Goal: Task Accomplishment & Management: Complete application form

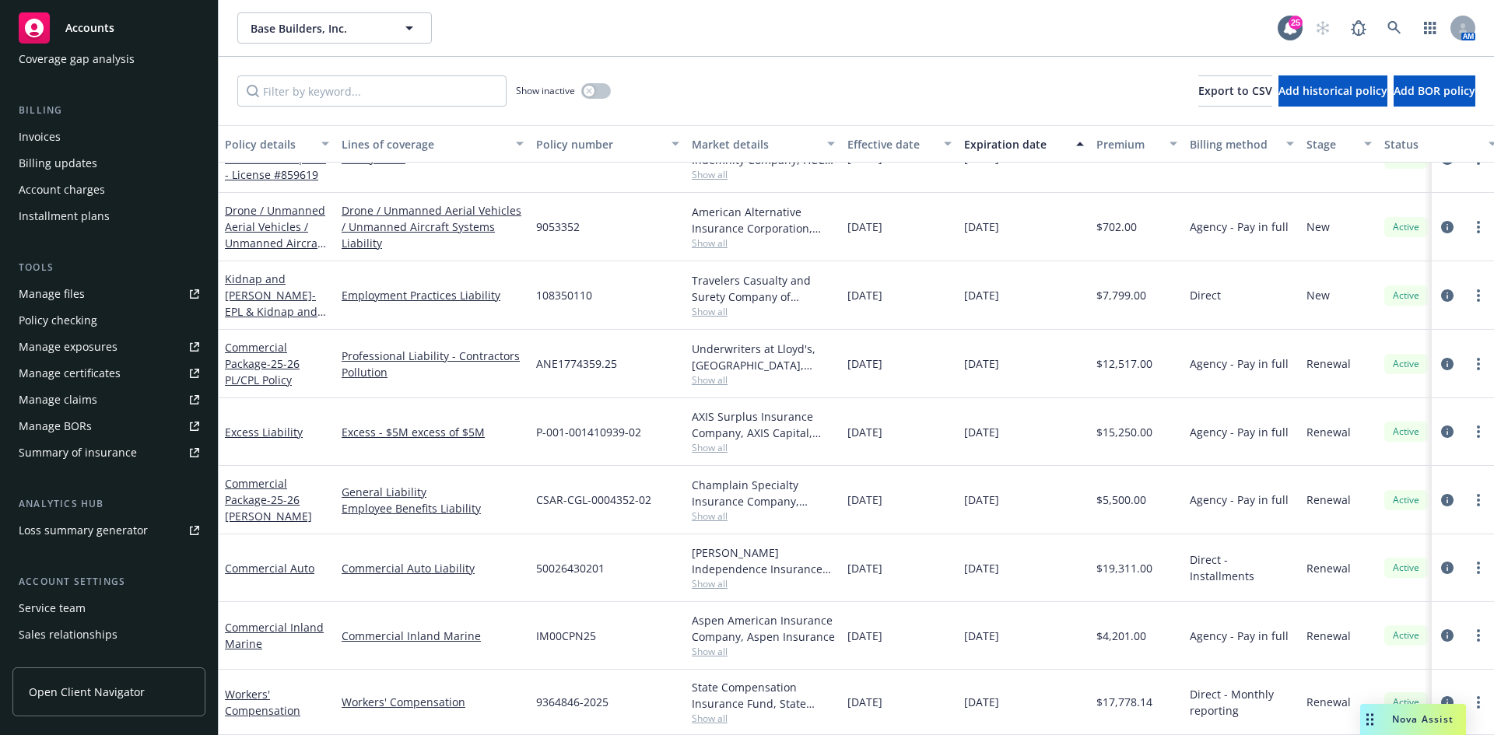
scroll to position [305, 0]
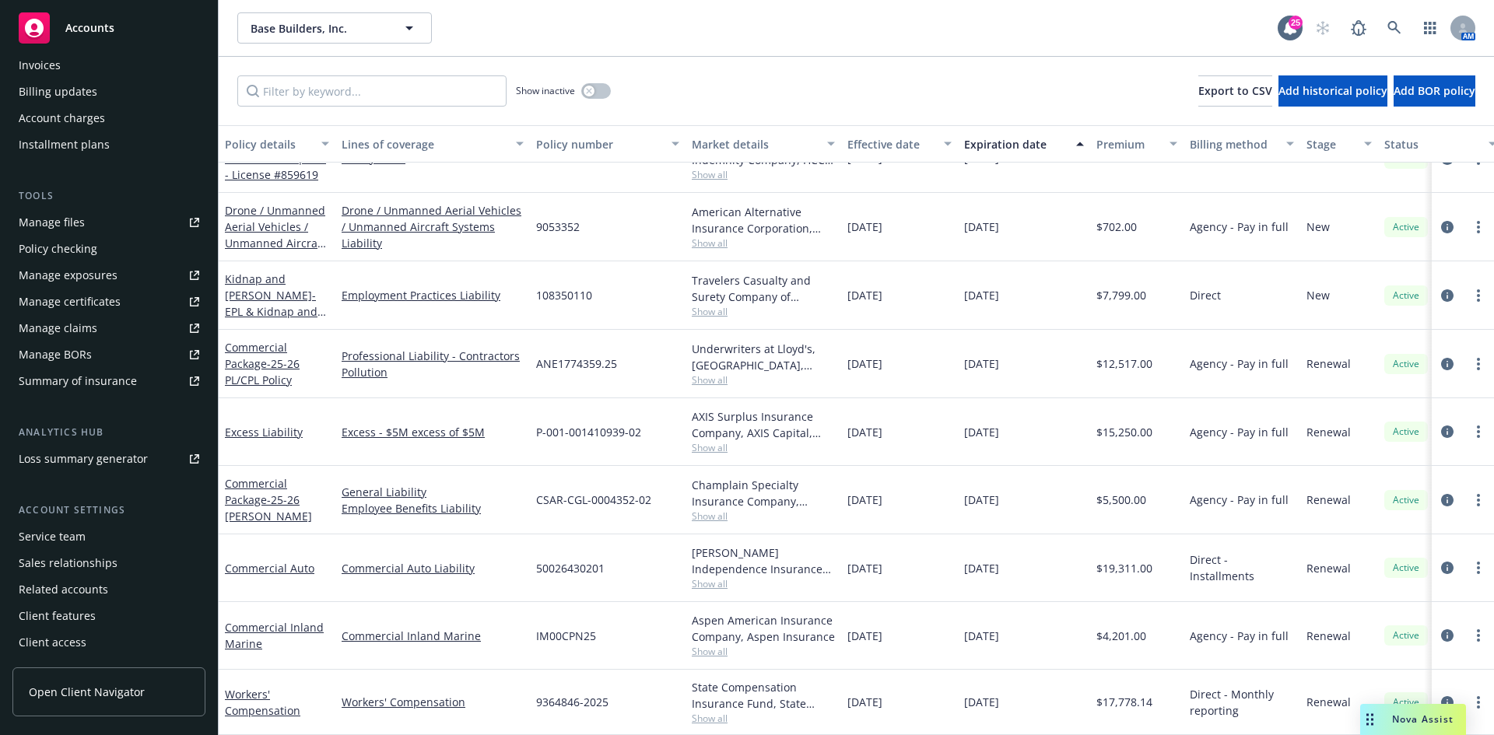
click at [64, 541] on div "Service team" at bounding box center [52, 537] width 67 height 25
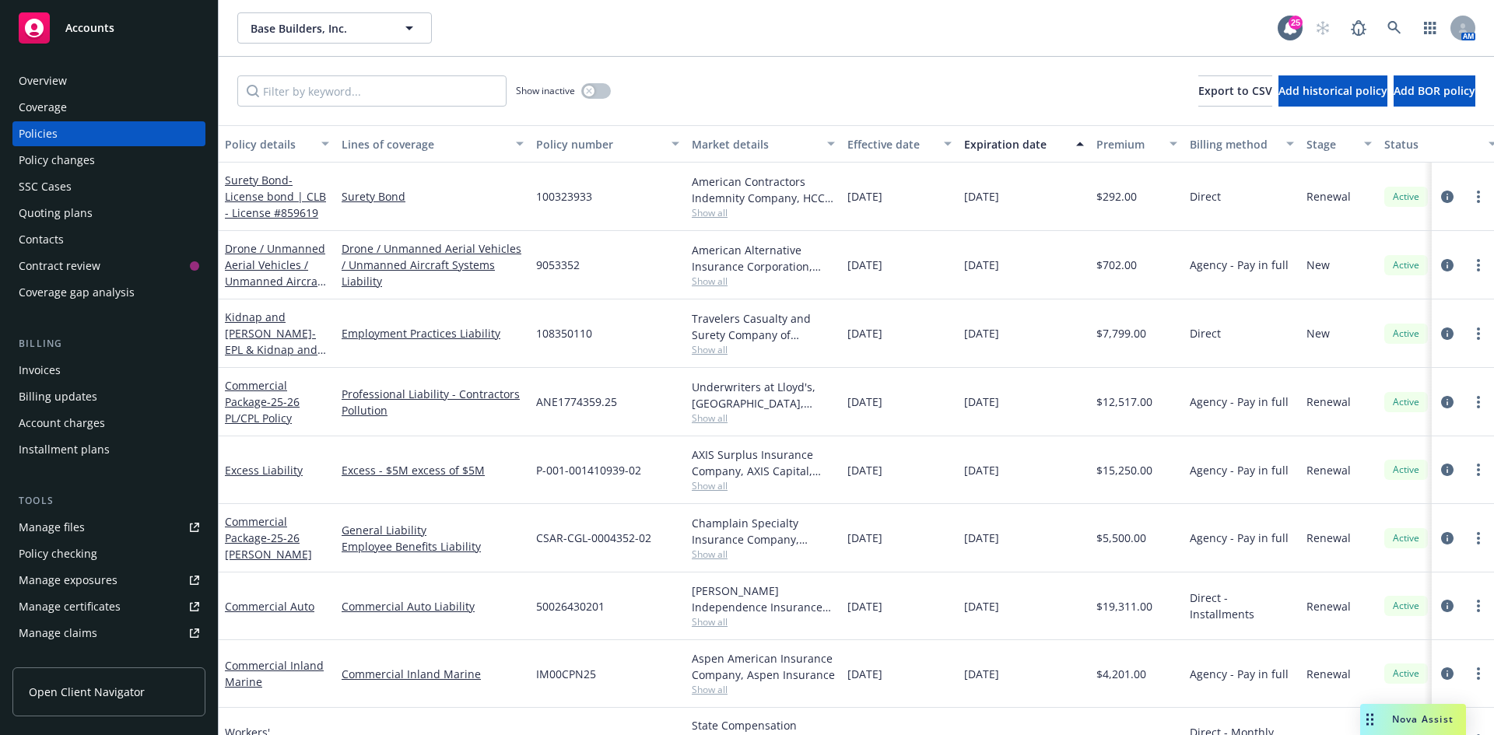
scroll to position [50, 0]
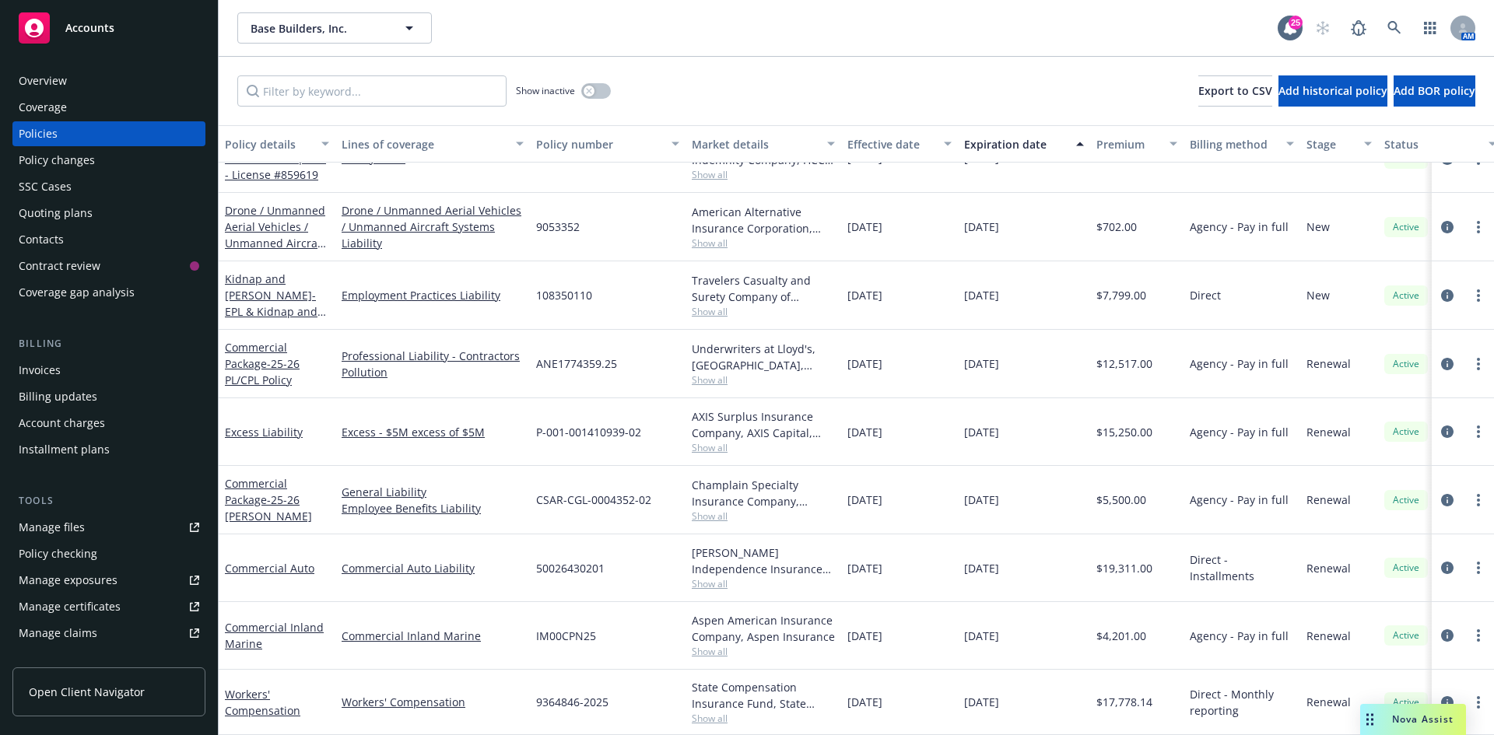
click at [108, 30] on span "Accounts" at bounding box center [89, 28] width 49 height 12
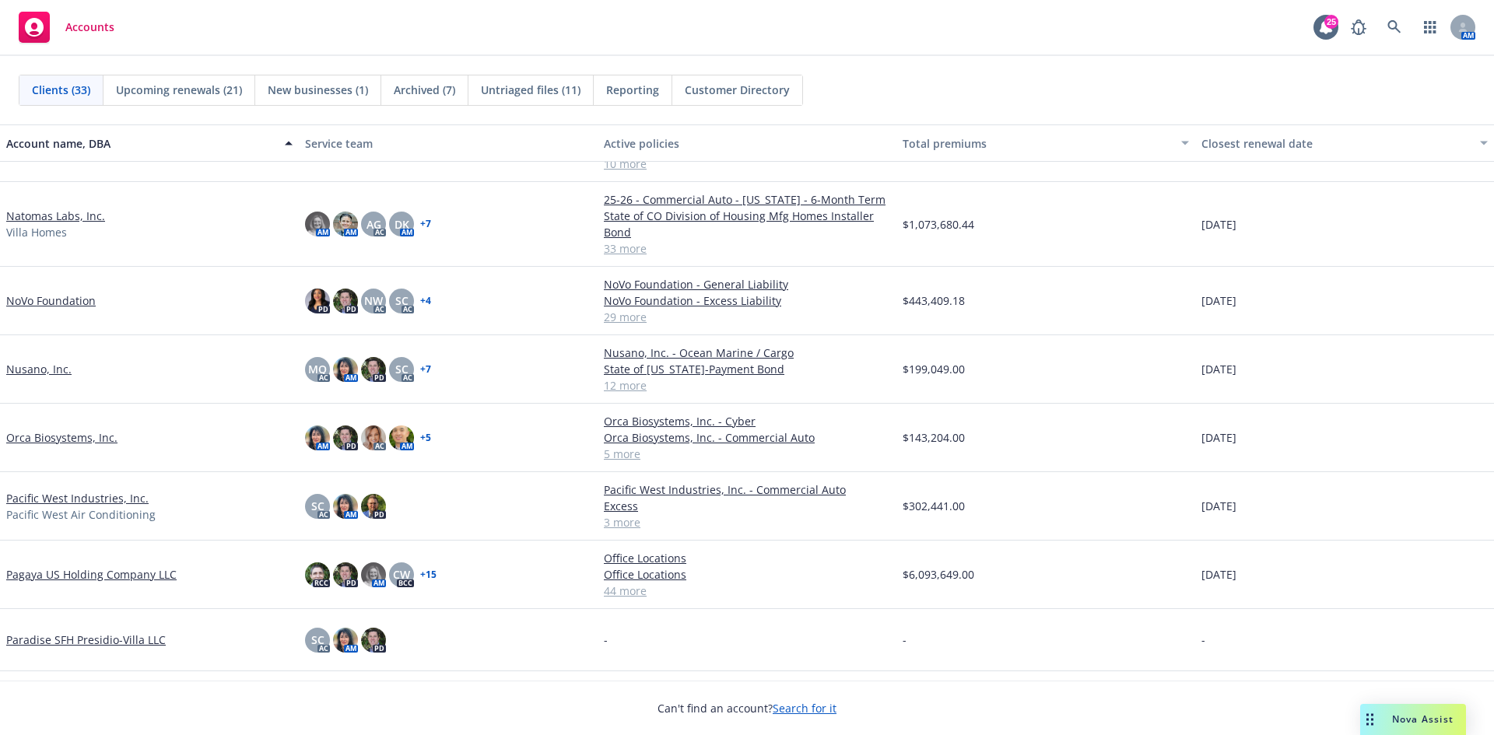
scroll to position [778, 0]
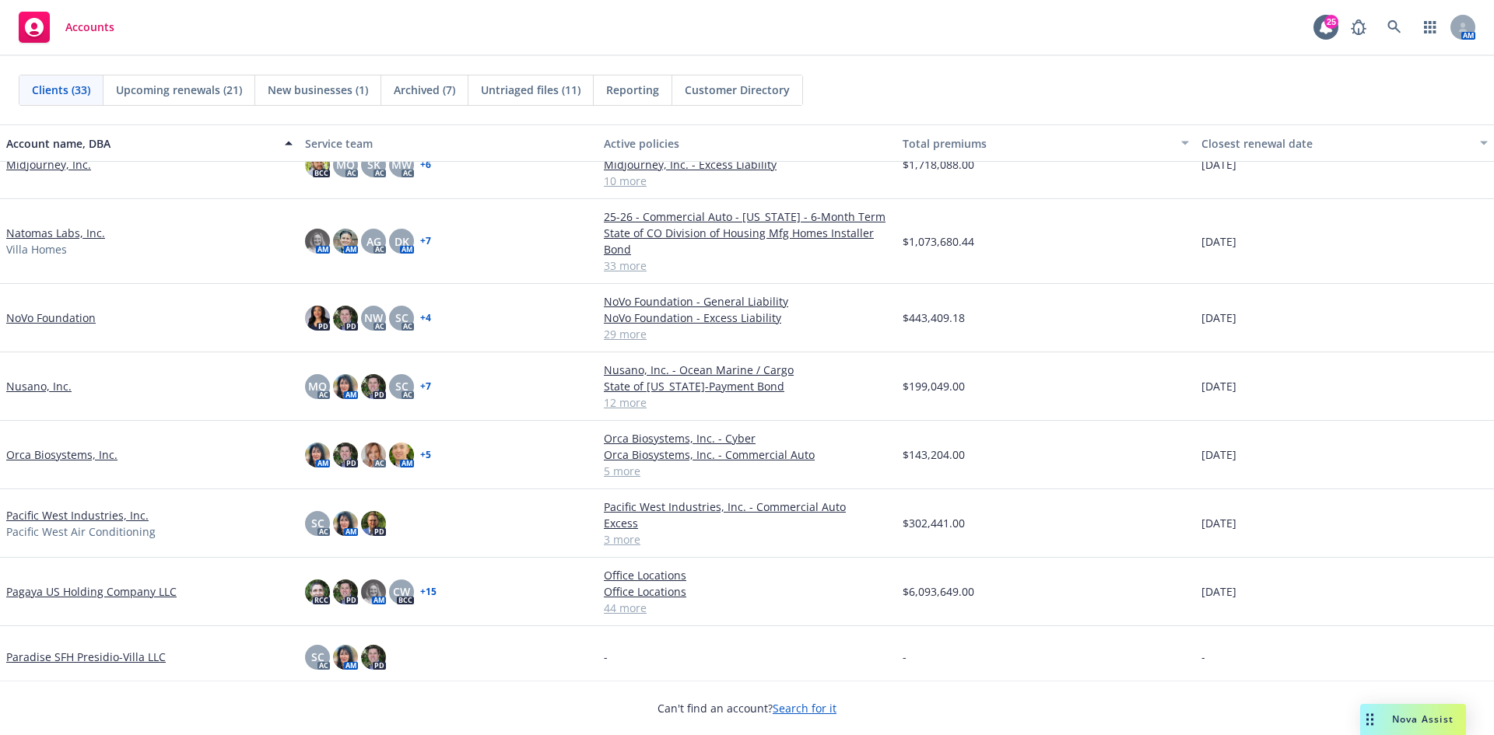
click at [43, 232] on link "Natomas Labs, Inc." at bounding box center [55, 233] width 99 height 16
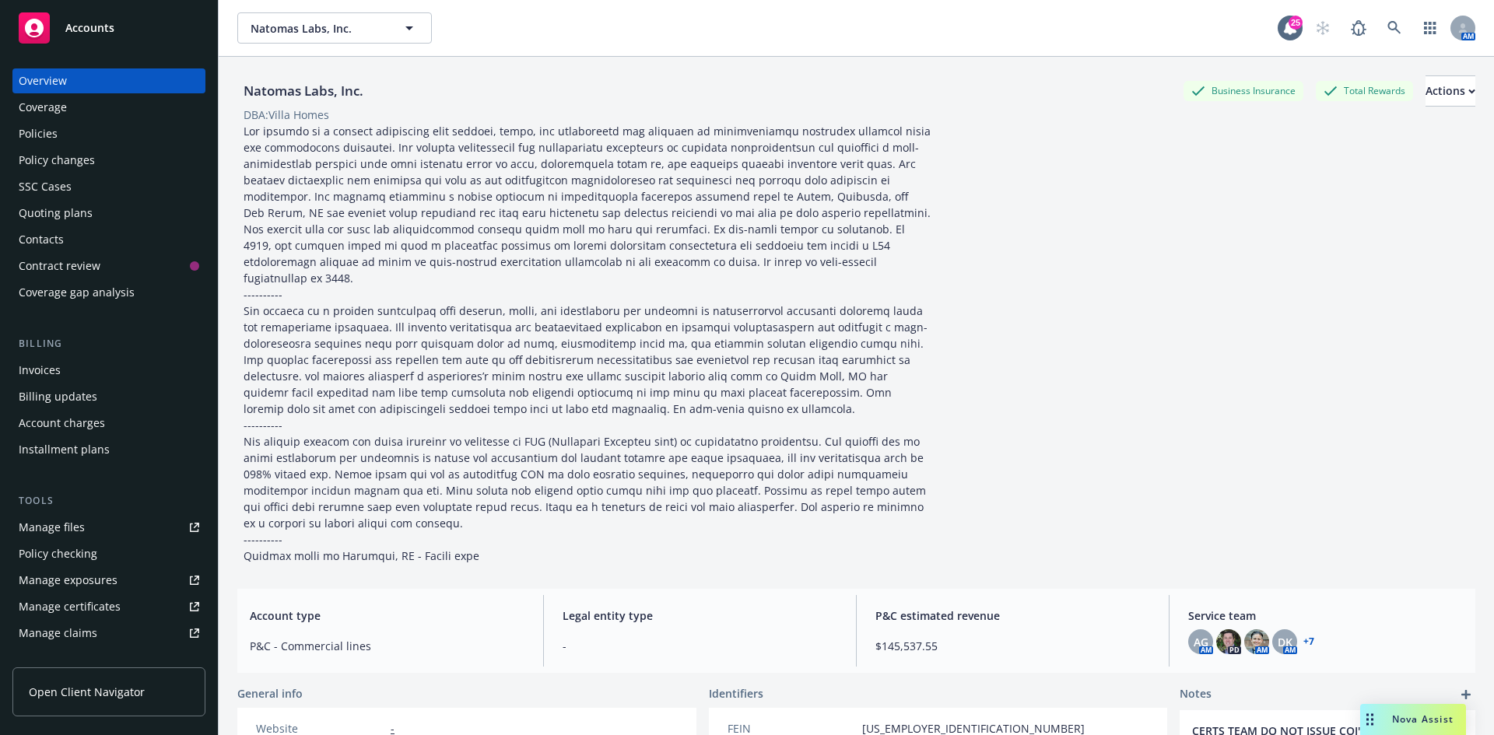
click at [64, 163] on div "Policy changes" at bounding box center [57, 160] width 76 height 25
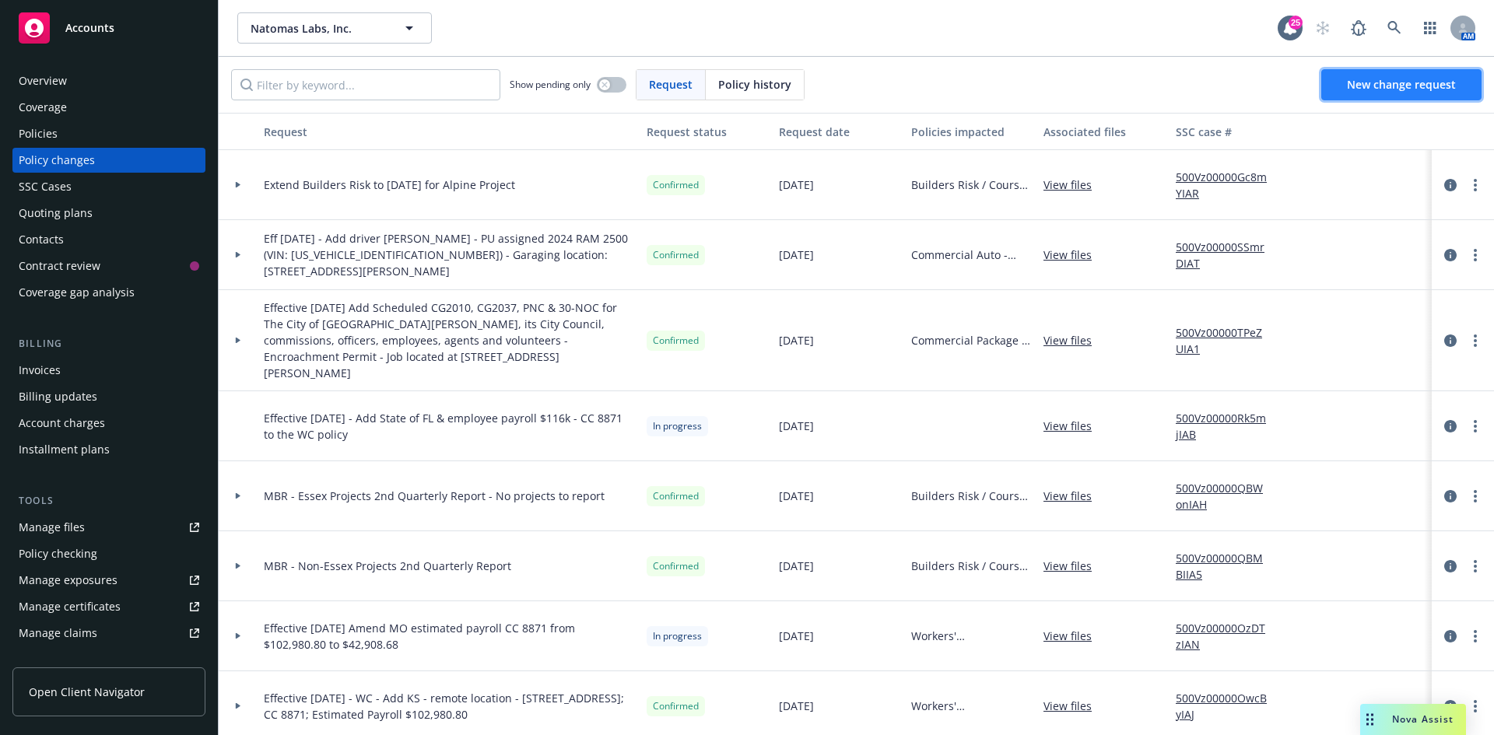
click at [1373, 82] on span "New change request" at bounding box center [1401, 84] width 109 height 15
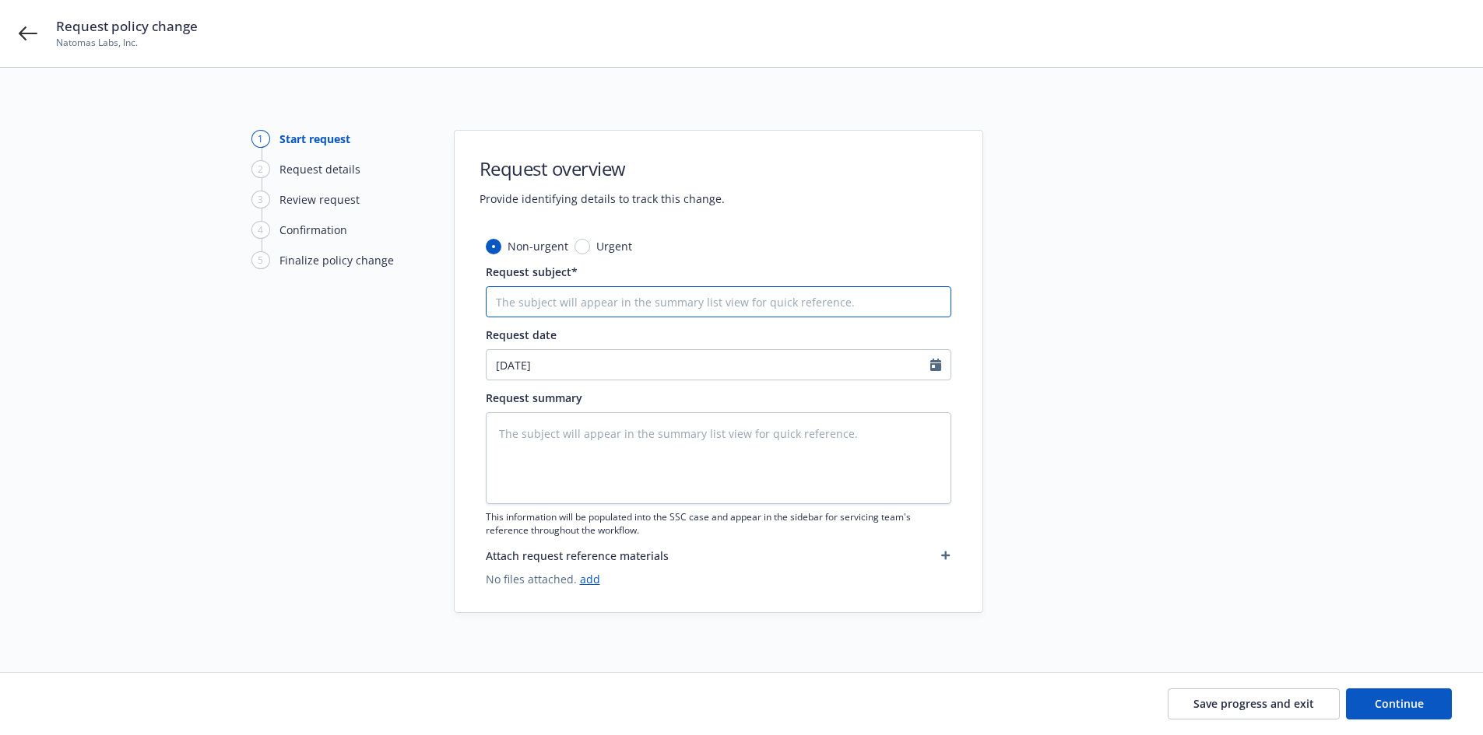
click at [513, 307] on input "Request subject*" at bounding box center [718, 301] width 465 height 31
type textarea "x"
type input "E"
type textarea "x"
type input "Ef"
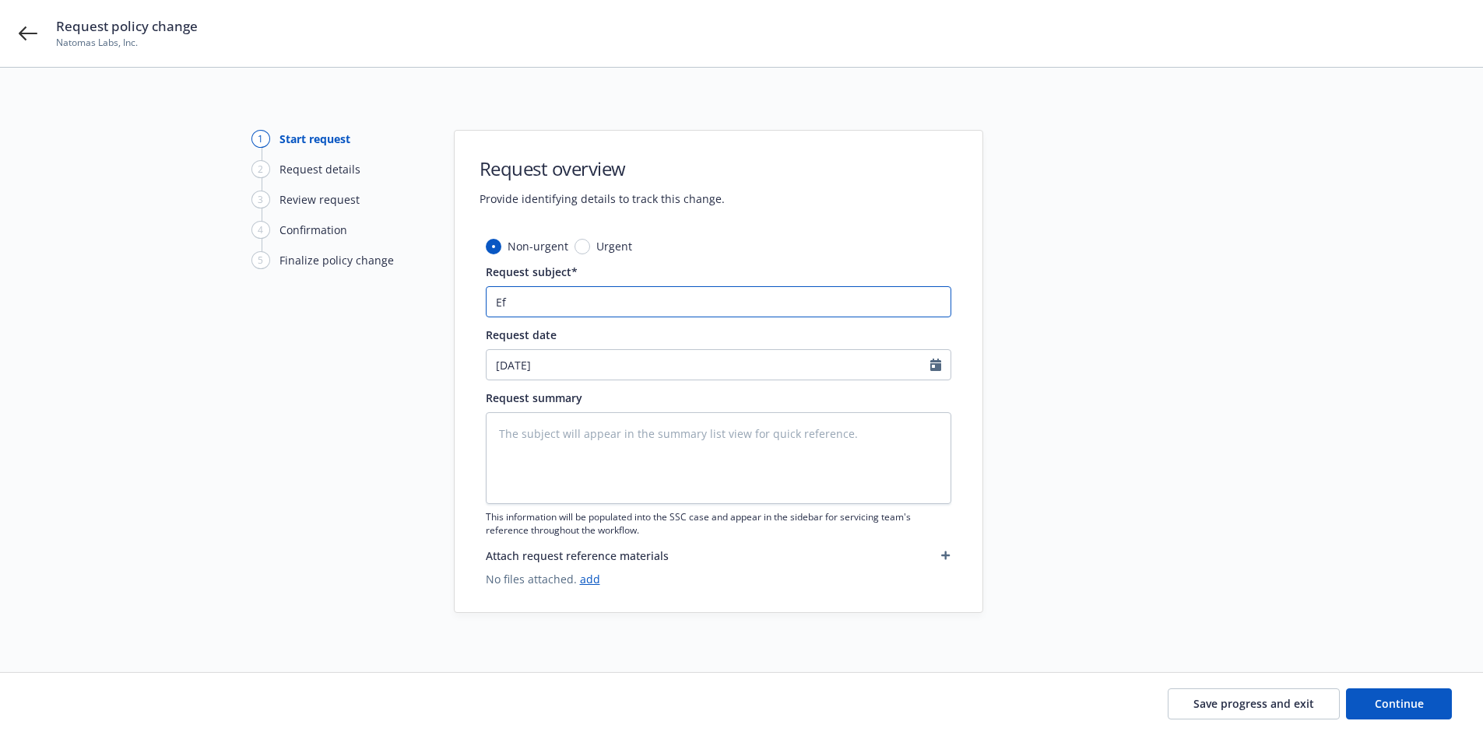
type textarea "x"
type input "Eff"
type textarea "x"
type input "Effe"
type textarea "x"
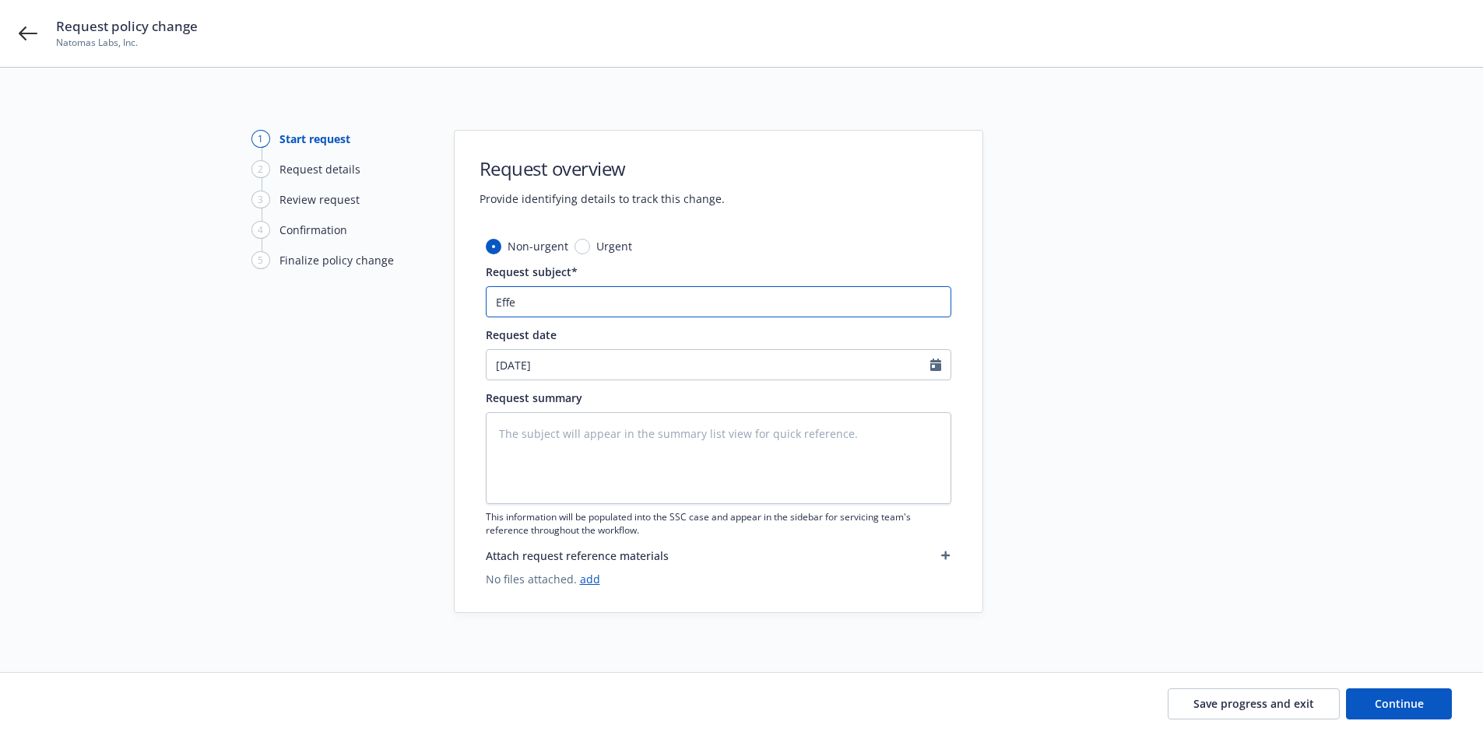
type input "Effec"
type textarea "x"
type input "Effect"
type textarea "x"
type input "Effecti"
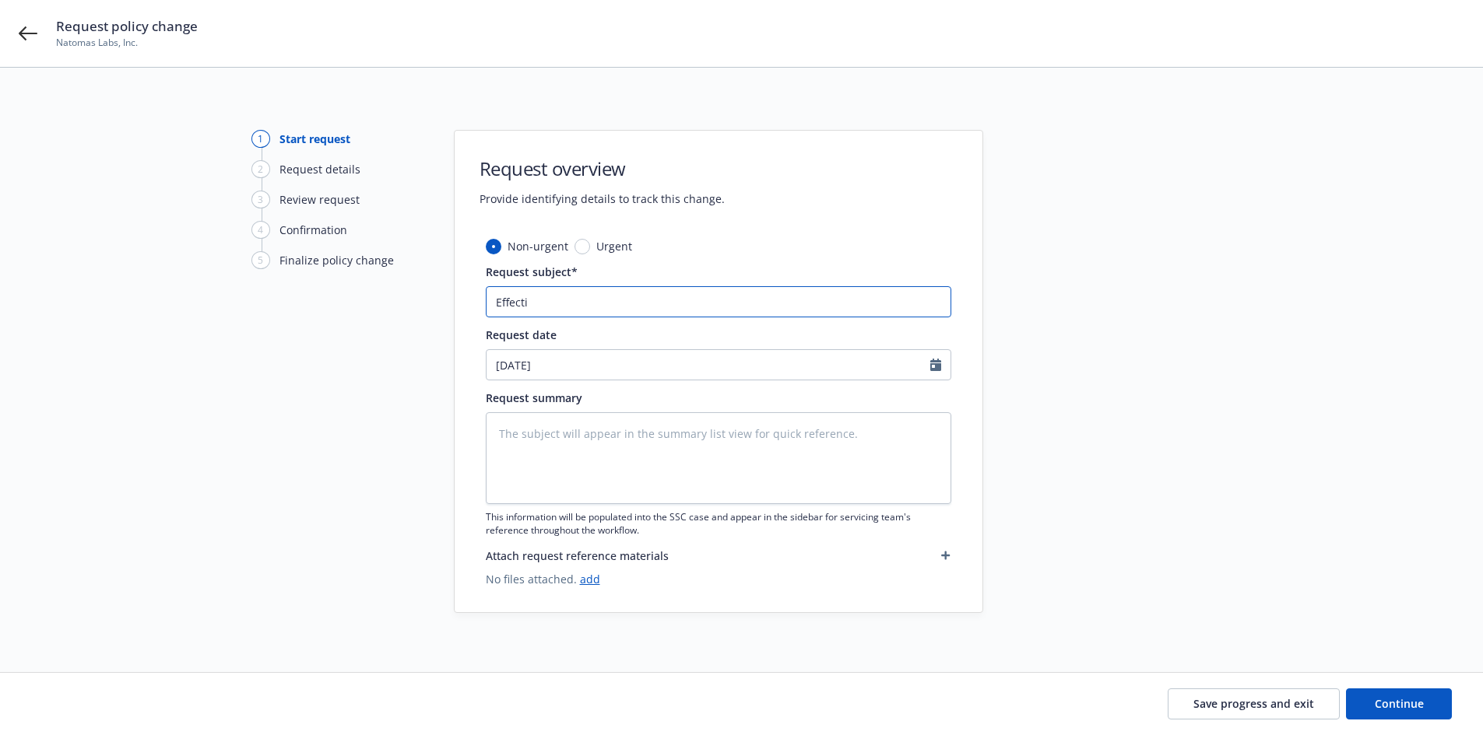
type textarea "x"
type input "Effectiv"
type textarea "x"
type input "Effective"
type textarea "x"
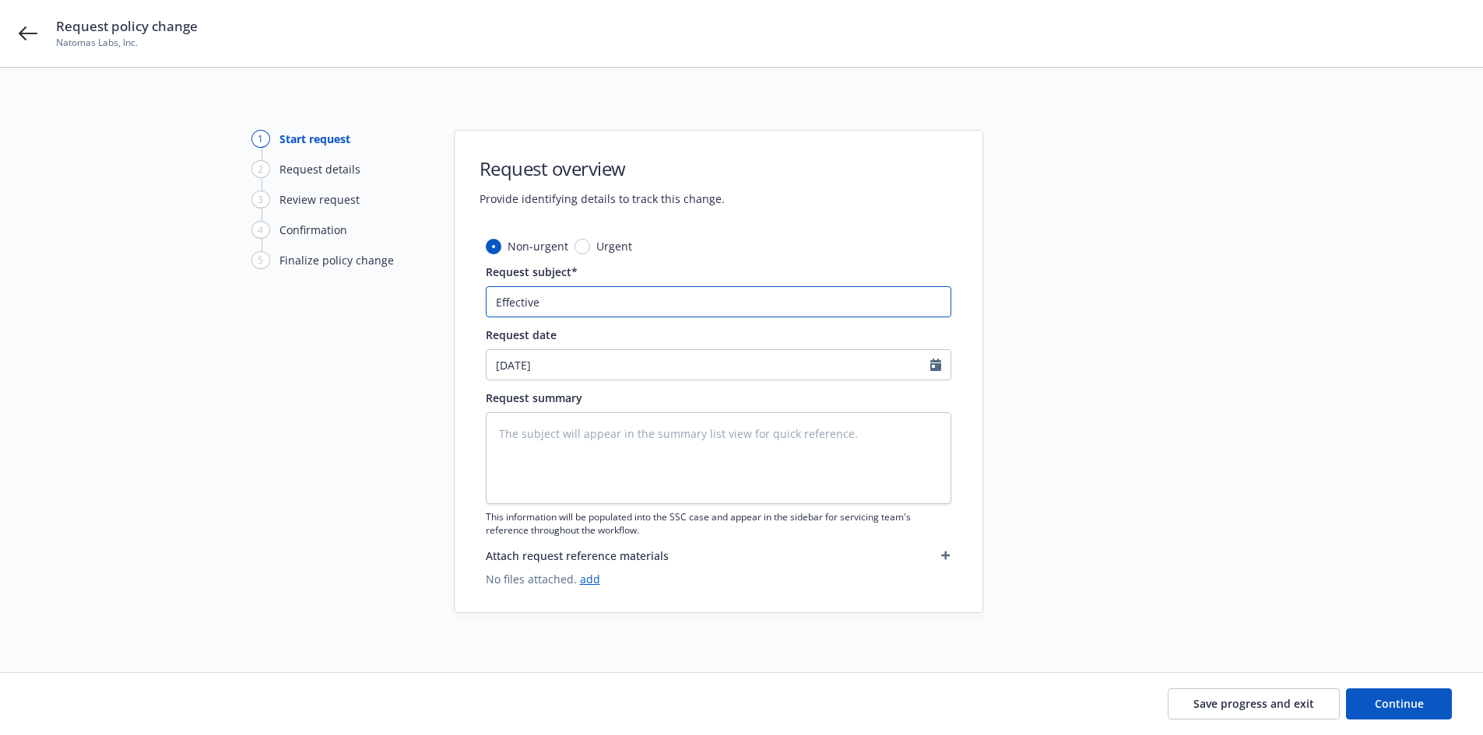
type input "Effective"
type textarea "x"
type input "Effective 9"
type textarea "x"
type input "Effective 9."
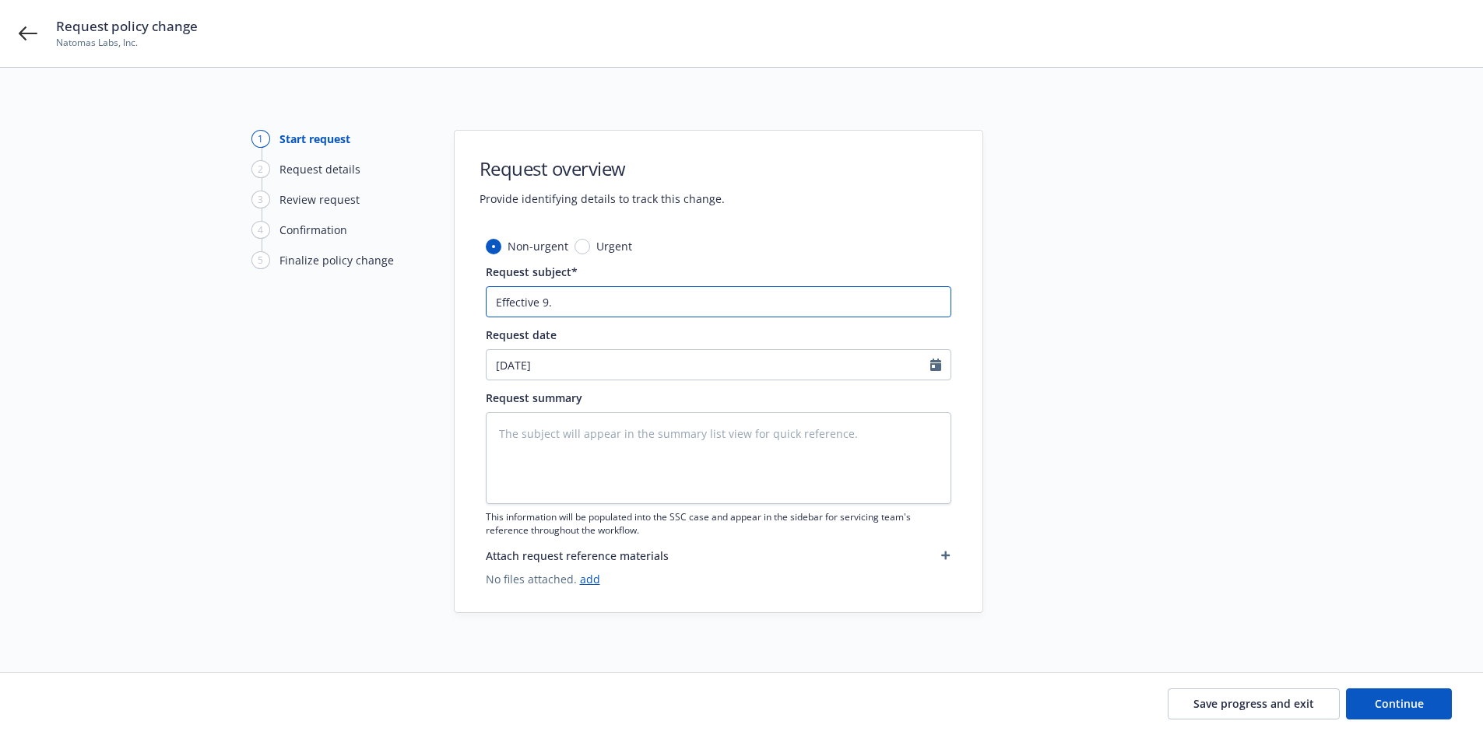
type textarea "x"
type input "Effective 9.2"
type textarea "x"
type input "Effective 9.23"
type textarea "x"
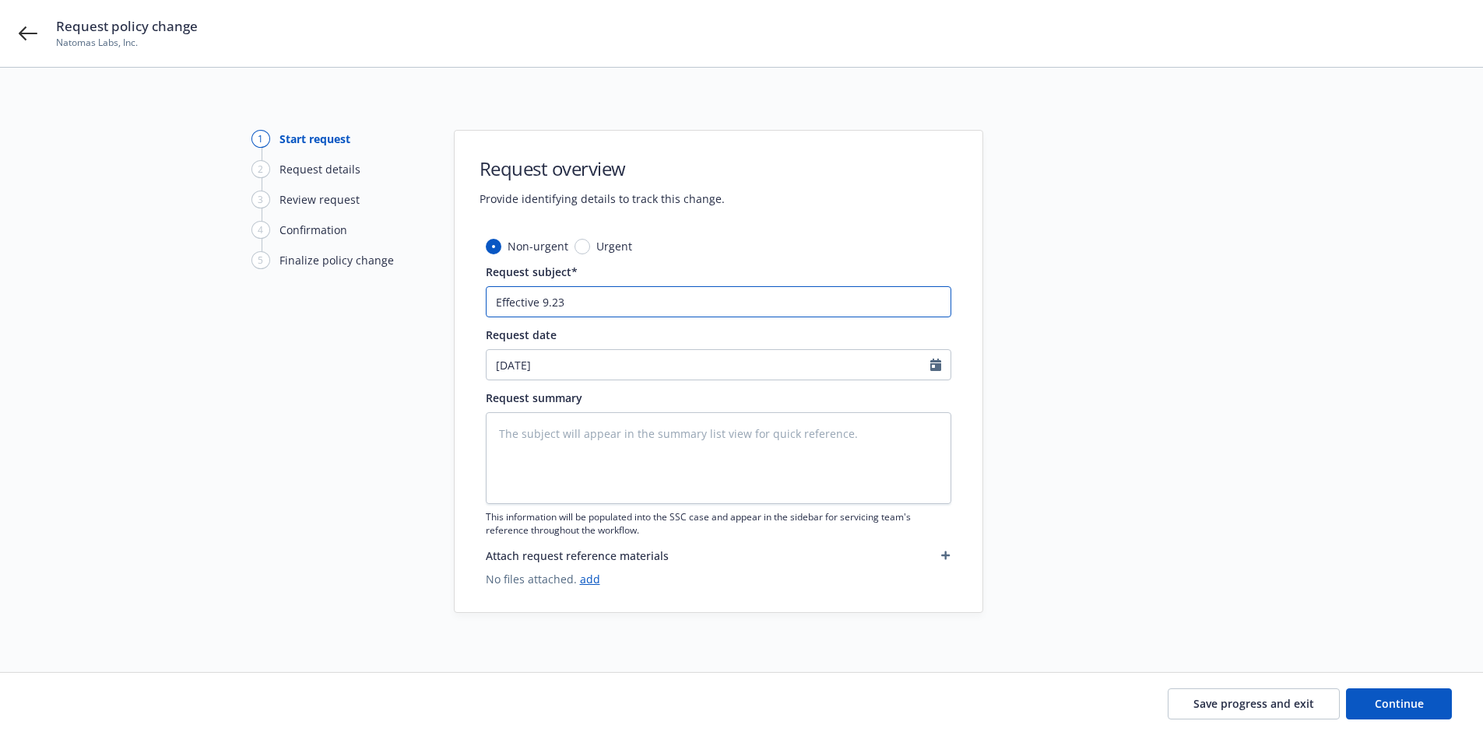
type input "Effective 9.23."
type textarea "x"
type input "Effective 9.23.2"
type textarea "x"
type input "Effective [DATE]"
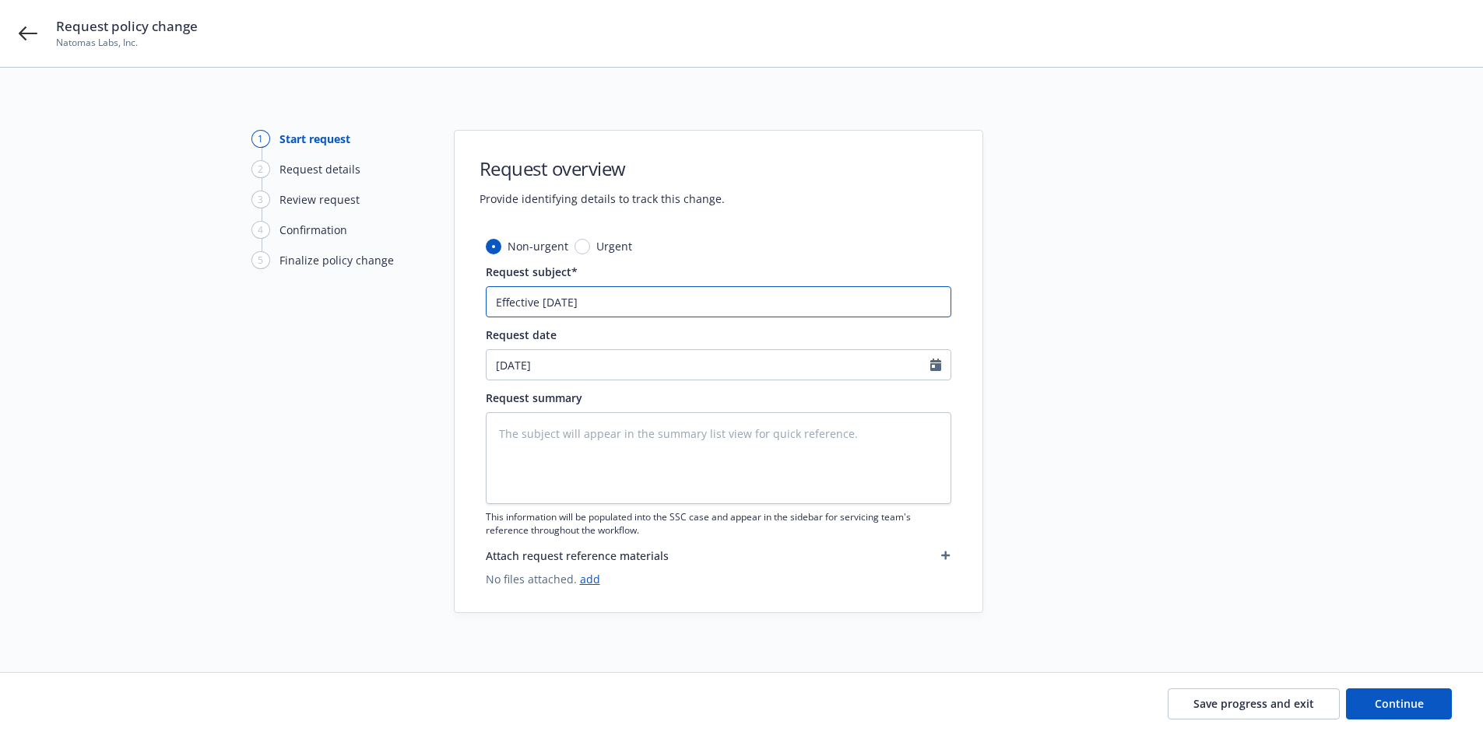
type textarea "x"
type input "Effective [DATE] -"
type textarea "x"
type input "Effective [DATE] -0"
type textarea "x"
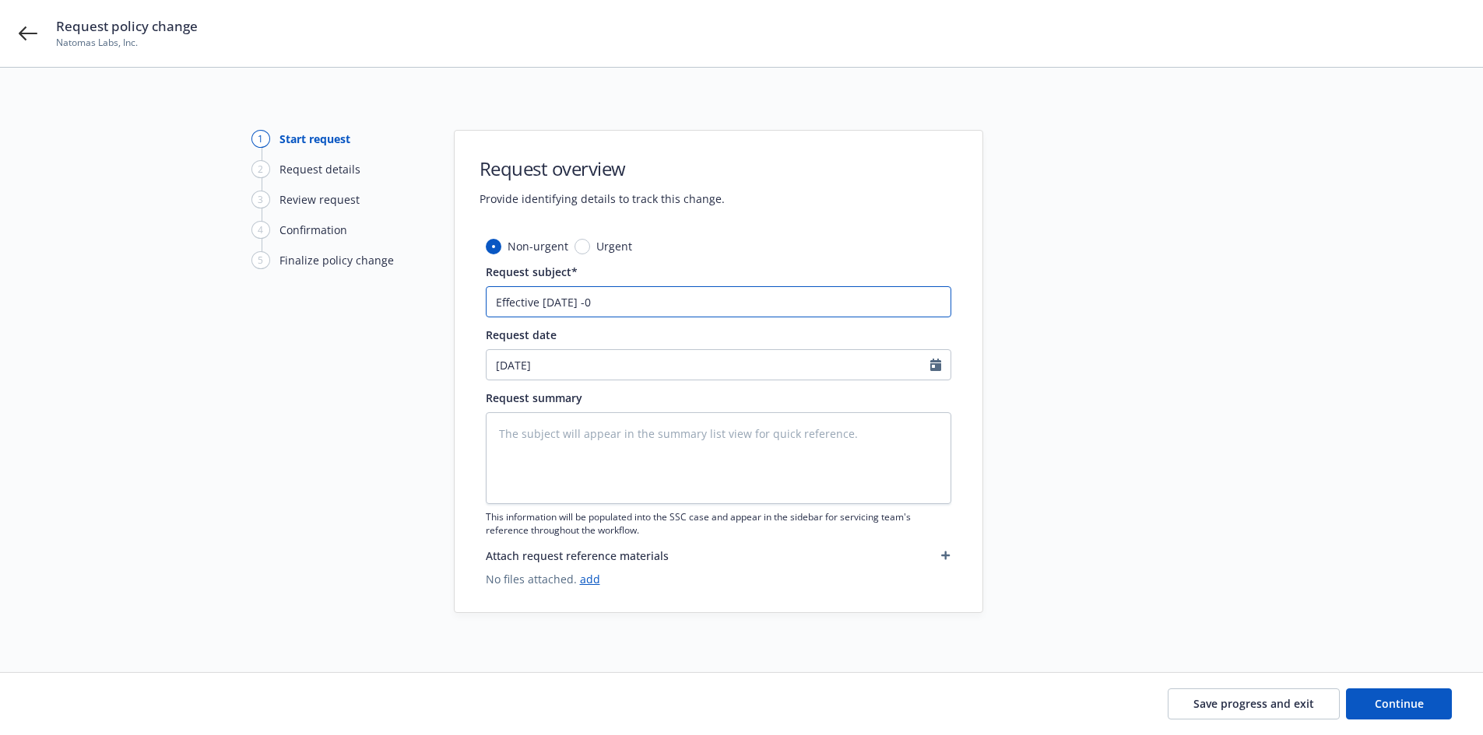
type input "Effective [DATE] -"
type textarea "x"
type input "Effective [DATE] -"
type textarea "x"
type input "Effective [DATE] - A"
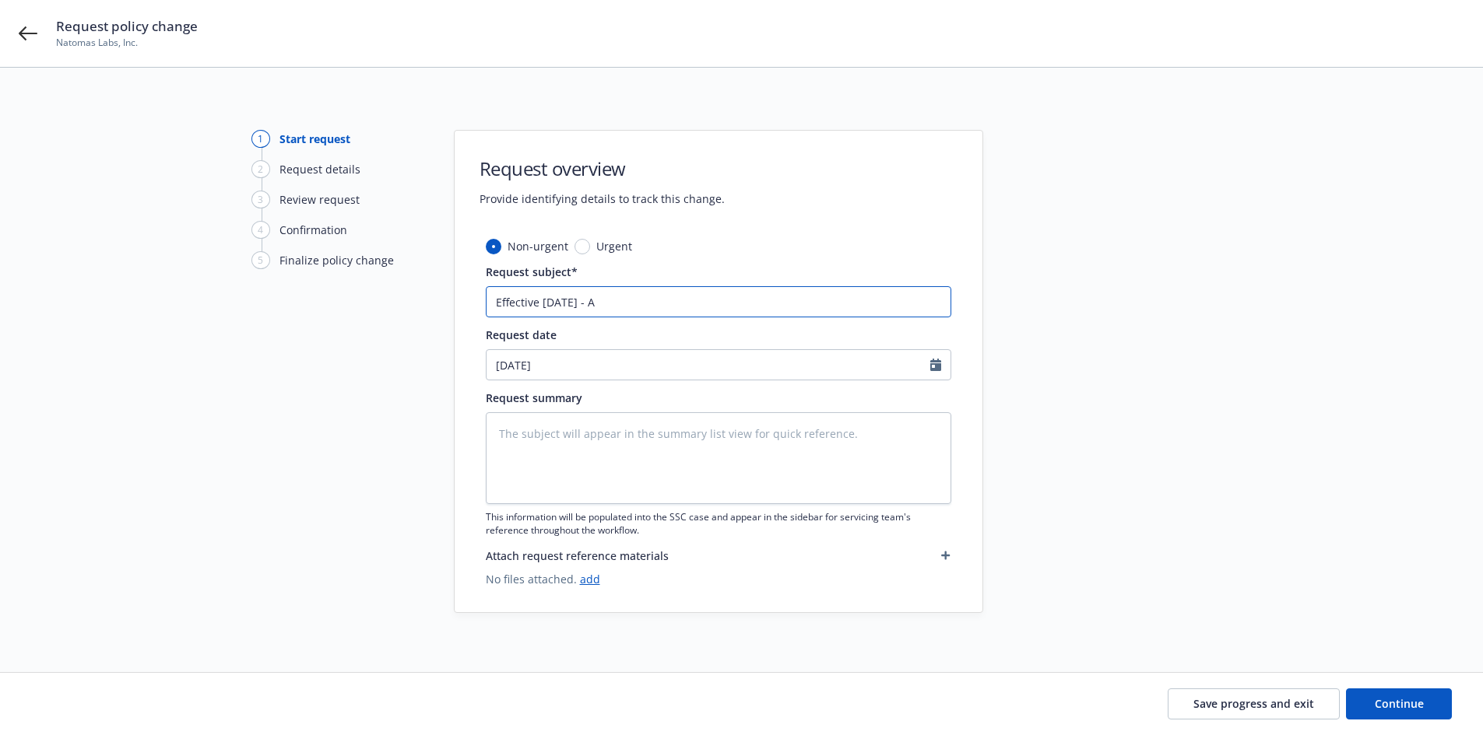
type textarea "x"
type input "Effective [DATE] - Ad"
type textarea "x"
type input "Effective [DATE] - Add"
type textarea "x"
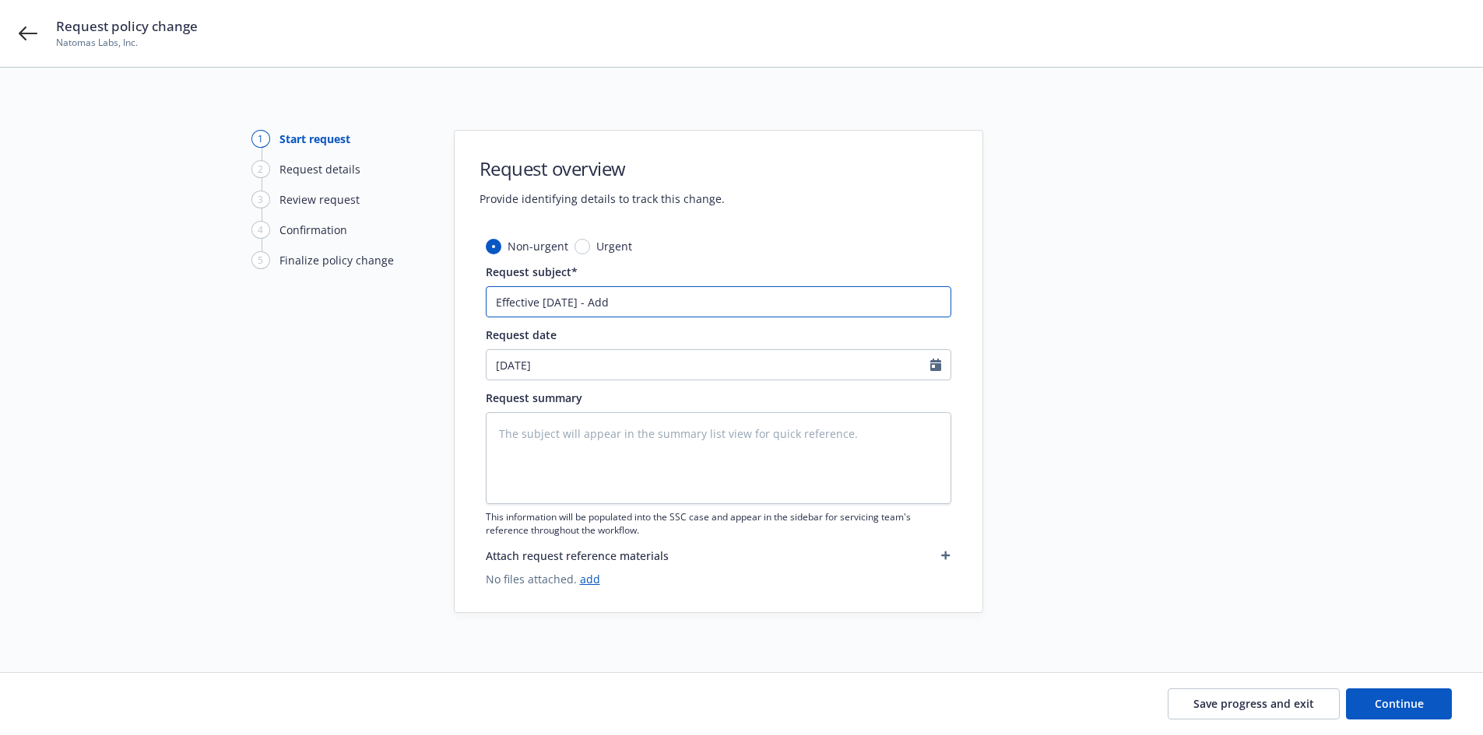
type input "Effective [DATE] - Add"
type textarea "x"
type input "Effective [DATE] - Add S"
type textarea "x"
type input "Effective [DATE] - Add Sch"
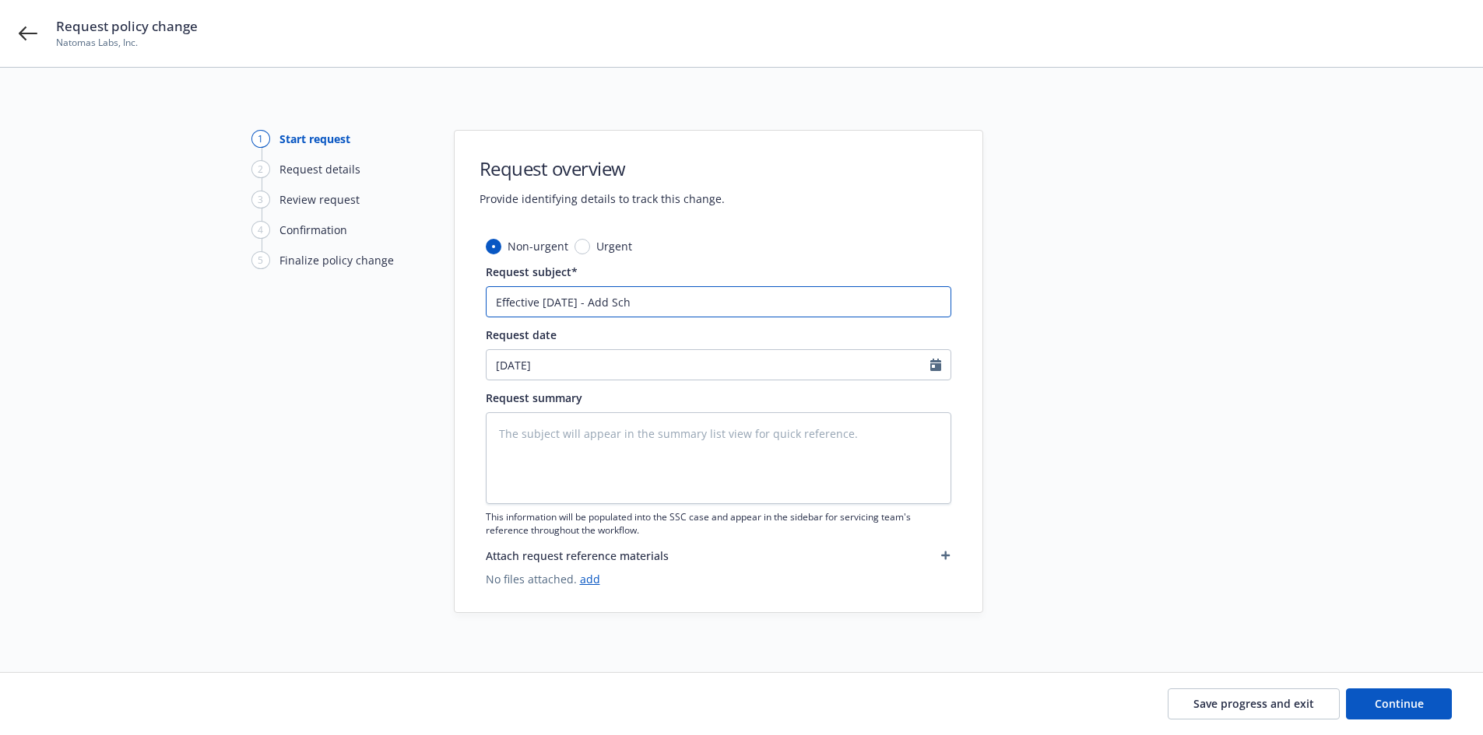
type textarea "x"
type input "Effective [DATE] - Add Sche"
type textarea "x"
type input "Effective [DATE] - Add Sched"
type textarea "x"
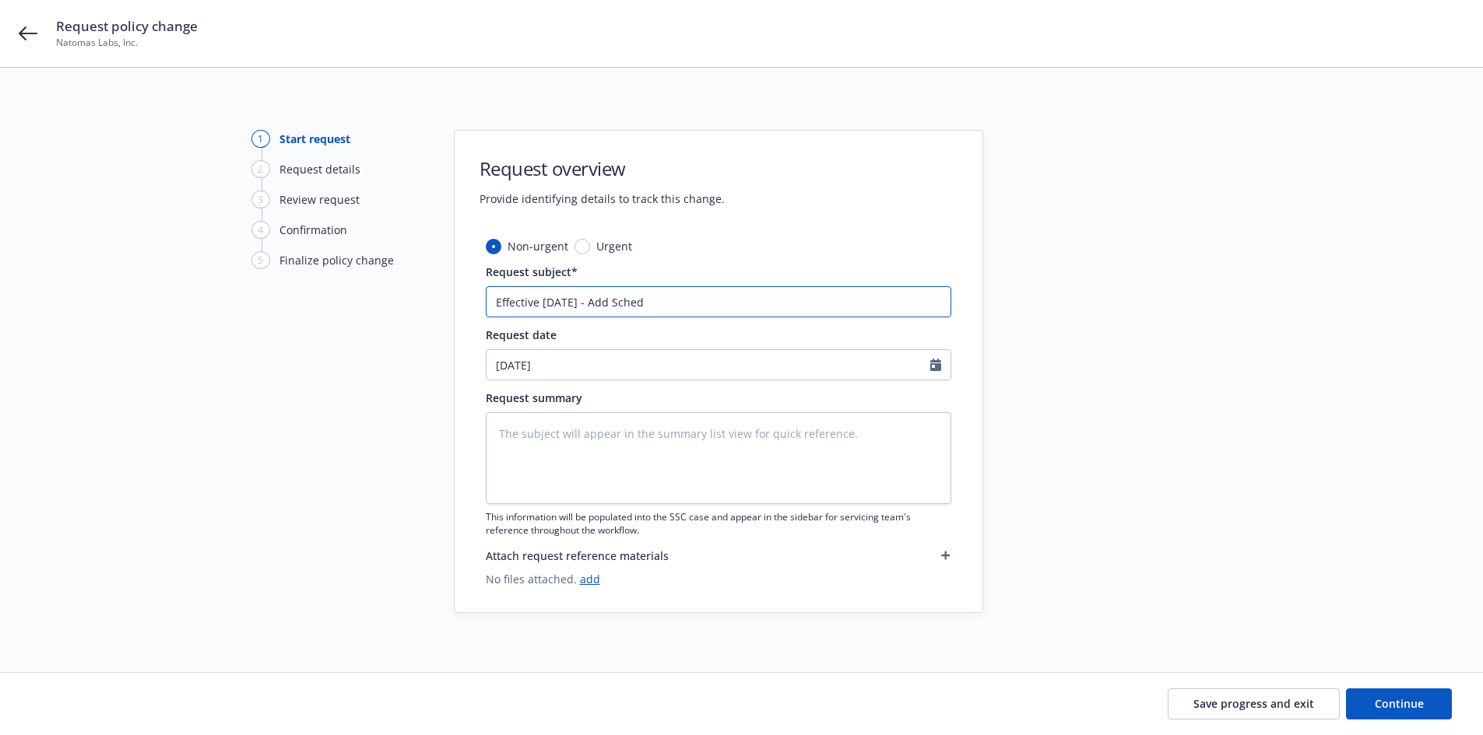
type input "Effective [DATE] - Add Schedu"
type textarea "x"
type input "Effective [DATE] - Add Schedul"
type textarea "x"
type input "Effective [DATE] - Add Schedule"
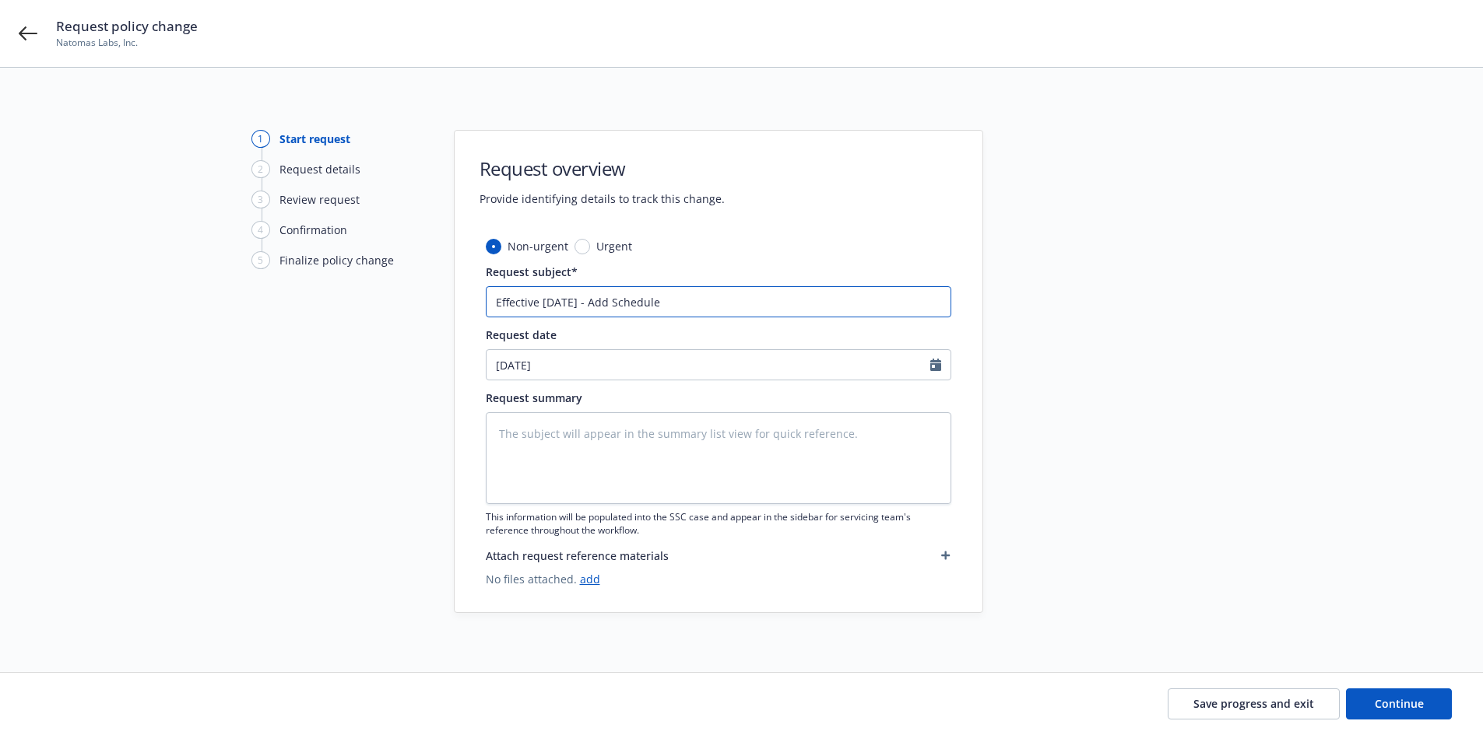
type textarea "x"
type input "Effective [DATE] - Add Scheduled"
type textarea "x"
type input "Effective [DATE] - Add Scheduled"
type textarea "x"
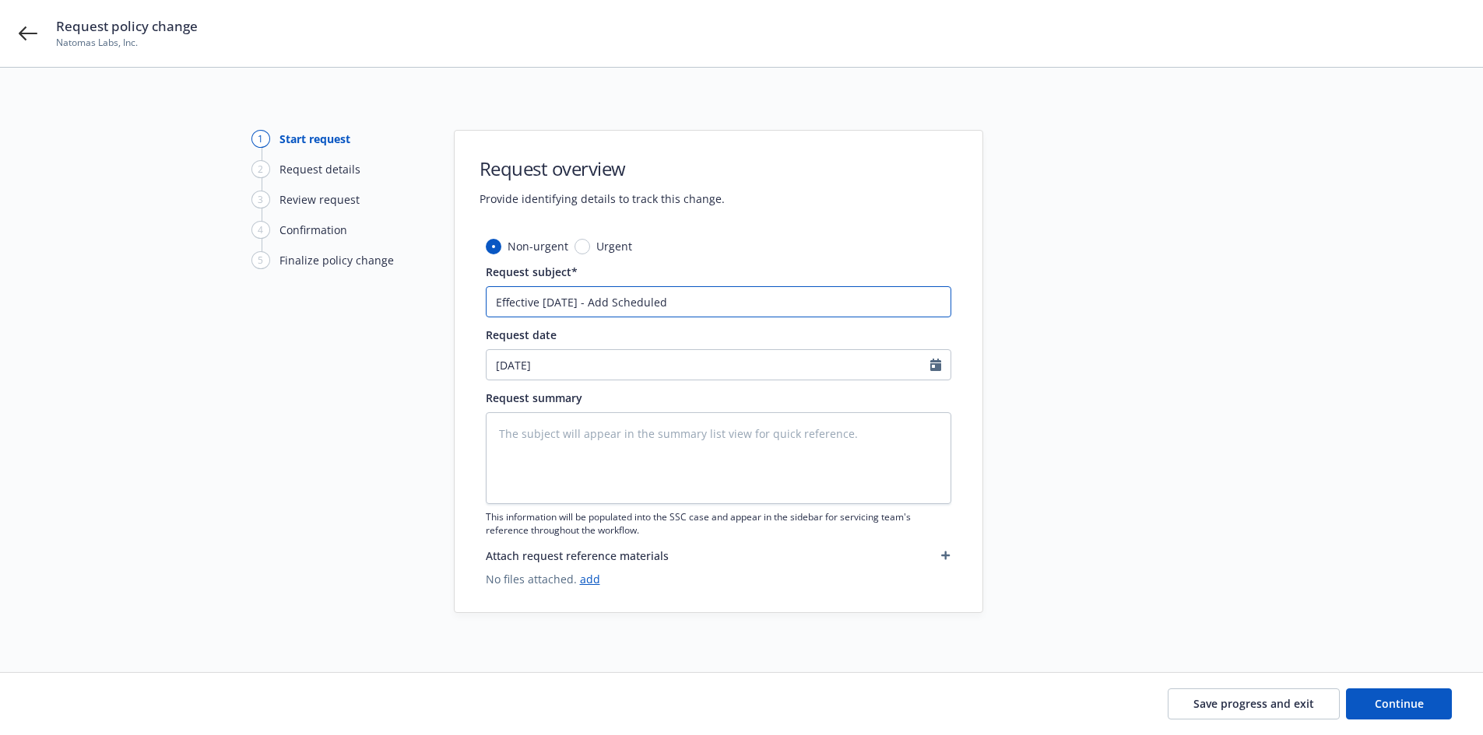
type input "Effective [DATE] - Add Scheduled A"
type textarea "x"
type input "Effective [DATE] - Add Scheduled AI"
type textarea "x"
type input "Effective [DATE] - Add Scheduled A"
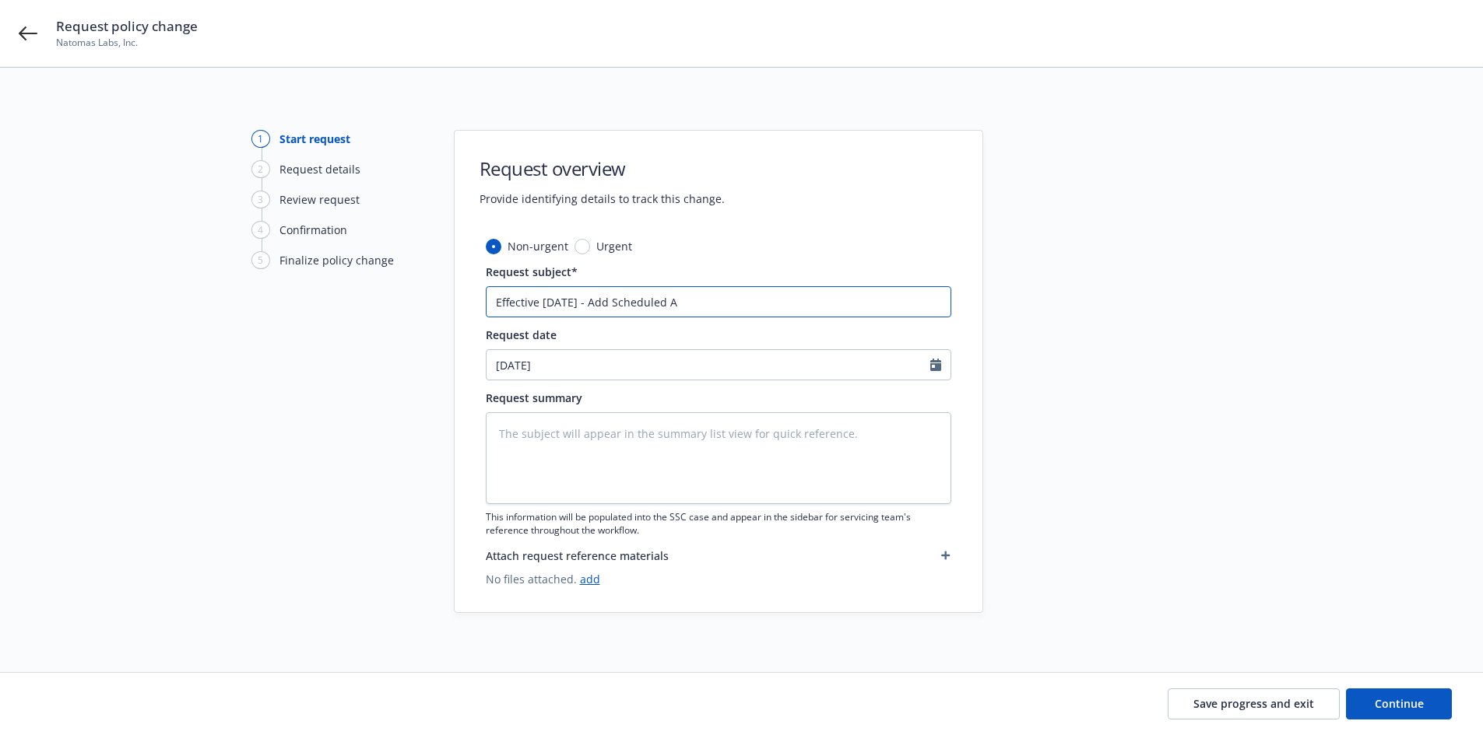
type textarea "x"
type input "Effective [DATE] - Add Scheduled"
type textarea "x"
type input "Effective [DATE] - Add Scheduled C"
type textarea "x"
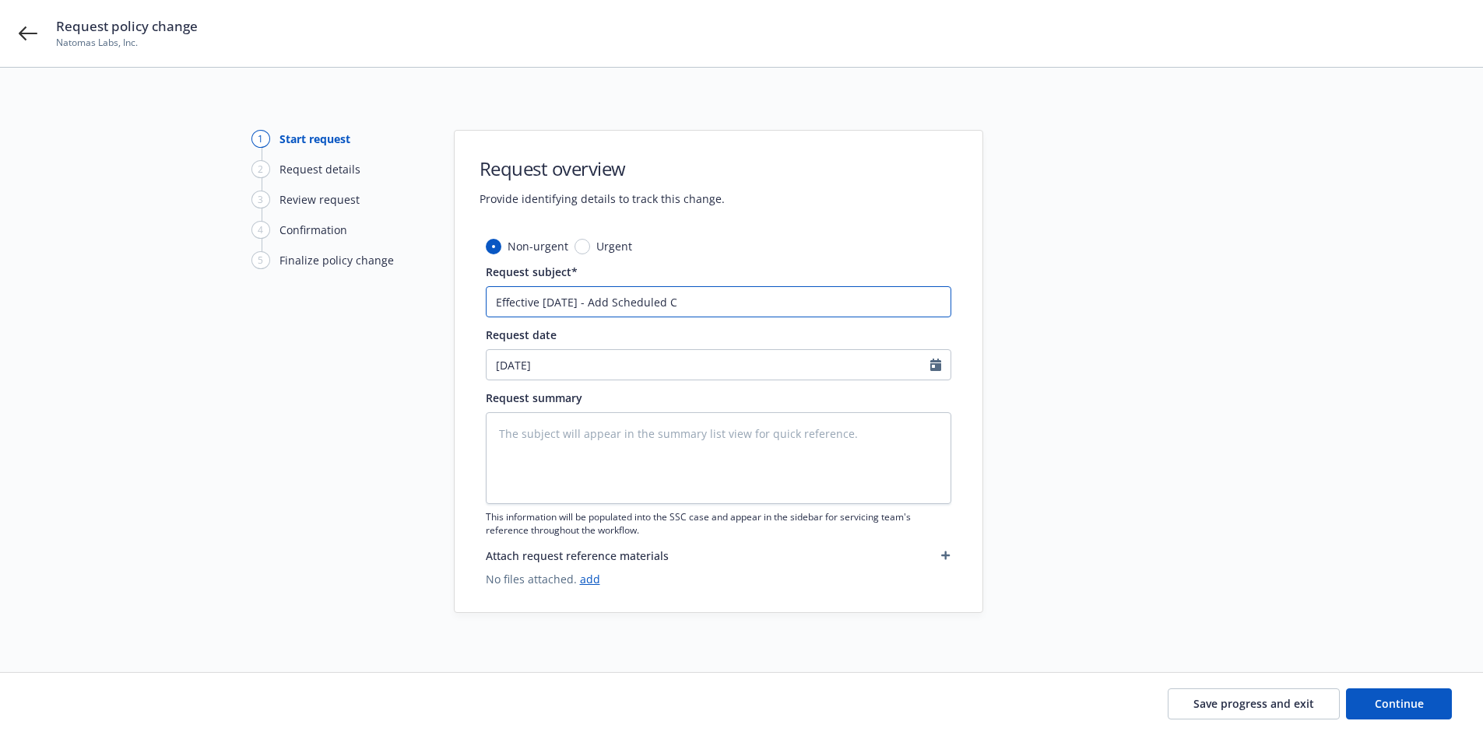
type input "Effective [DATE] - Add Scheduled CG"
type textarea "x"
type input "Effective [DATE] - Add Scheduled CG2"
type textarea "x"
type input "Effective [DATE] - Add Scheduled CG20"
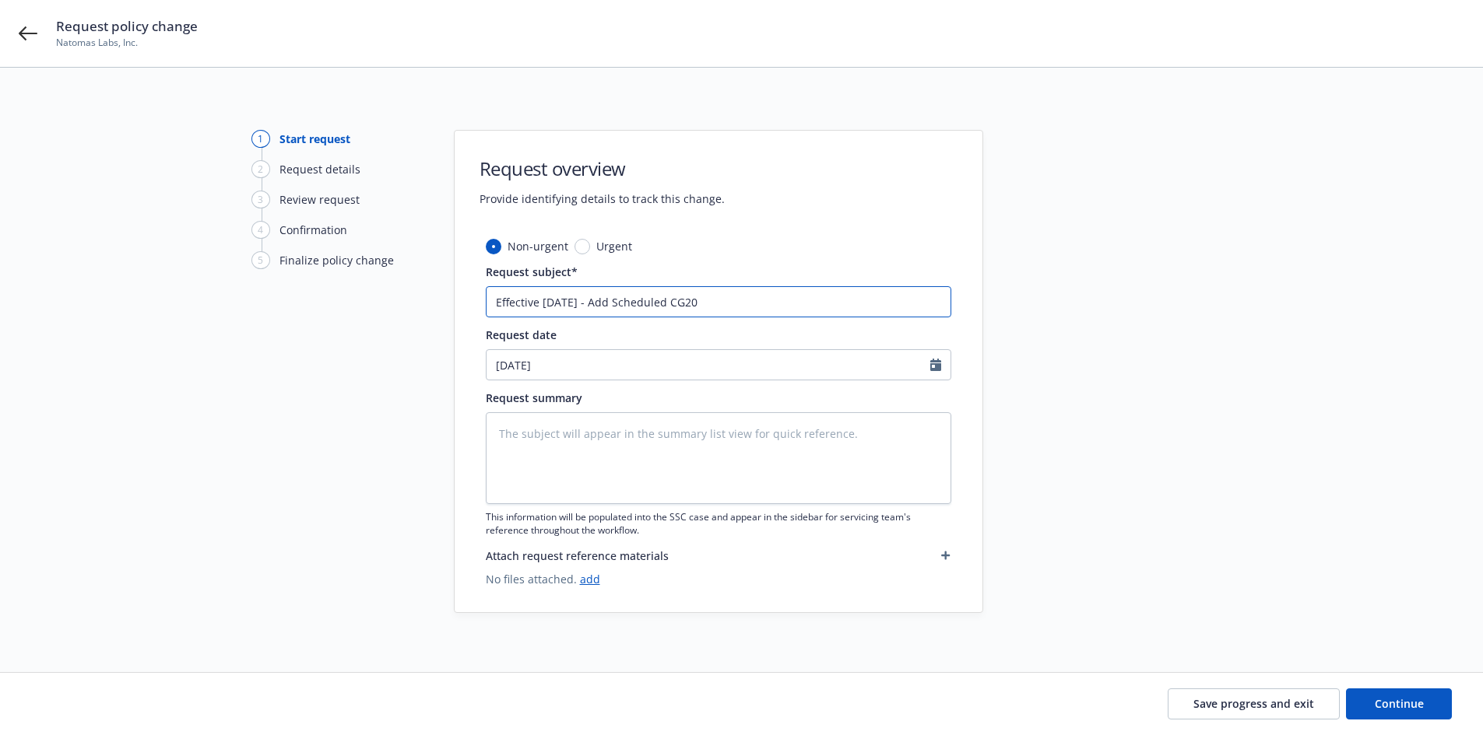
type textarea "x"
type input "Effective [DATE] - Add Scheduled CG201"
type textarea "x"
type input "Effective [DATE] - Add Scheduled CG2010"
type textarea "x"
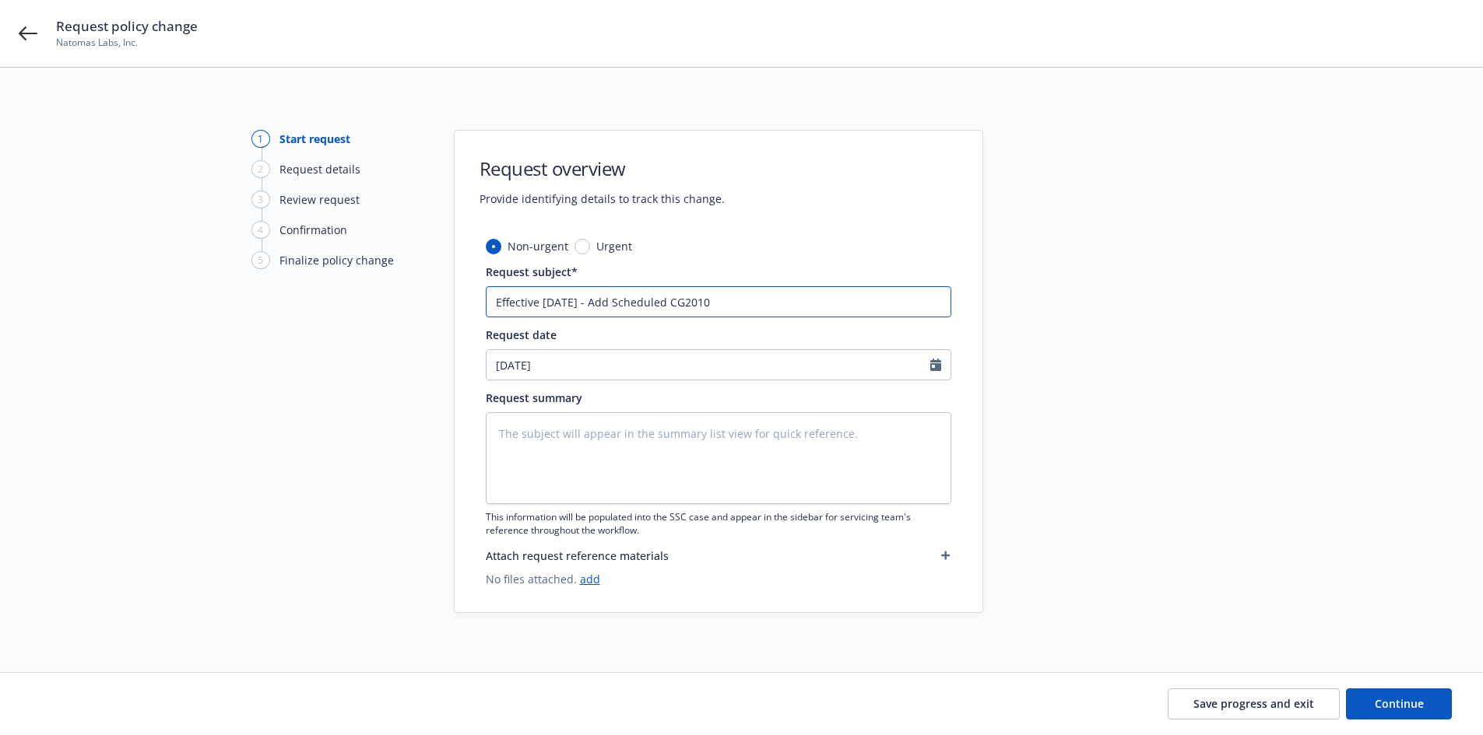
type input "Effective [DATE] - Add Scheduled CG2010"
type textarea "x"
type input "Effective [DATE] - Add Scheduled CG2010"
type textarea "x"
type input "Effective [DATE] - Add Scheduled CG2010,"
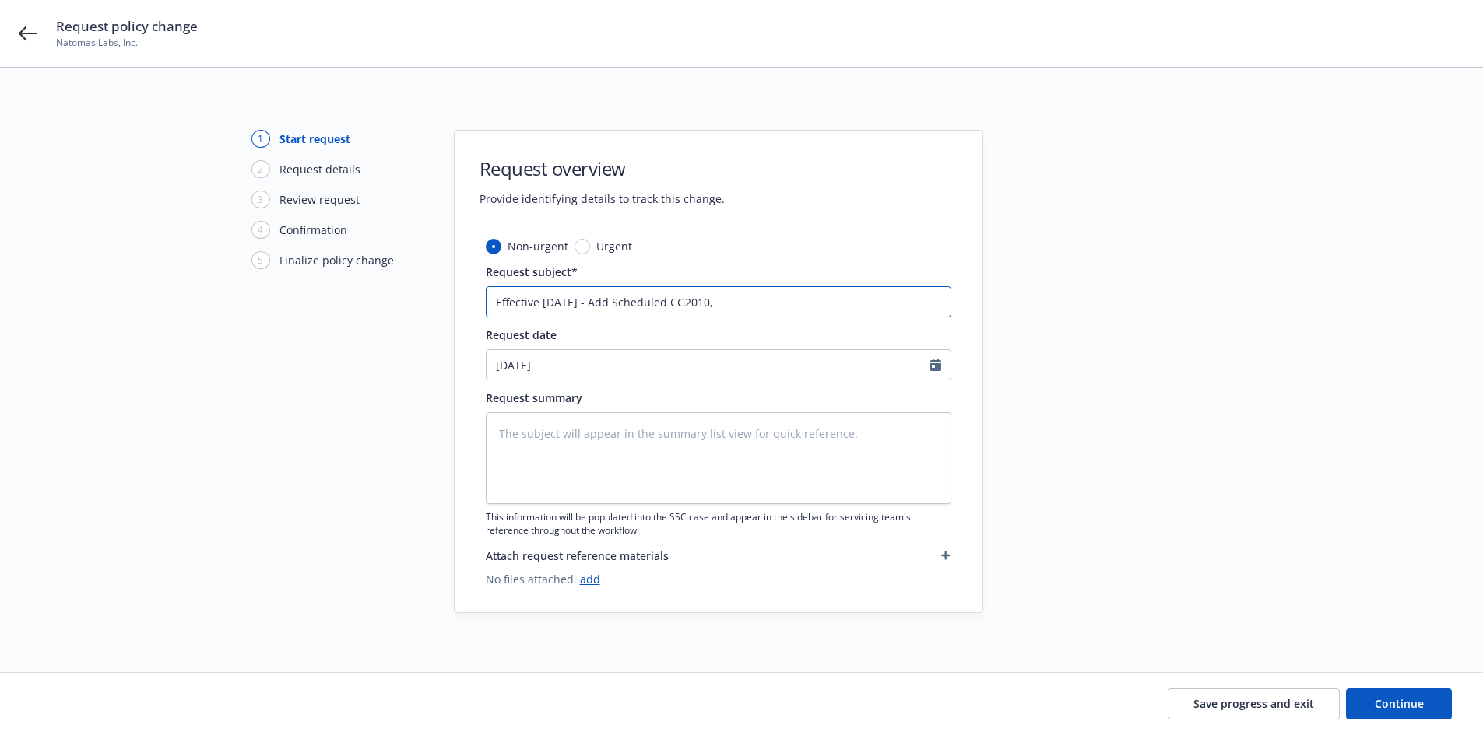
type textarea "x"
type input "Effective [DATE] - Add Scheduled CG2010,"
type textarea "x"
type input "Effective [DATE] - Add Scheduled CG2010, C"
type textarea "x"
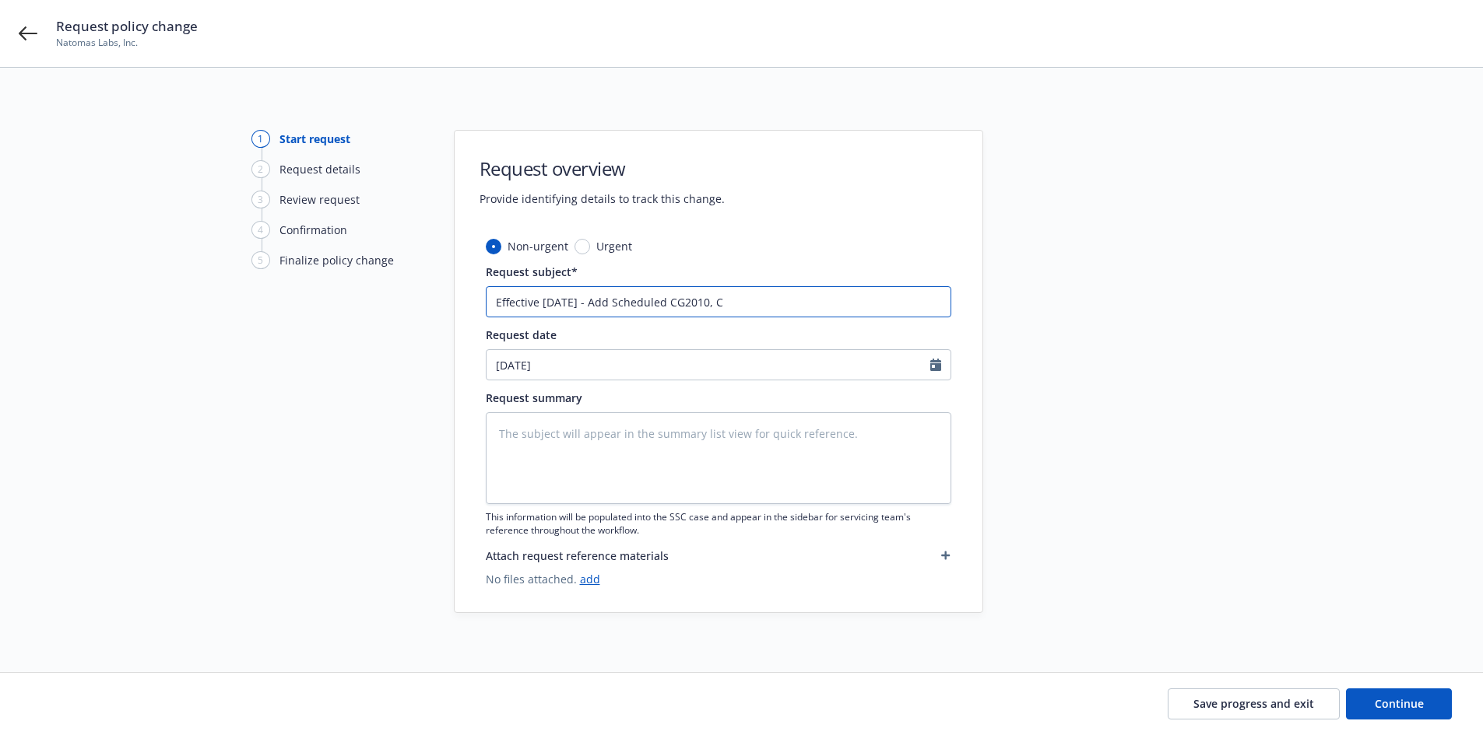
type input "Effective [DATE] - Add Scheduled CG2010, CG"
type textarea "x"
type input "Effective [DATE] - Add Scheduled CG2010, CG2"
type textarea "x"
type input "Effective [DATE] - Add Scheduled CG2010, CG20"
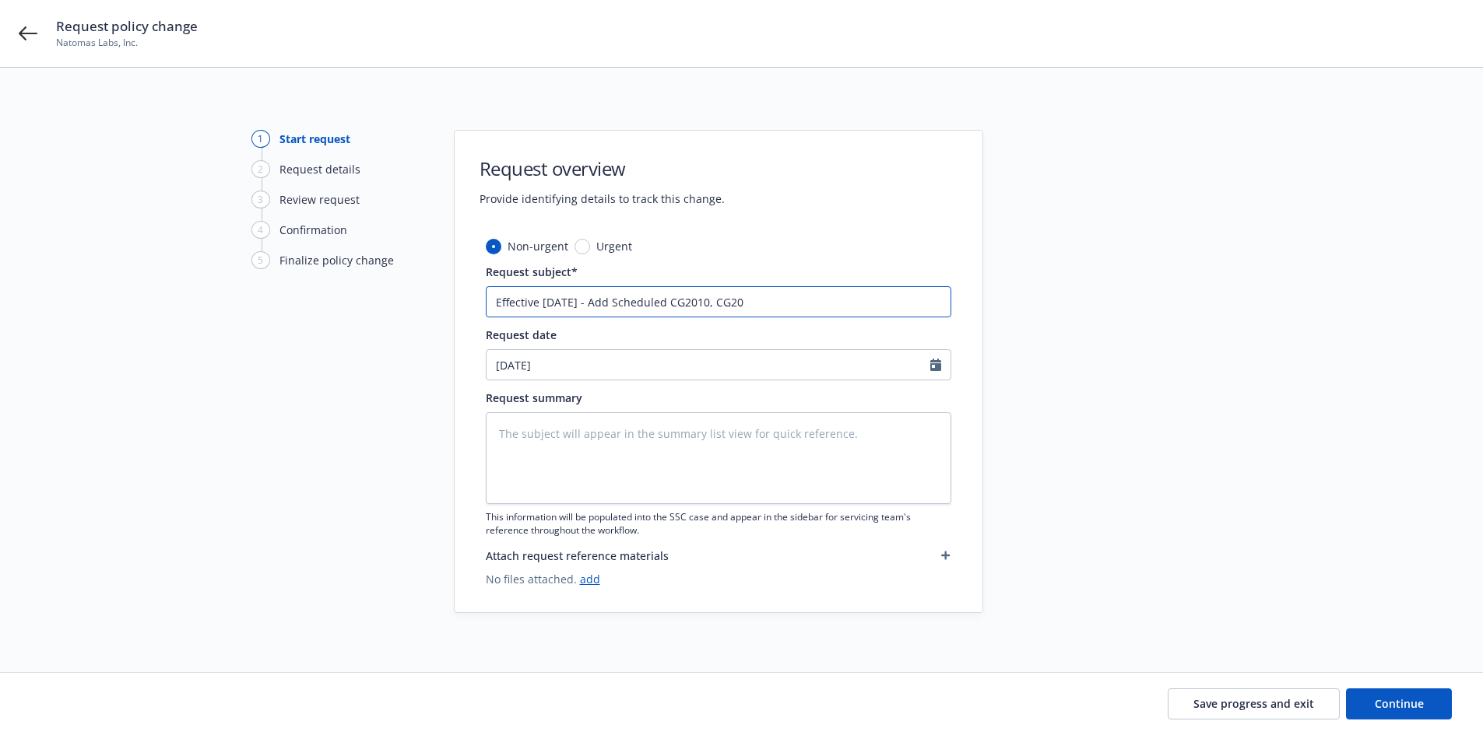
type textarea "x"
type input "Effective [DATE] - Add Scheduled CG2010, CG203"
type textarea "x"
type input "Effective [DATE] - Add Scheduled CG2010, CG2037"
type textarea "x"
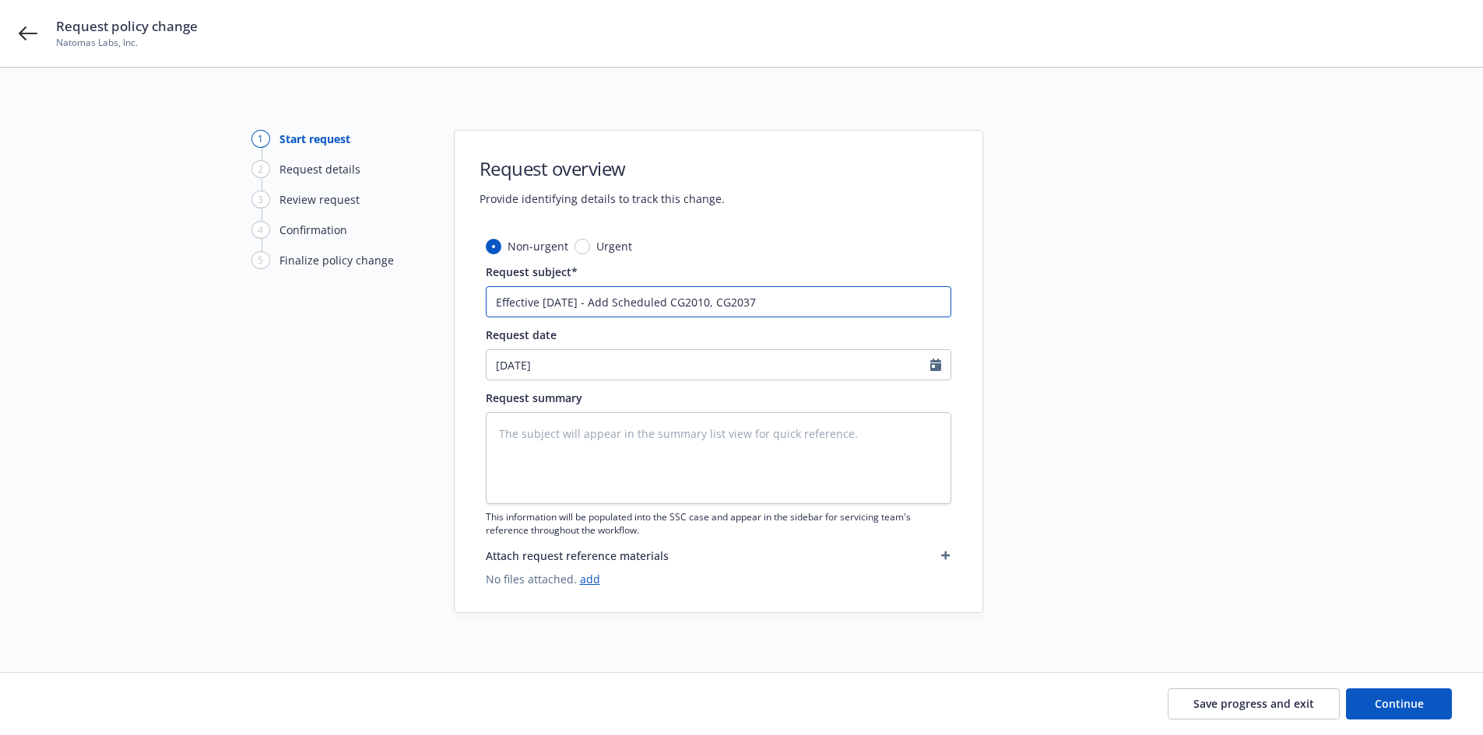
type input "Effective [DATE] - Add Scheduled CG2010, CG2037"
type textarea "x"
type input "Effective [DATE] - Add Scheduled CG2010, CG2037 &"
type textarea "x"
type input "Effective [DATE] - Add Scheduled CG2010, CG2037 &"
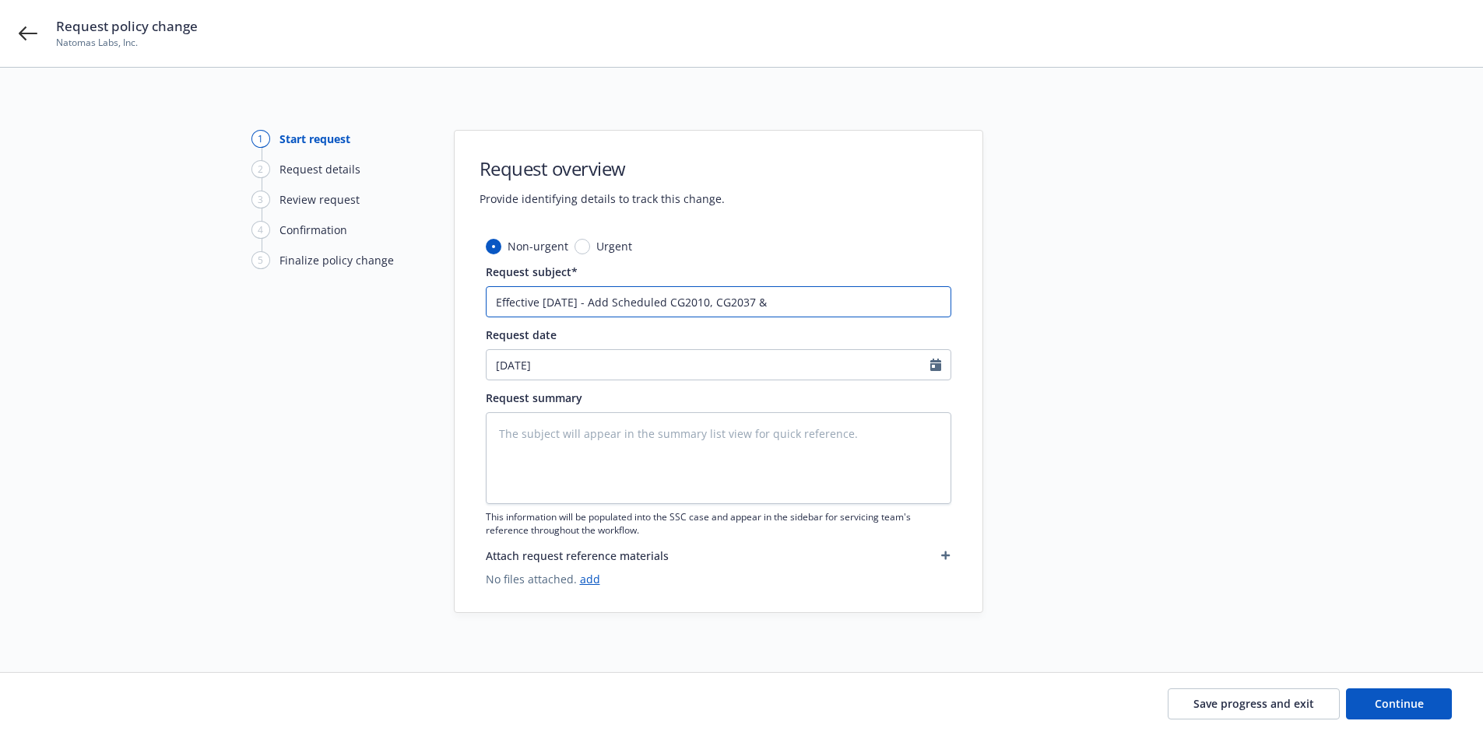
type textarea "x"
type input "Effective [DATE] - Add Scheduled CG2010, CG2037 & N"
type textarea "x"
type input "Effective [DATE] - Add Scheduled CG2010, CG2037 & NO"
type textarea "x"
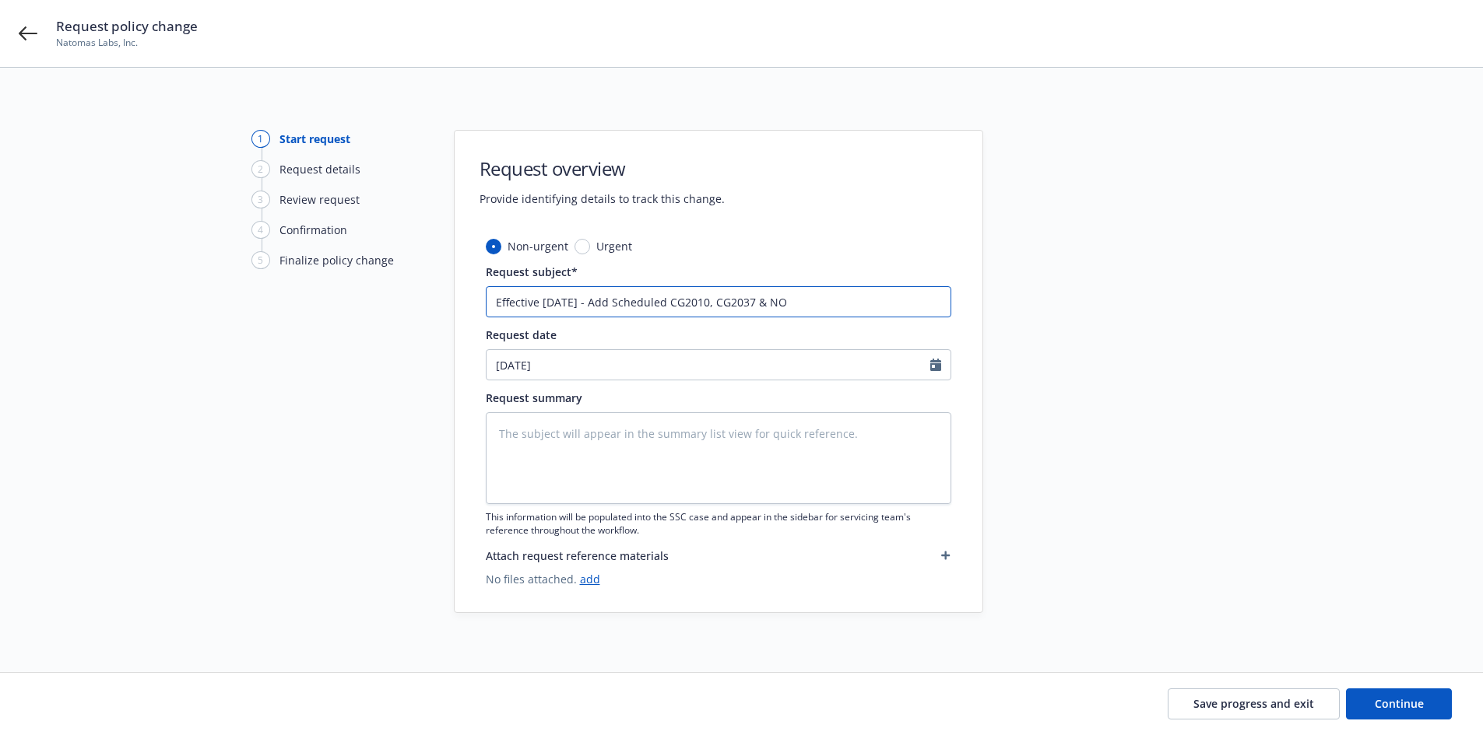
type input "Effective [DATE] - Add Scheduled CG2010, CG2037 & NOC"
type textarea "x"
type input "Effective [DATE] - Add Scheduled CG2010, CG2037 & NOC"
type textarea "x"
type input "Effective [DATE] - Add Scheduled CG2010, CG2037 & NOC -"
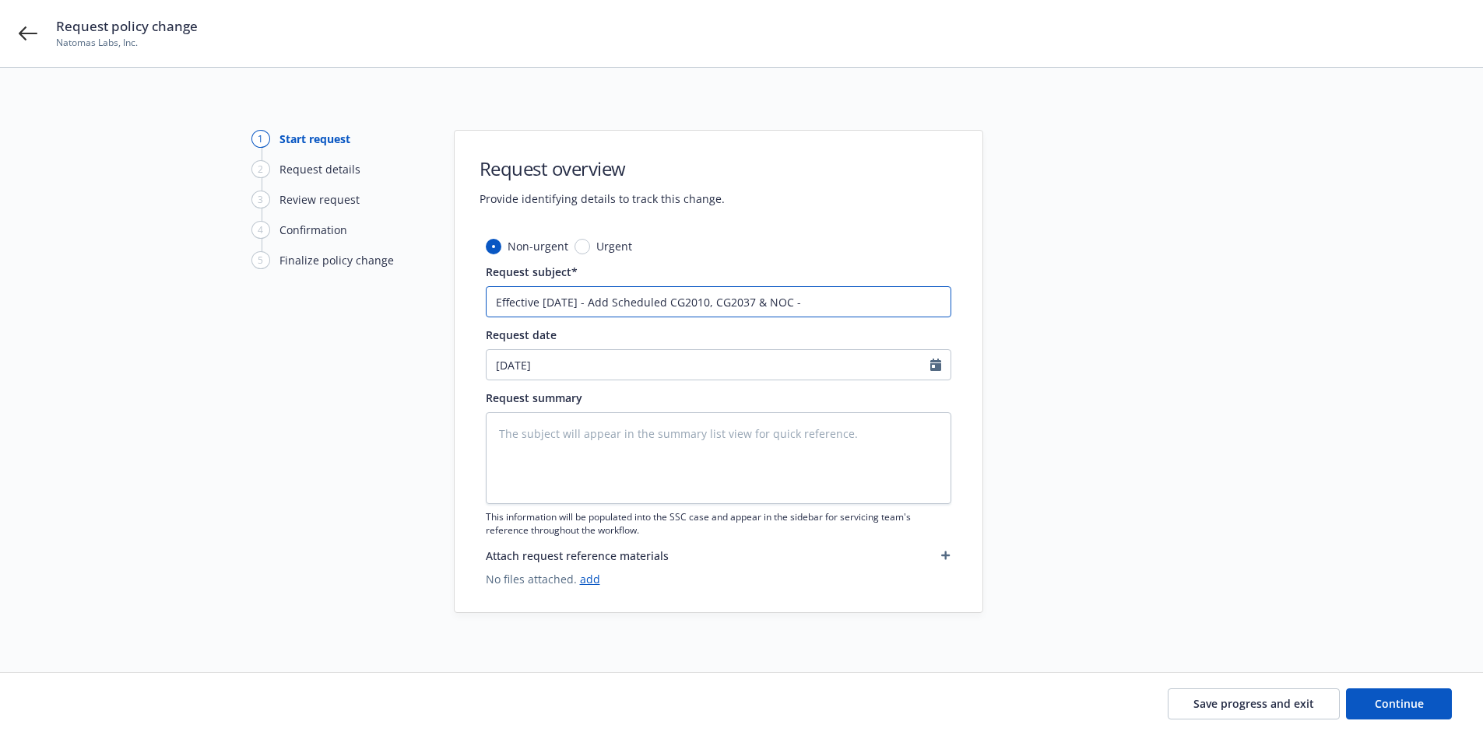
type textarea "x"
type input "Effective [DATE] - Add Scheduled CG2010, CG2037 & NOC -"
type textarea "x"
type input "Effective [DATE] - Add Scheduled CG2010, CG2037 & NOC - C"
type textarea "x"
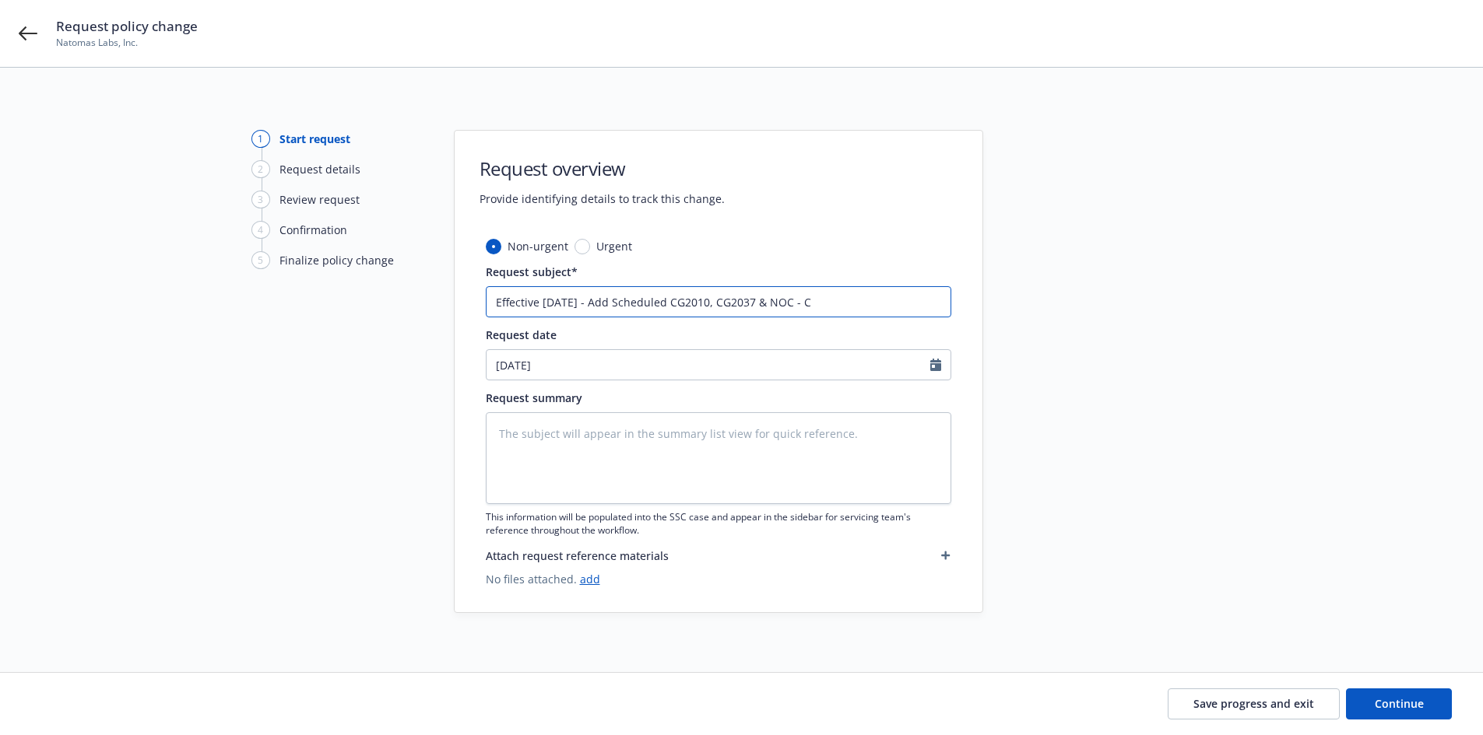
type input "Effective [DATE] - Add Scheduled CG2010, CG2037 & NOC - Co"
type textarea "x"
type input "Effective [DATE] - Add Scheduled CG2010, CG2037 & NOC - Cou"
type textarea "x"
type input "Effective [DATE] - Add Scheduled CG2010, CG2037 & NOC - Coun"
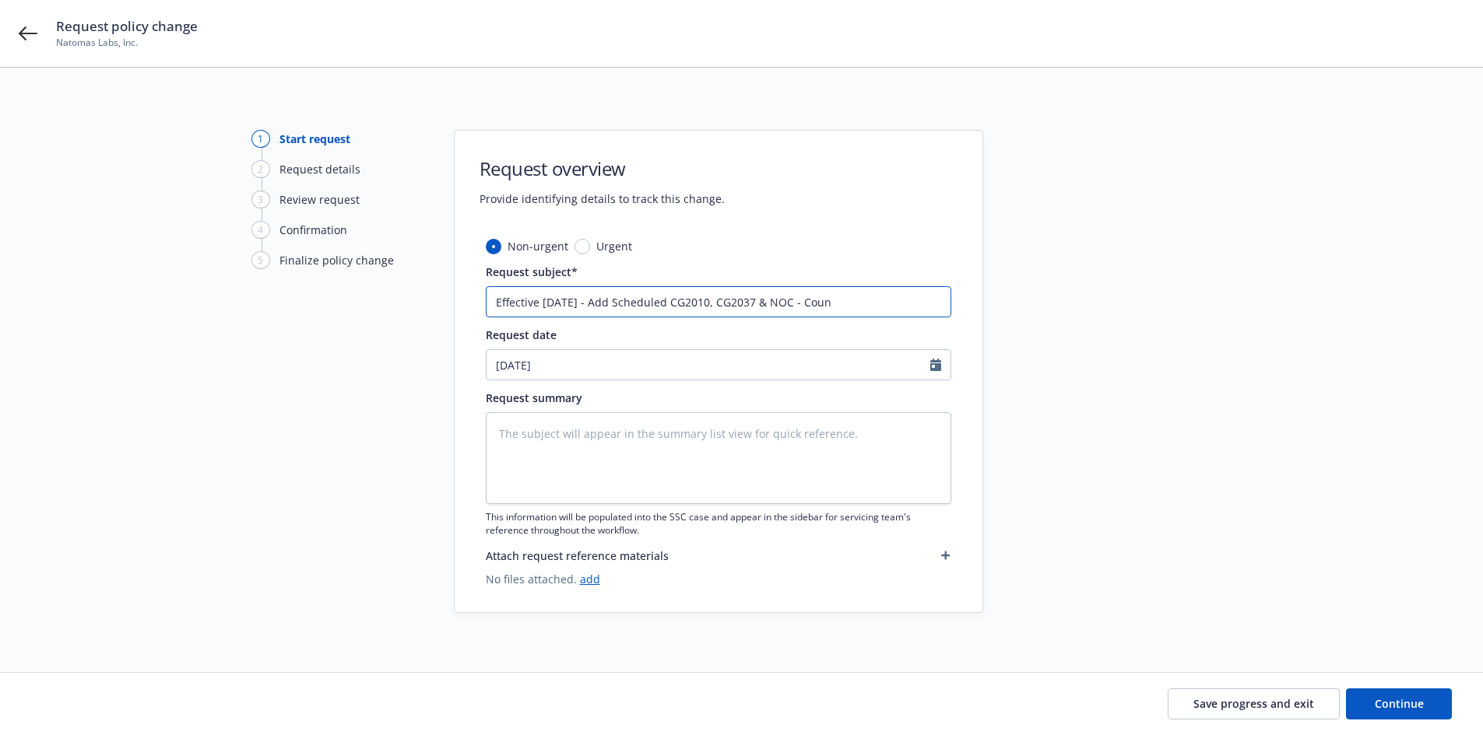
type textarea "x"
type input "Effective [DATE] - Add Scheduled CG2010, CG2037 & NOC - Count"
type textarea "x"
type input "Effective [DATE] - Add Scheduled CG2010, CG2037 & NOC - County"
type textarea "x"
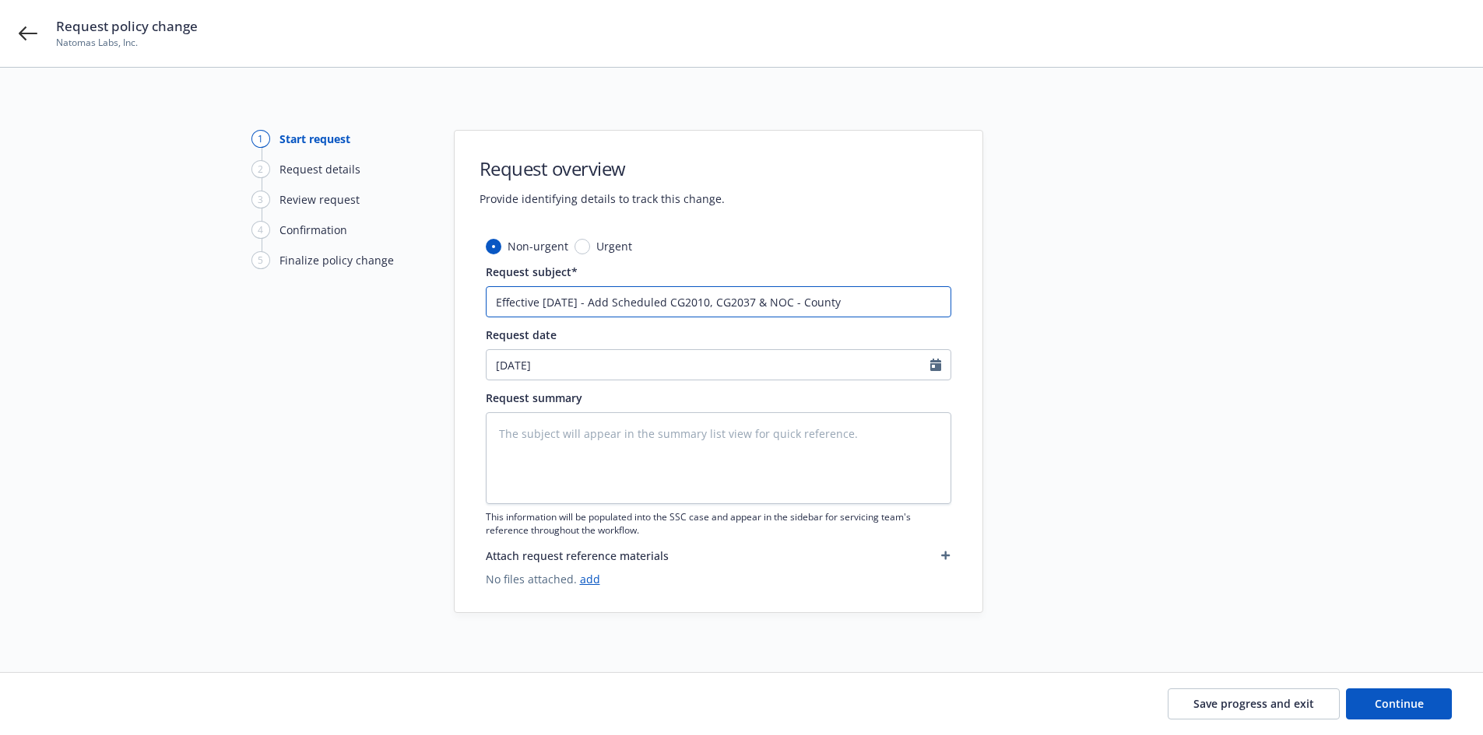
type input "Effective [DATE] - Add Scheduled CG2010, CG2037 & NOC - County"
type textarea "x"
type input "Effective [DATE] - Add Scheduled CG2010, CG2037 & NOC - County o"
type textarea "x"
type input "Effective [DATE] - Add Scheduled CG2010, CG2037 & NOC - County of"
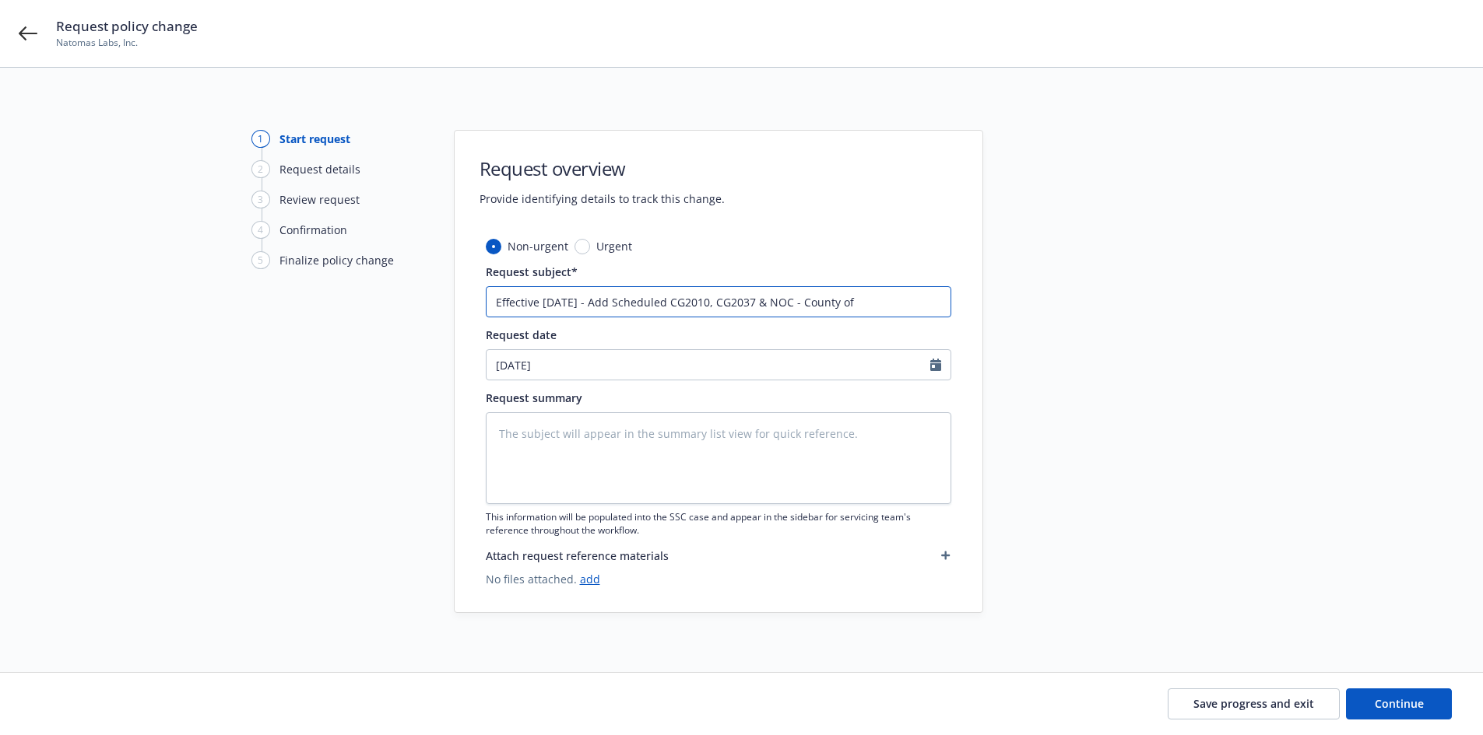
type textarea "x"
type input "Effective [DATE] - Add Scheduled CG2010, CG2037 & NOC - County of"
type textarea "x"
type input "Effective [DATE] - Add Scheduled CG2010, CG2037 & NOC - County of S"
type textarea "x"
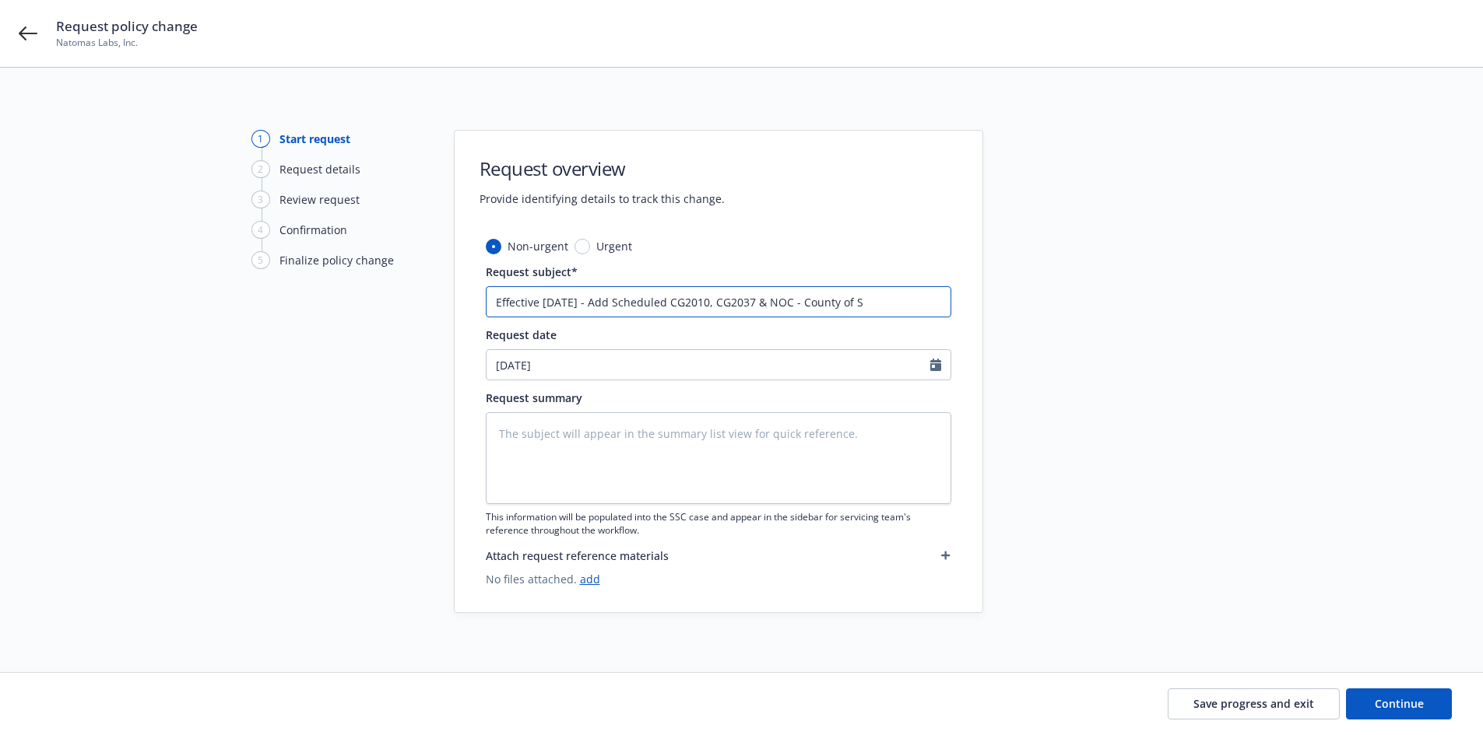
type input "Effective [DATE] - Add Scheduled CG2010, CG2037 & NOC - County of Sa"
type textarea "x"
type input "Effective [DATE] - Add Scheduled CG2010, CG2037 & NOC - [GEOGRAPHIC_DATA]"
type textarea "x"
type input "Effective [DATE] - Add Scheduled CG2010, CG2037 & NOC - [GEOGRAPHIC_DATA]"
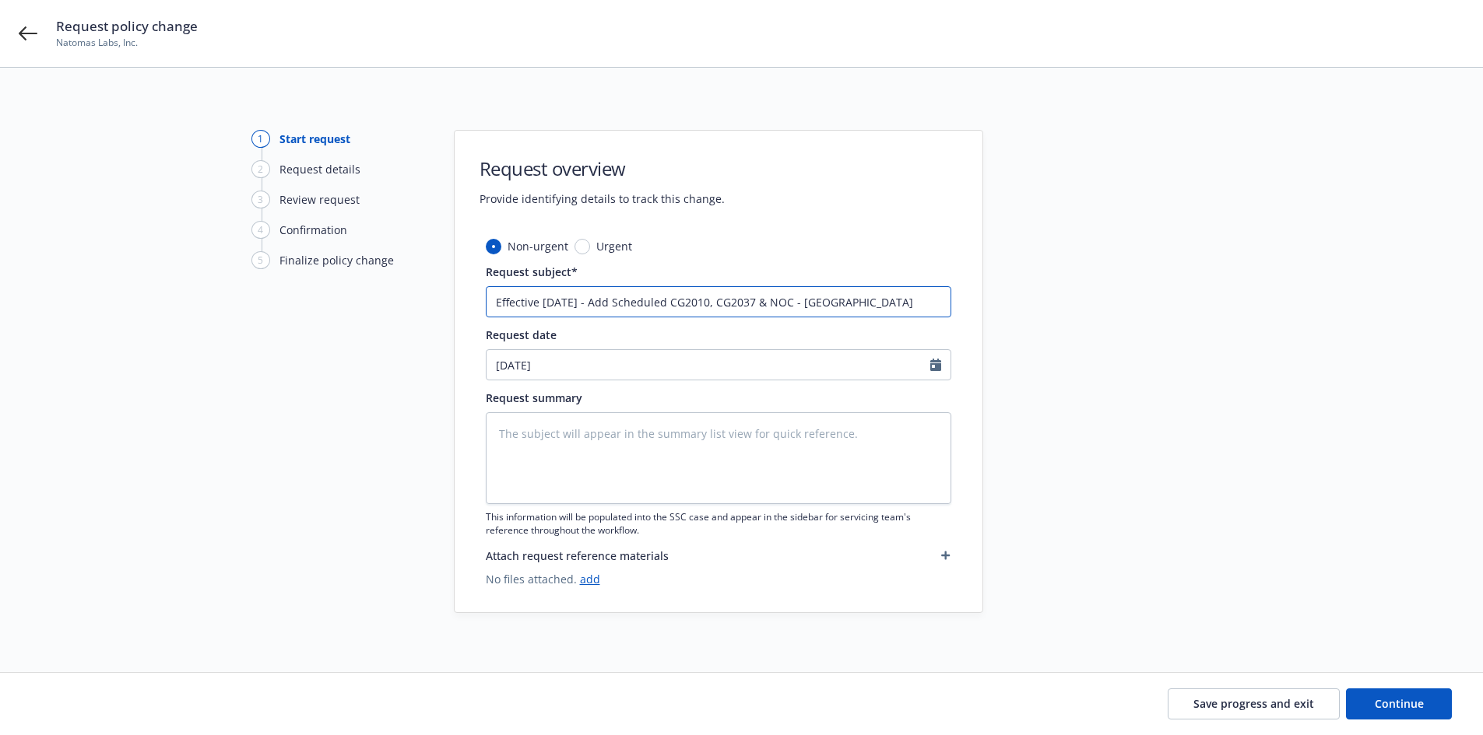
type textarea "x"
type input "Effective [DATE] - Add Scheduled CG2010, CG2037 & NOC - County of Santa"
type textarea "x"
type input "Effective [DATE] - Add Scheduled CG2010, CG2037 & NOC - County of Santa"
type textarea "x"
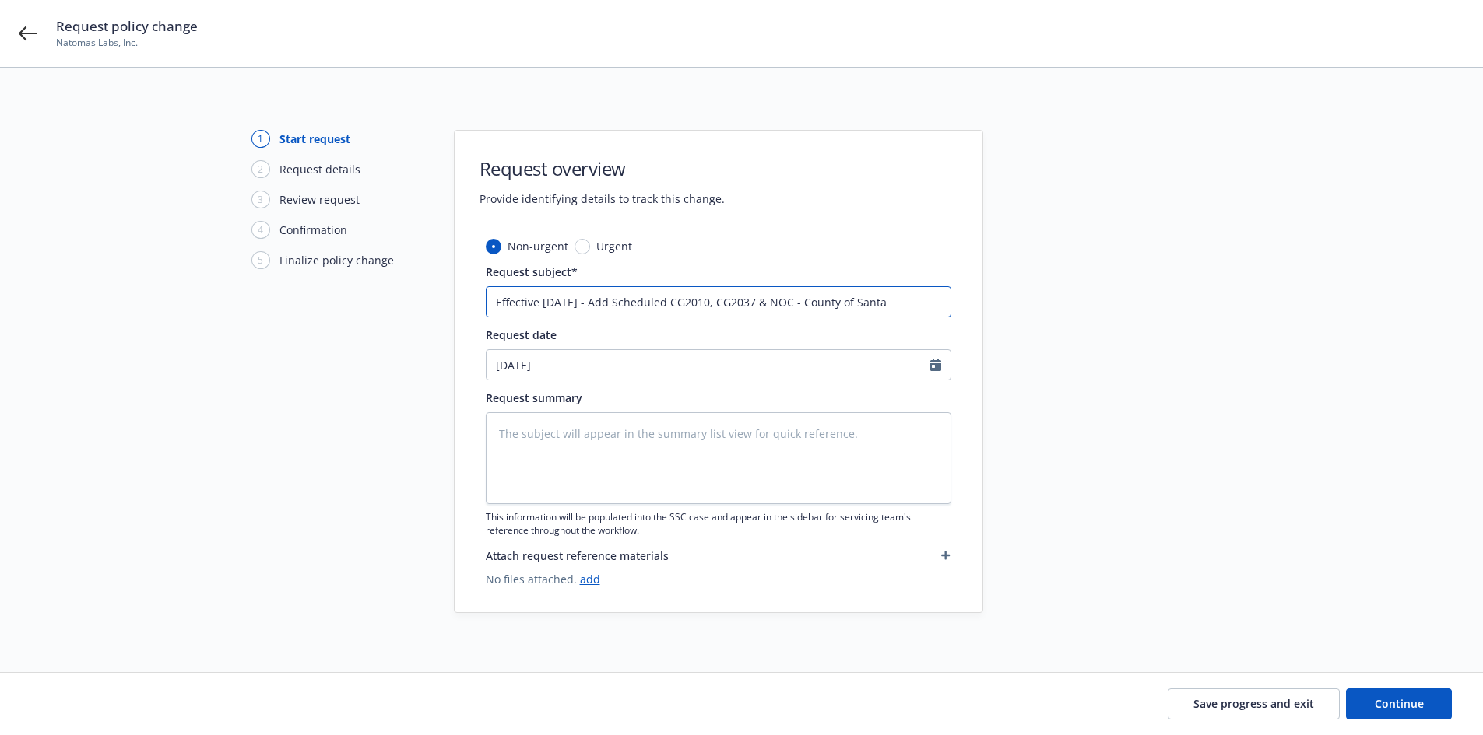
type input "Effective [DATE] - Add Scheduled CG2010, CG2037 & NOC - County of [GEOGRAPHIC_D…"
type textarea "x"
type input "Effective [DATE] - Add Scheduled CG2010, CG2037 & NOC - County of [GEOGRAPHIC_D…"
type textarea "x"
type input "Effective [DATE] - Add Scheduled CG2010, CG2037 & NOC - County of [GEOGRAPHIC_D…"
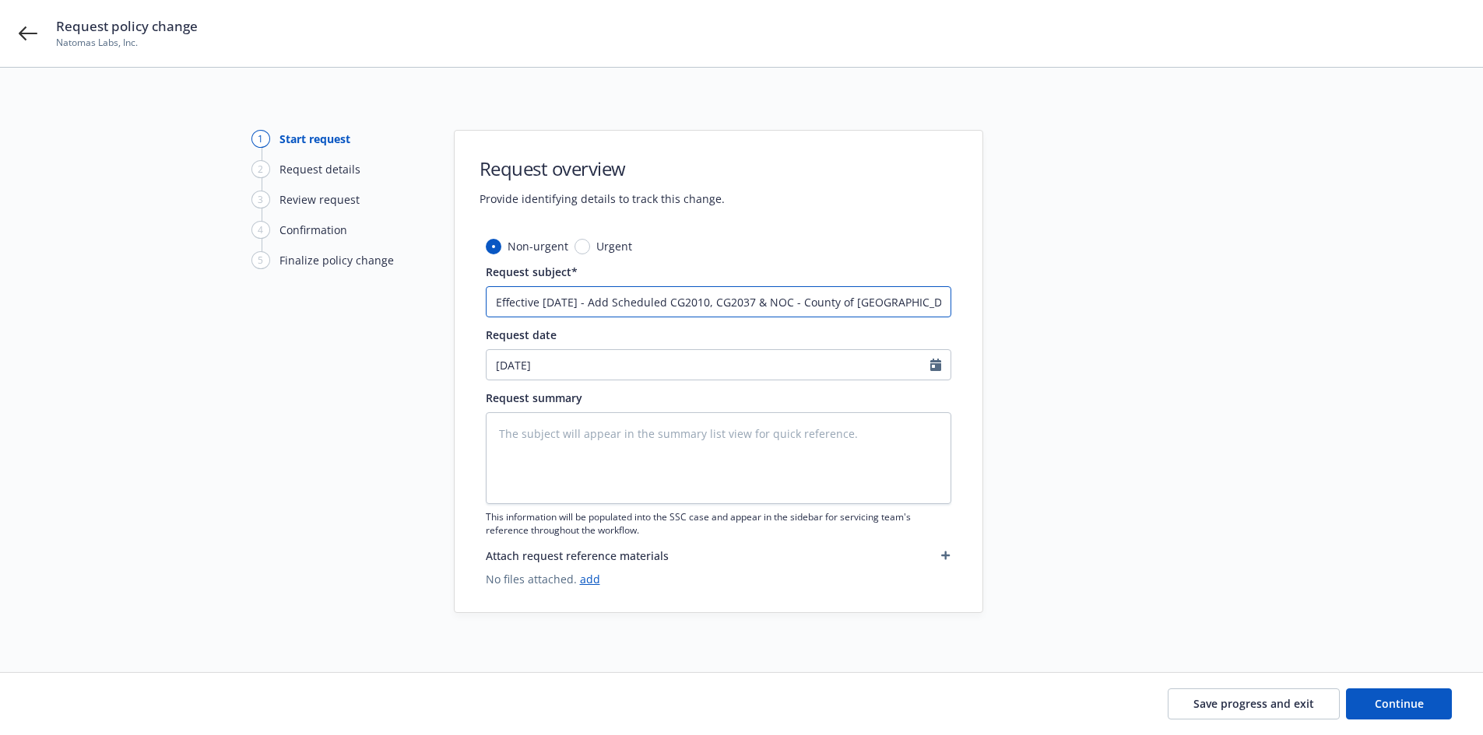
type textarea "x"
drag, startPoint x: 913, startPoint y: 299, endPoint x: 2, endPoint y: 327, distance: 911.7
click at [2, 327] on div "1 Start request 2 Request details 3 Review request 4 Confirmation 5 Finalize po…" at bounding box center [741, 403] width 1483 height 671
type input "Effective [DATE] - Add Scheduled CG2010, CG2037 & NOC - County of [GEOGRAPHIC_D…"
click at [546, 432] on textarea at bounding box center [718, 458] width 465 height 92
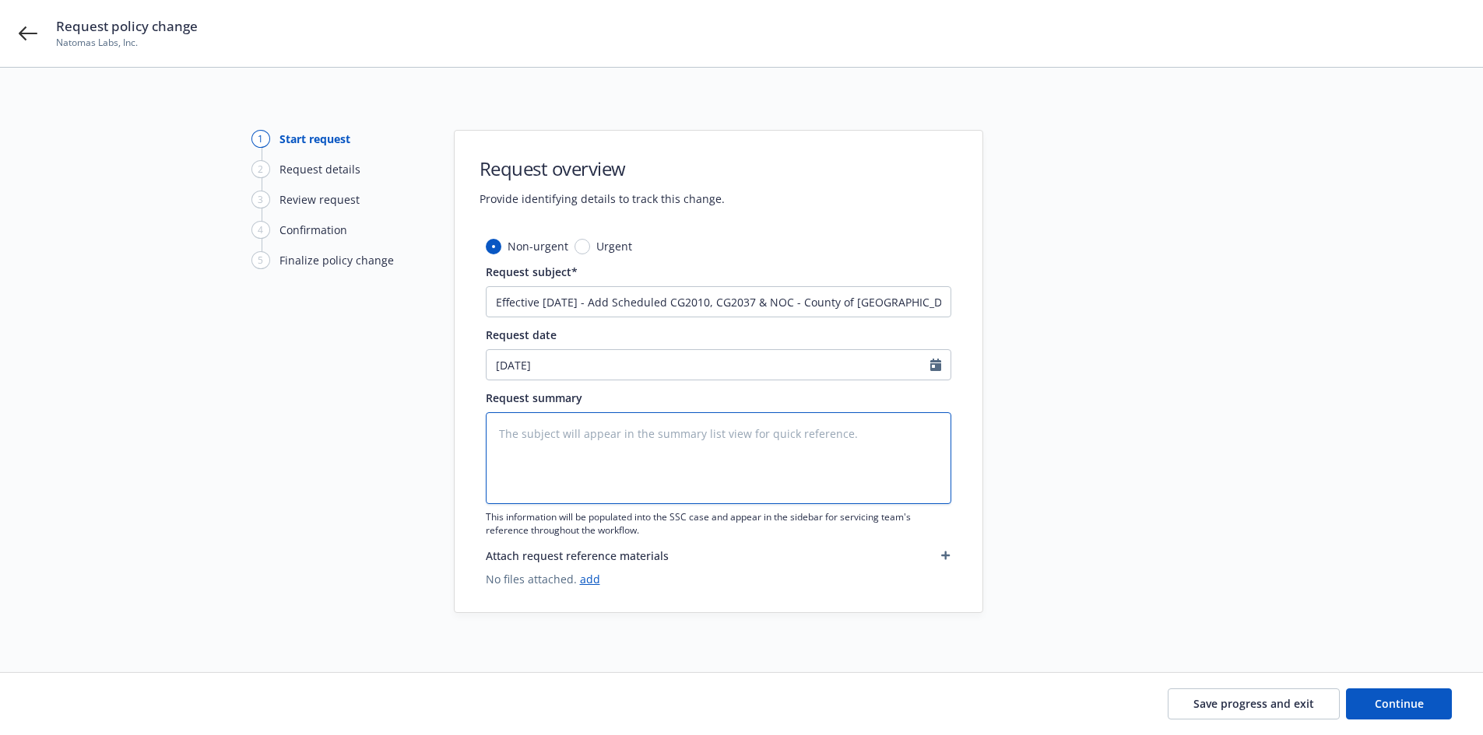
paste textarea "Effective [DATE] - Add Scheduled CG2010, CG2037 & NOC - County of [GEOGRAPHIC_D…"
type textarea "x"
type textarea "Effective [DATE] - Add Scheduled CG2010, CG2037 & NOC - County of [GEOGRAPHIC_D…"
click at [592, 579] on link "add" at bounding box center [590, 579] width 20 height 15
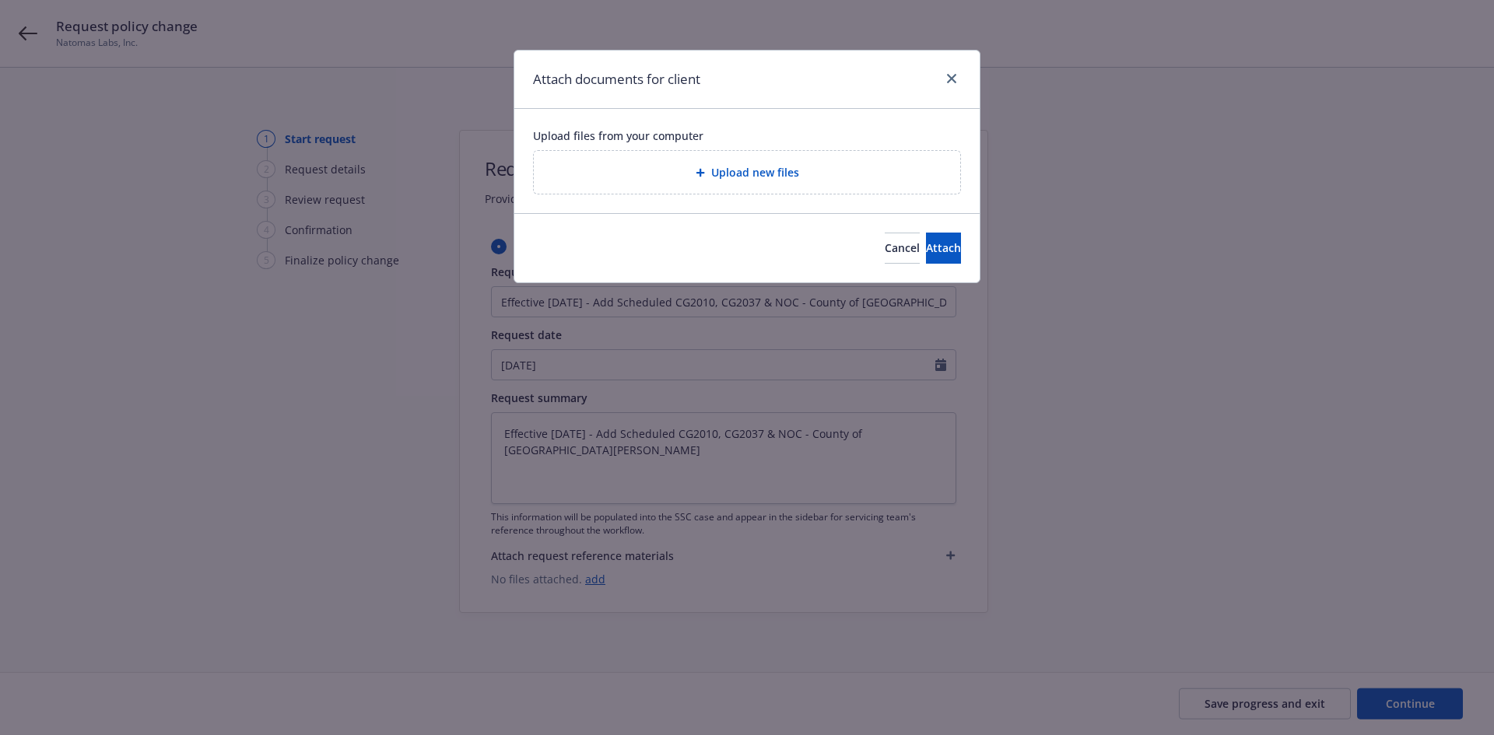
type textarea "x"
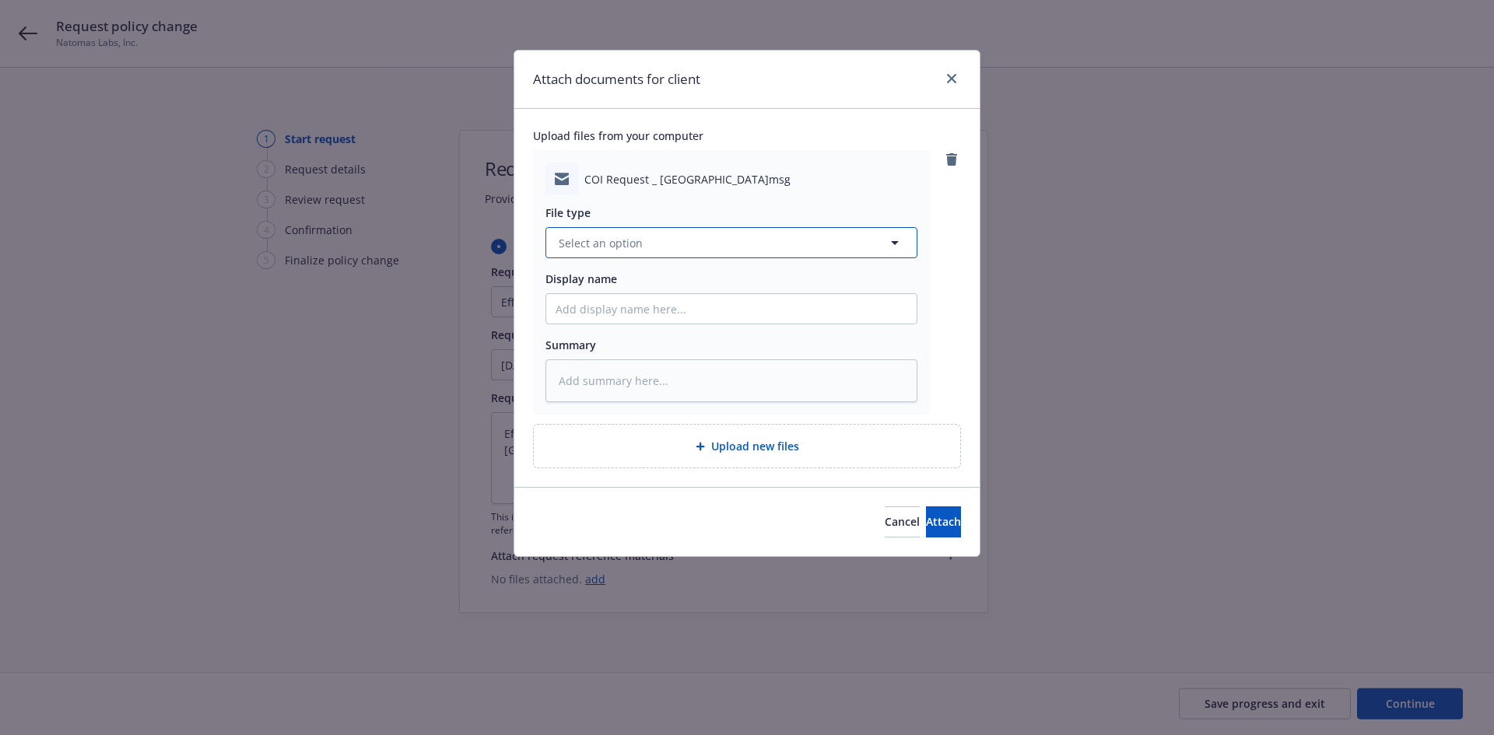
click at [722, 258] on button "Select an option" at bounding box center [732, 242] width 372 height 31
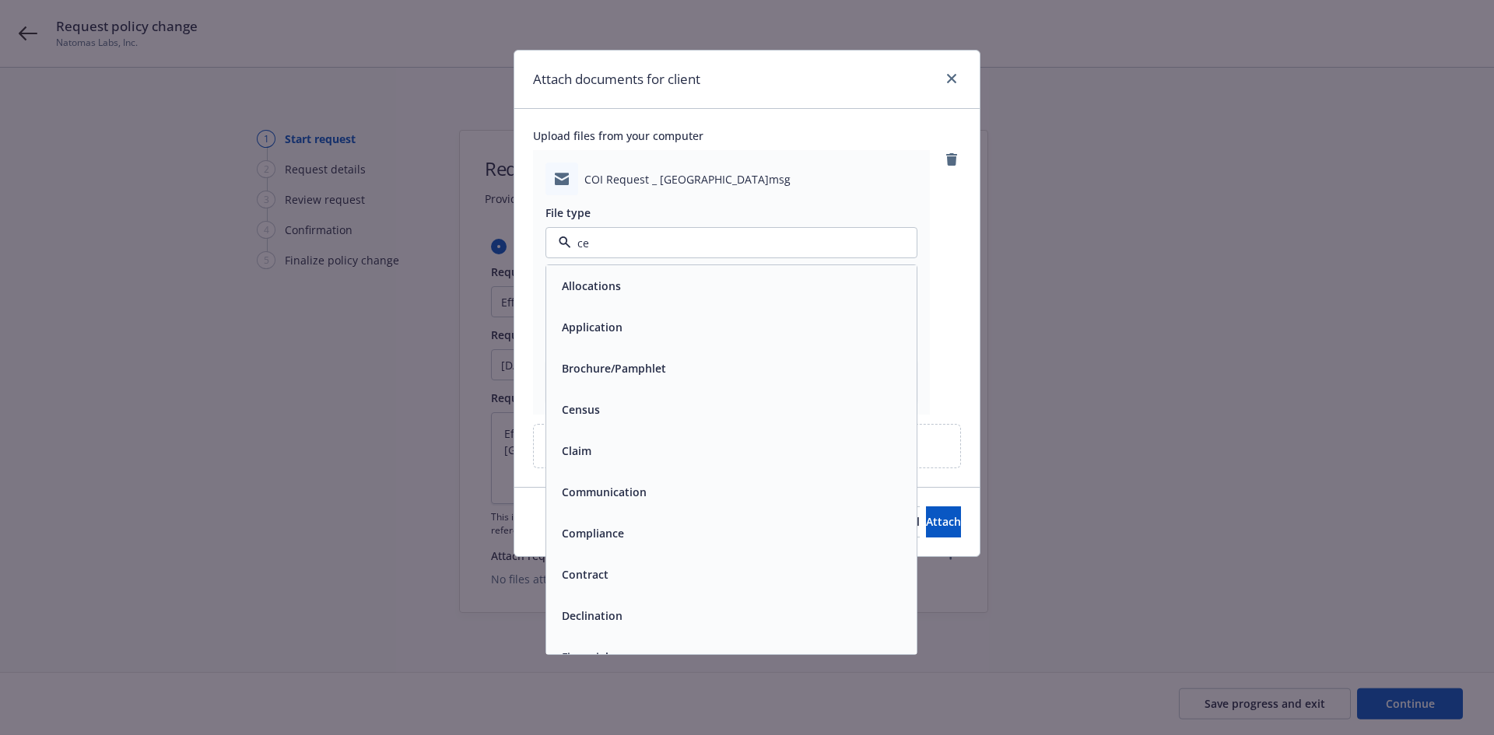
type input "cer"
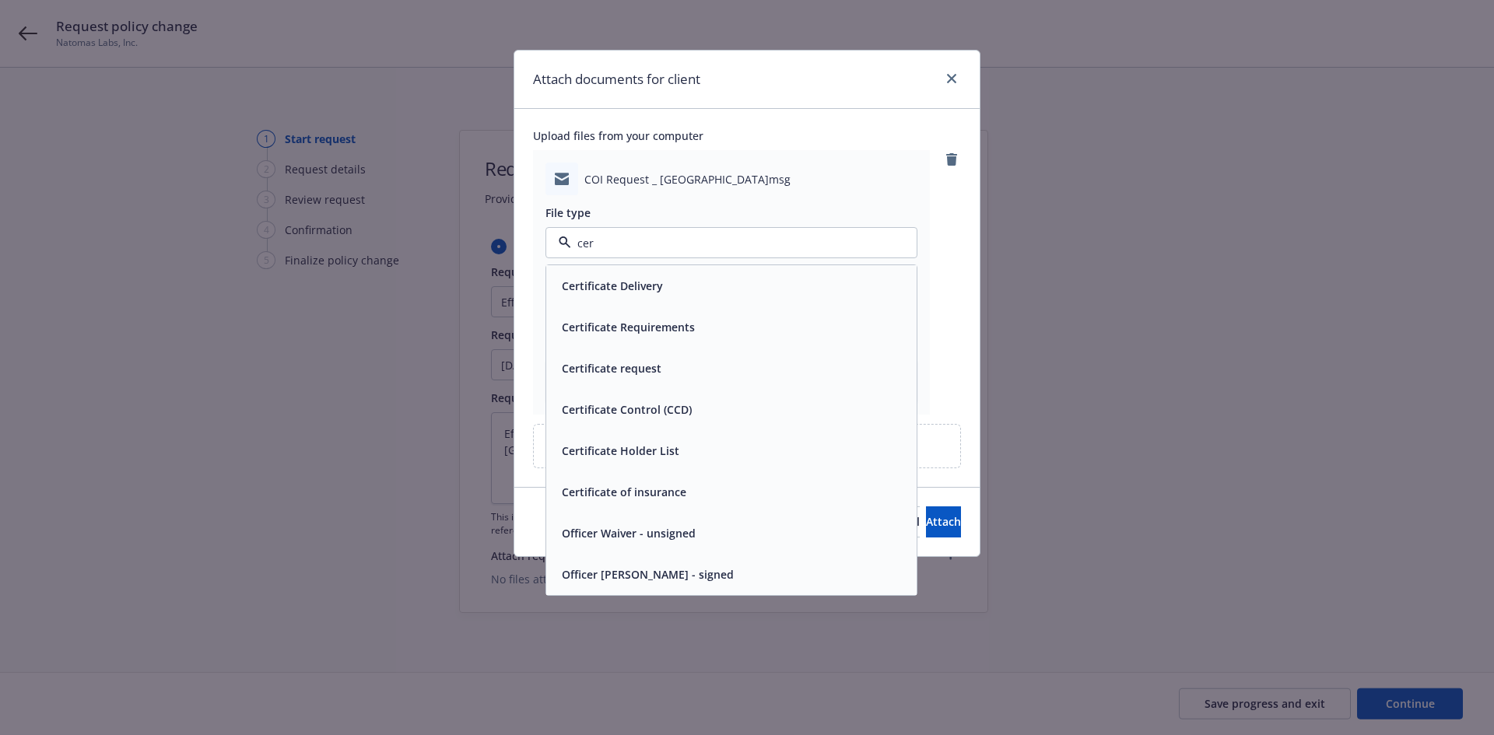
click at [689, 338] on div "Certificate Requirements" at bounding box center [627, 327] width 142 height 23
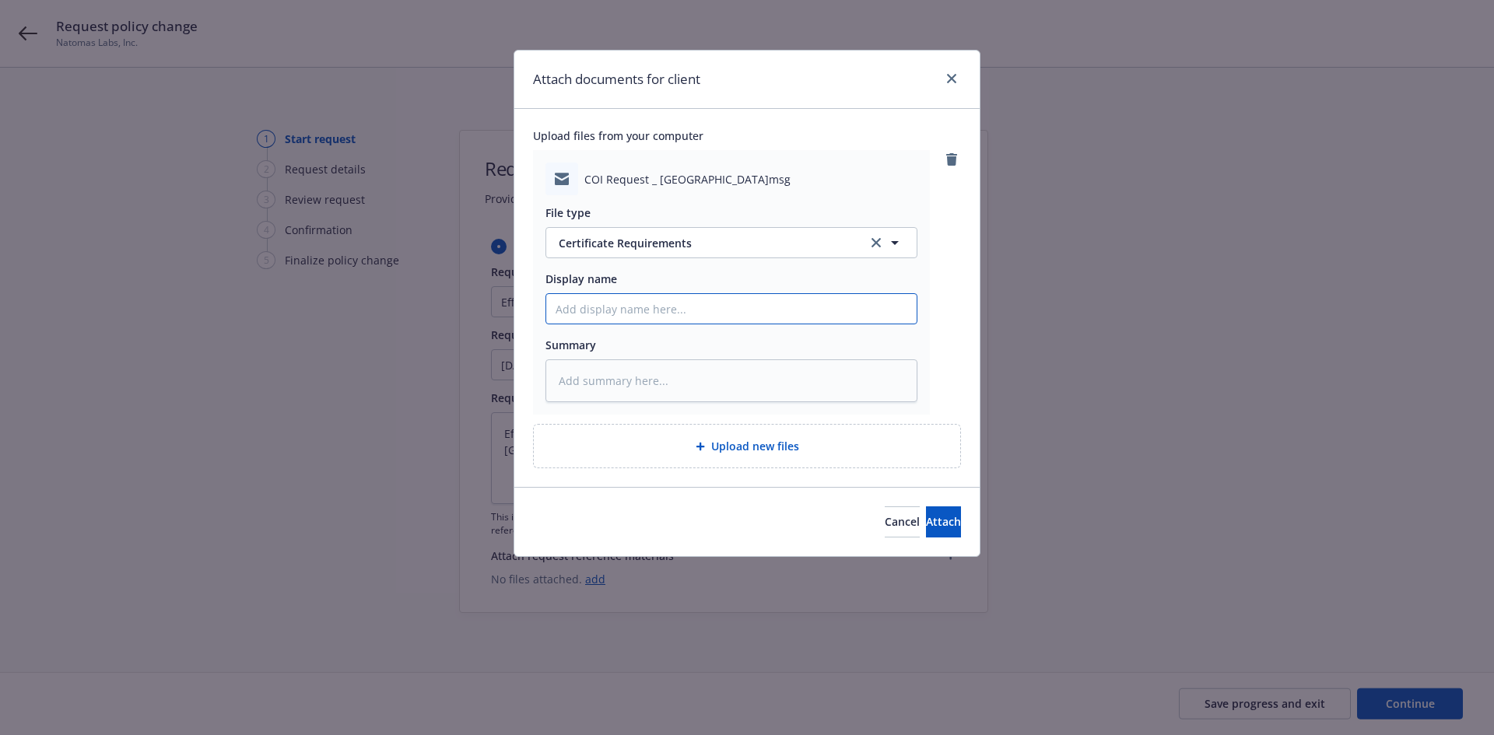
click at [654, 311] on input "Display name" at bounding box center [731, 309] width 370 height 30
type textarea "x"
type input "F"
type textarea "x"
type input "F/"
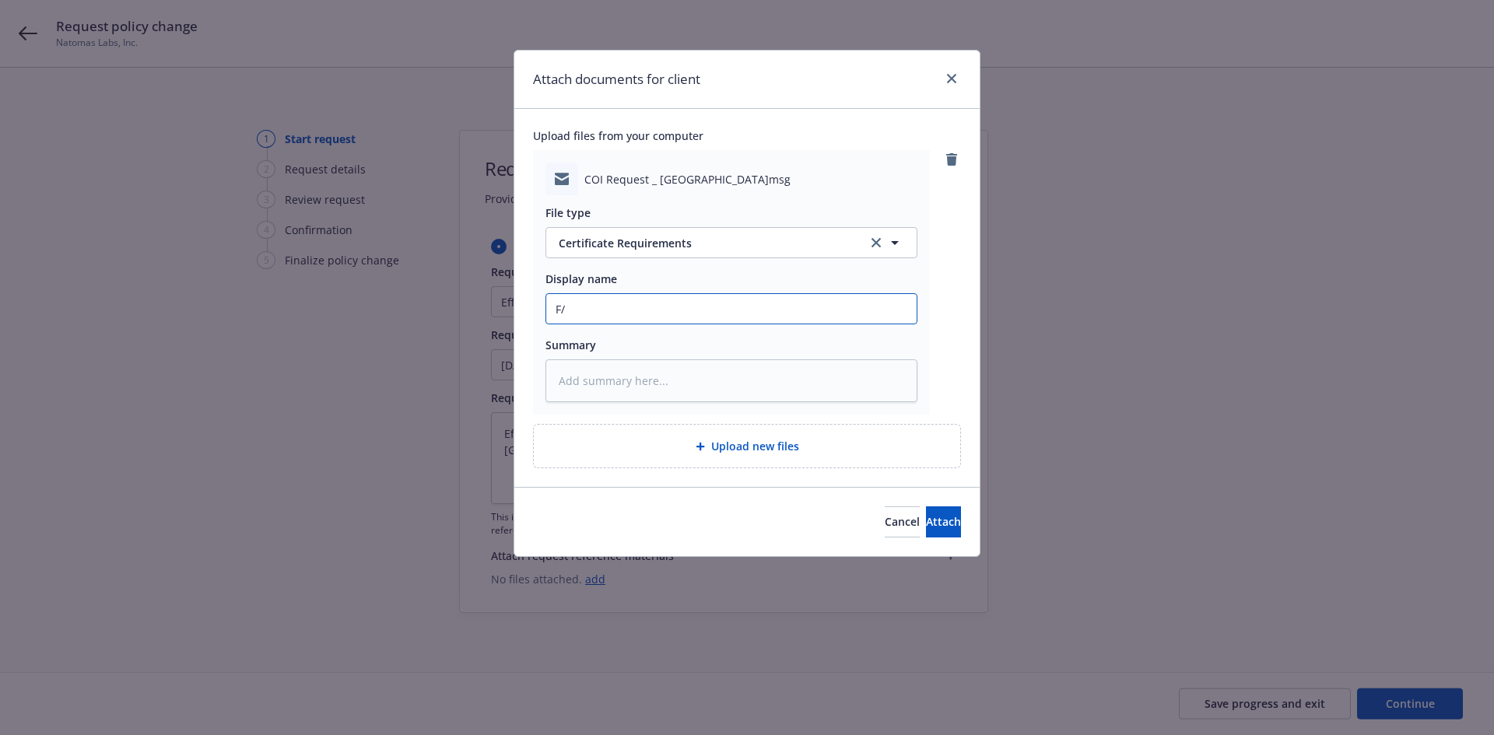
type textarea "x"
type input "F/I"
type textarea "x"
type input "F/In"
type textarea "x"
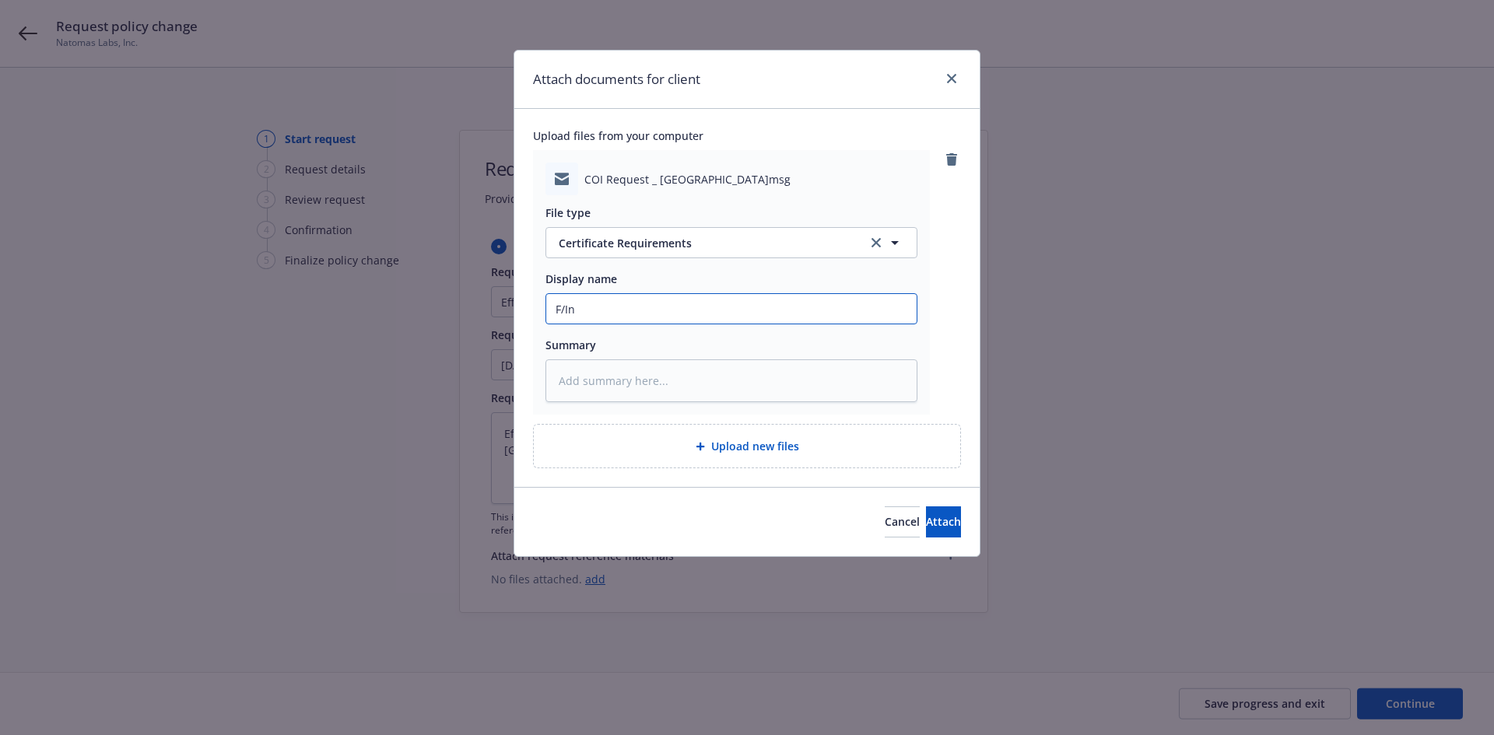
type input "F/Ins"
type textarea "x"
type input "F/Insu"
type textarea "x"
type input "F/Insur"
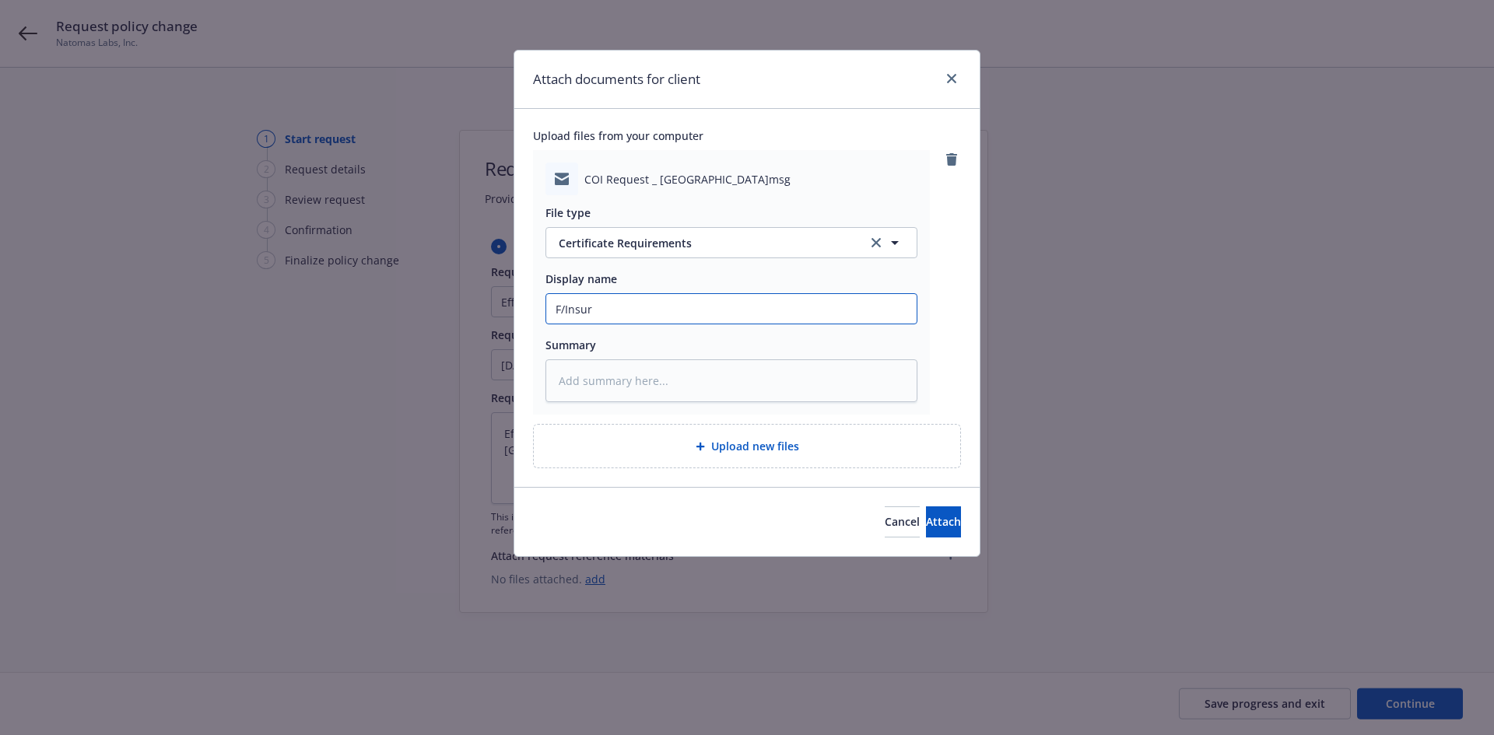
type textarea "x"
type input "F/Insure"
type textarea "x"
type input "F/Insured"
type textarea "x"
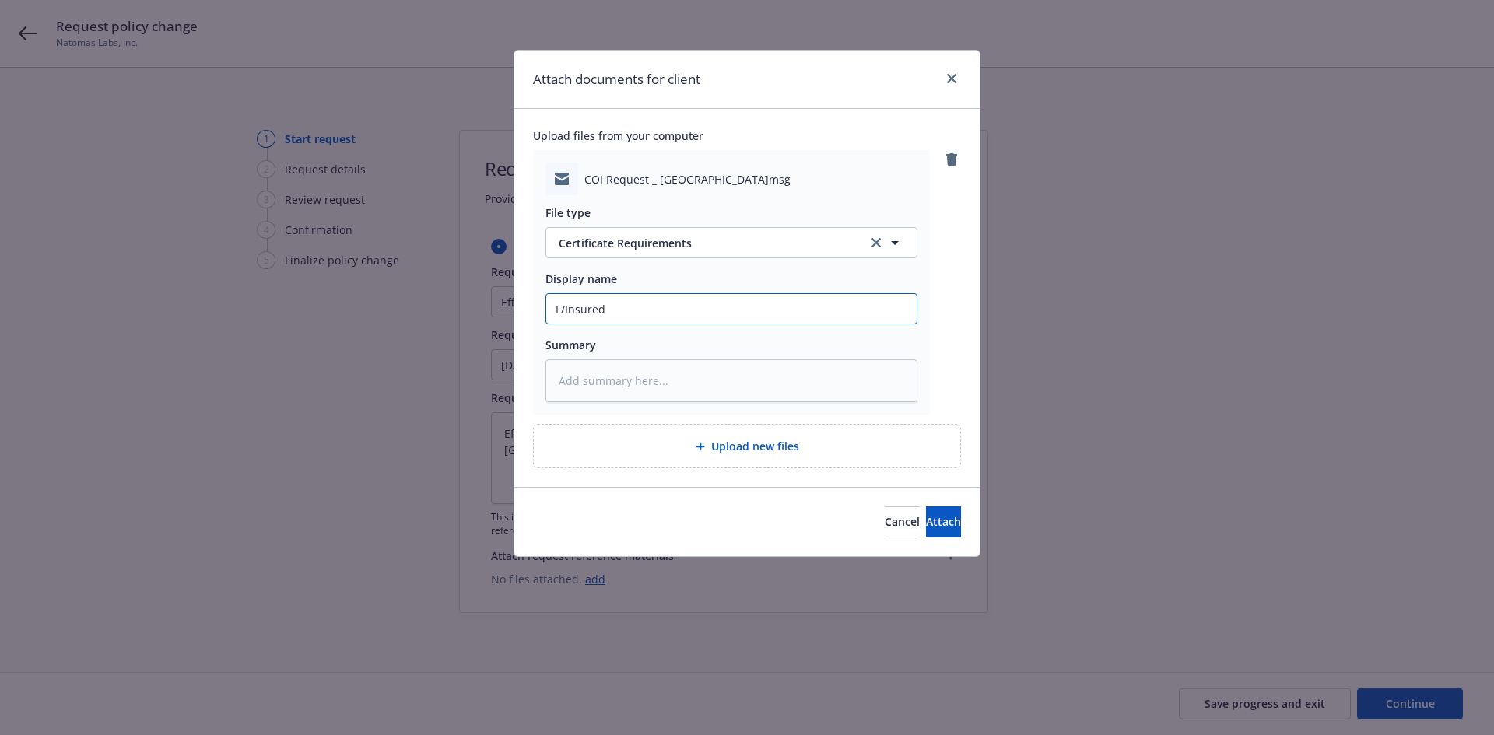
type input "F/Insured"
type textarea "x"
type input "F/Insured -"
type textarea "x"
type input "F/Insured -"
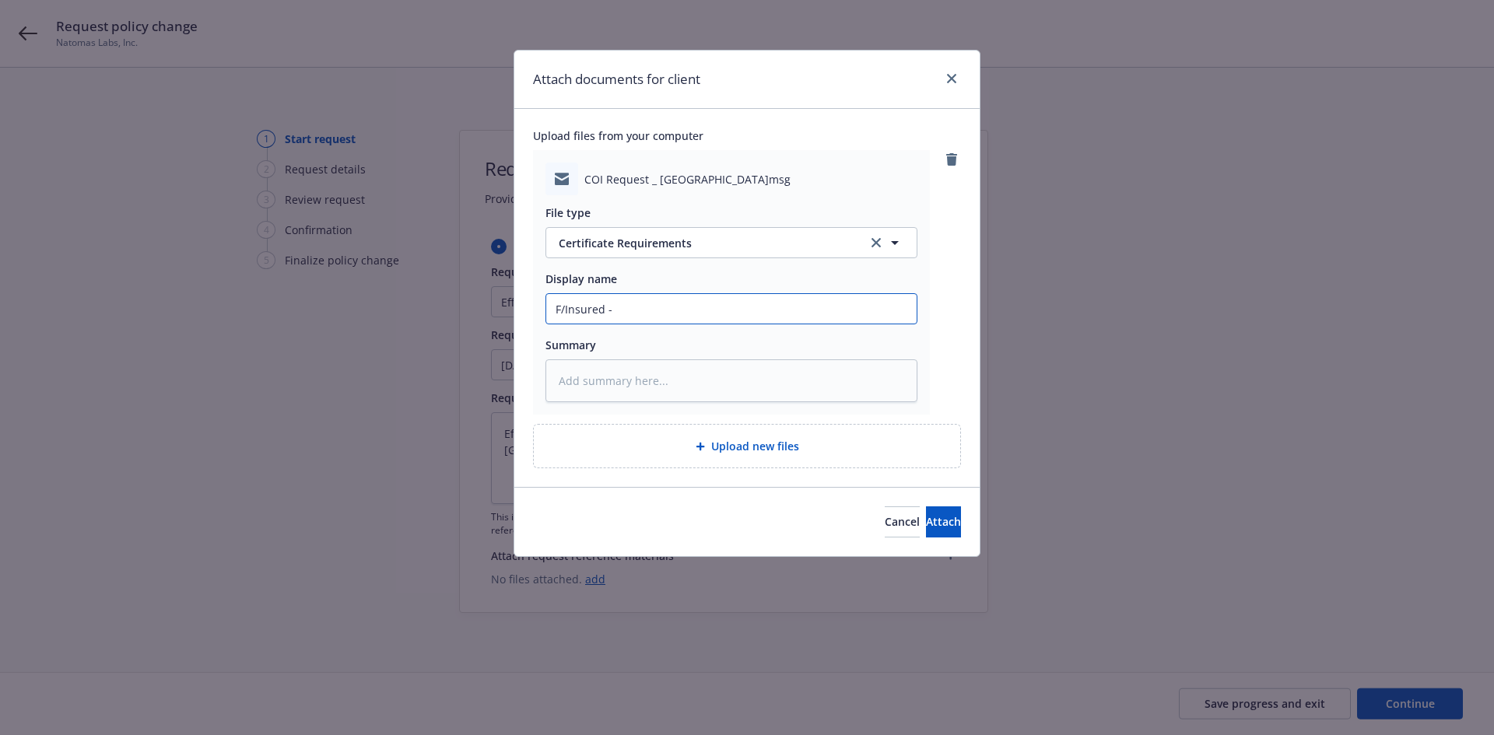
type textarea "x"
type input "F/Insured - C"
type textarea "x"
type input "F/Insured - Co"
type textarea "x"
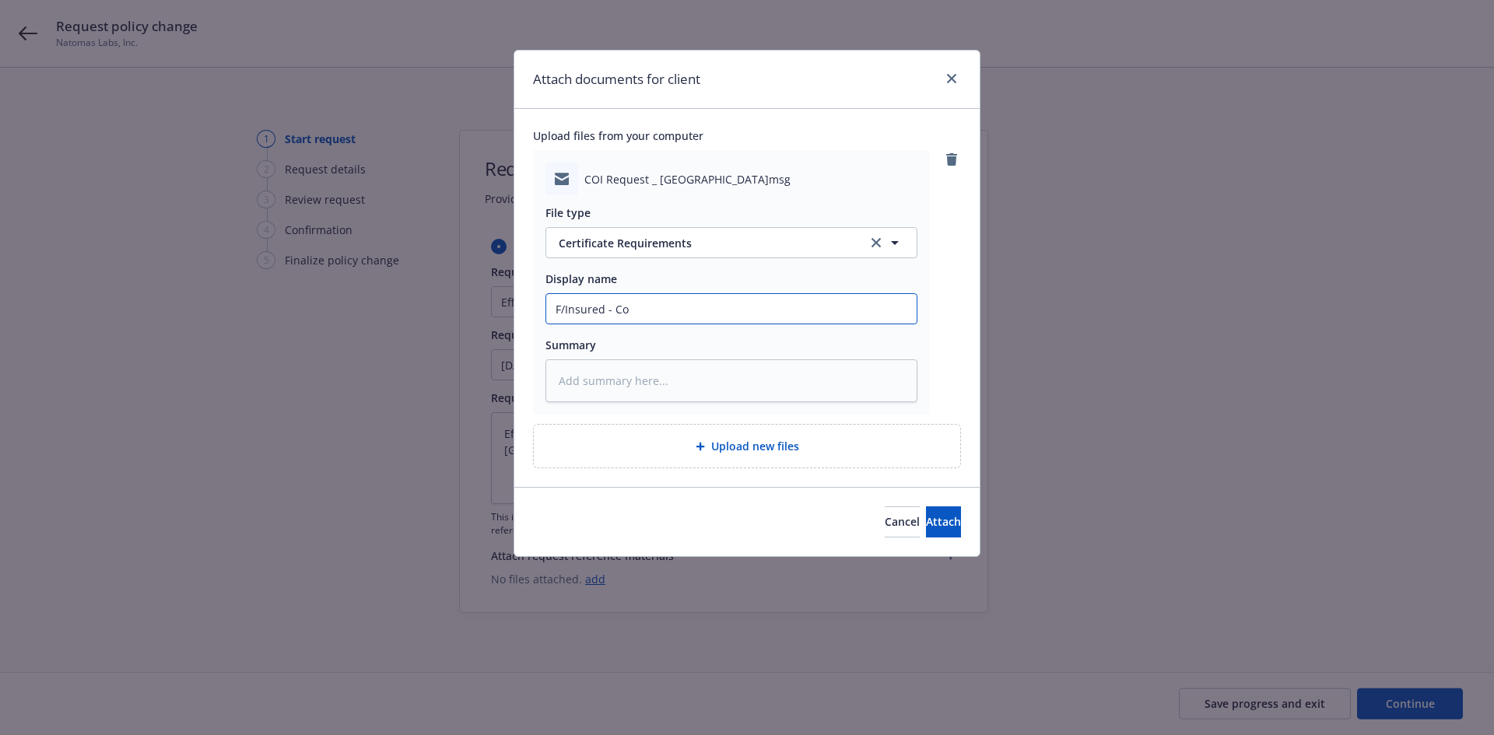
type input "F/Insured - Cou"
click at [616, 311] on input "F/Insured - County of [GEOGRAPHIC_DATA][PERSON_NAME] - Encroachment Permit" at bounding box center [731, 309] width 370 height 30
click at [926, 531] on button "Attach" at bounding box center [943, 522] width 35 height 31
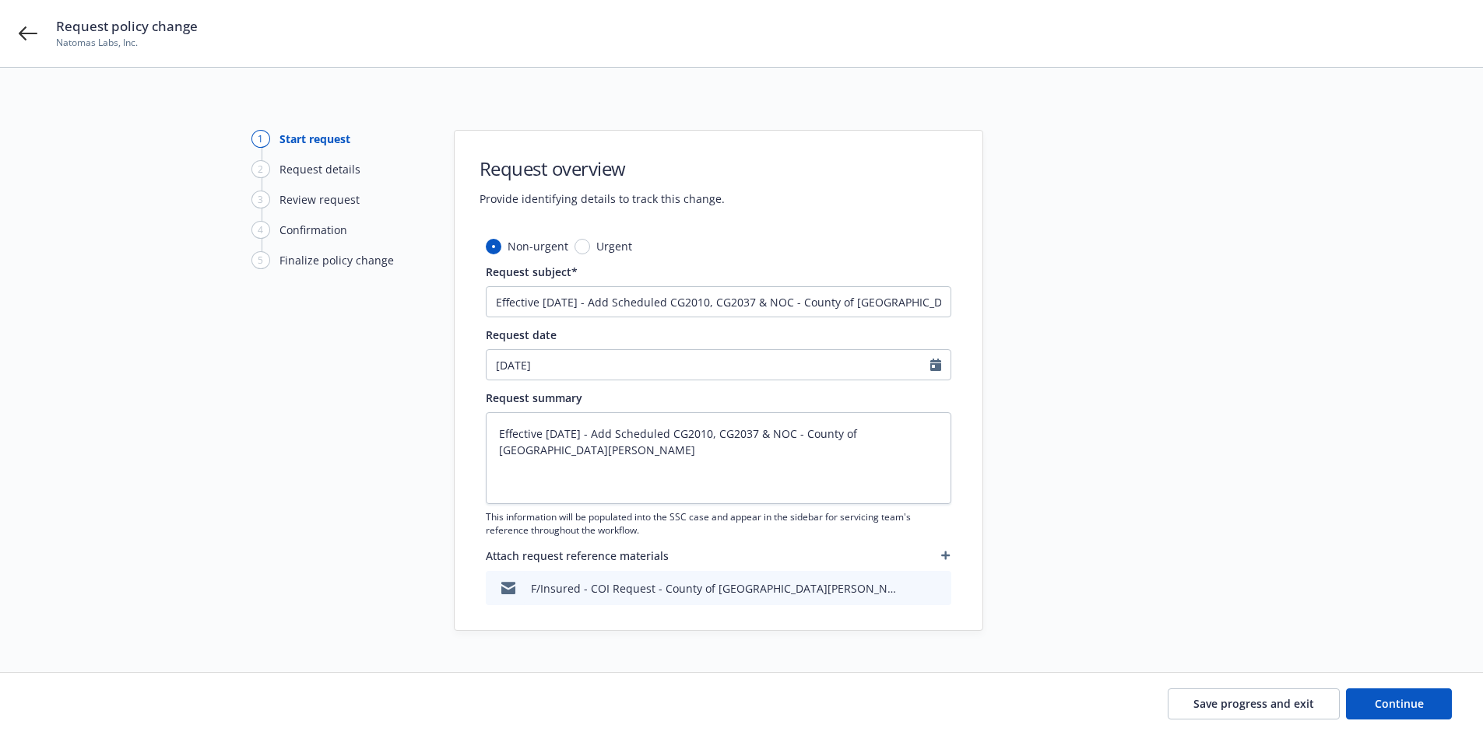
click at [944, 552] on icon "button" at bounding box center [945, 555] width 9 height 9
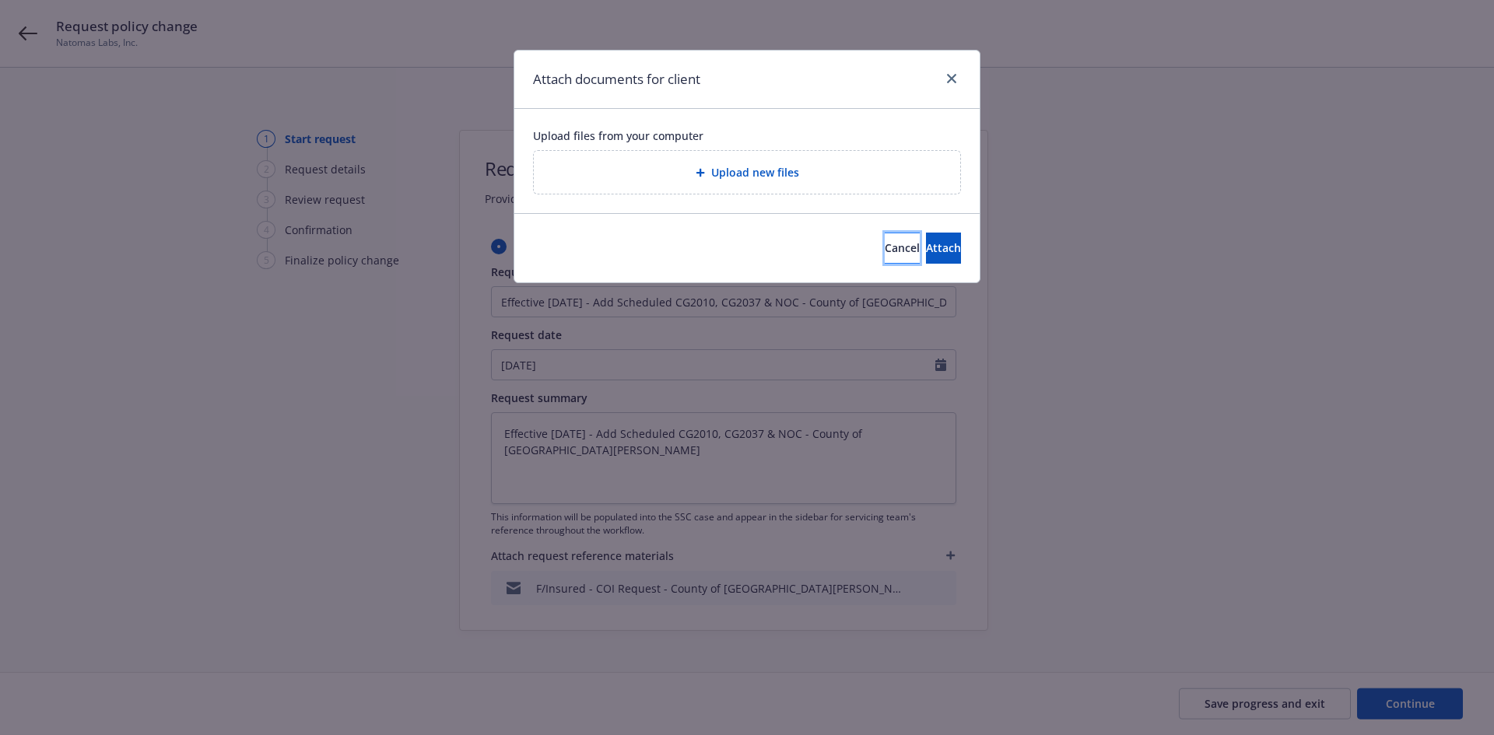
click at [885, 252] on span "Cancel" at bounding box center [902, 247] width 35 height 15
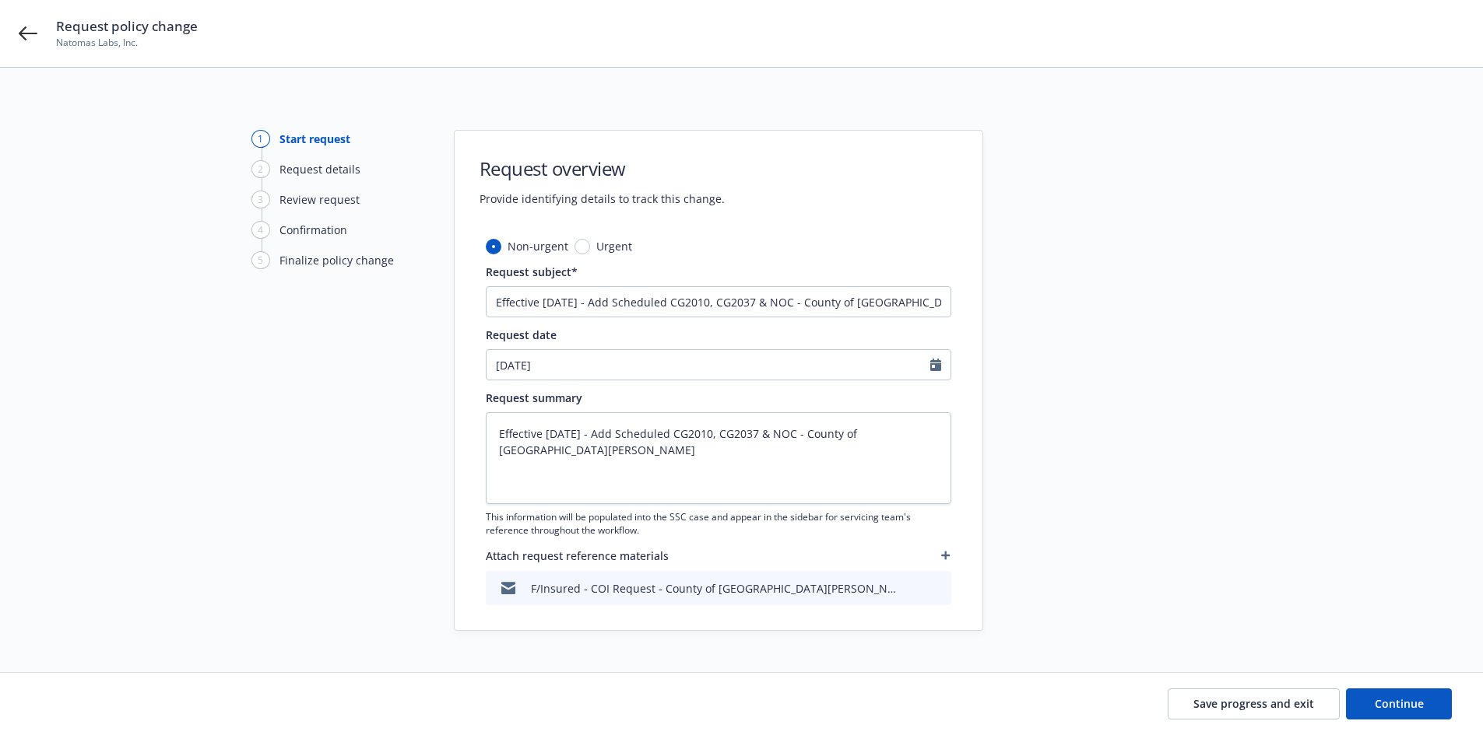
click at [945, 549] on button "button" at bounding box center [945, 555] width 11 height 19
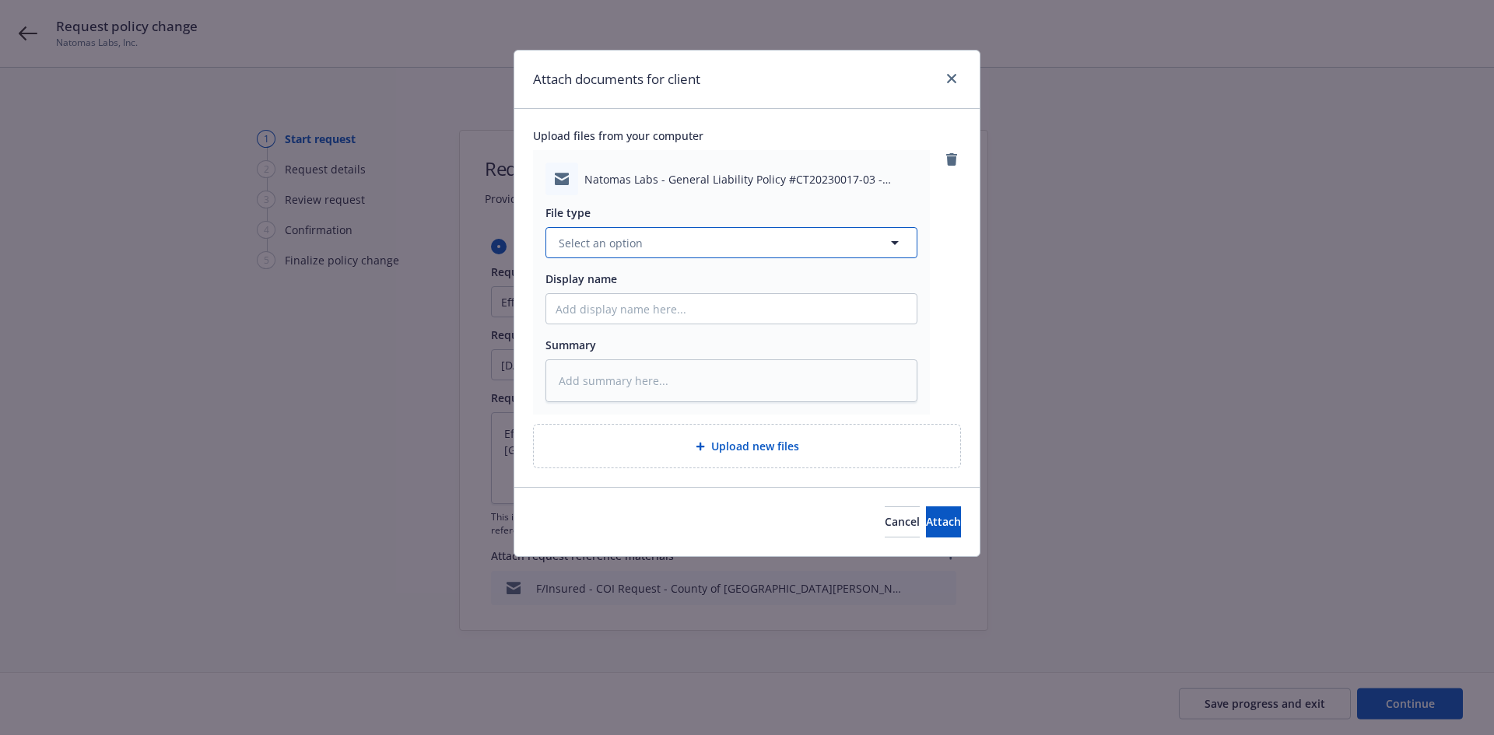
click at [727, 246] on button "Select an option" at bounding box center [732, 242] width 372 height 31
click at [904, 291] on div "Change request" at bounding box center [732, 286] width 352 height 23
click at [887, 333] on div "File type Change request Change request Display name Summary" at bounding box center [732, 298] width 372 height 207
click at [879, 318] on input "Display name" at bounding box center [731, 309] width 370 height 30
click at [728, 310] on input "T/Amwins ~" at bounding box center [731, 309] width 370 height 30
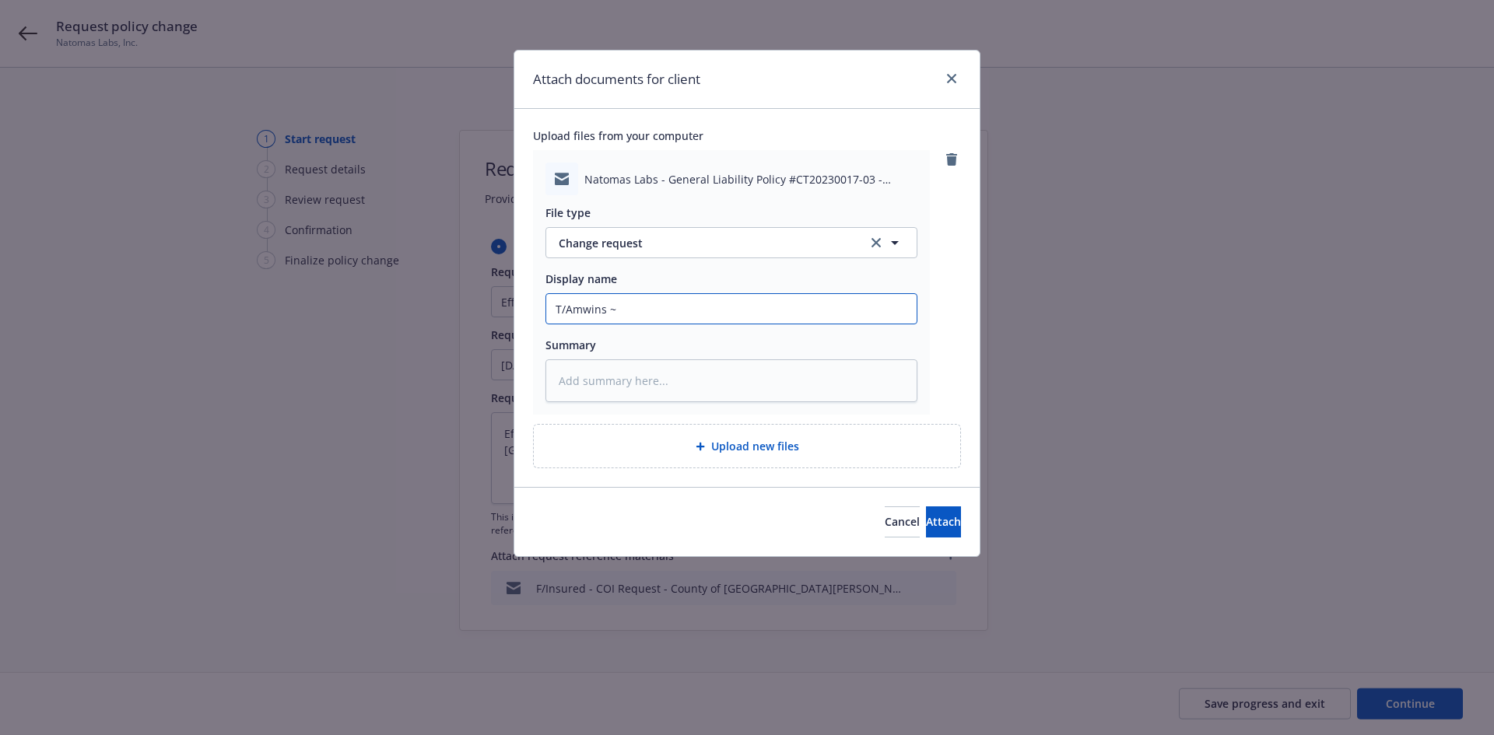
paste input "Insured has a contract with the County of [GEOGRAPHIC_DATA][PERSON_NAME] for an…"
click at [683, 372] on textarea at bounding box center [732, 381] width 372 height 43
paste textarea "Insured has a contract with the County of [GEOGRAPHIC_DATA][PERSON_NAME] for an…"
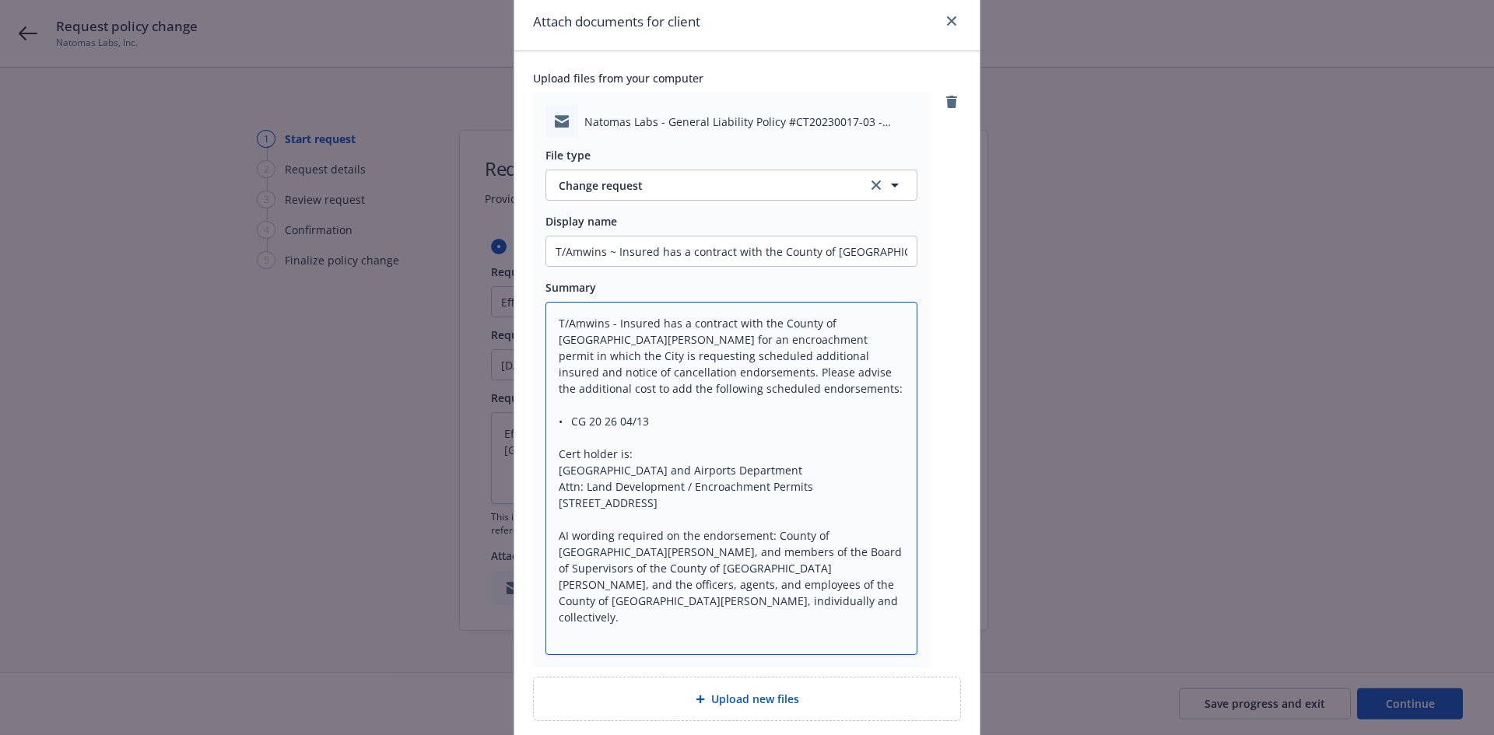
scroll to position [182, 0]
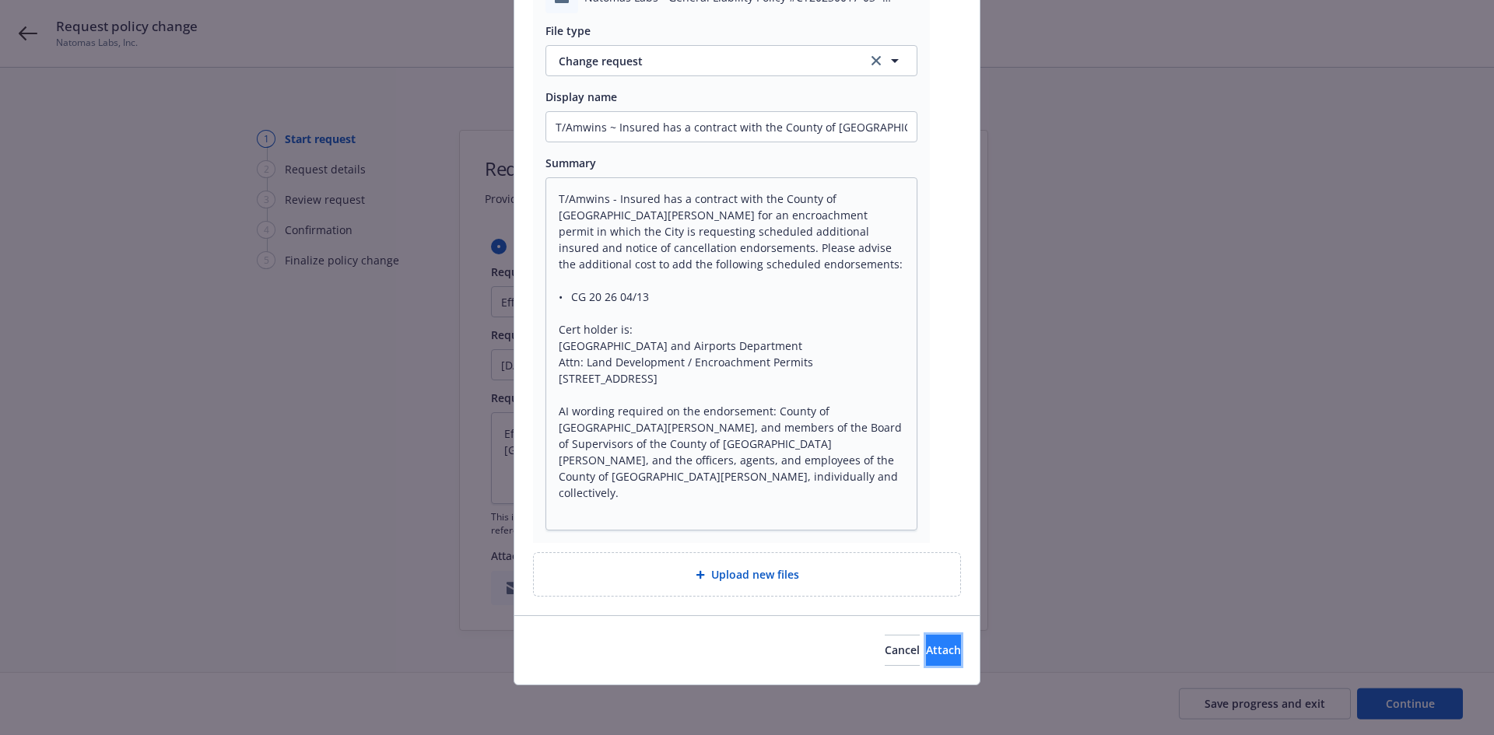
click at [926, 643] on span "Attach" at bounding box center [943, 650] width 35 height 15
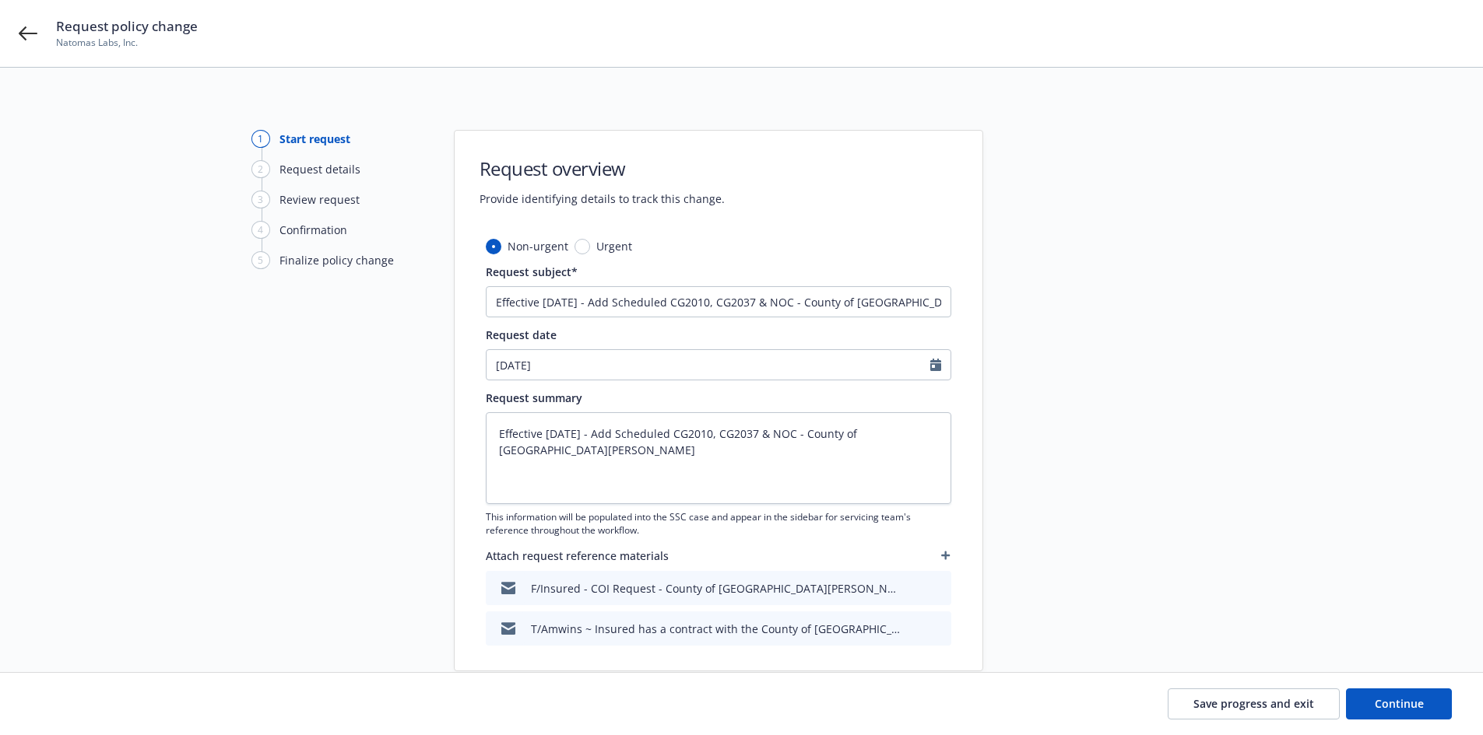
click at [945, 560] on icon "button" at bounding box center [945, 556] width 9 height 9
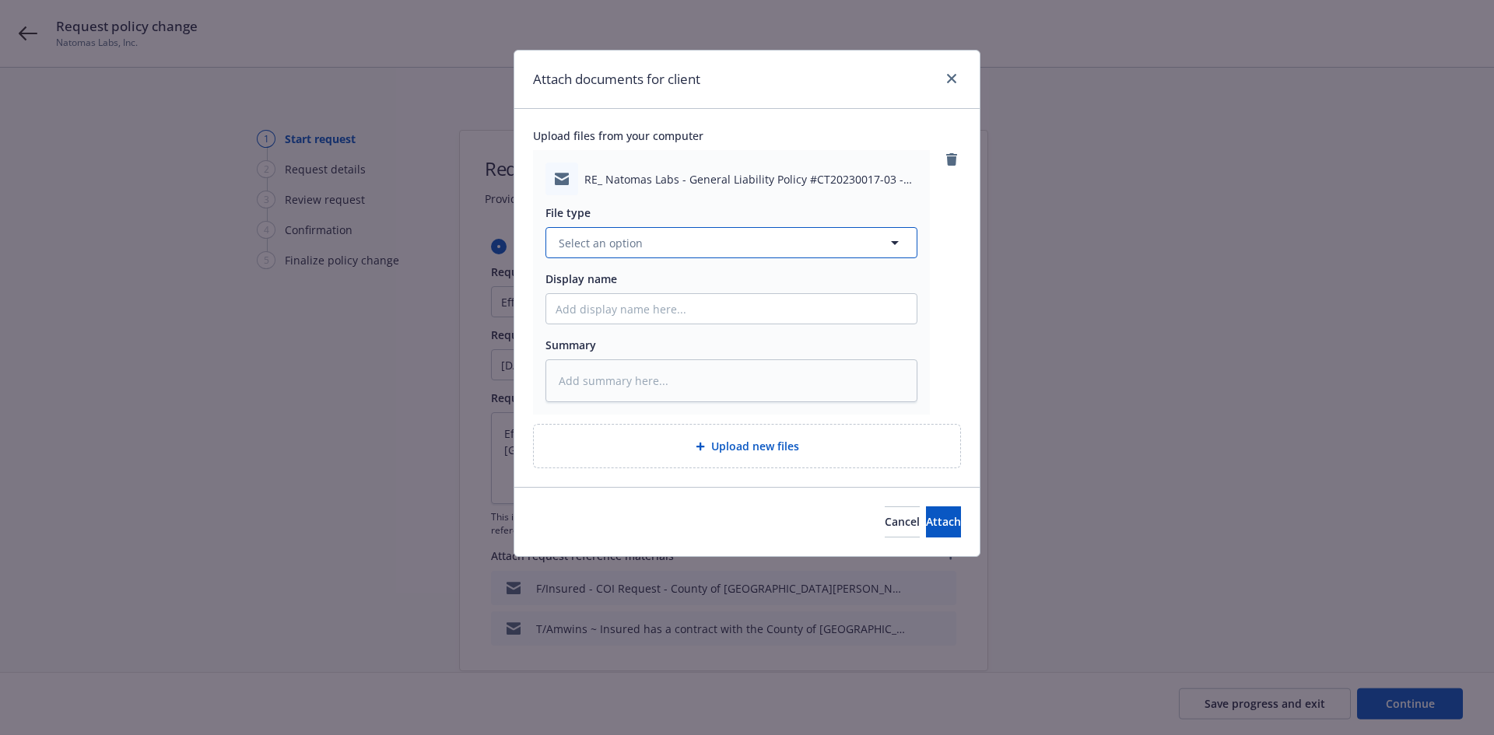
click at [639, 253] on button "Select an option" at bounding box center [732, 242] width 372 height 31
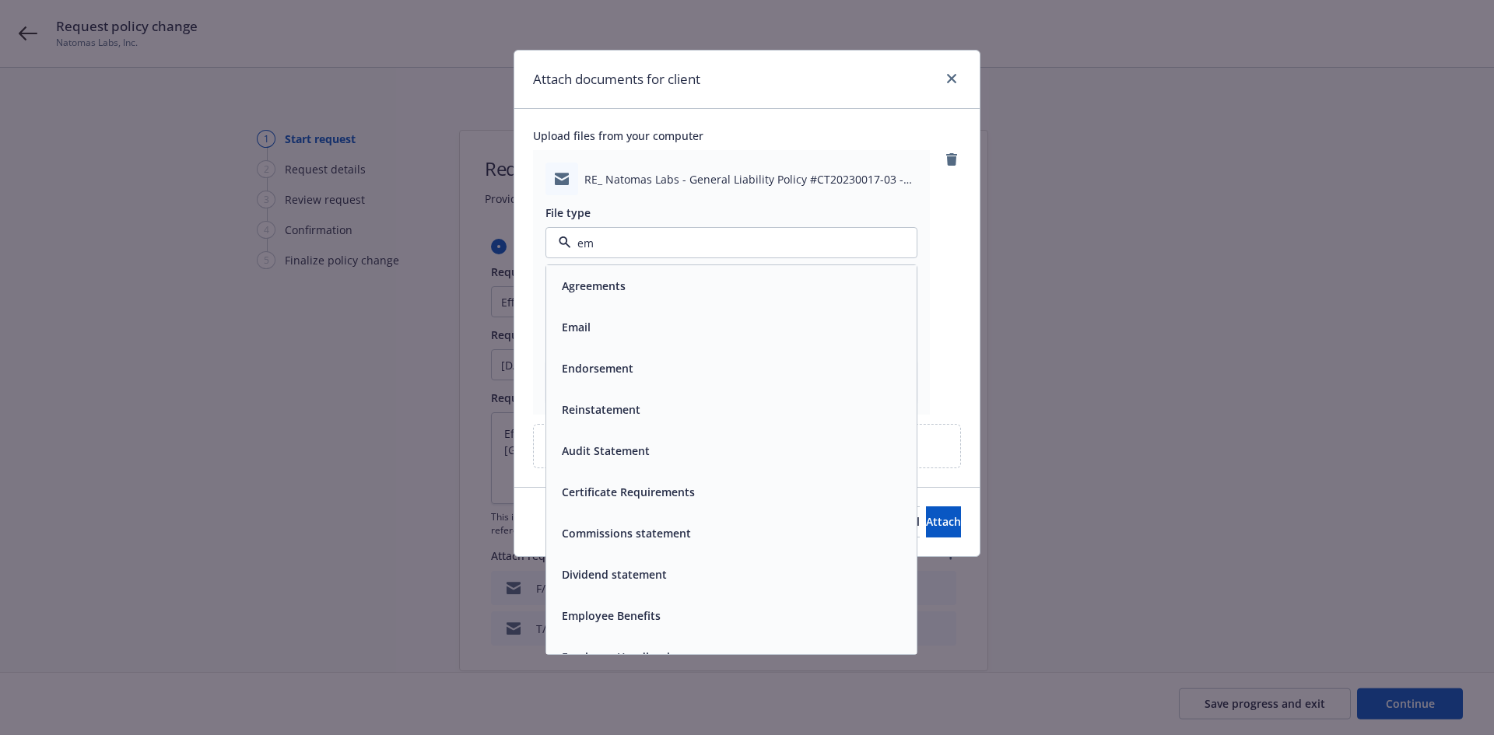
click at [616, 327] on div "Email" at bounding box center [732, 327] width 352 height 23
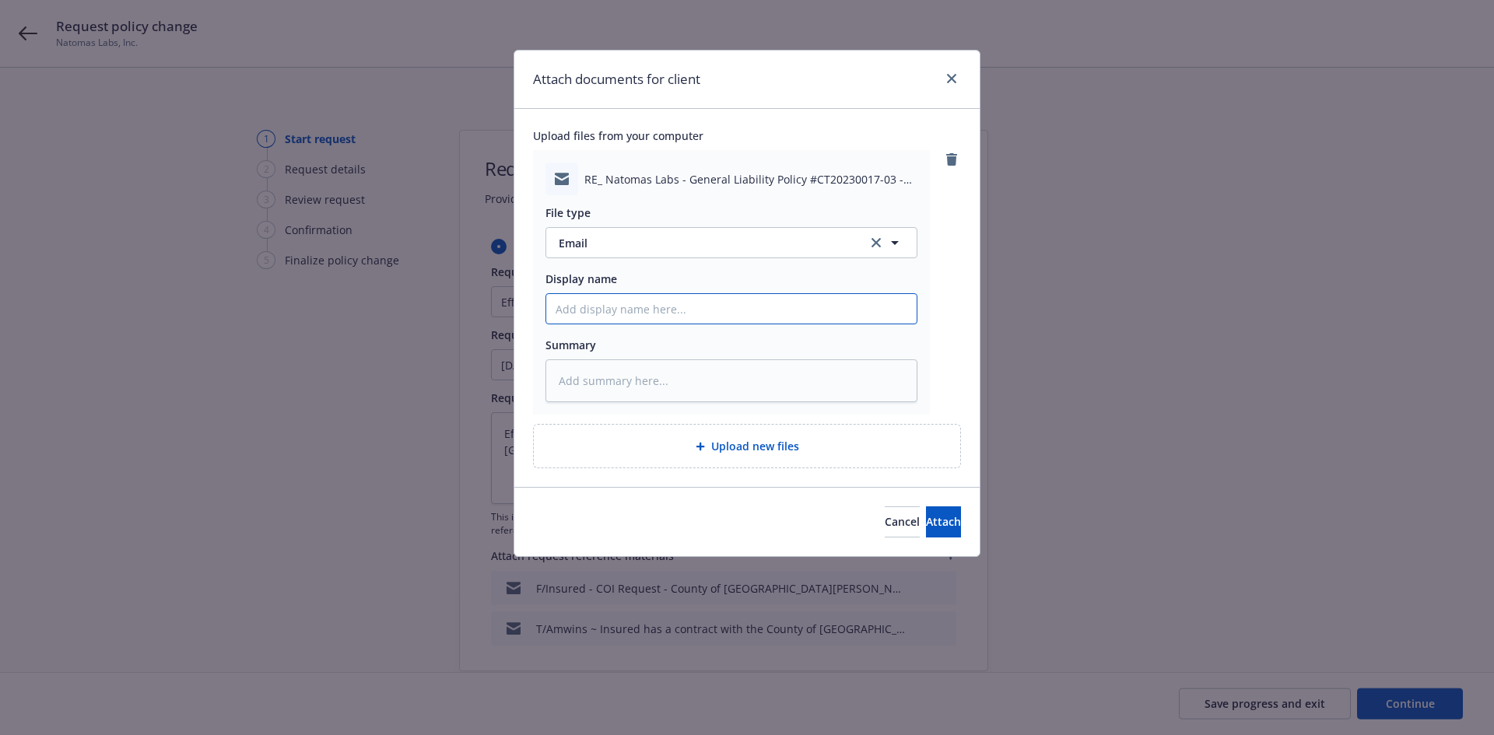
click at [607, 305] on input "Display name" at bounding box center [731, 309] width 370 height 30
click at [662, 310] on input "T/Amwins ~" at bounding box center [731, 309] width 370 height 30
paste input "Attached are the insurance requirements and sample endorsements provided by the…"
click at [926, 515] on button "Attach" at bounding box center [943, 522] width 35 height 31
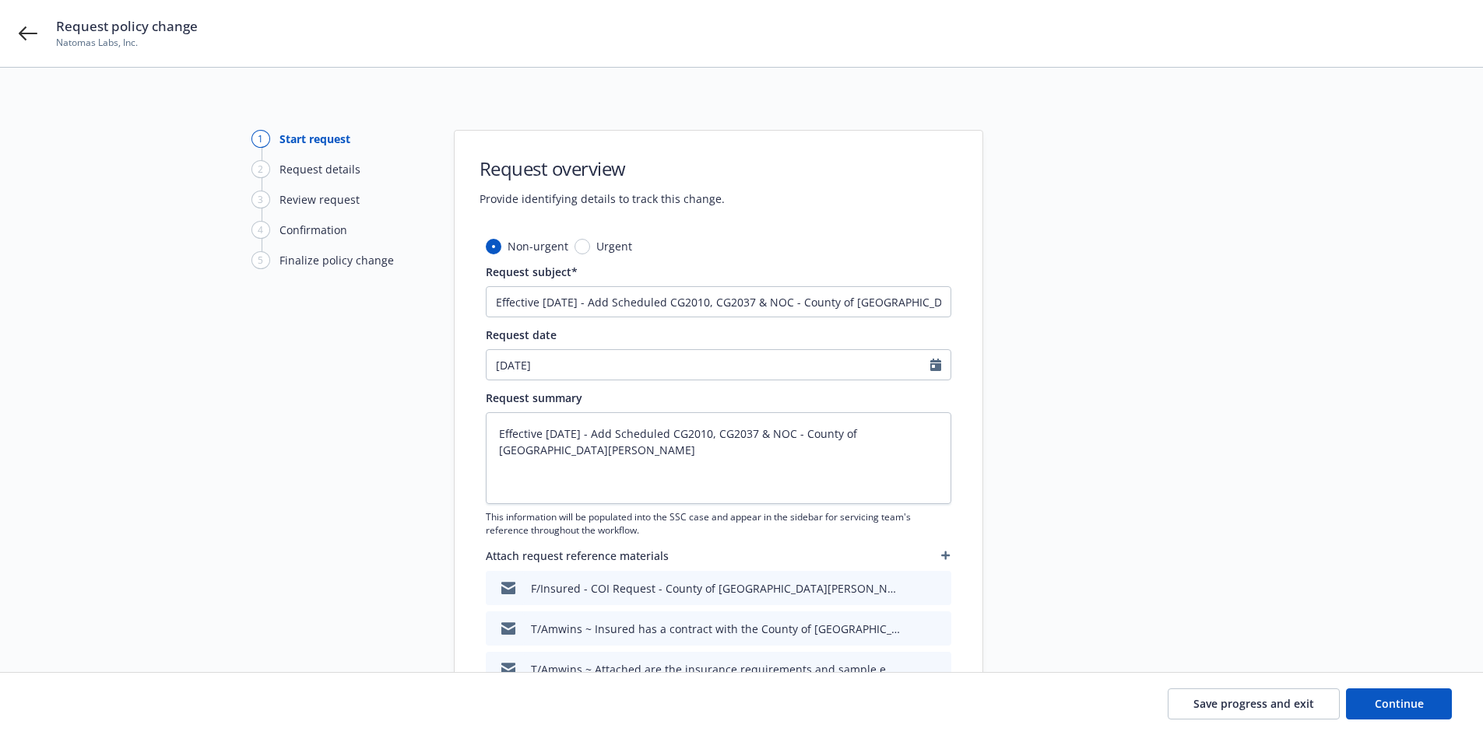
click at [944, 553] on icon "button" at bounding box center [945, 556] width 9 height 9
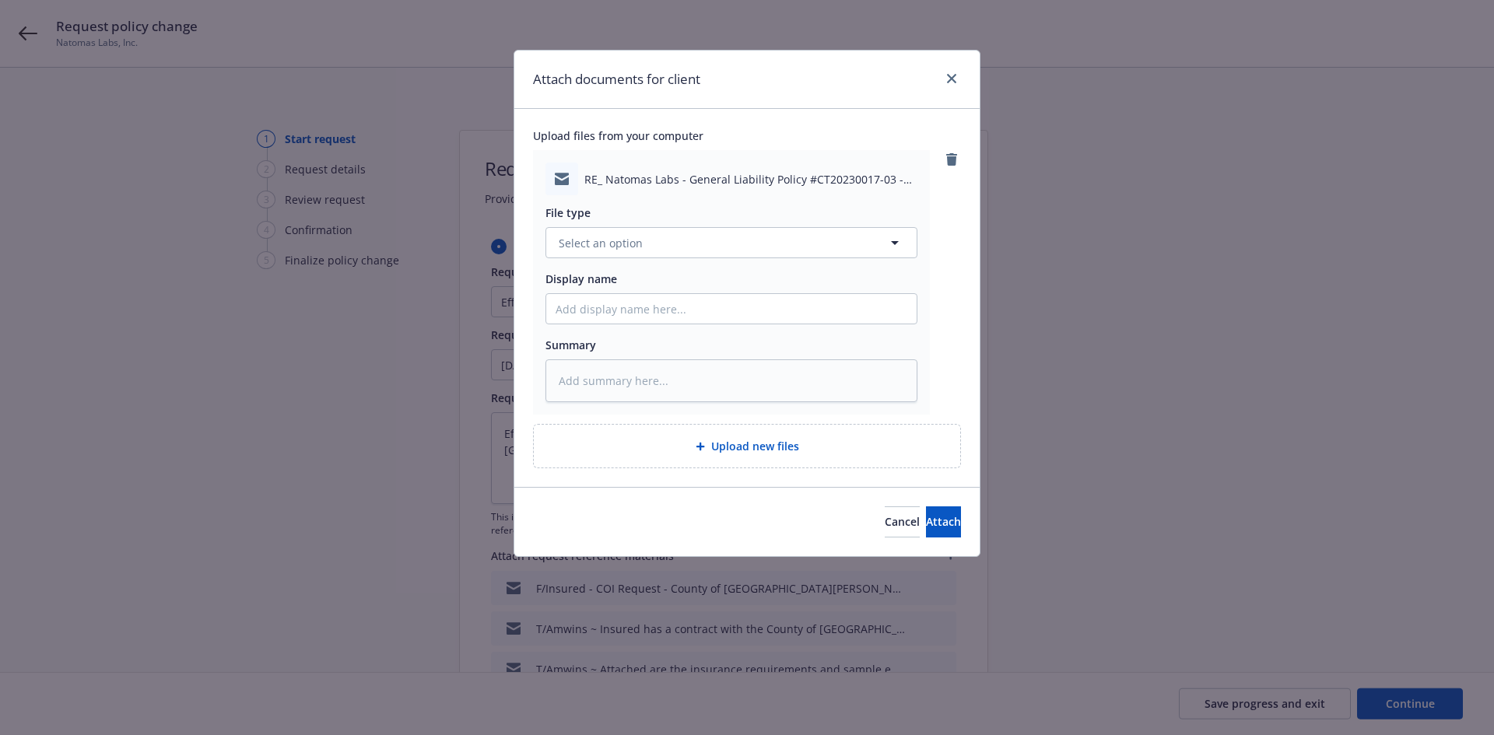
click at [627, 265] on div "File type Select an option Display name Summary" at bounding box center [732, 298] width 372 height 207
click at [627, 247] on span "Select an option" at bounding box center [601, 243] width 84 height 16
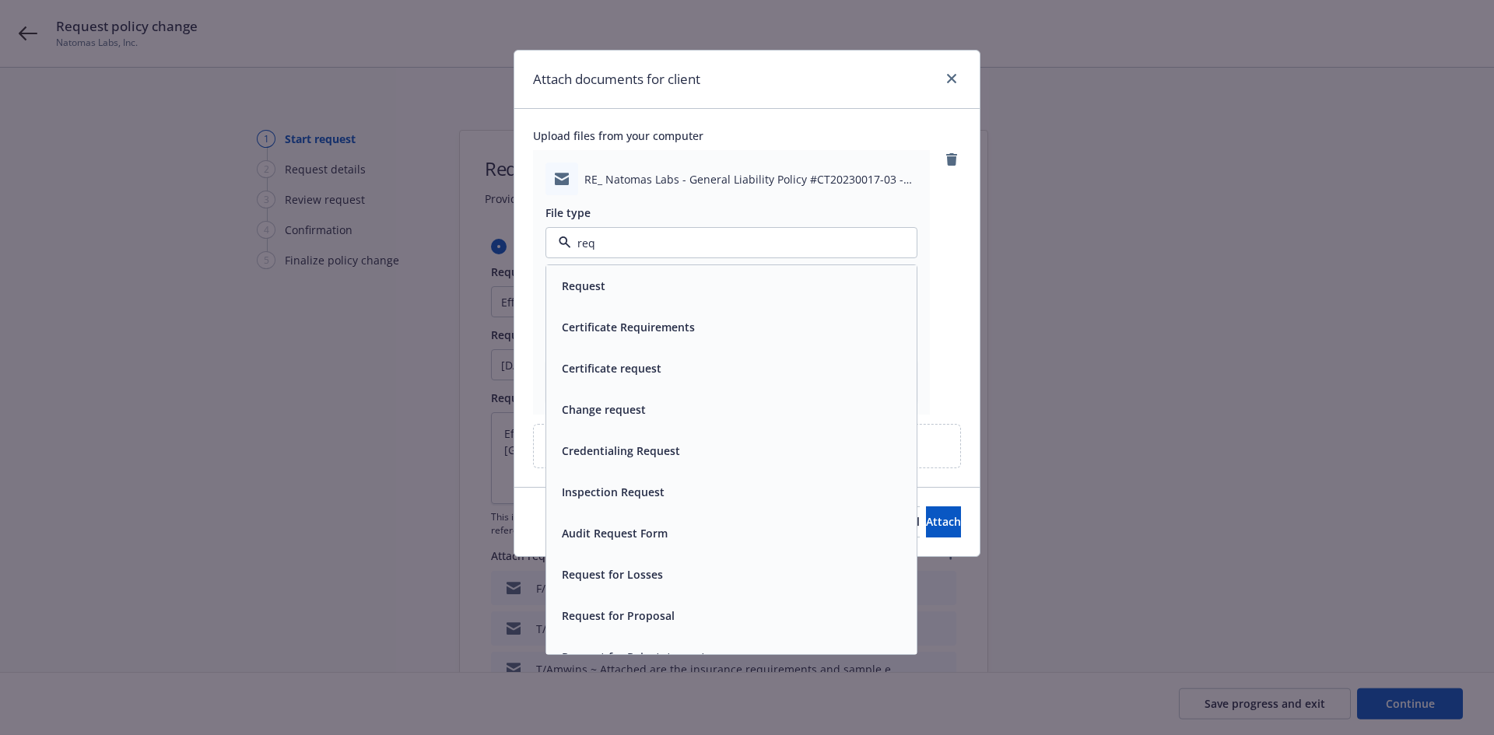
click at [574, 283] on span "Request" at bounding box center [584, 286] width 44 height 16
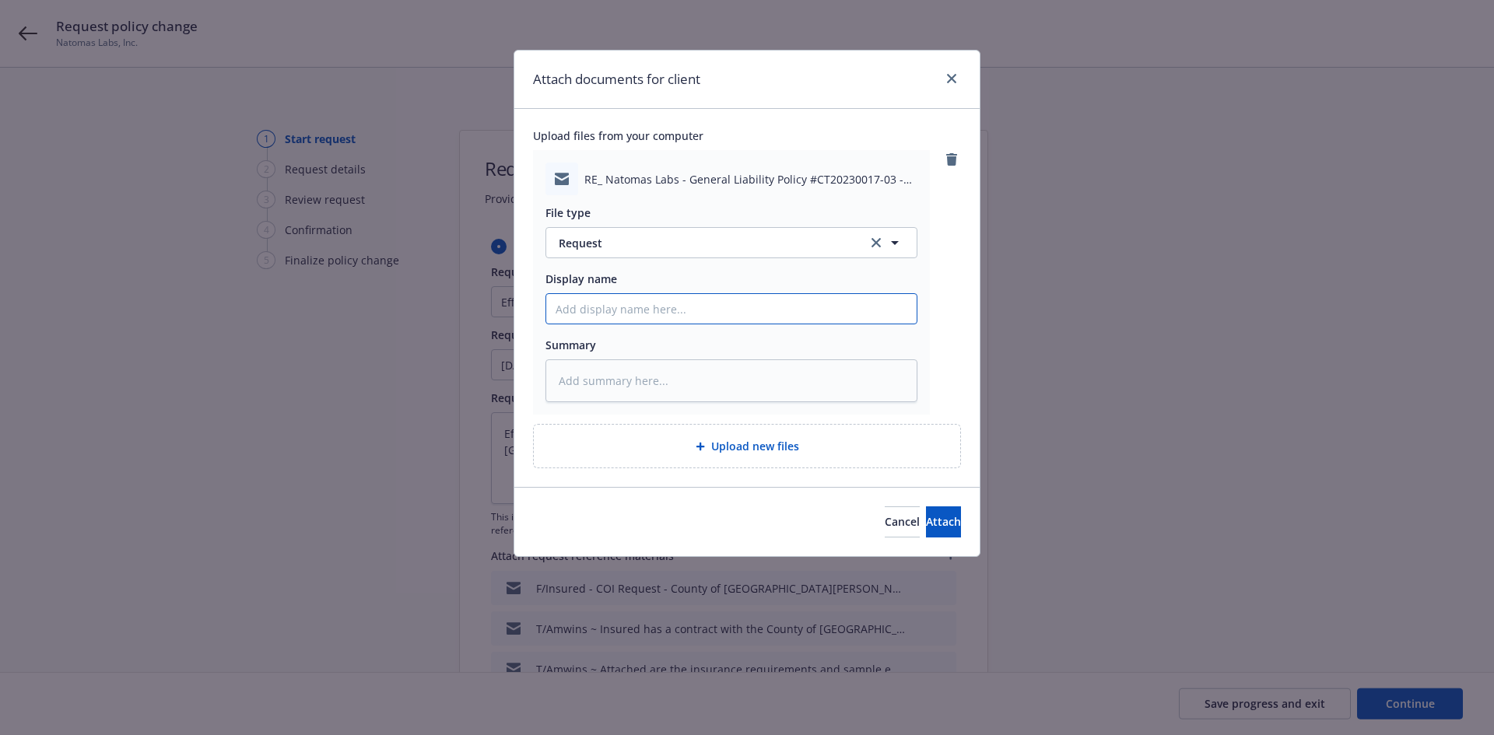
click at [598, 314] on input "Display name" at bounding box center [731, 309] width 370 height 30
click at [661, 309] on input "F/Amwins ~" at bounding box center [731, 309] width 370 height 30
paste input "Cap Specialty came back with some questions on this request if you can assist w…"
click at [930, 518] on span "Attach" at bounding box center [943, 521] width 35 height 15
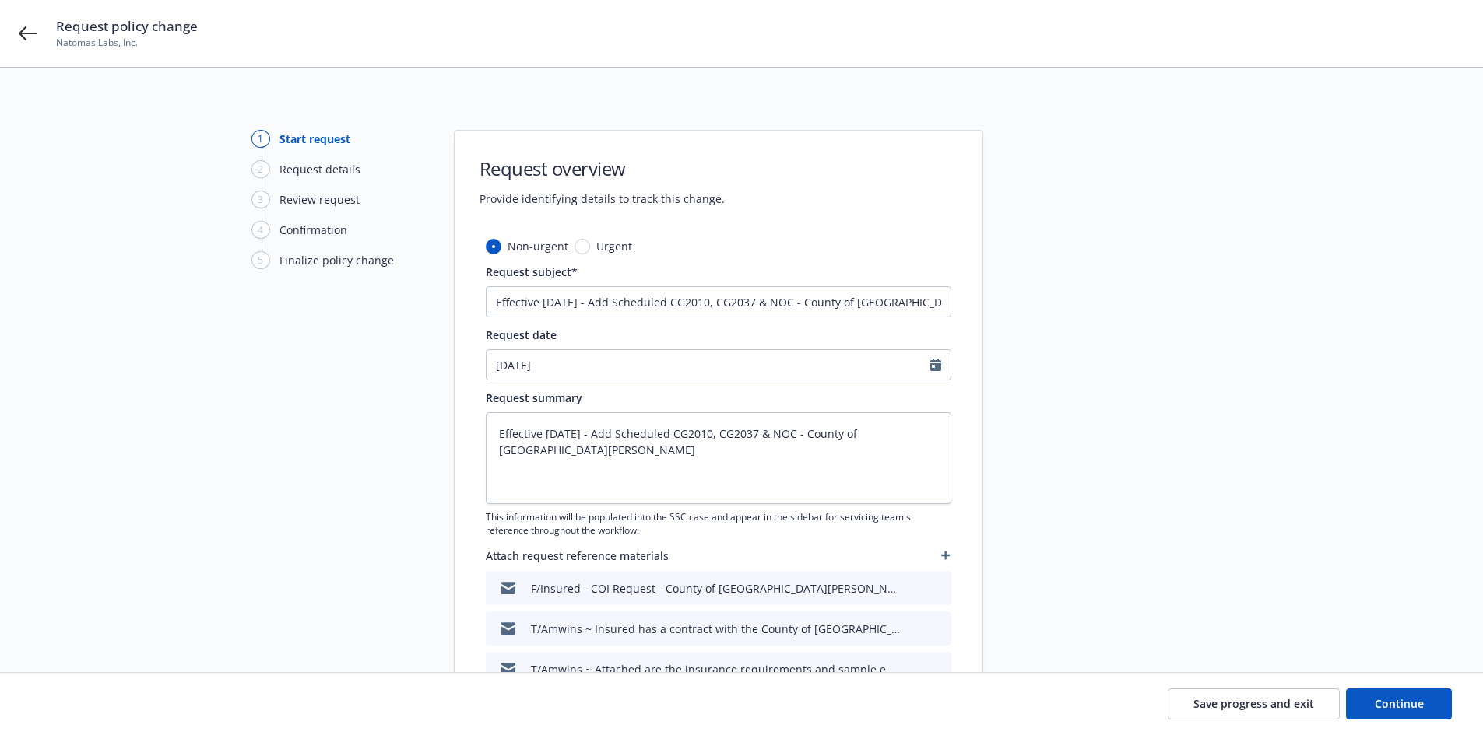
click at [943, 553] on icon "button" at bounding box center [945, 555] width 9 height 9
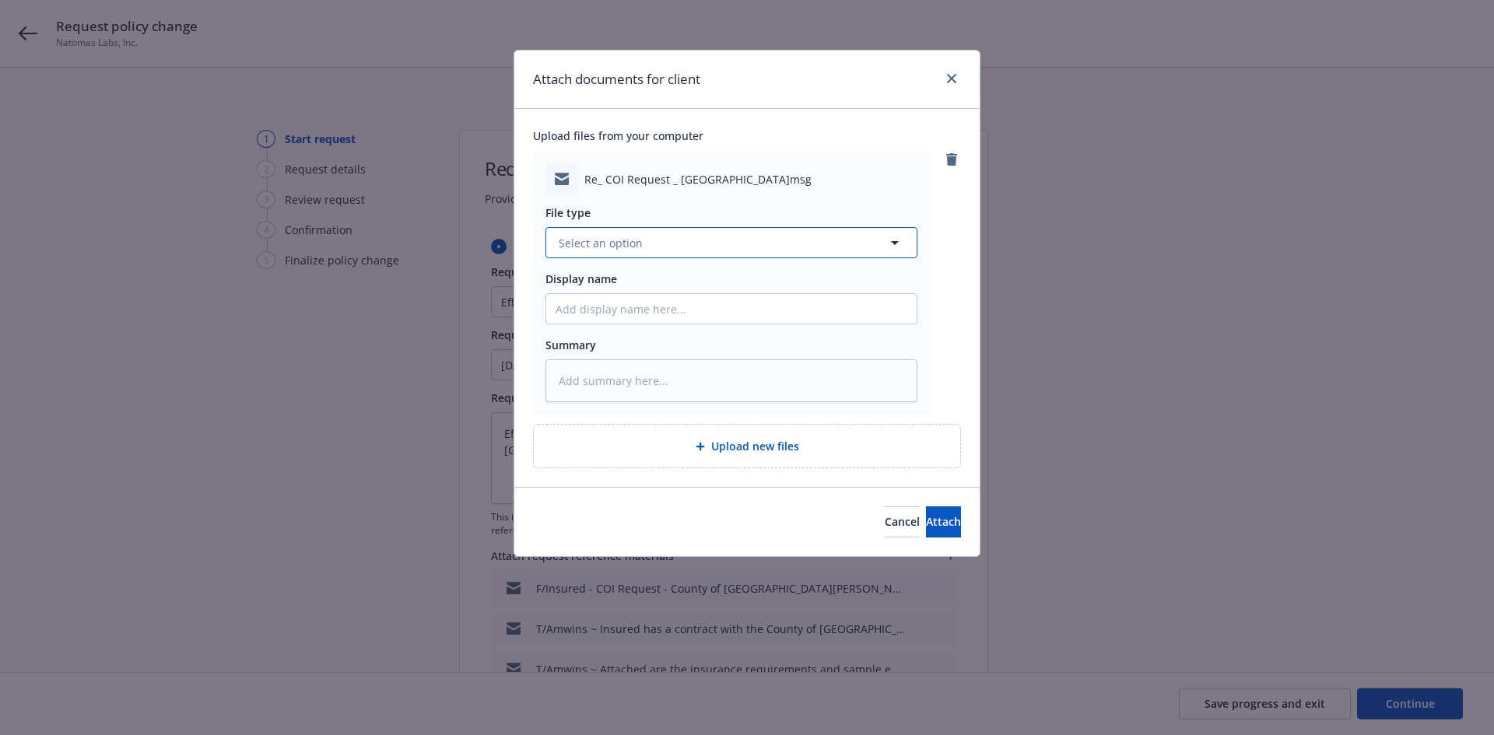
click at [610, 245] on span "Select an option" at bounding box center [601, 243] width 84 height 16
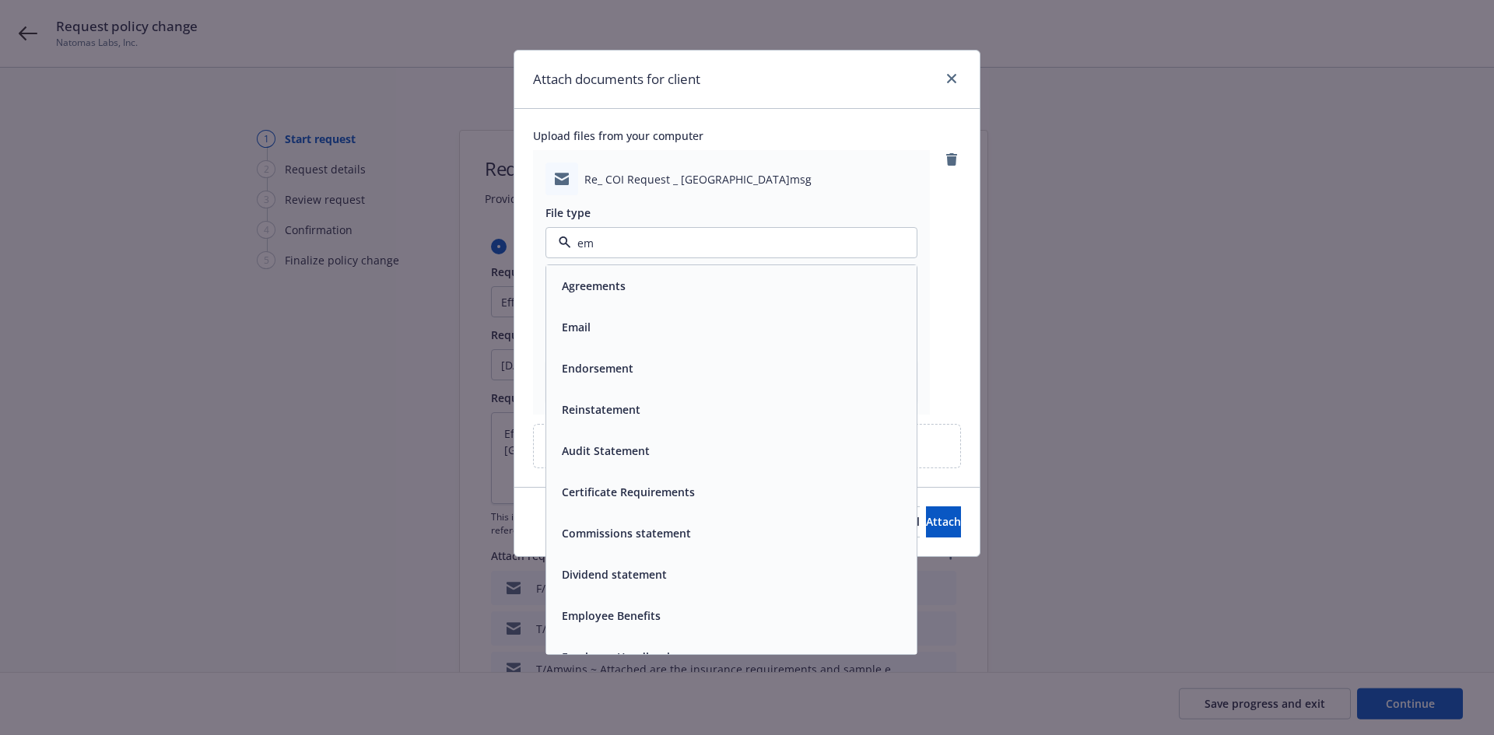
click at [584, 337] on div "Email" at bounding box center [575, 327] width 38 height 23
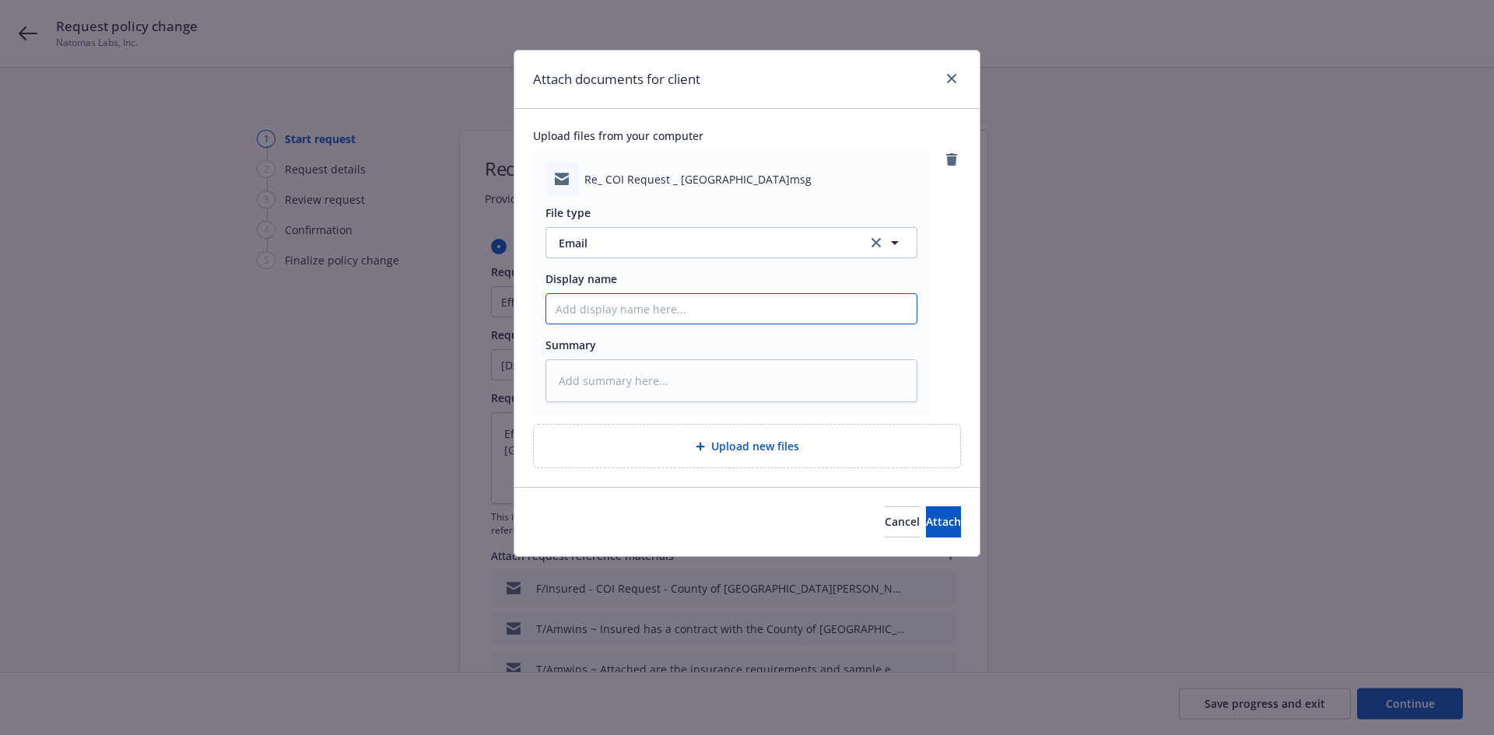
click at [601, 306] on input "Display name" at bounding box center [731, 309] width 370 height 30
click at [899, 309] on input "F/Insured - providing response to Amwins Inquiries -" at bounding box center [731, 309] width 370 height 30
paste input "• Not covered under WRAP/OCIP. • Scope = Manufactured Home delivery via crane s…"
click at [751, 384] on textarea at bounding box center [732, 381] width 372 height 43
paste textarea "• Not covered under WRAP/OCIP. • Scope = Manufactured Home delivery via crane s…"
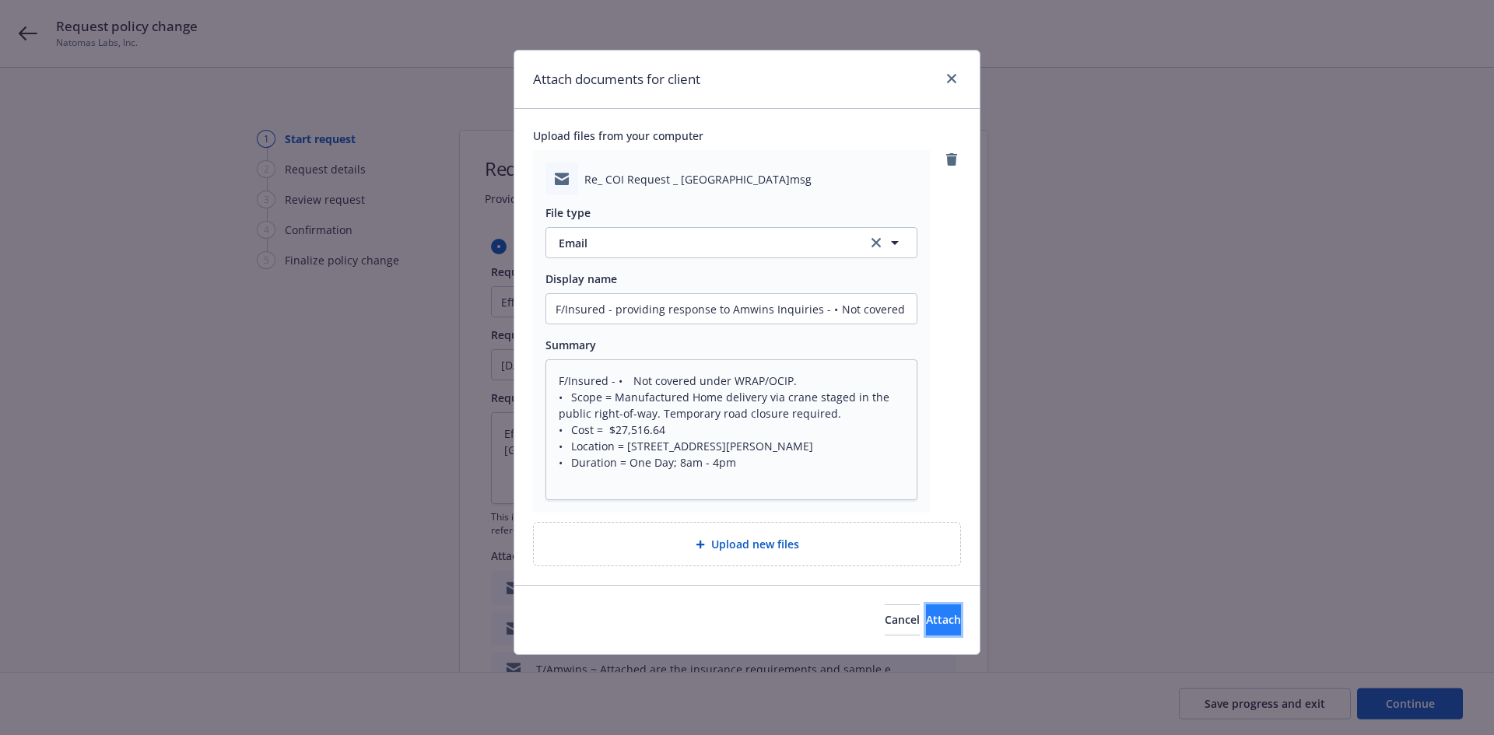
click at [926, 618] on span "Attach" at bounding box center [943, 619] width 35 height 15
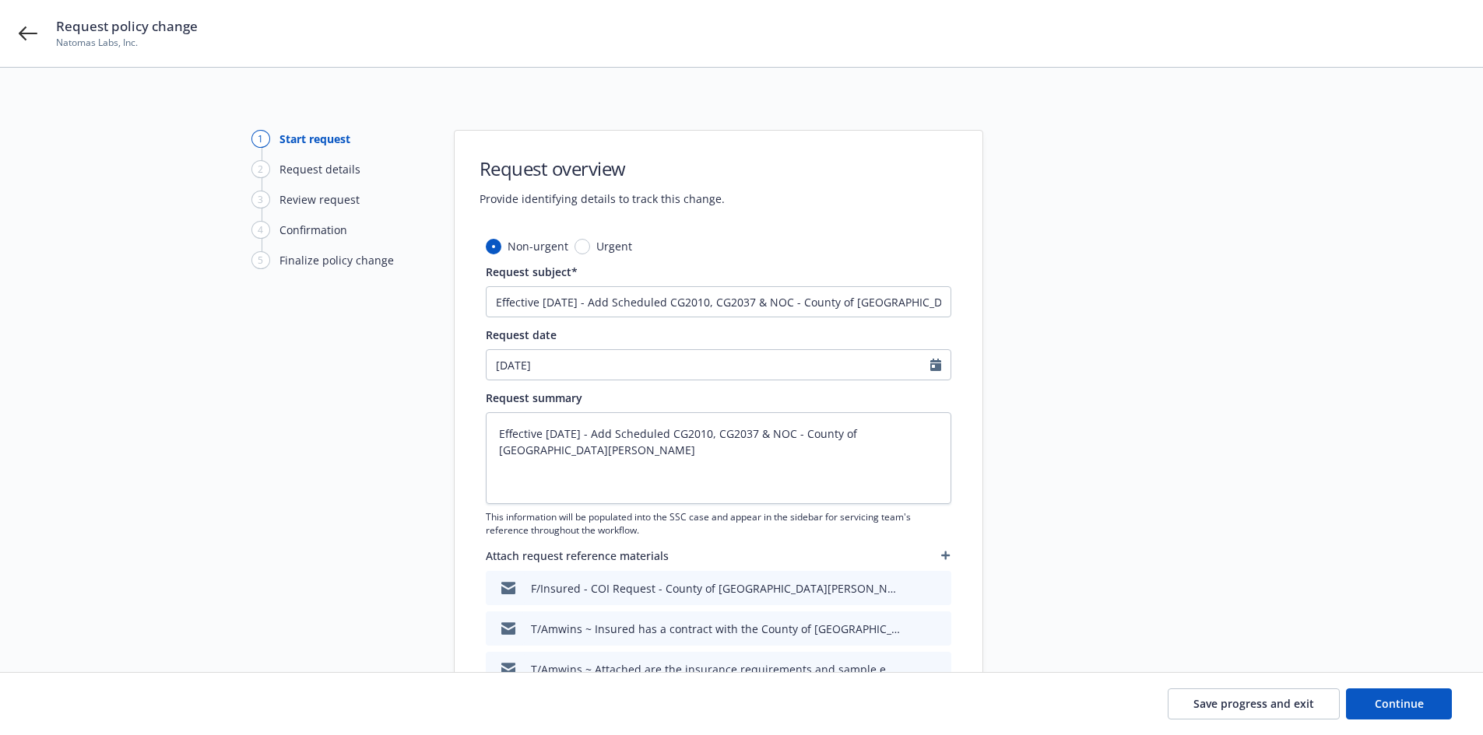
click at [947, 553] on icon "button" at bounding box center [945, 555] width 9 height 9
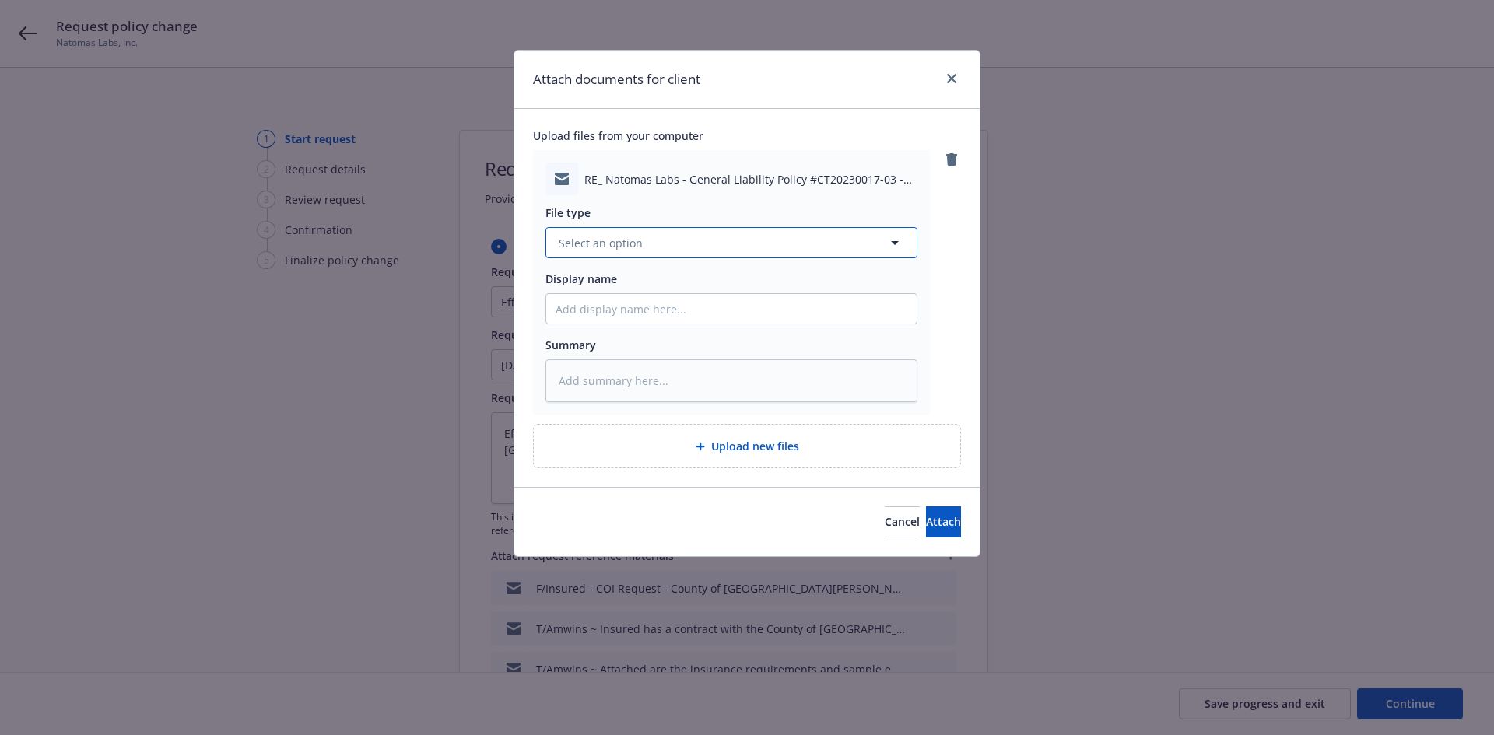
click at [626, 254] on button "Select an option" at bounding box center [732, 242] width 372 height 31
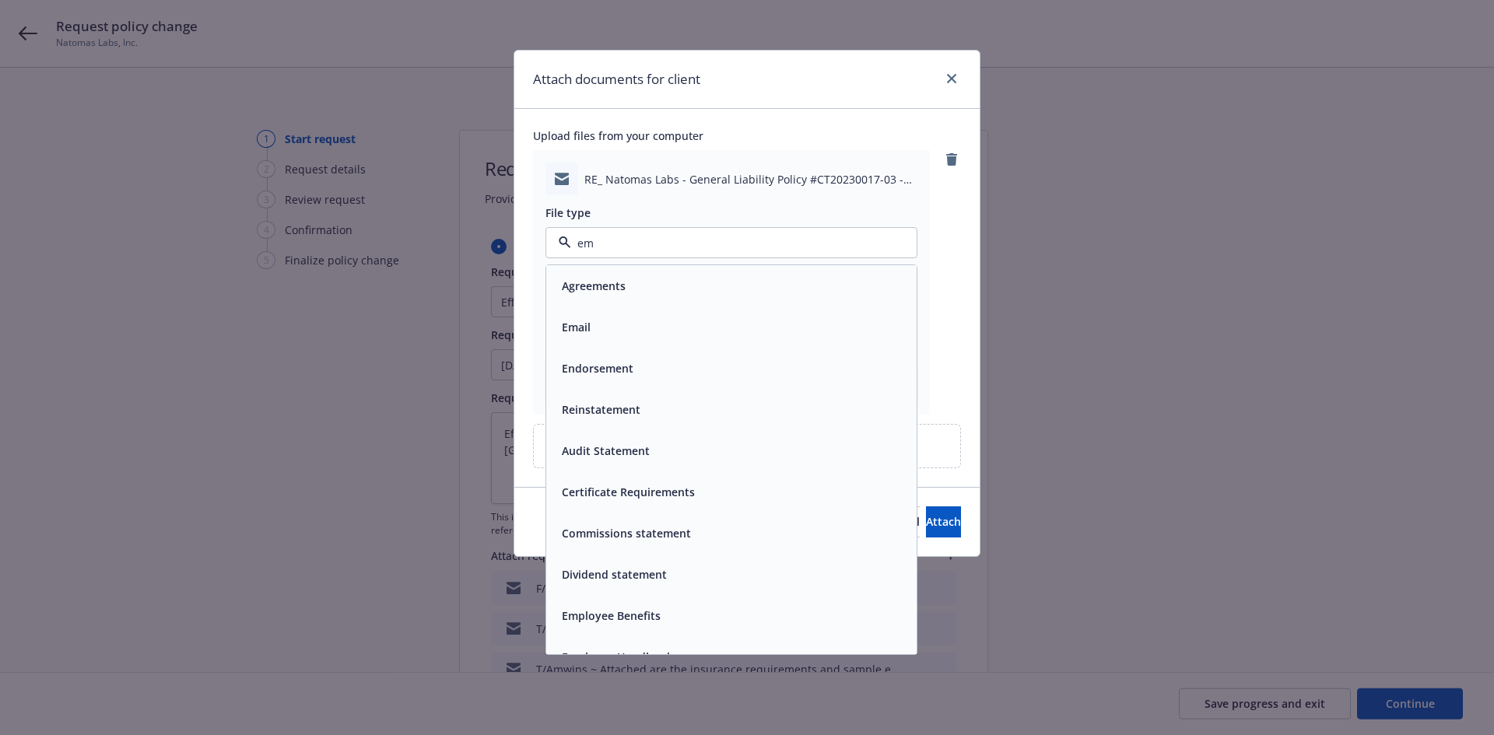
click at [619, 321] on div "Email" at bounding box center [732, 327] width 352 height 23
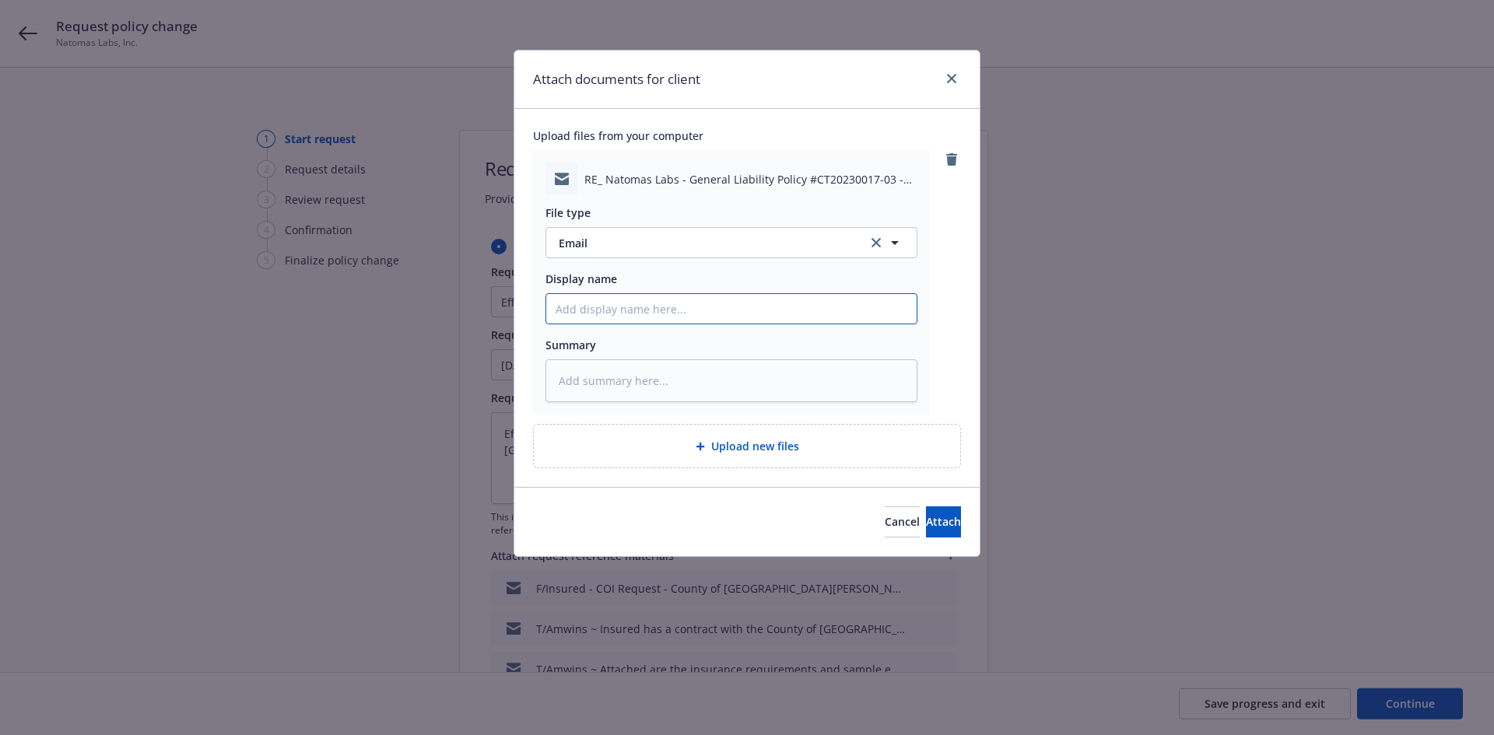
click at [615, 307] on input "Display name" at bounding box center [731, 309] width 370 height 30
click at [647, 310] on input "T/Amwins ~" at bounding box center [731, 309] width 370 height 30
paste input "Please see information provided by Insured below. Please note, this request is …"
click at [651, 372] on textarea at bounding box center [732, 381] width 372 height 43
paste textarea "Please see information provided by Insured below. Please note, this request is …"
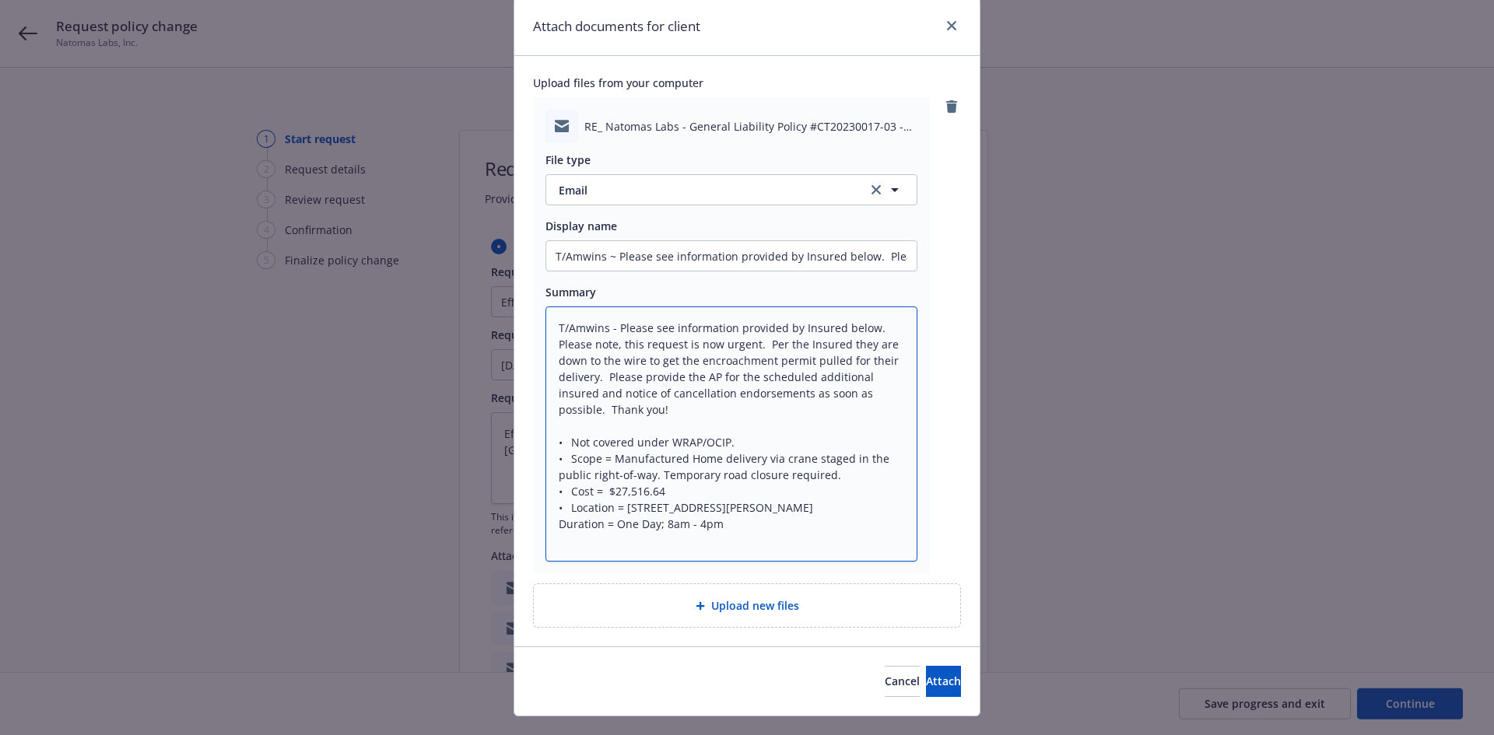
scroll to position [84, 0]
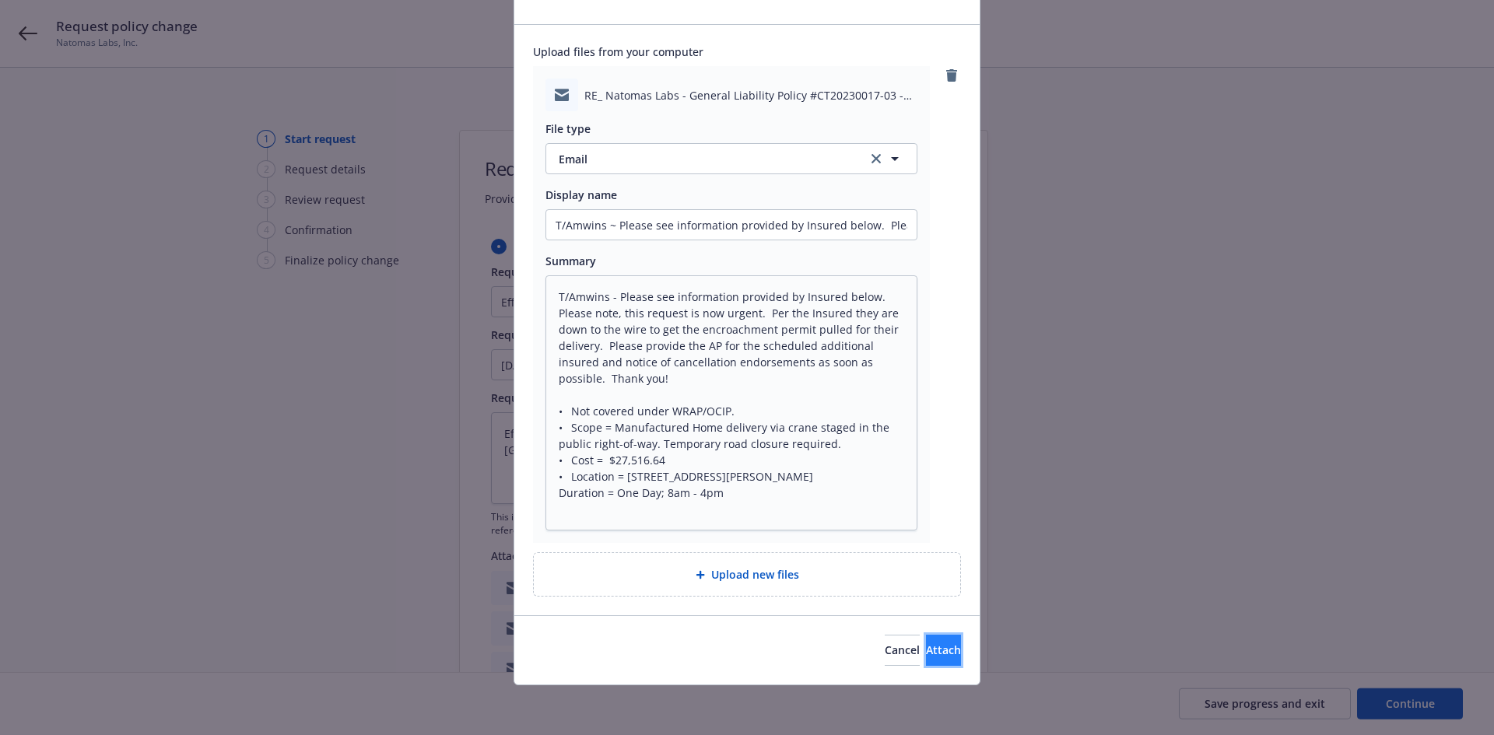
click at [926, 653] on span "Attach" at bounding box center [943, 650] width 35 height 15
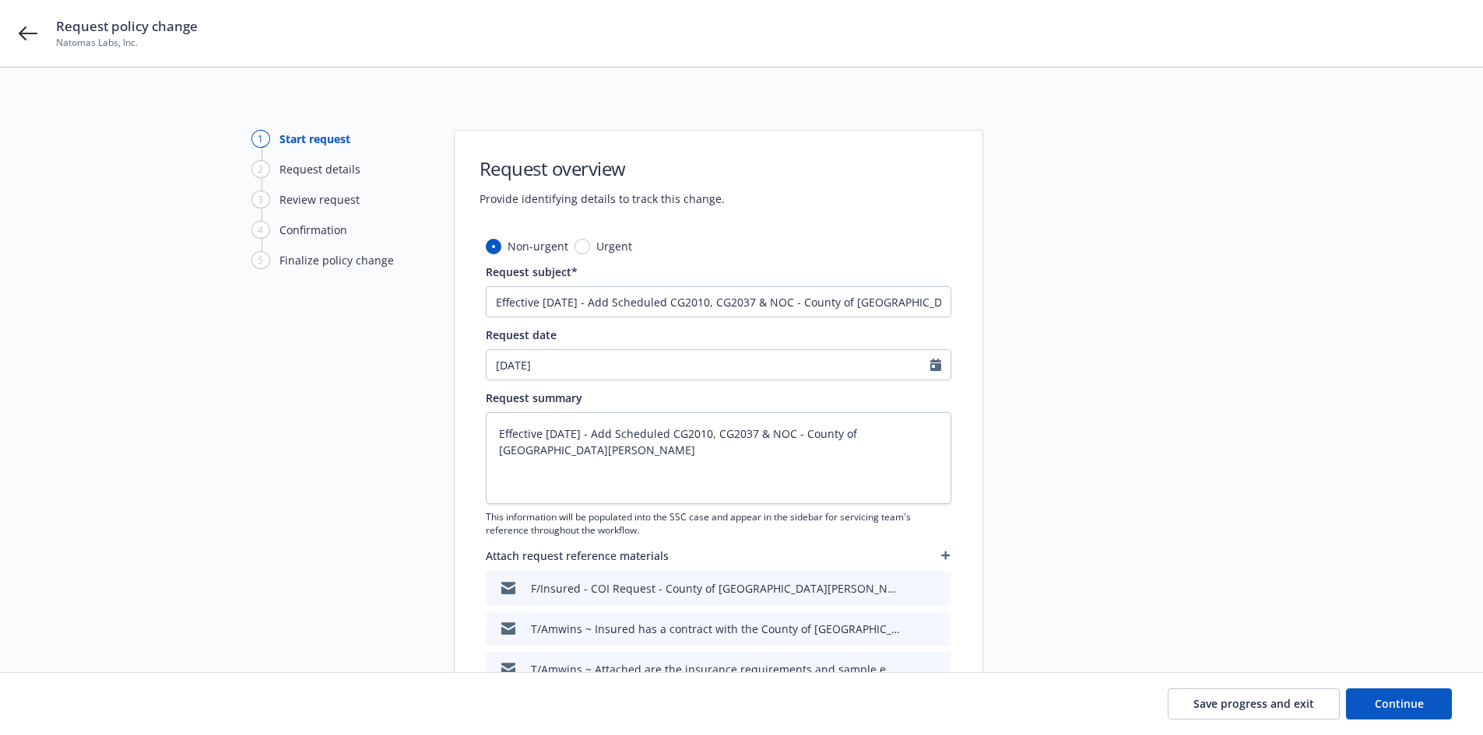
click at [943, 558] on icon "button" at bounding box center [945, 555] width 9 height 9
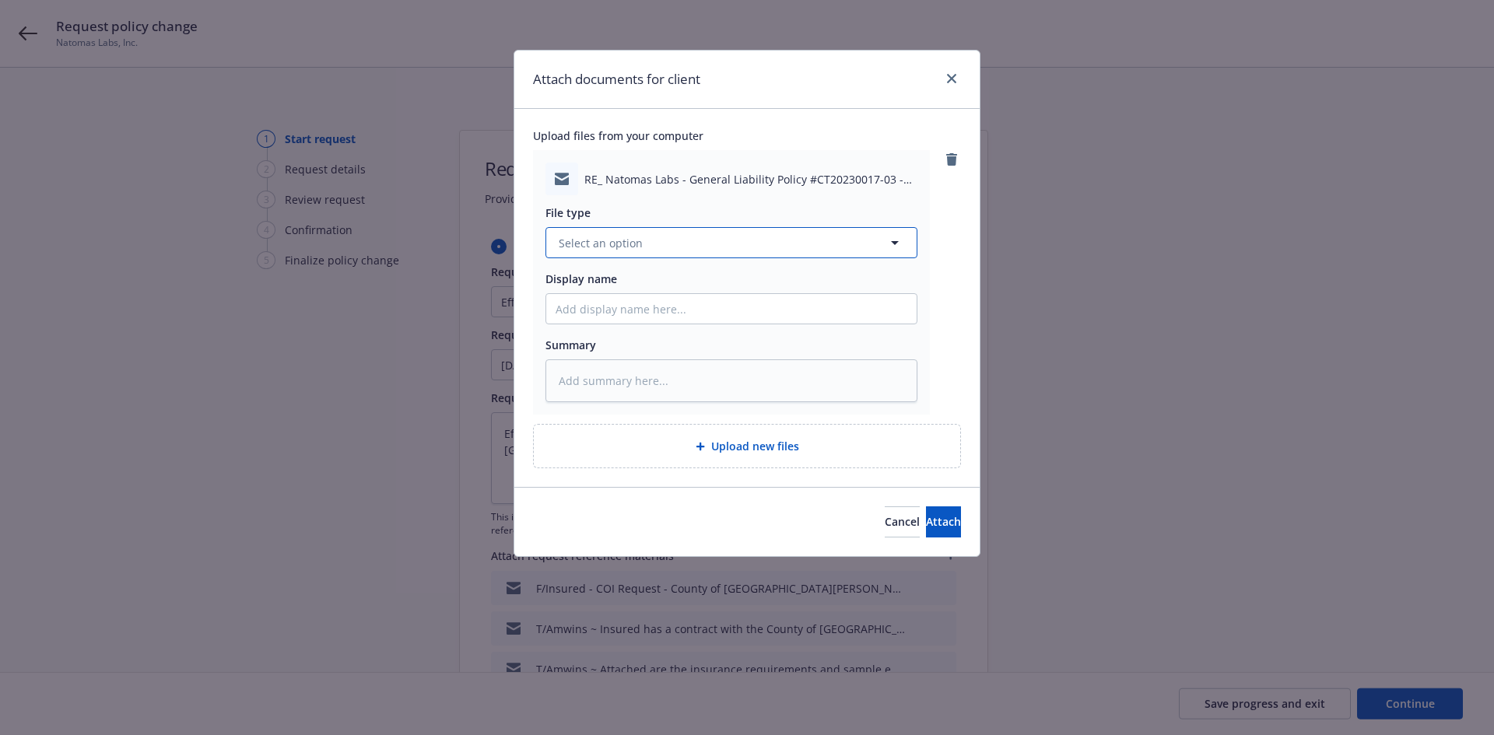
click at [625, 250] on span "Select an option" at bounding box center [601, 243] width 84 height 16
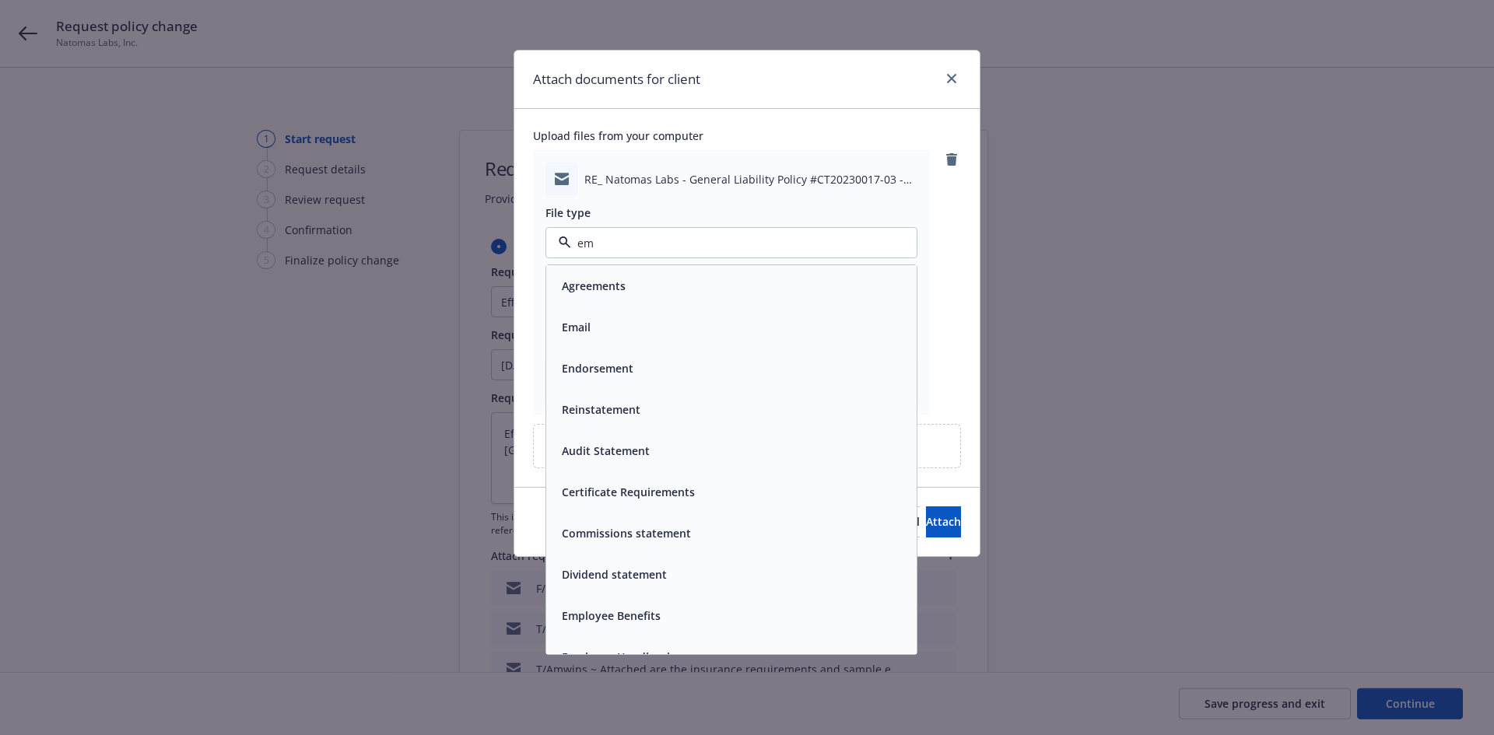
click at [611, 331] on div "Email" at bounding box center [732, 327] width 352 height 23
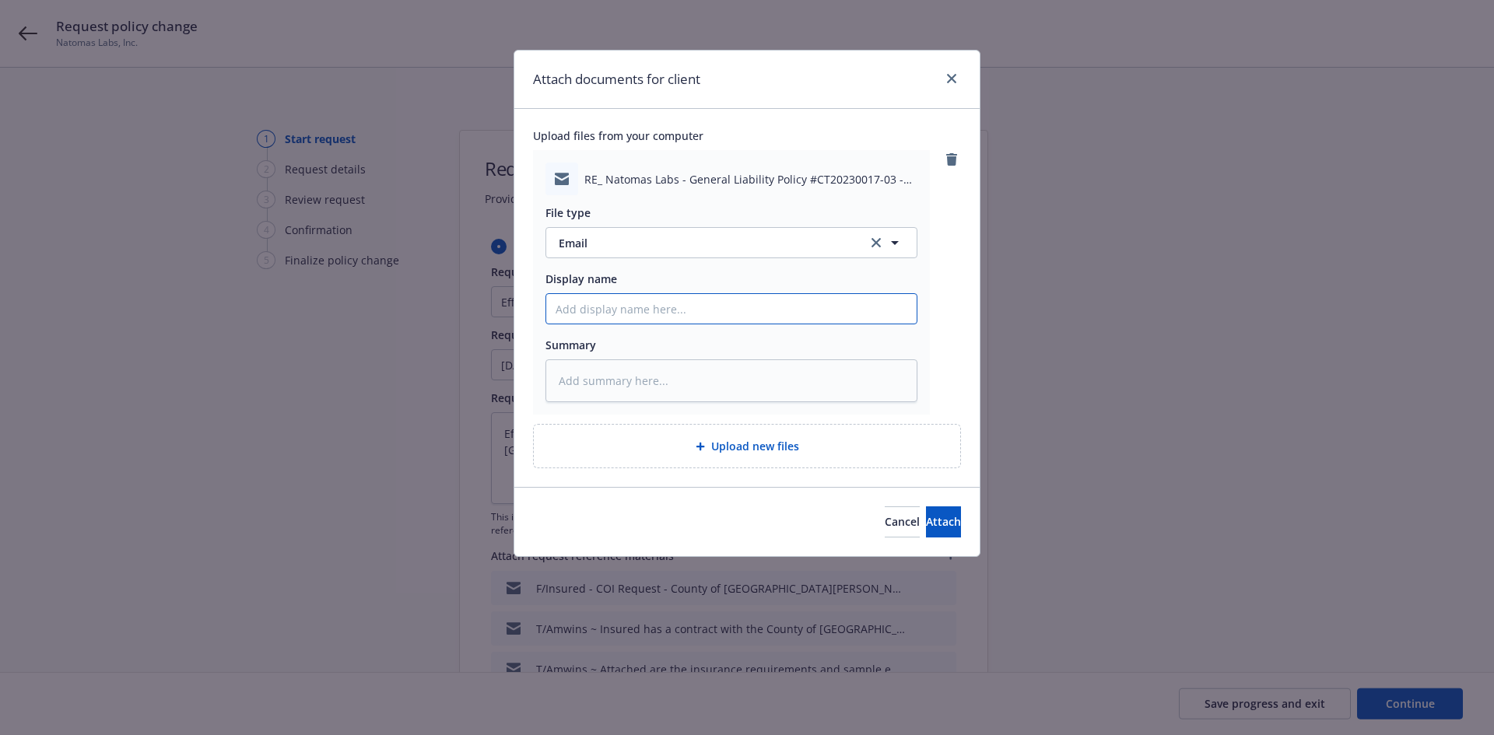
click at [602, 314] on input "Display name" at bounding box center [731, 309] width 370 height 30
click at [825, 308] on input "F/Amwins ~" at bounding box center [731, 309] width 370 height 30
paste input "Cap Specialty advised they can add a CG 20 10 07 04, CG 20 37 07 04, and schedu…"
click at [927, 525] on span "Attach" at bounding box center [943, 521] width 35 height 15
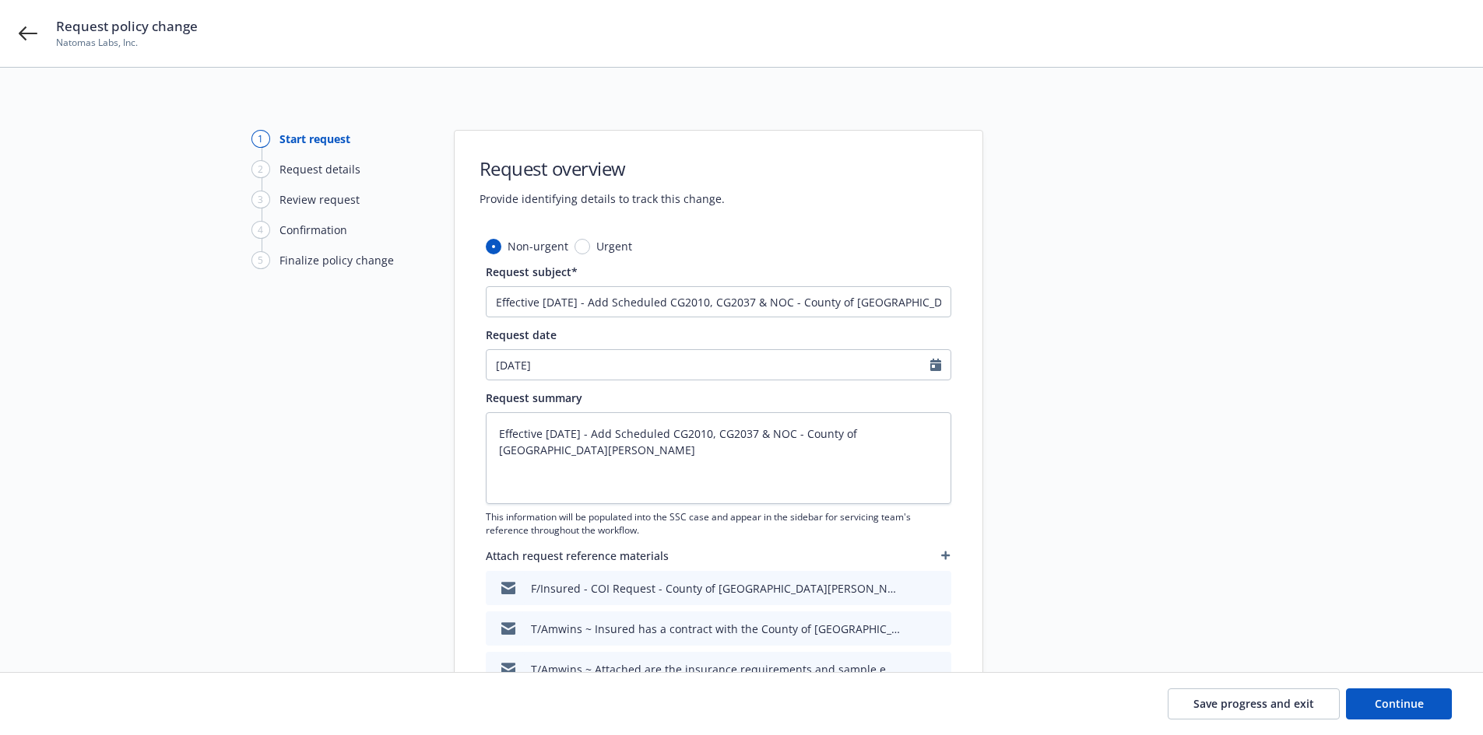
click at [941, 554] on icon "button" at bounding box center [945, 555] width 9 height 9
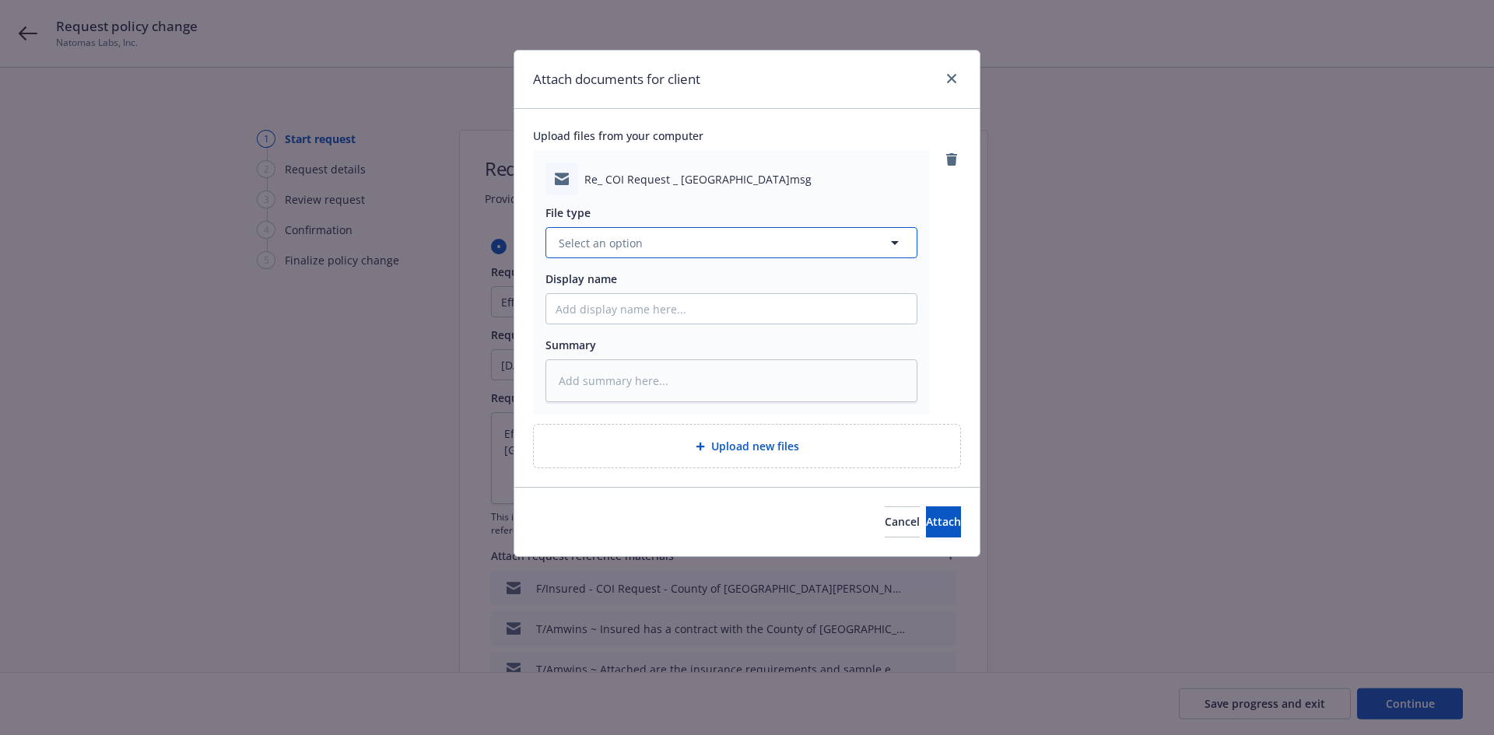
click at [603, 240] on span "Select an option" at bounding box center [601, 243] width 84 height 16
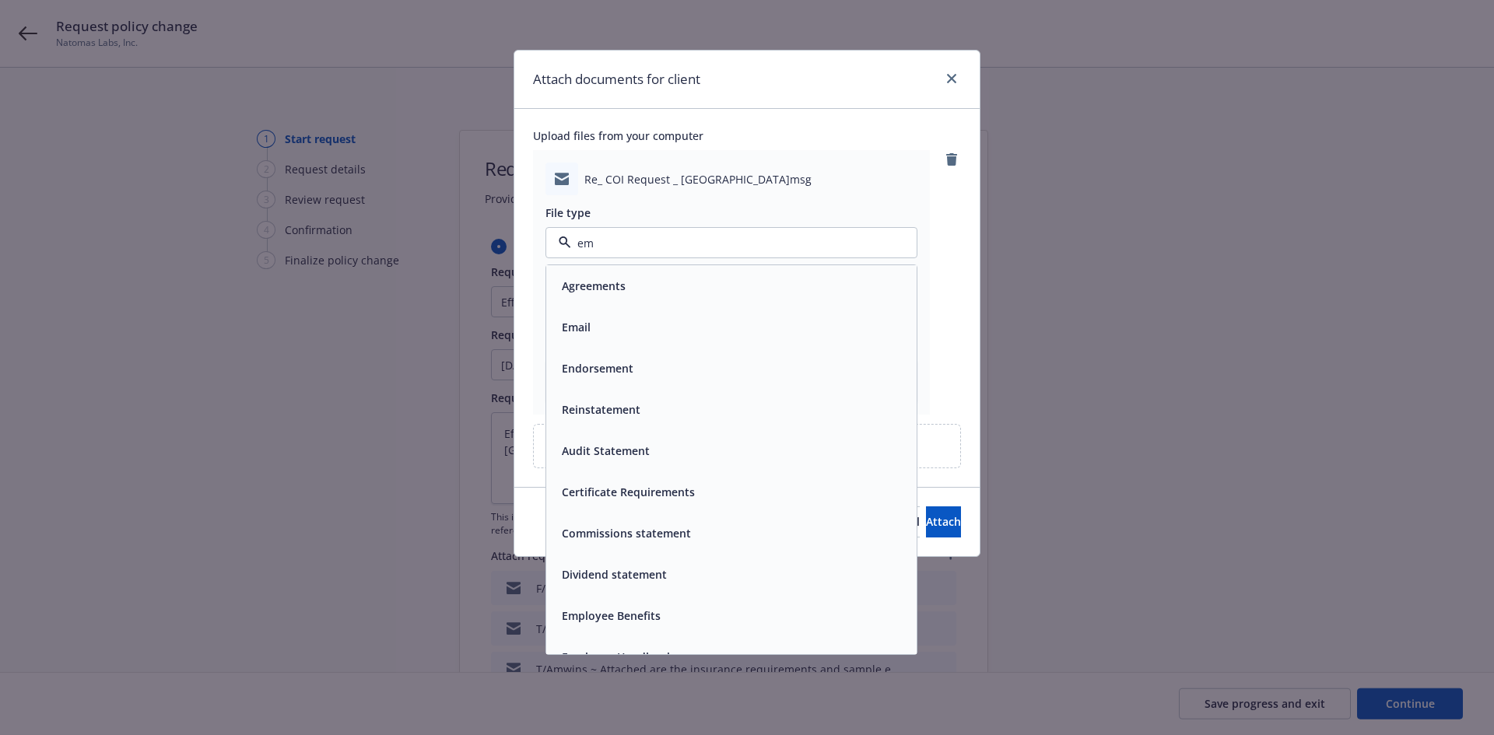
click at [574, 342] on div "Email" at bounding box center [731, 327] width 370 height 41
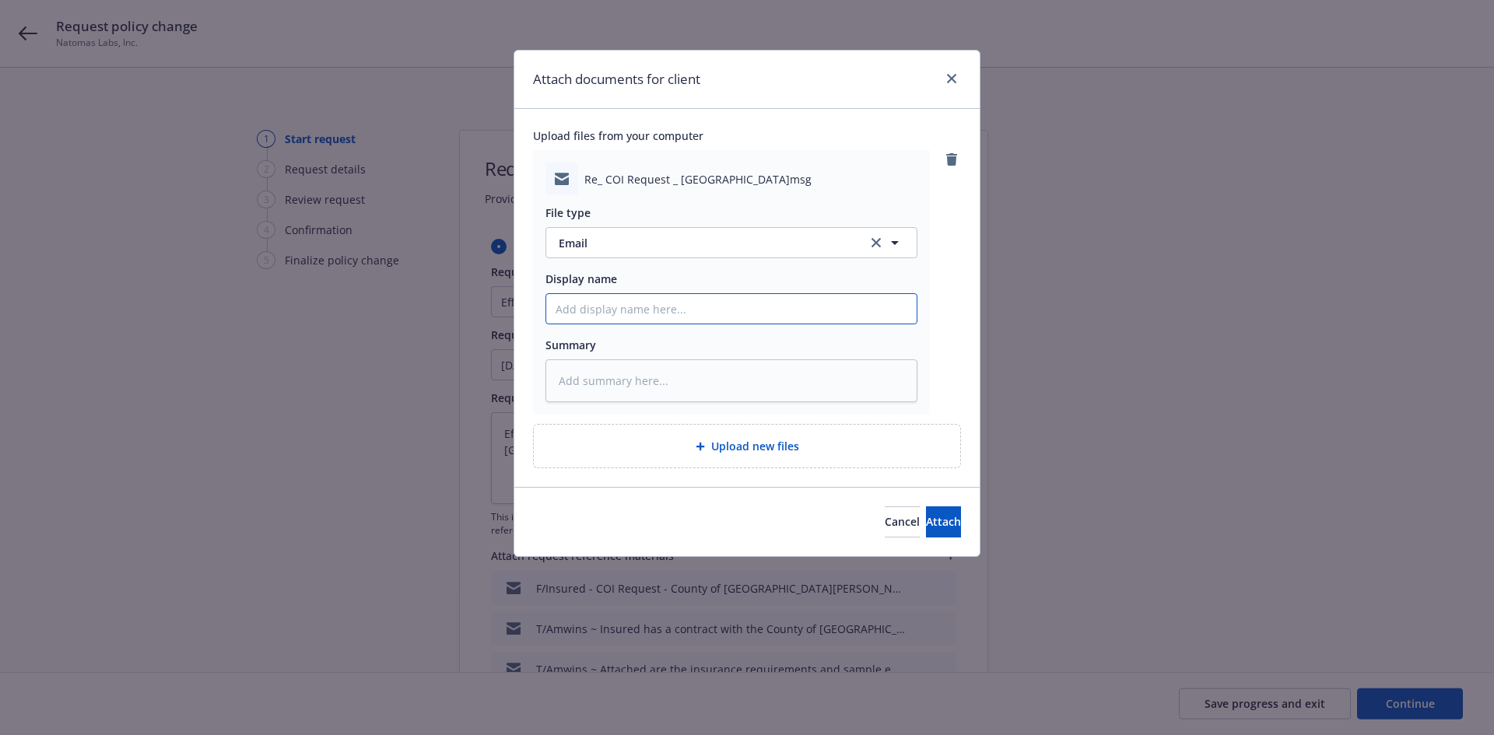
click at [582, 319] on input "Display name" at bounding box center [731, 309] width 370 height 30
click at [926, 522] on span "Attach" at bounding box center [943, 521] width 35 height 15
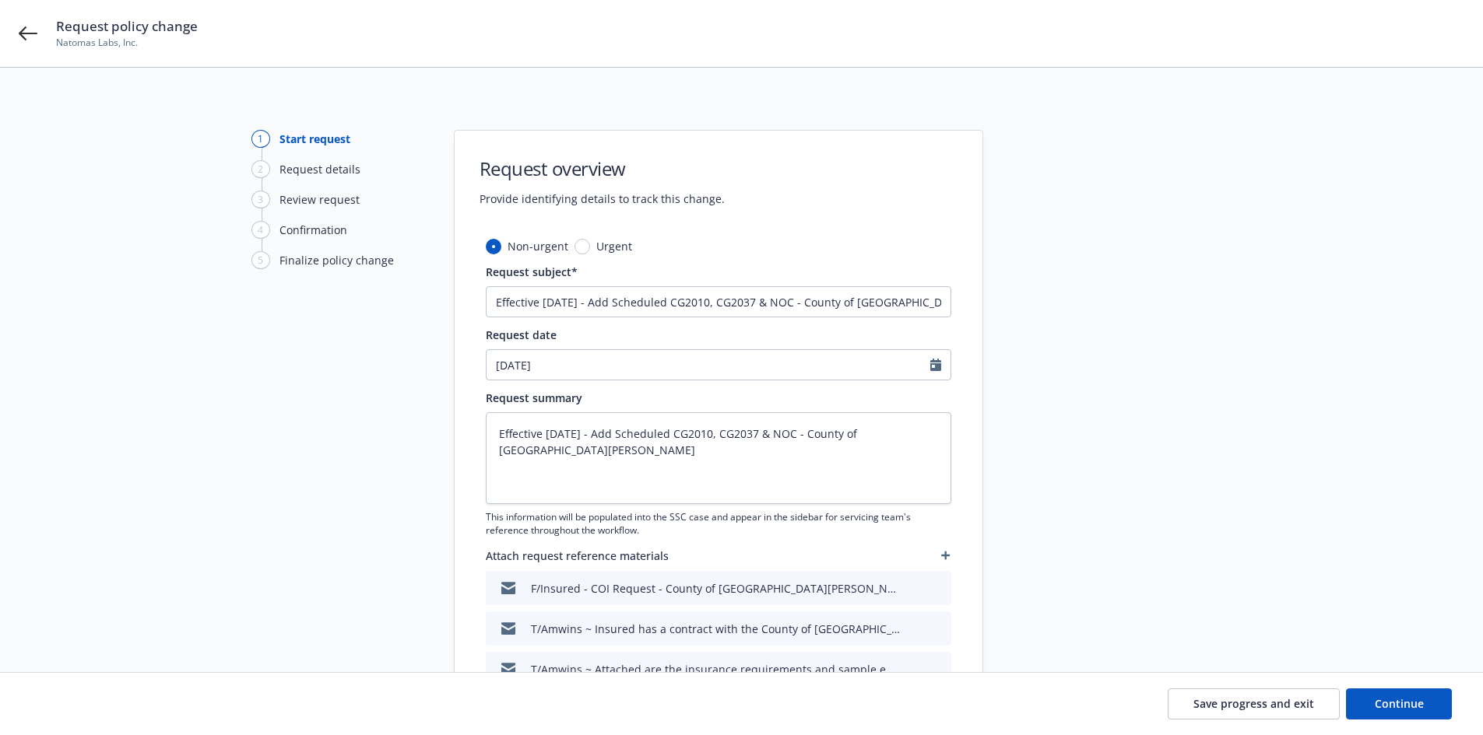
click at [947, 558] on icon "button" at bounding box center [945, 555] width 9 height 9
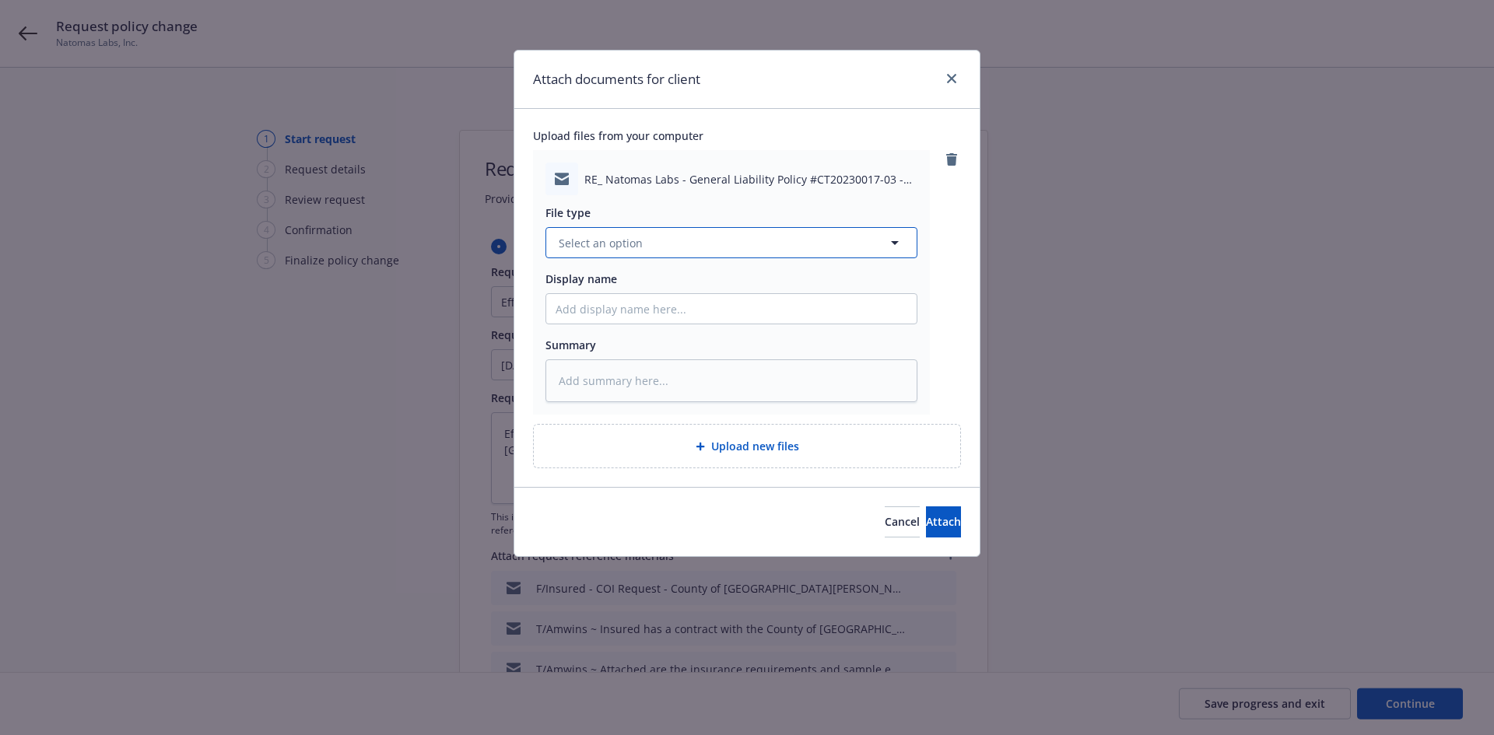
click at [596, 243] on span "Select an option" at bounding box center [601, 243] width 84 height 16
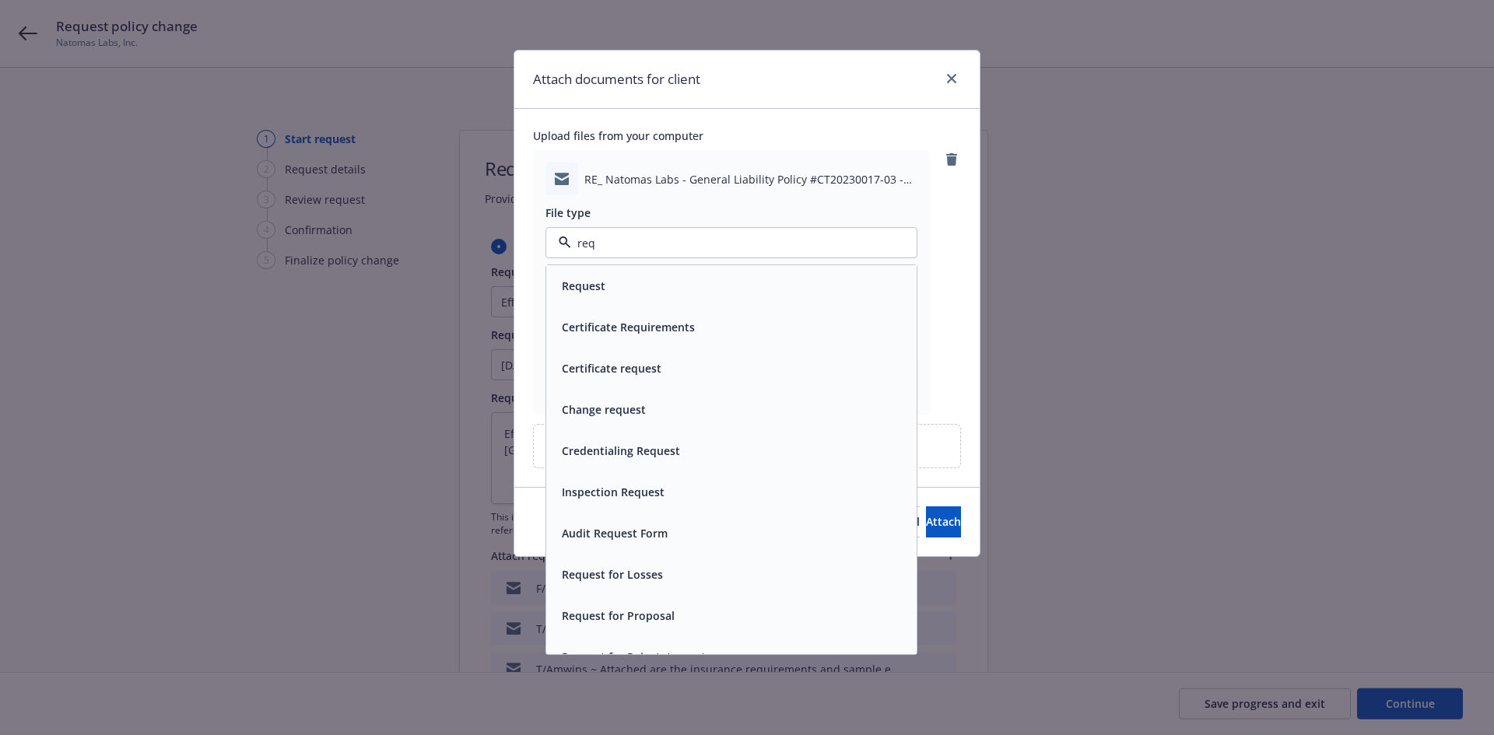
click at [601, 296] on div "Request" at bounding box center [582, 286] width 53 height 23
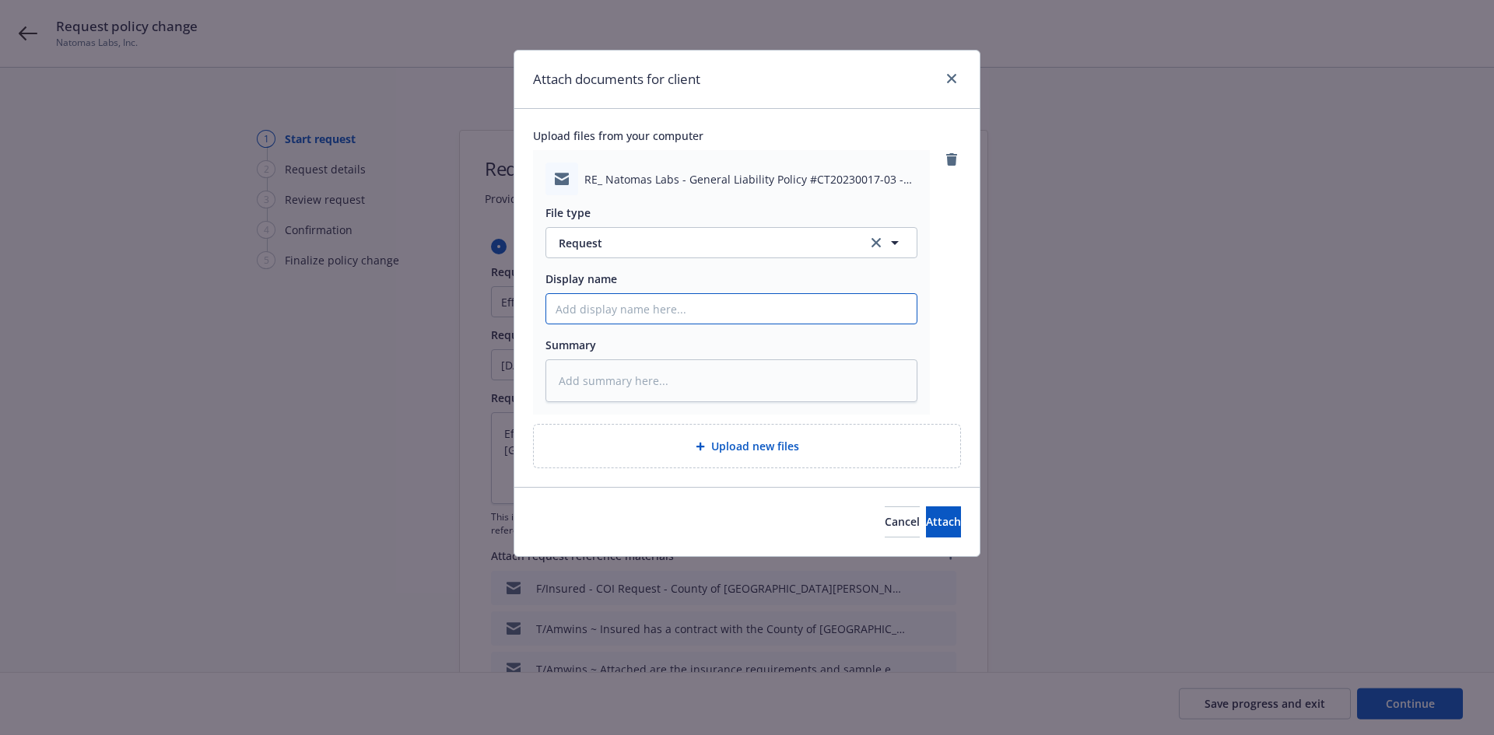
click at [595, 300] on input "Display name" at bounding box center [731, 309] width 370 height 30
click at [703, 306] on input "T/Amwins ~" at bounding box center [731, 309] width 370 height 30
paste input "Insured approved AP for scheduled AI endorsements & NOC. Please see corrected A…"
click at [678, 380] on textarea at bounding box center [732, 381] width 372 height 43
paste textarea "Insured approved AP for scheduled AI endorsements & NOC. Please see corrected A…"
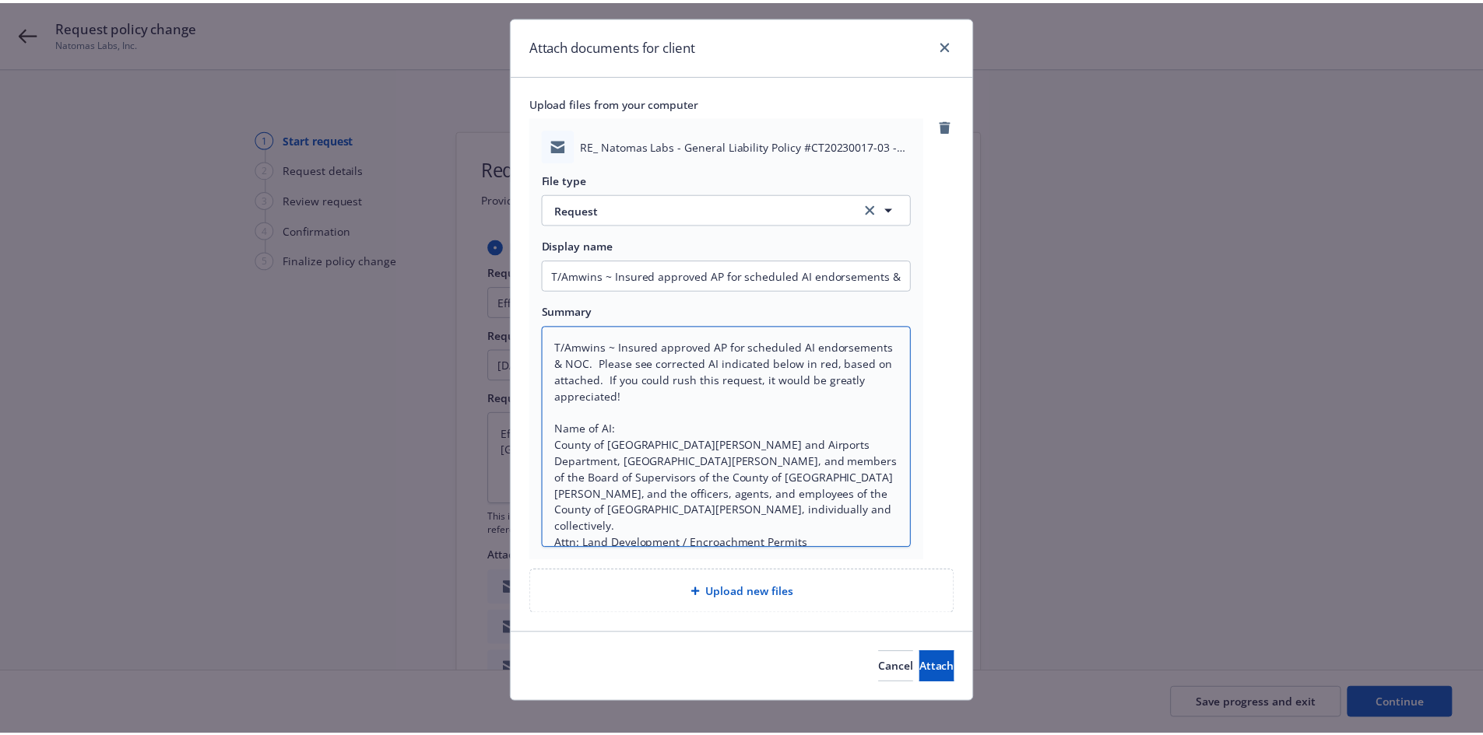
scroll to position [51, 0]
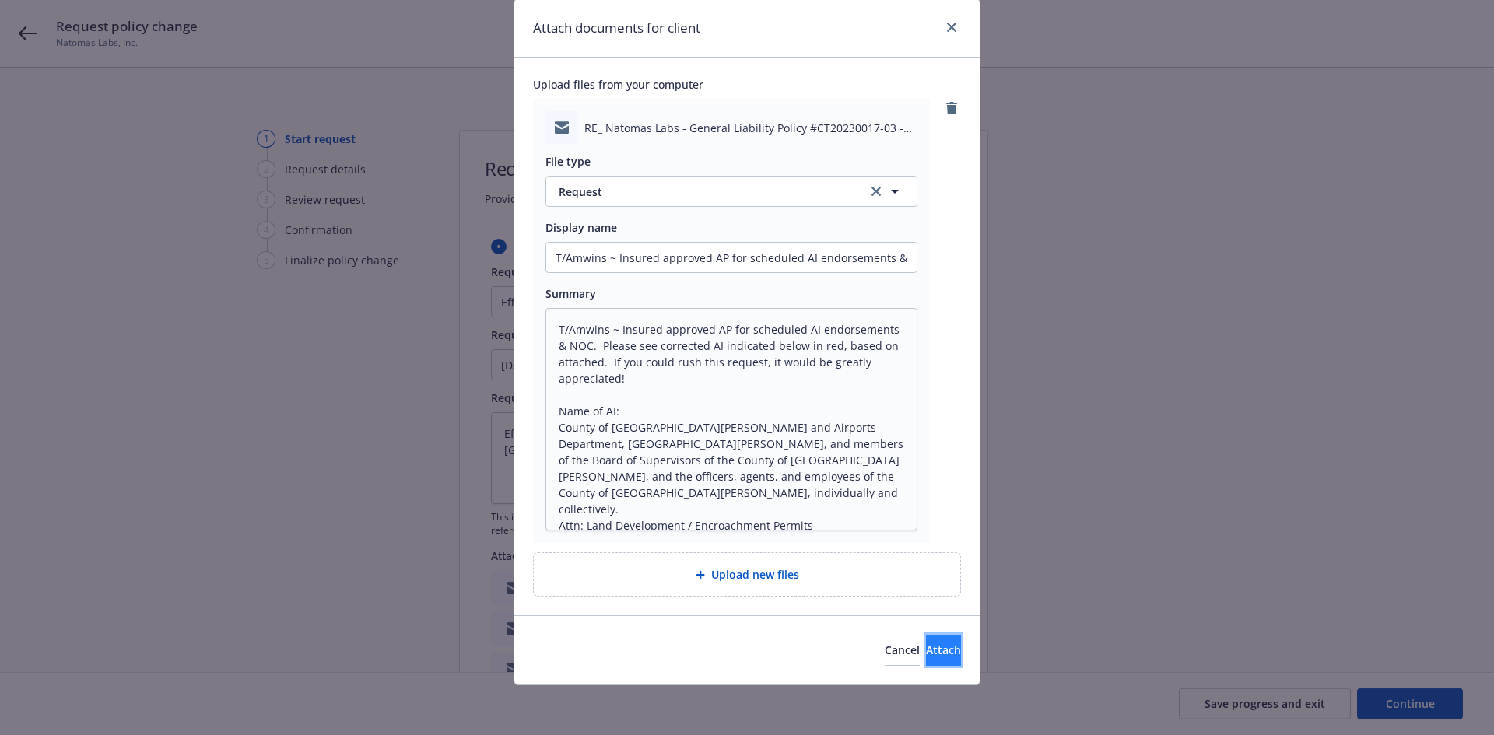
click at [926, 647] on span "Attach" at bounding box center [943, 650] width 35 height 15
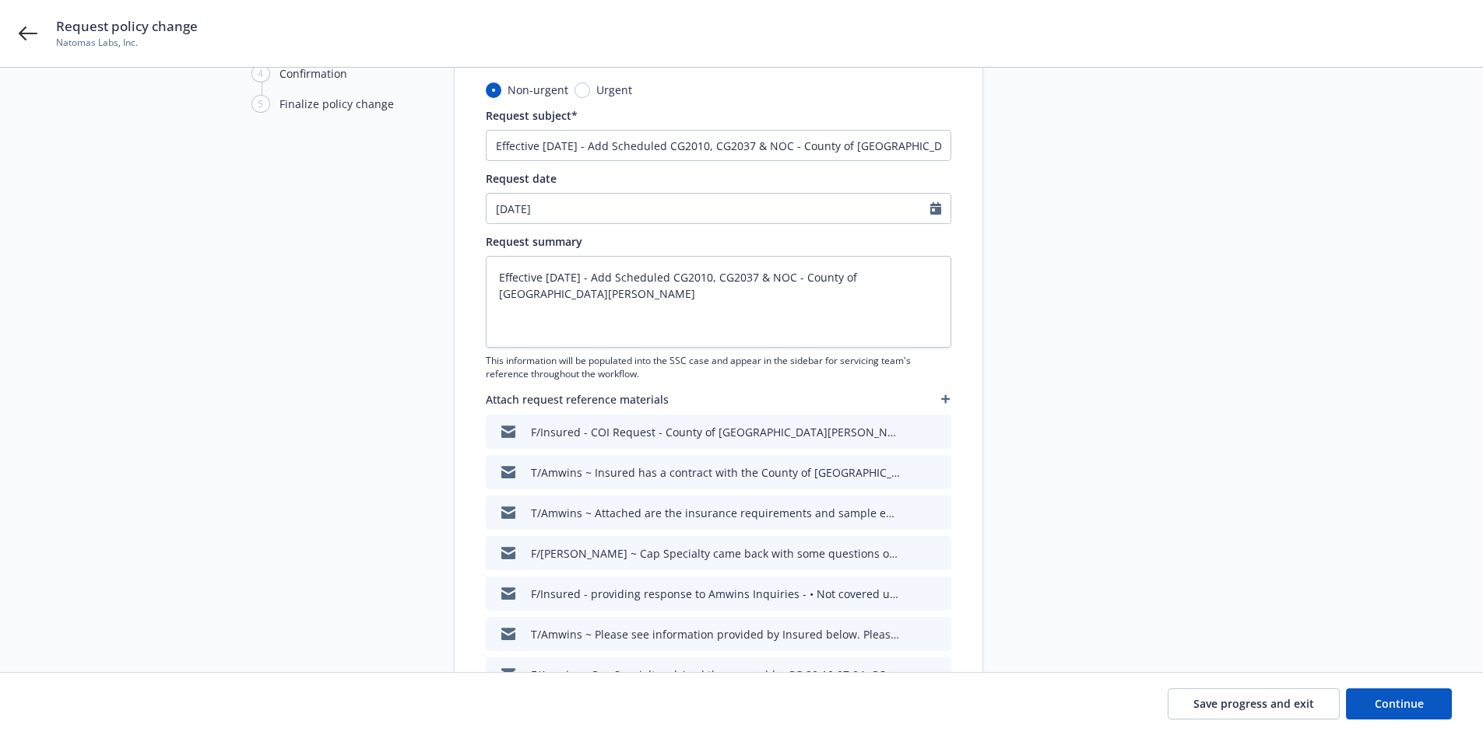
scroll to position [311, 0]
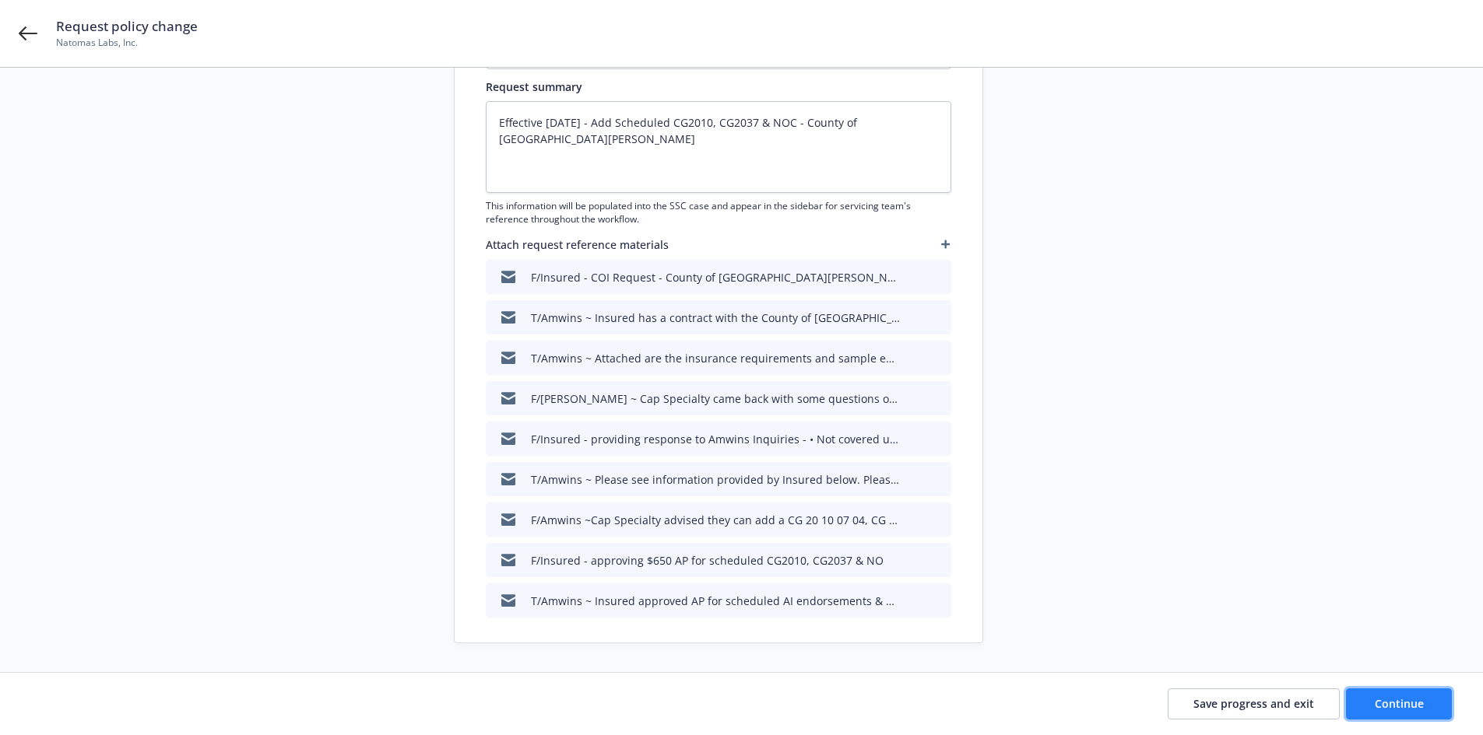
click at [1402, 702] on span "Continue" at bounding box center [1398, 704] width 49 height 15
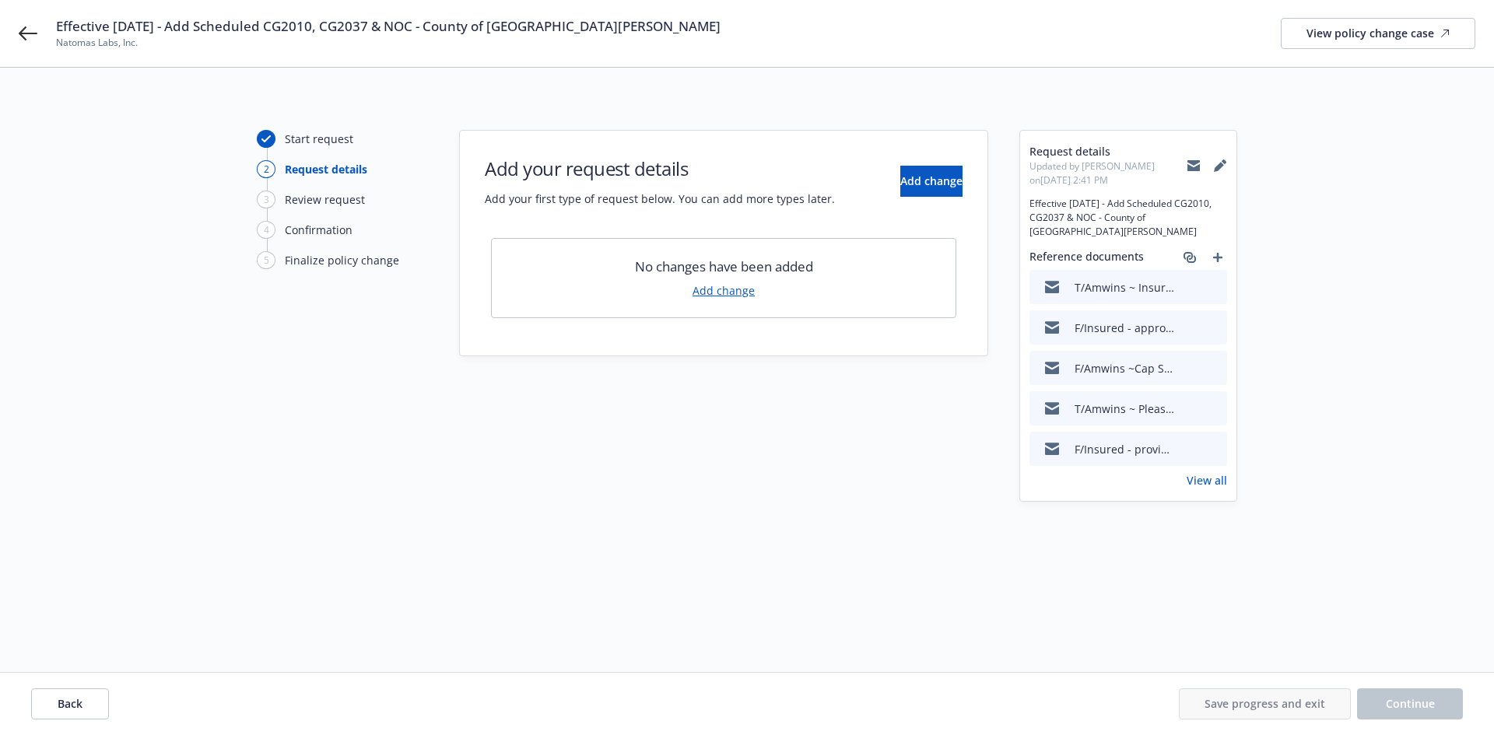
click at [740, 294] on link "Add change" at bounding box center [724, 290] width 62 height 16
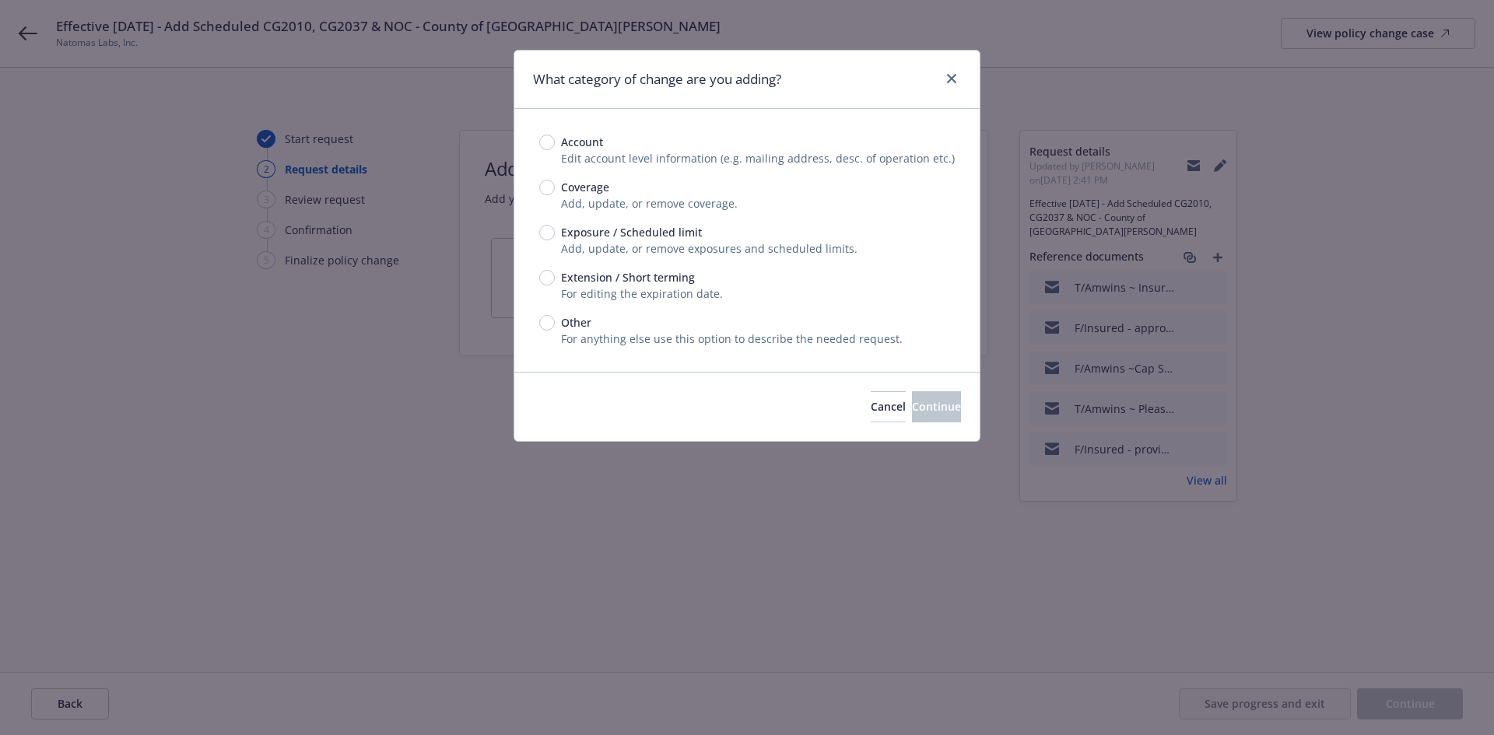
click at [559, 230] on span "Exposure / Scheduled limit" at bounding box center [628, 232] width 147 height 16
click at [555, 230] on input "Exposure / Scheduled limit" at bounding box center [547, 233] width 16 height 16
click at [915, 401] on span "Continue" at bounding box center [936, 406] width 49 height 15
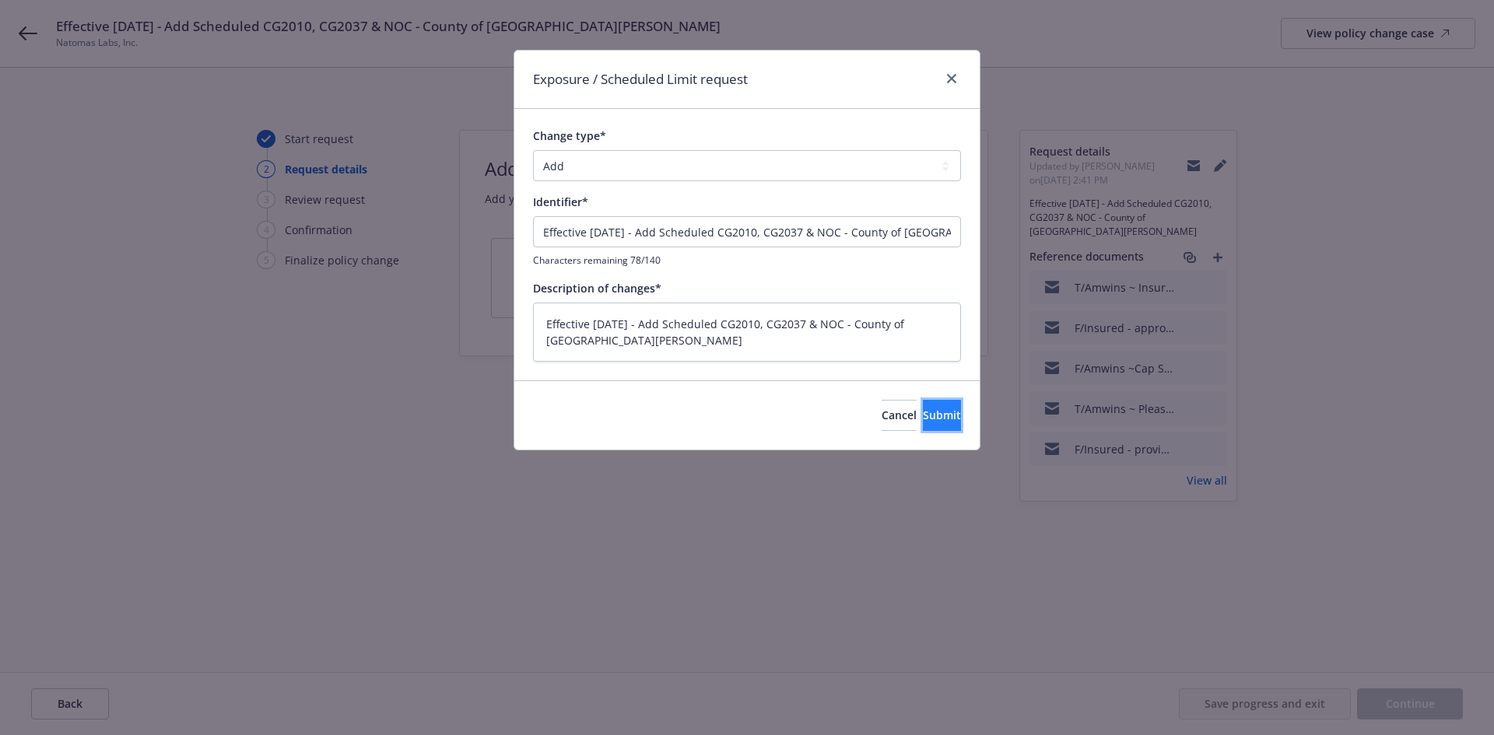
click at [939, 413] on button "Submit" at bounding box center [942, 415] width 38 height 31
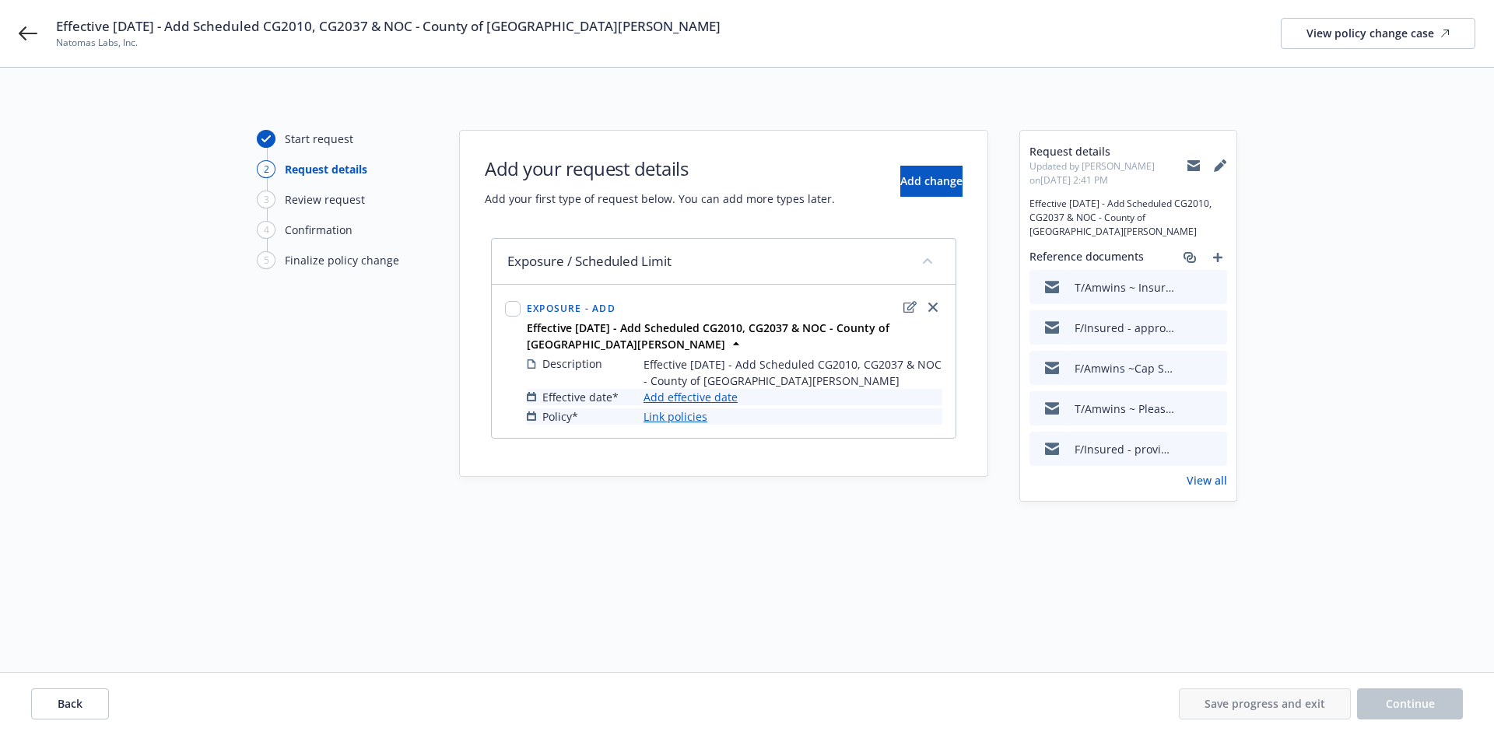
click at [707, 394] on link "Add effective date" at bounding box center [691, 397] width 94 height 16
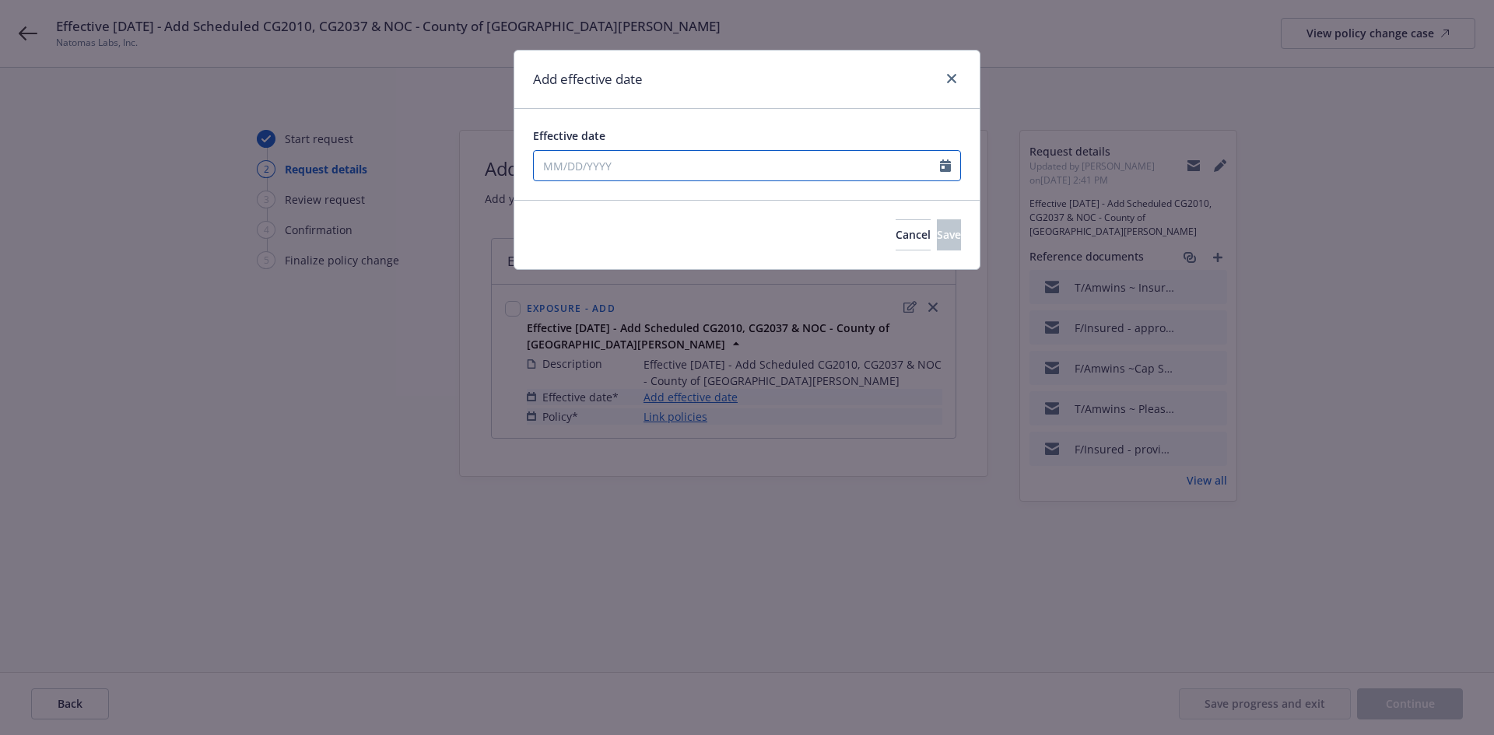
click at [944, 165] on icon "Calendar" at bounding box center [945, 166] width 11 height 12
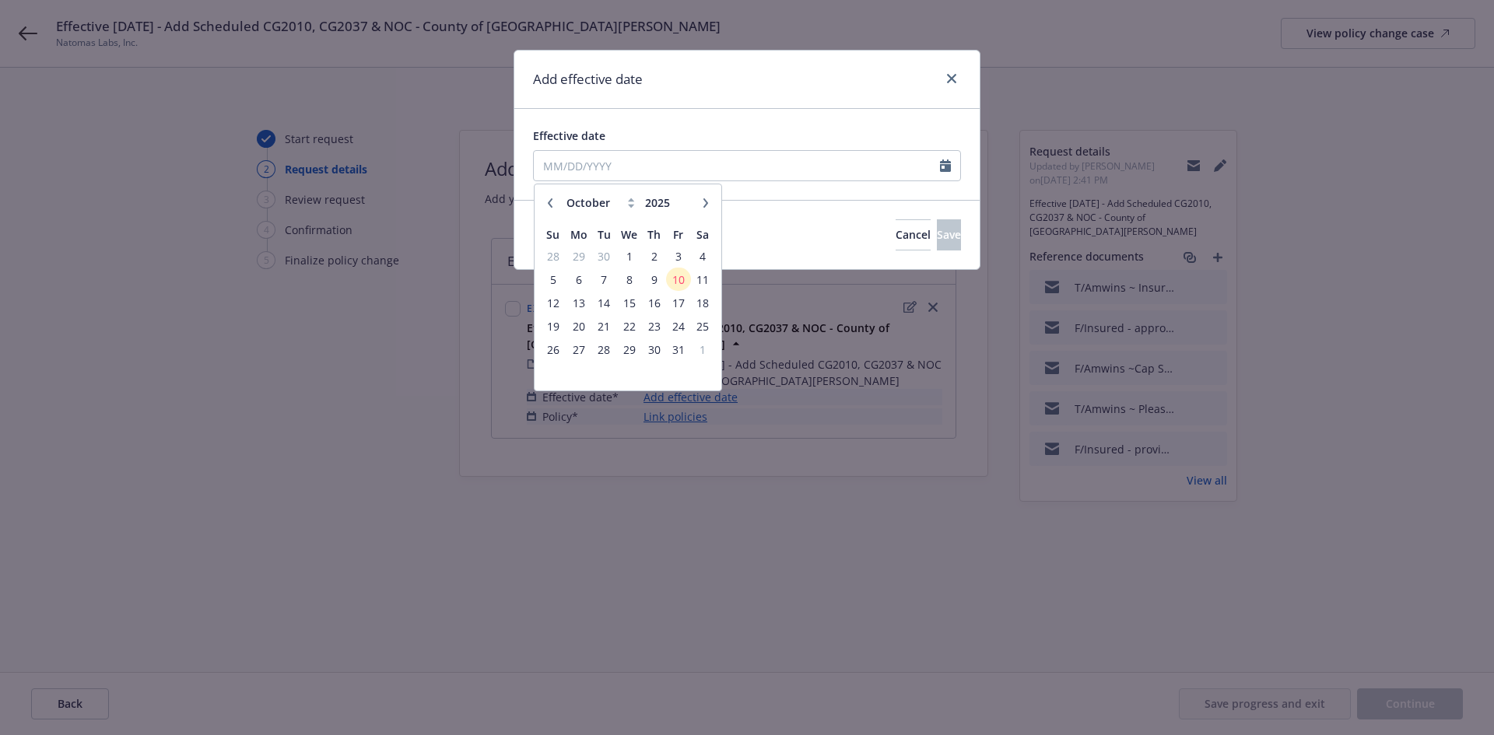
click at [546, 195] on button "button" at bounding box center [550, 203] width 19 height 19
click at [609, 325] on span "23" at bounding box center [604, 326] width 21 height 19
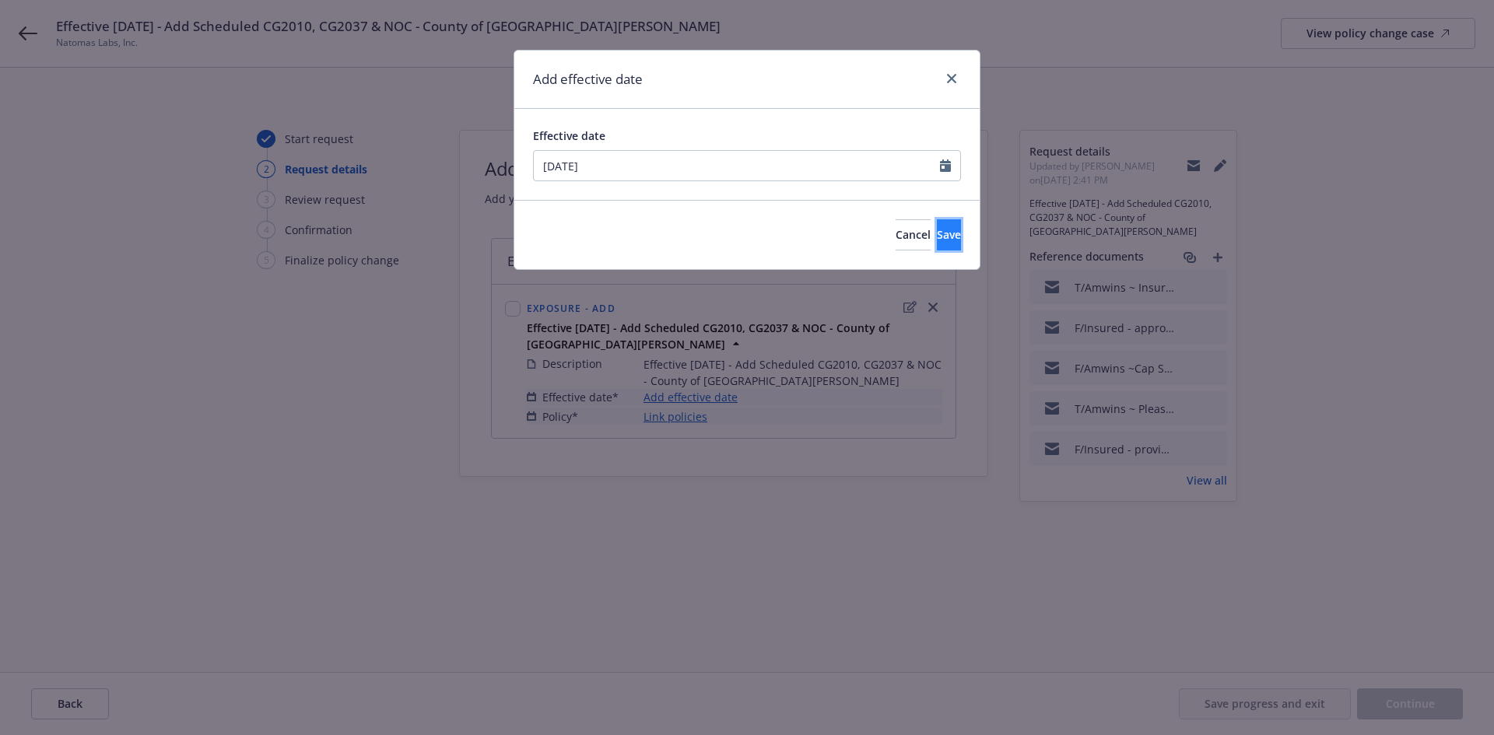
click at [937, 223] on button "Save" at bounding box center [949, 234] width 24 height 31
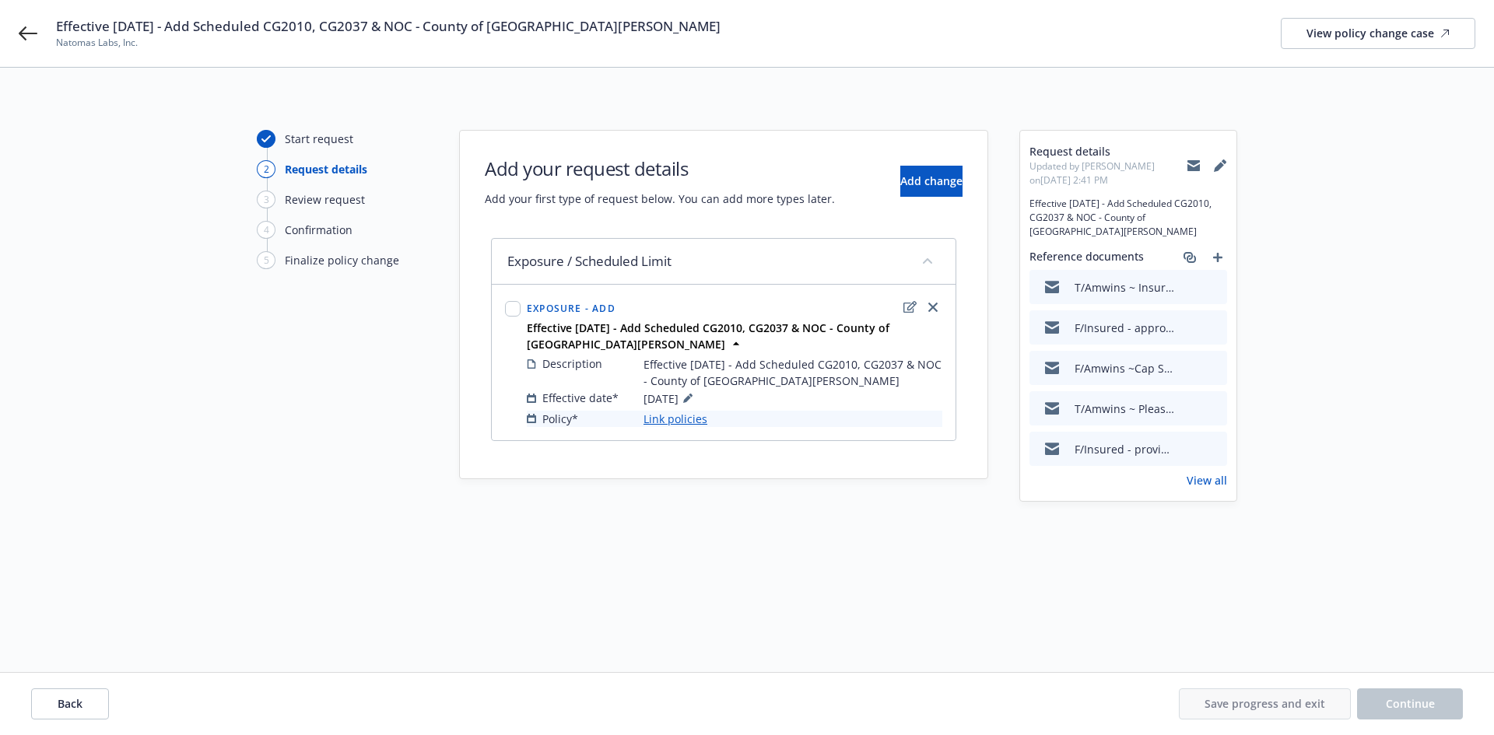
click at [667, 425] on link "Link policies" at bounding box center [676, 419] width 64 height 16
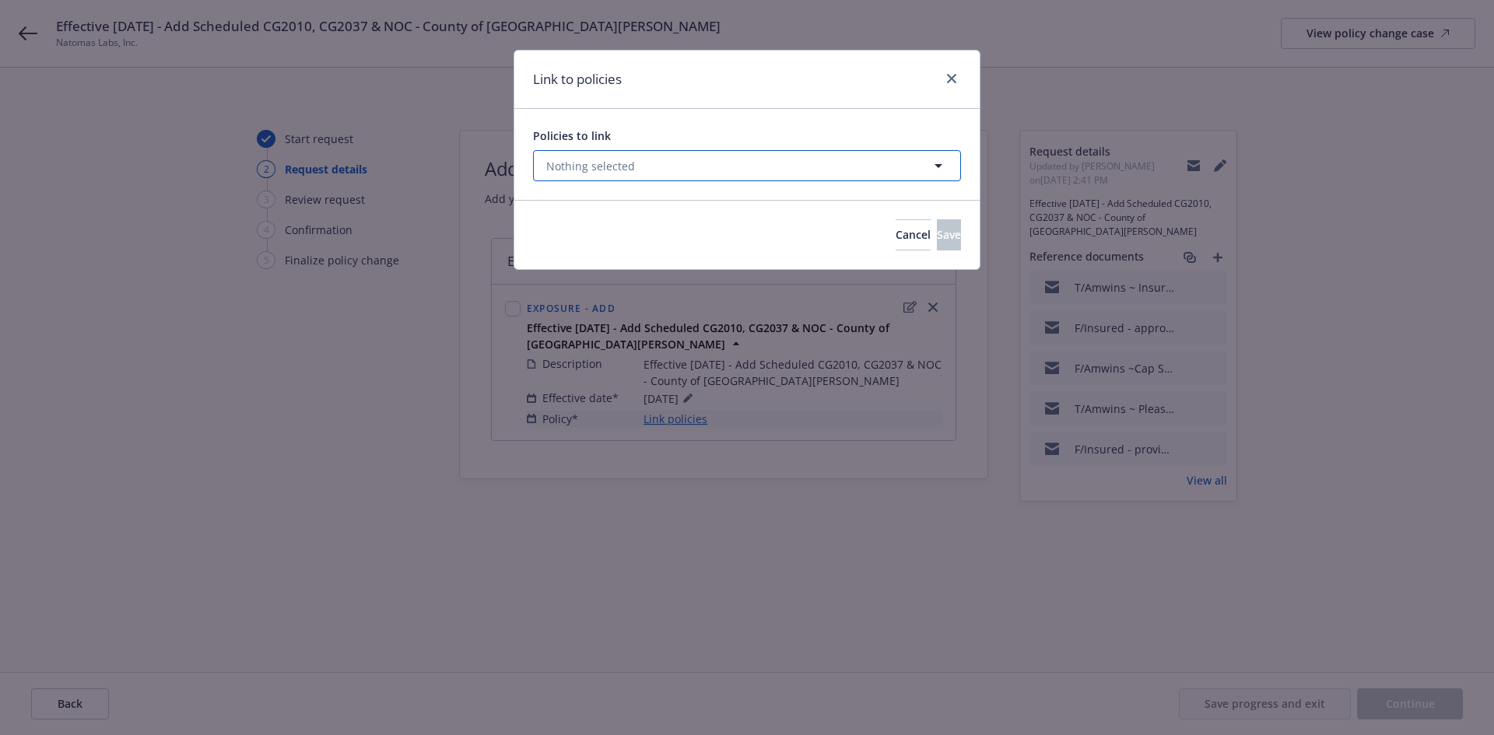
click at [687, 168] on button "Nothing selected" at bounding box center [747, 165] width 428 height 31
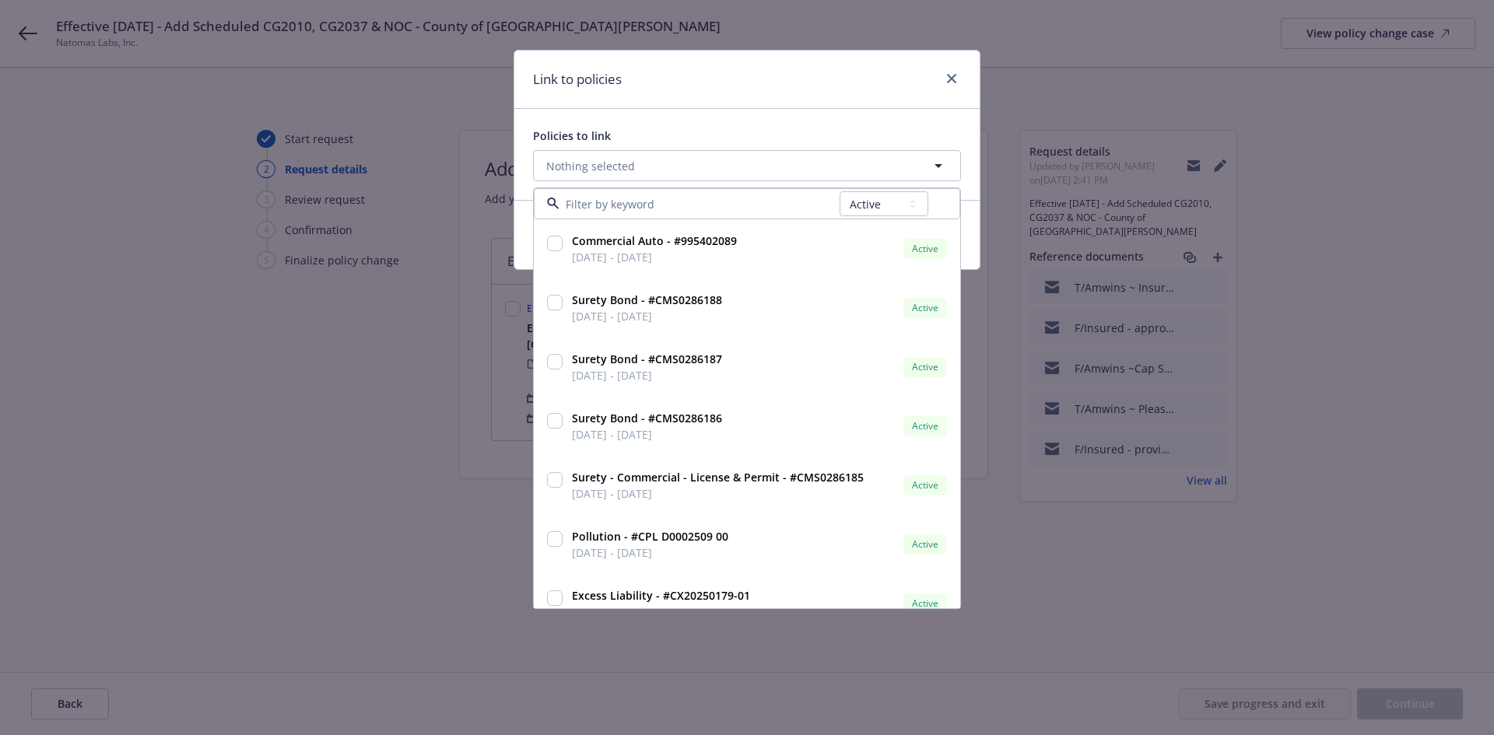
click at [680, 198] on input at bounding box center [700, 204] width 280 height 16
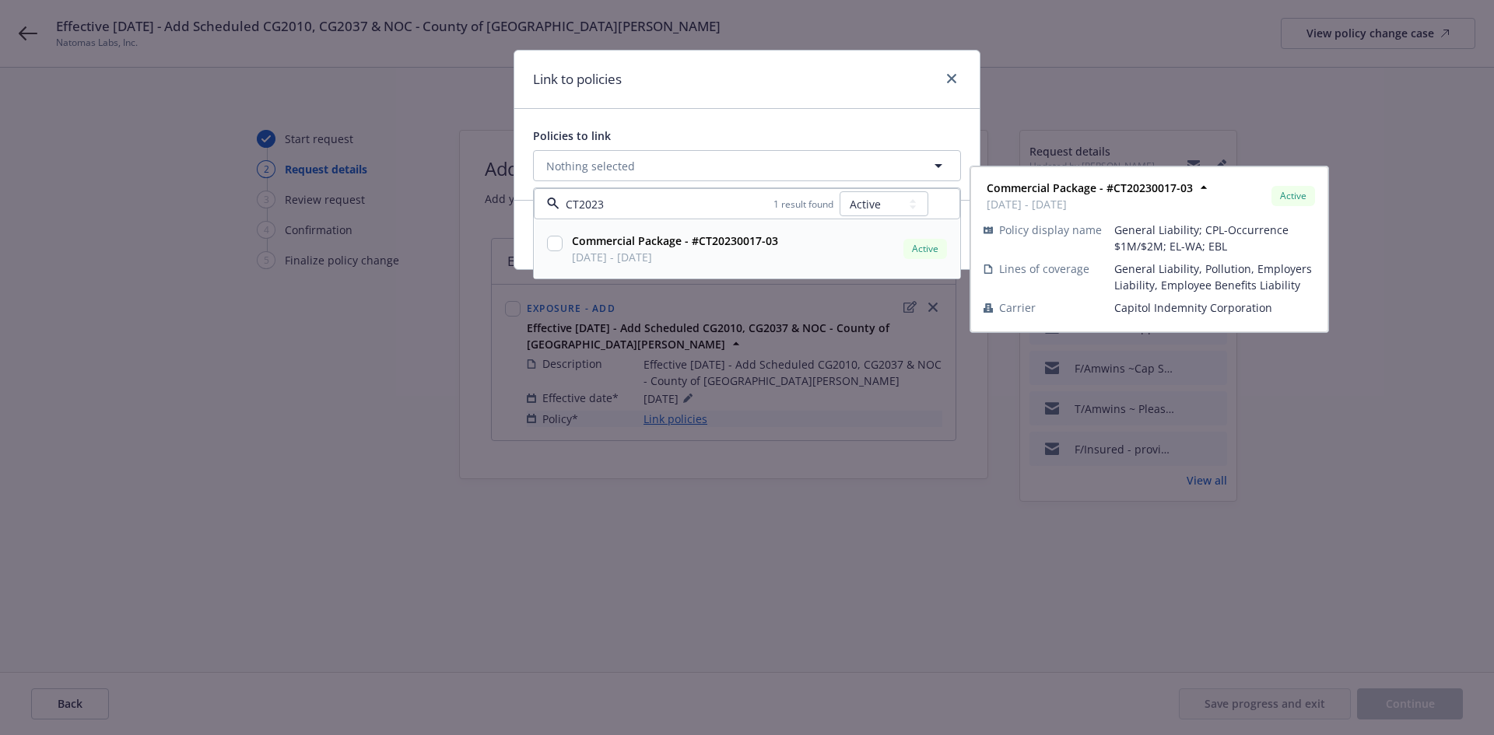
click at [559, 238] on input "checkbox" at bounding box center [555, 244] width 16 height 16
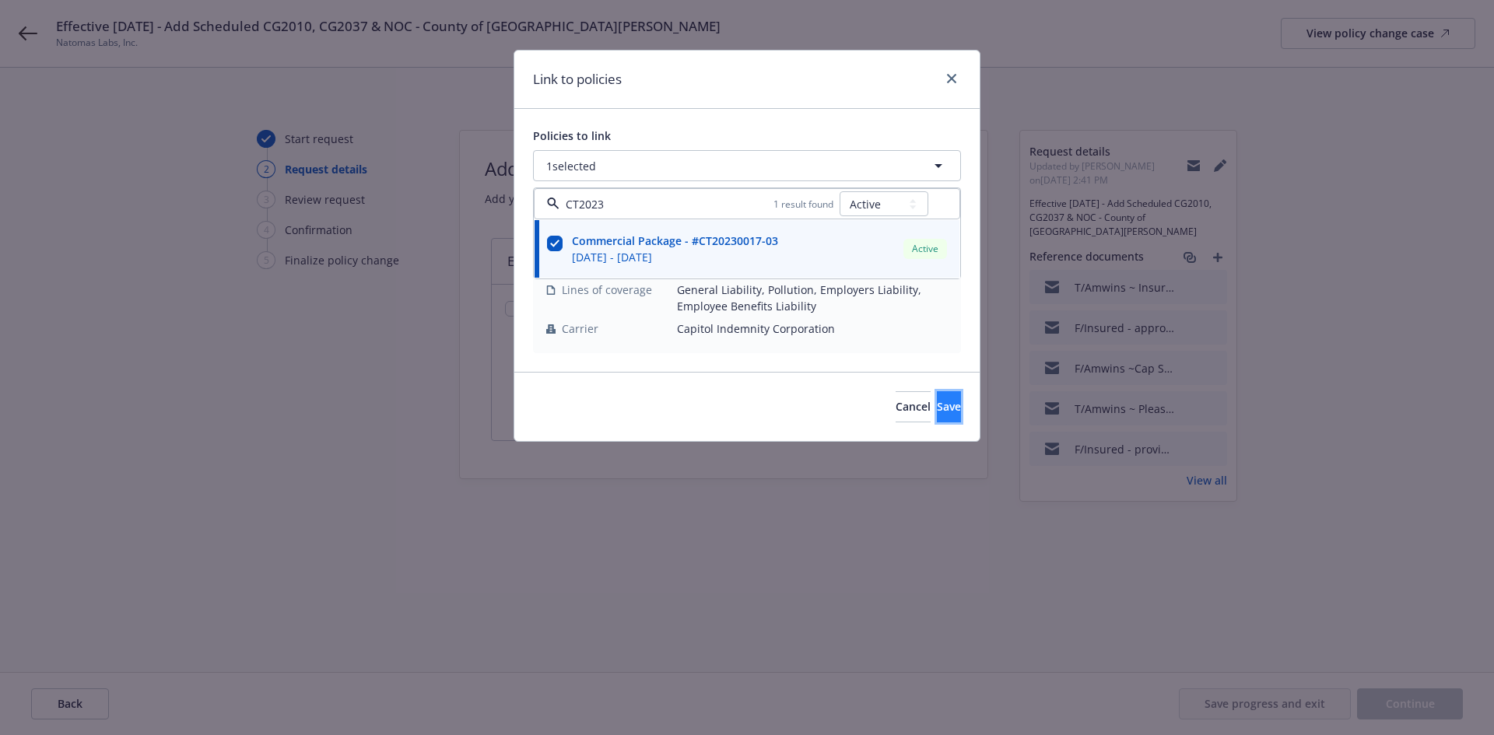
click at [937, 402] on span "Save" at bounding box center [949, 406] width 24 height 15
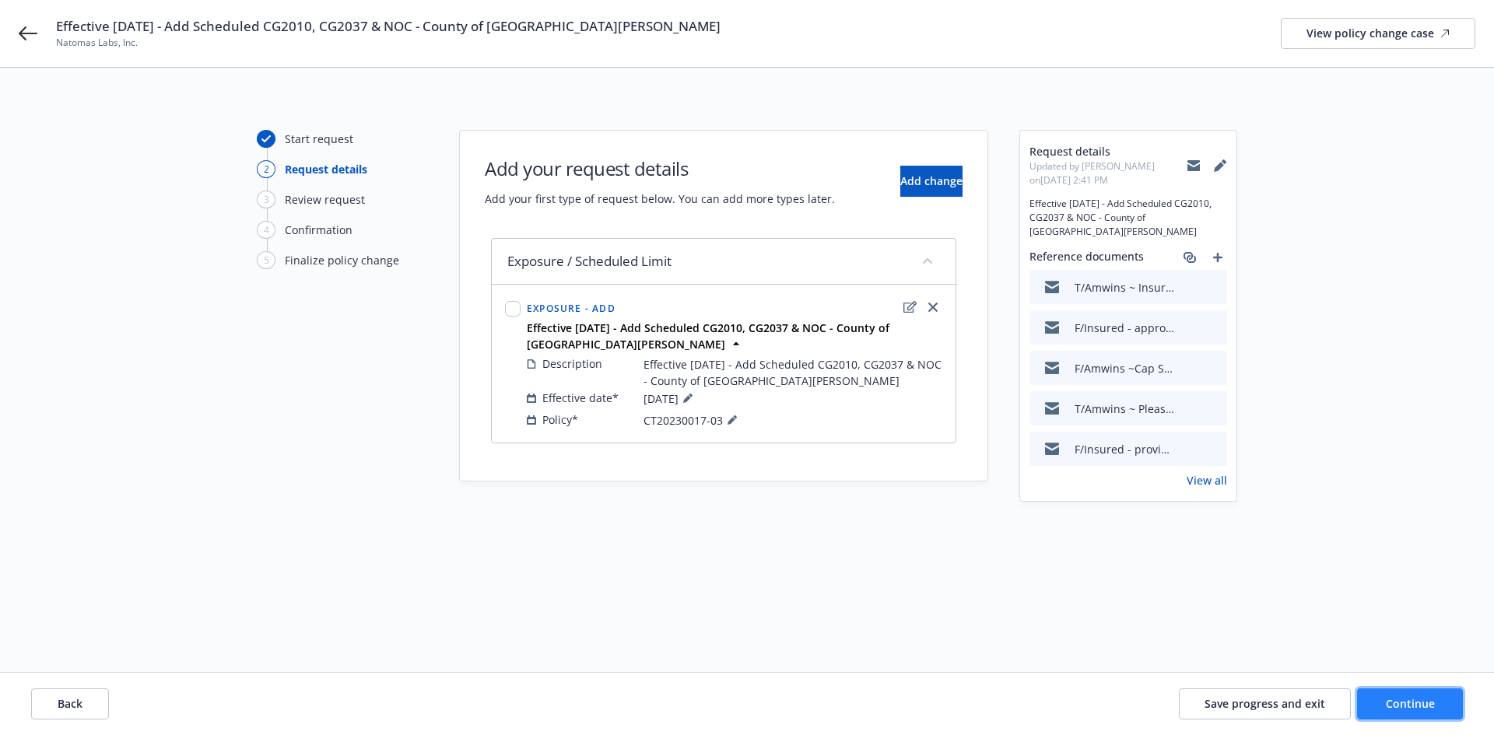
click at [1412, 708] on span "Continue" at bounding box center [1410, 704] width 49 height 15
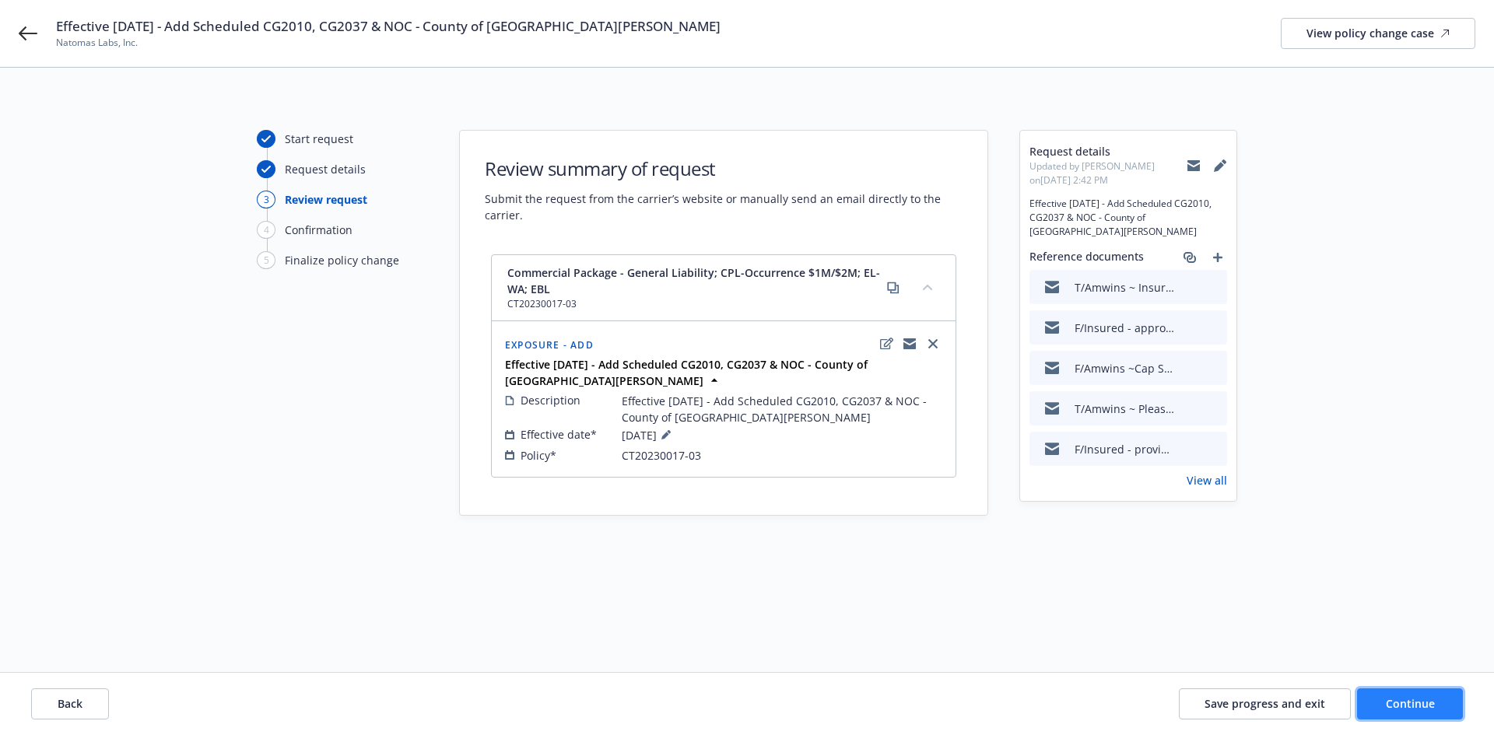
click at [1416, 707] on span "Continue" at bounding box center [1410, 704] width 49 height 15
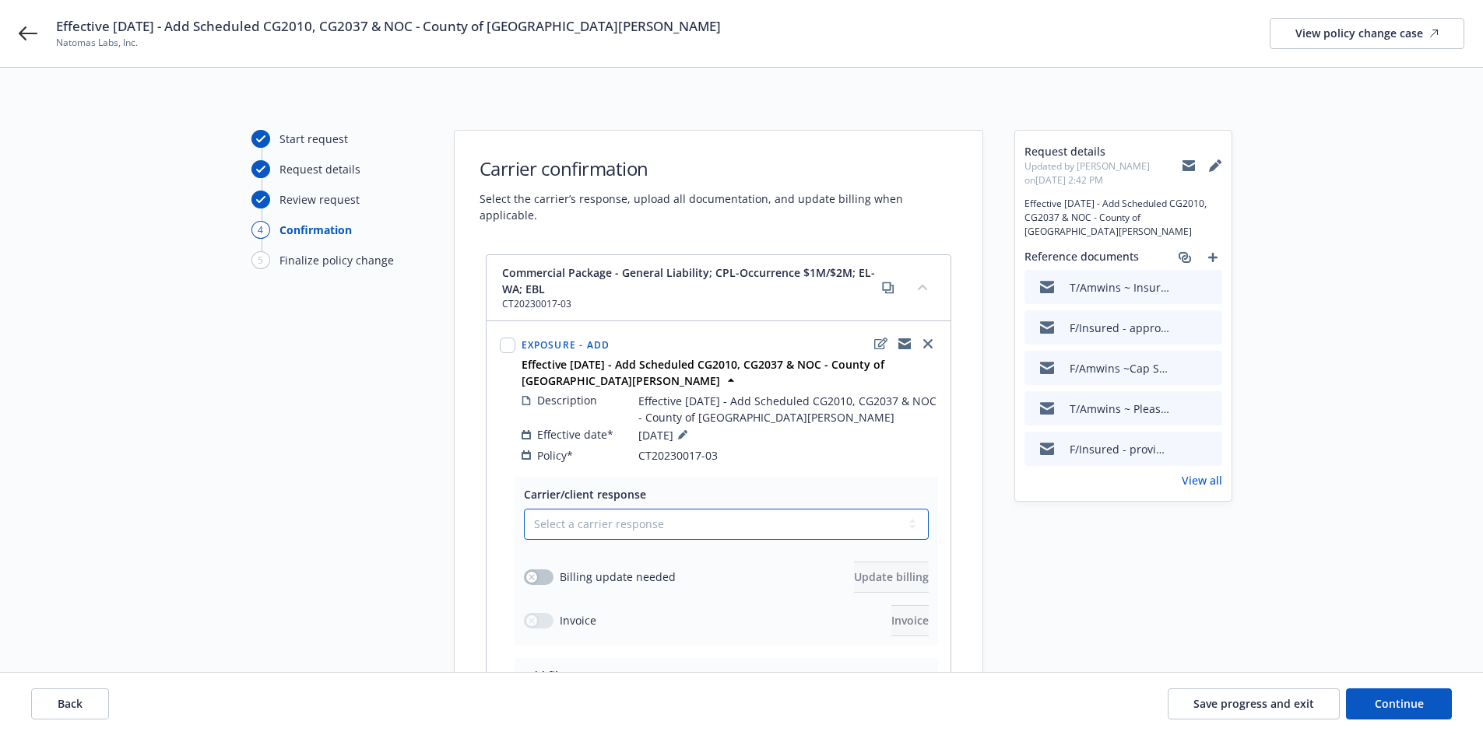
click at [693, 513] on select "Select a carrier response Accepted Accepted with revision No endorsement needed…" at bounding box center [726, 524] width 405 height 31
click at [524, 509] on select "Select a carrier response Accepted Accepted with revision No endorsement needed…" at bounding box center [726, 524] width 405 height 31
click at [546, 570] on button "button" at bounding box center [539, 578] width 30 height 16
click at [881, 570] on span "Update billing" at bounding box center [891, 577] width 75 height 15
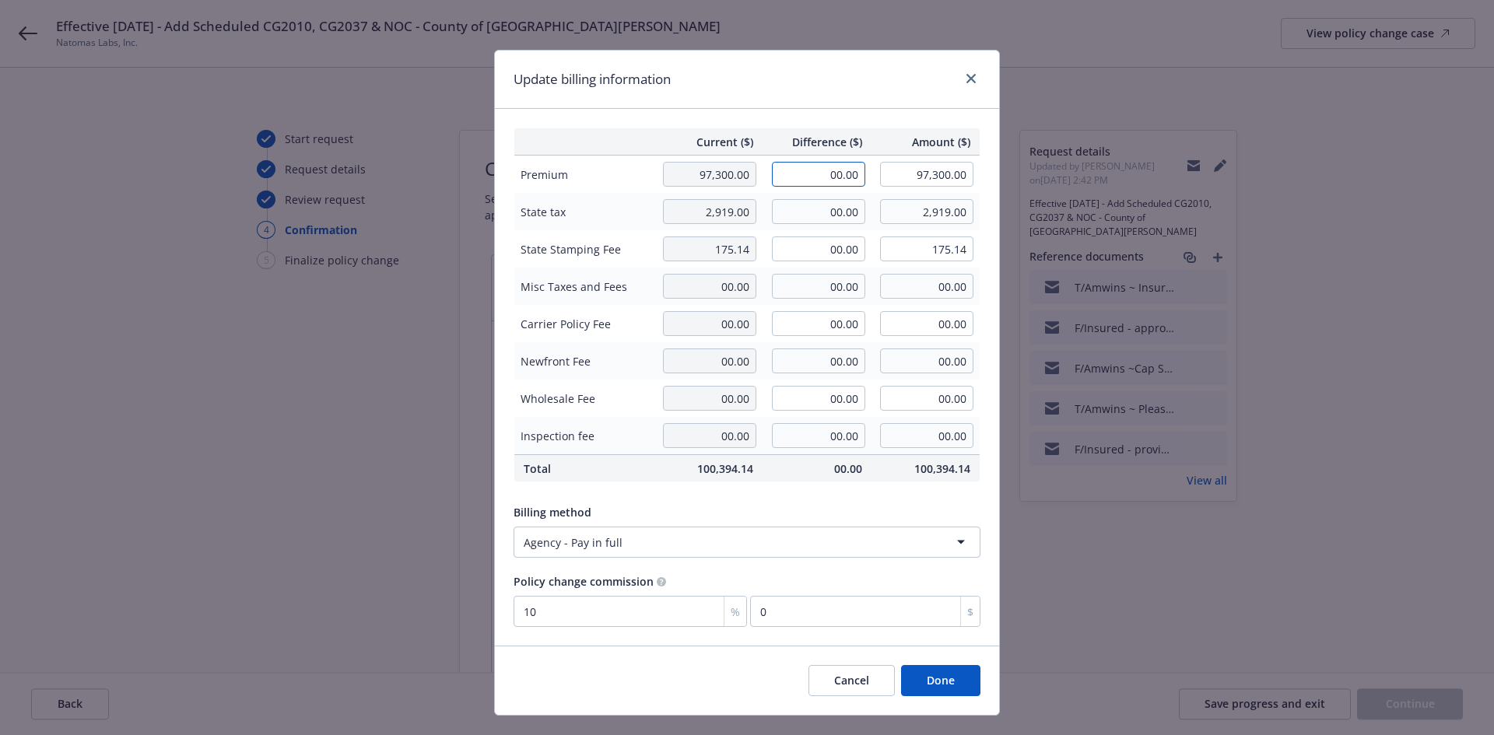
drag, startPoint x: 801, startPoint y: 177, endPoint x: 962, endPoint y: 195, distance: 162.1
click at [962, 195] on tbody "Premium 97,300.00 00.00 97,300.00 State tax 2,919.00 00.00 2,919.00 State Stamp…" at bounding box center [747, 306] width 466 height 300
drag, startPoint x: 803, startPoint y: 218, endPoint x: 941, endPoint y: 215, distance: 137.8
click at [941, 215] on tr "State tax 2,919.00 00.00 2,919.00" at bounding box center [747, 211] width 466 height 37
click at [805, 237] on input "00.00" at bounding box center [818, 249] width 93 height 25
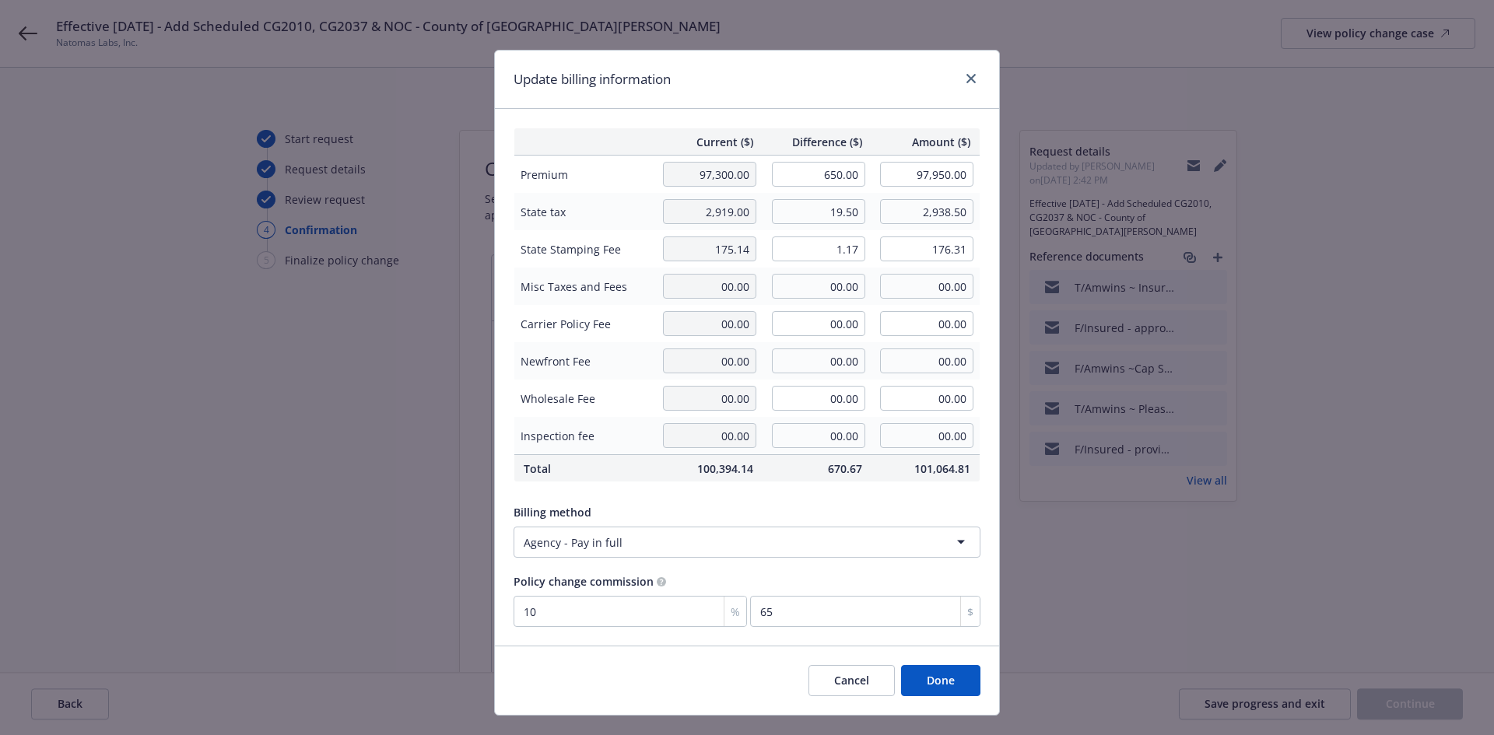
click at [941, 681] on button "Done" at bounding box center [940, 680] width 79 height 31
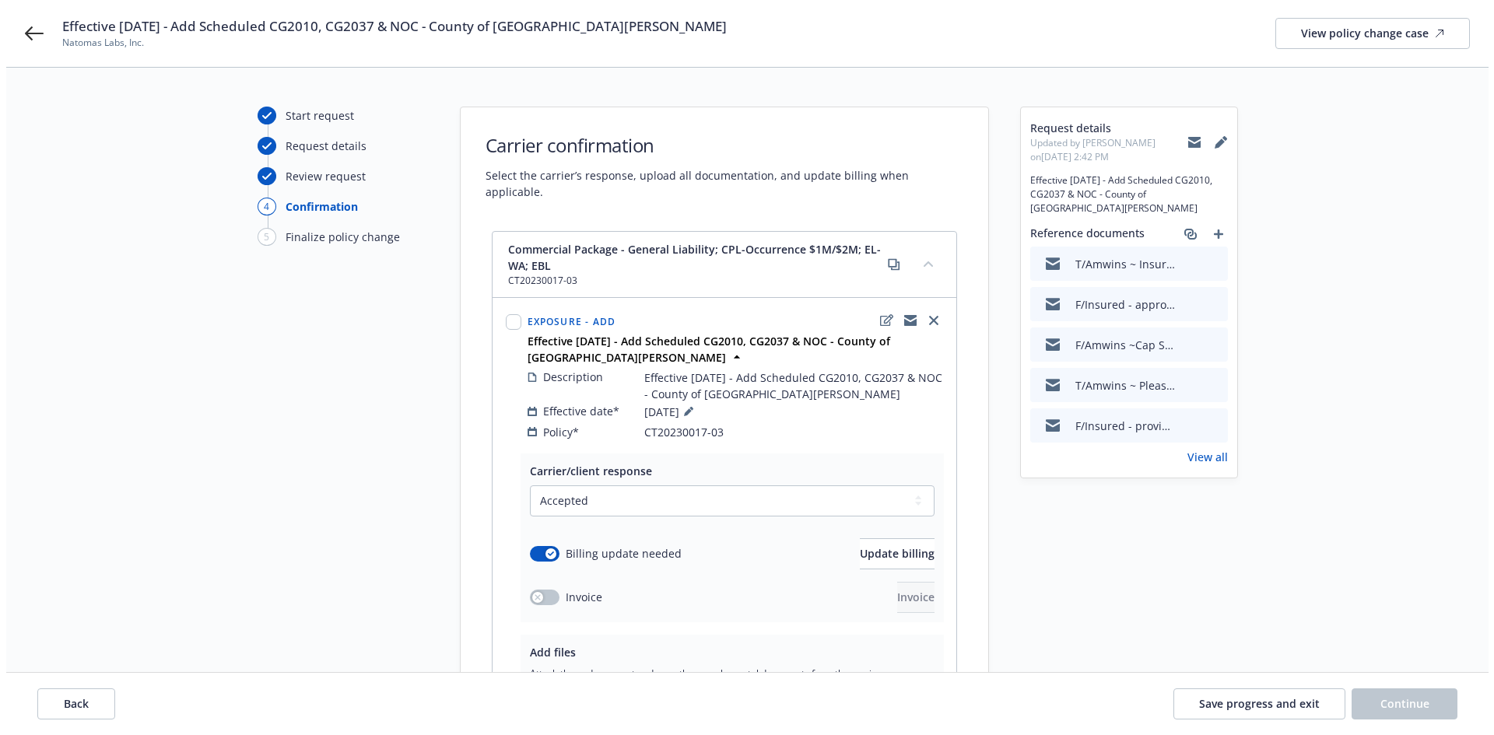
scroll to position [232, 0]
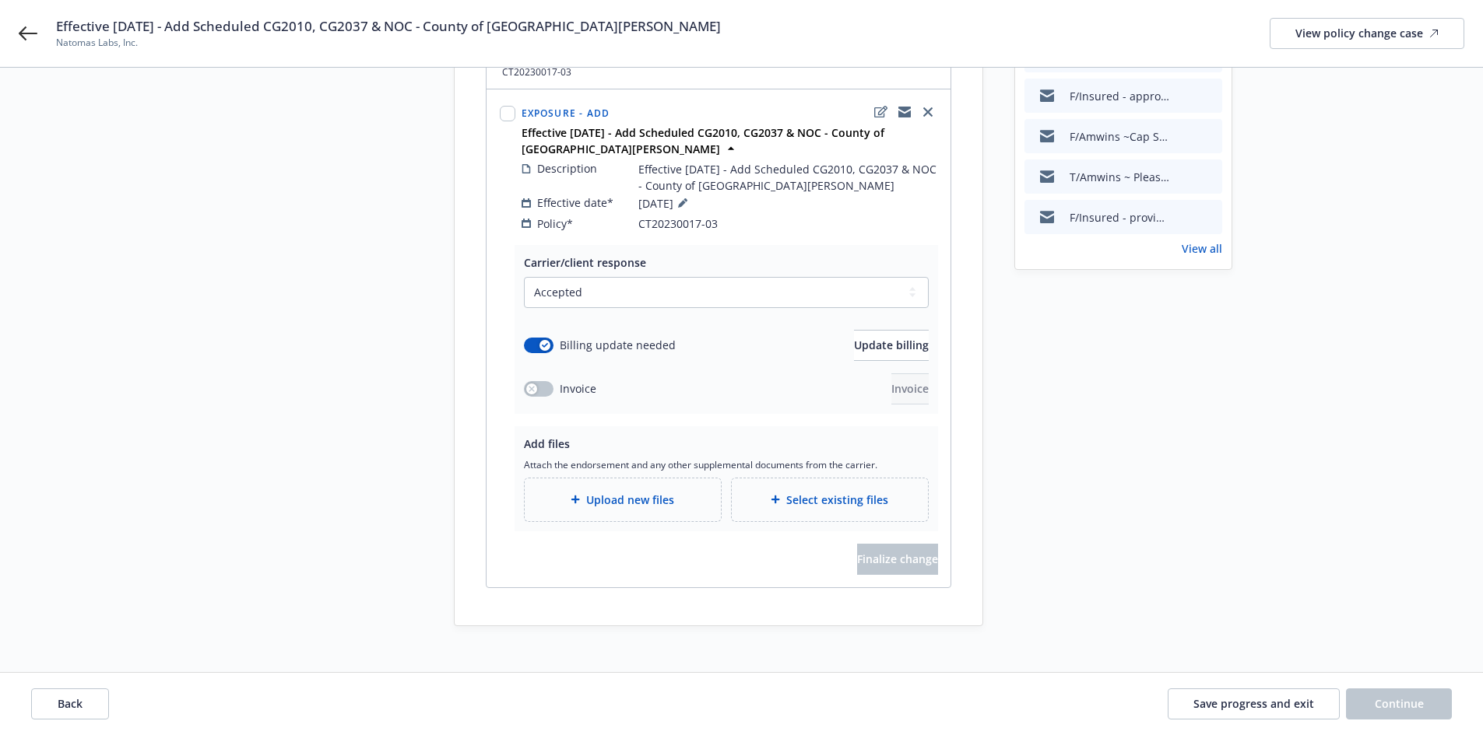
click at [656, 492] on span "Upload new files" at bounding box center [630, 500] width 88 height 16
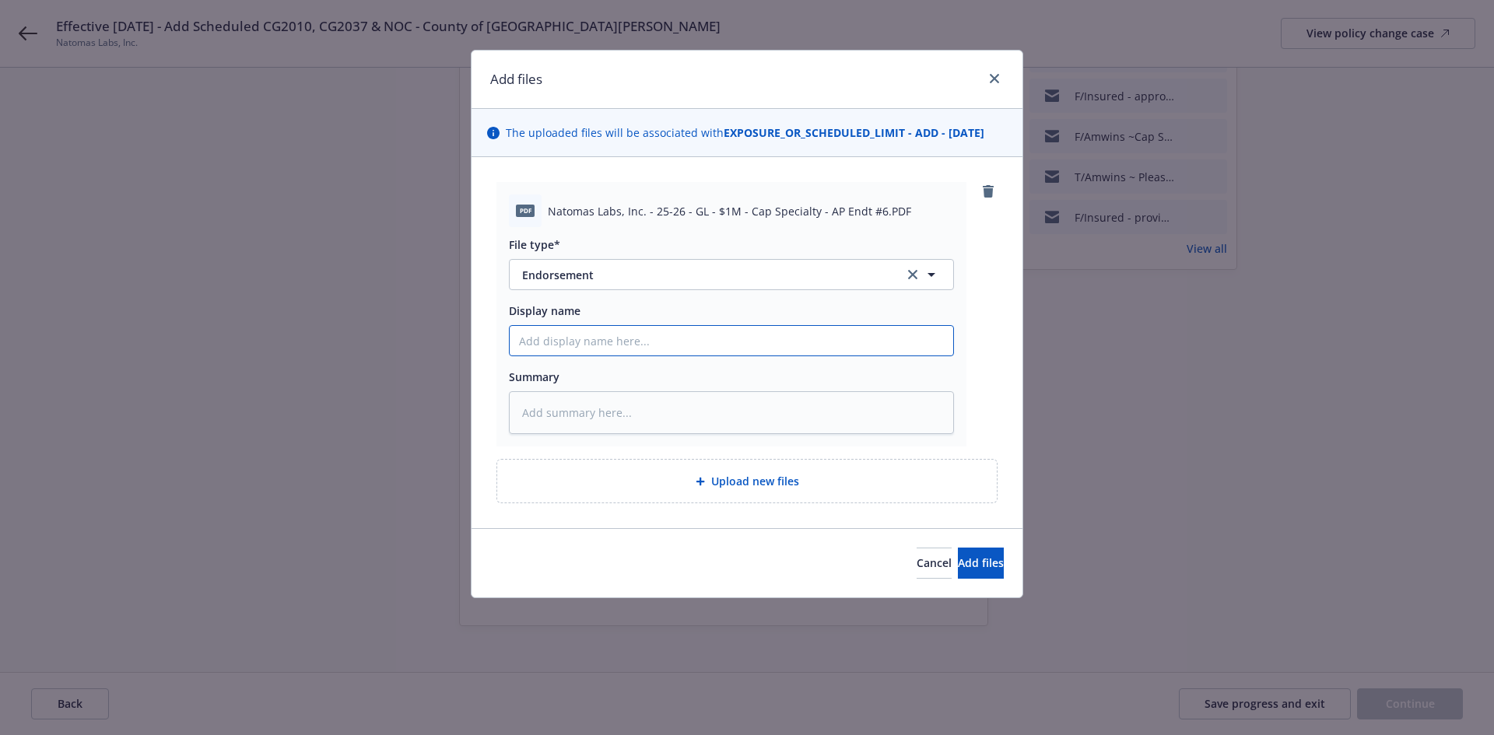
click at [575, 342] on input "Display name" at bounding box center [732, 341] width 444 height 30
click at [911, 341] on input "Endorsement - Scheduled CG2010, CG2037 & NOC - County of [GEOGRAPHIC_DATA][PERS…" at bounding box center [732, 341] width 444 height 30
click at [942, 338] on input "Endorsement - Scheduled CG2010, CG2037 & NOC - County of [GEOGRAPHIC_DATA][PERS…" at bounding box center [732, 341] width 444 height 30
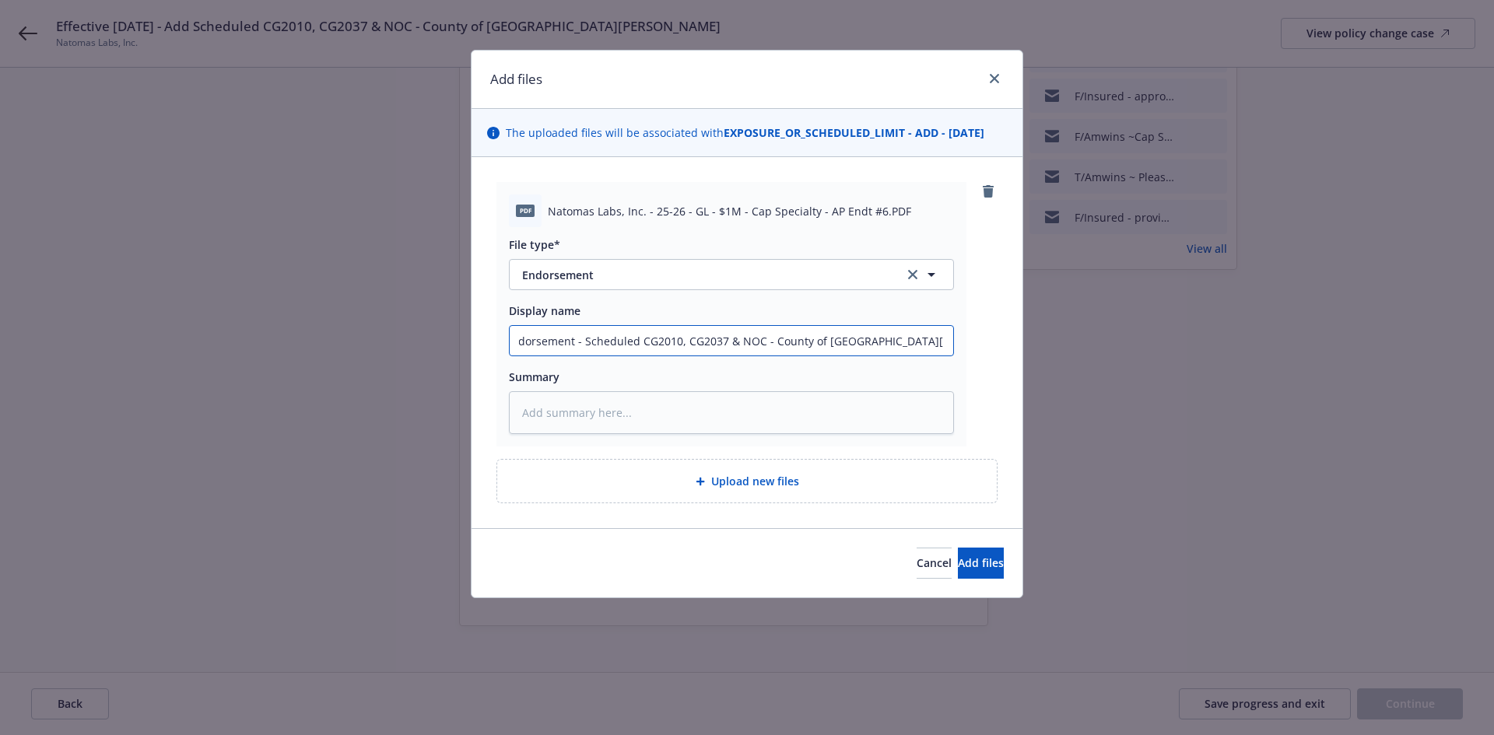
paste input "[STREET_ADDRESS][PERSON_NAME]"
drag, startPoint x: 948, startPoint y: 339, endPoint x: 316, endPoint y: 348, distance: 632.0
click at [316, 348] on div "Add files The uploaded files will be associated with EXPOSURE_OR_SCHEDULED_LIMI…" at bounding box center [747, 367] width 1494 height 735
click at [624, 426] on textarea at bounding box center [731, 412] width 445 height 43
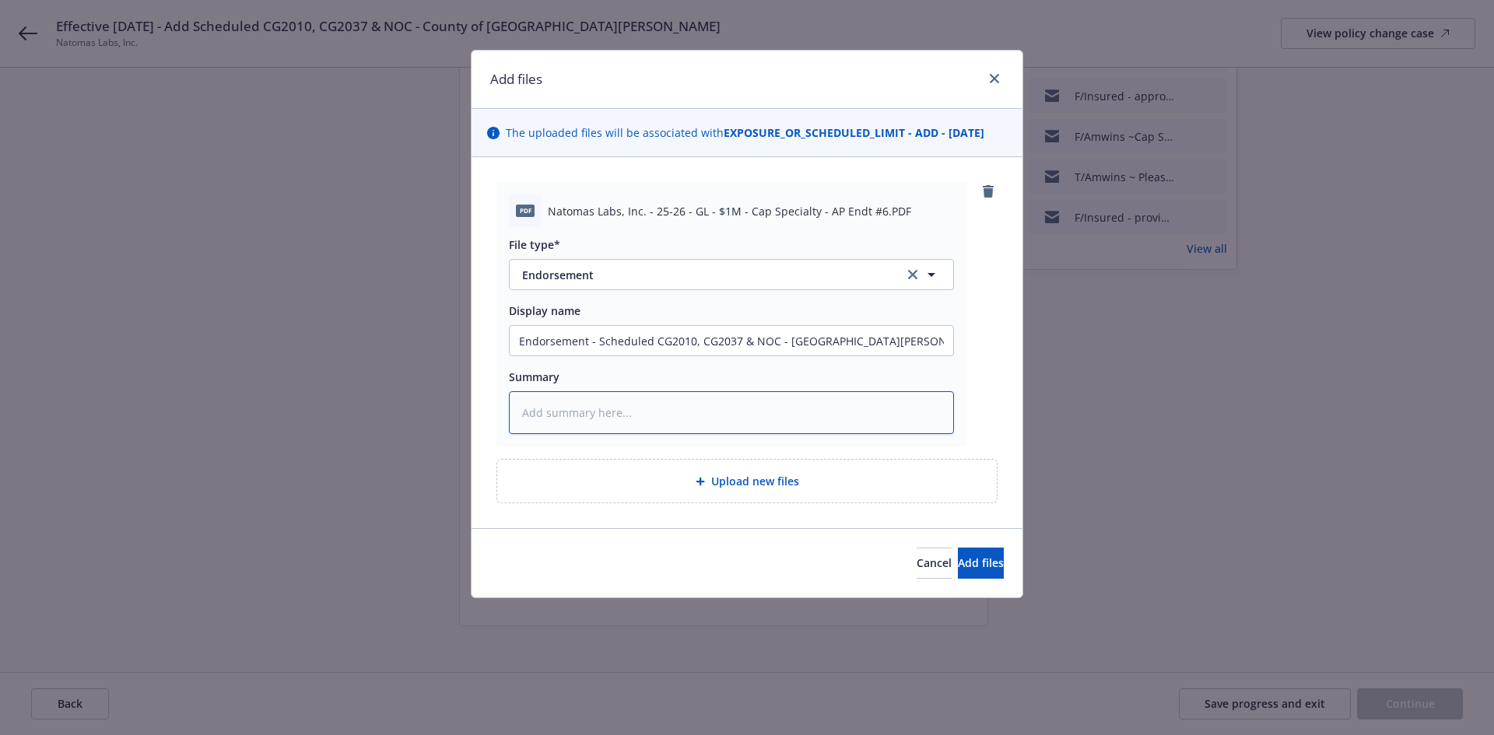
paste textarea "Endorsement - Scheduled CG2010, CG2037 & NOC - [GEOGRAPHIC_DATA][PERSON_NAME] -…"
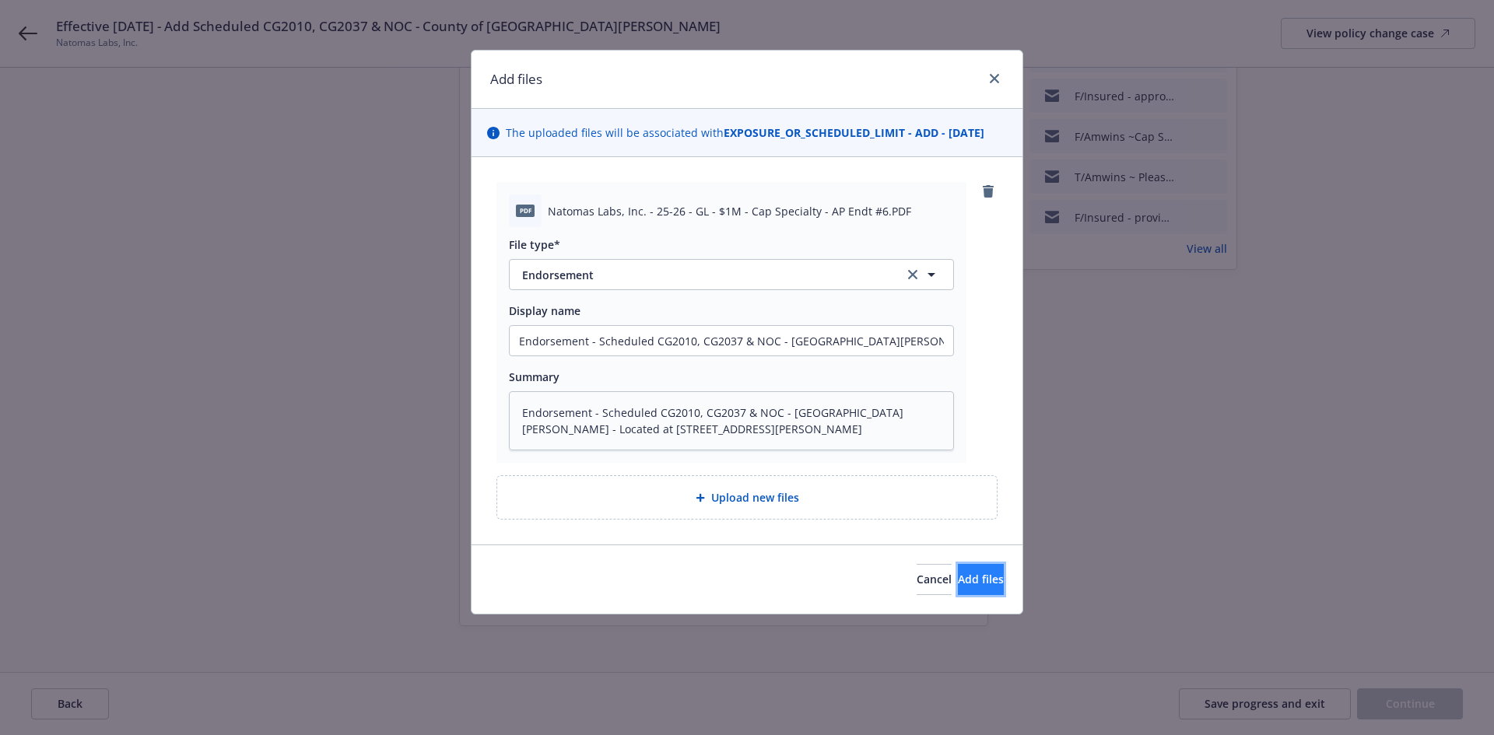
click at [958, 570] on button "Add files" at bounding box center [981, 579] width 46 height 31
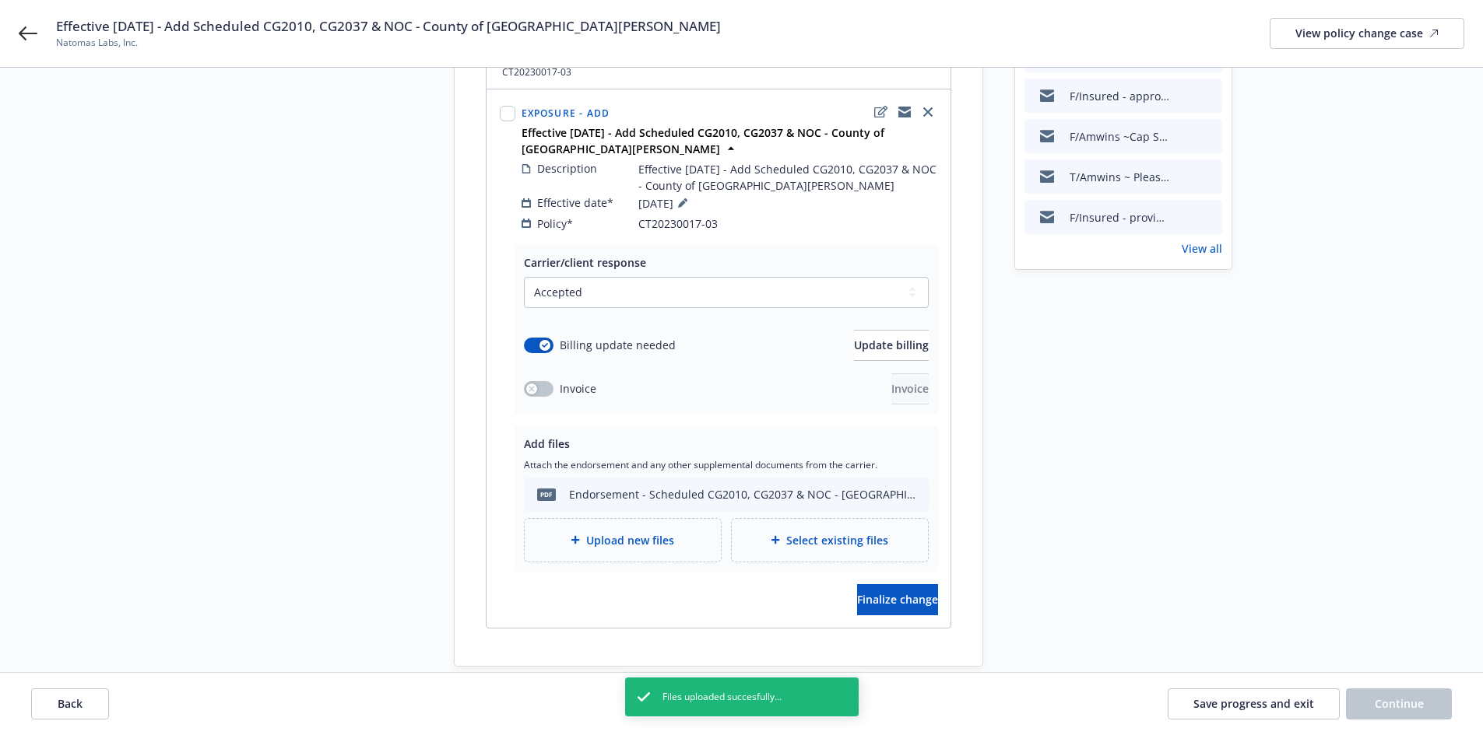
click at [672, 532] on span "Upload new files" at bounding box center [630, 540] width 88 height 16
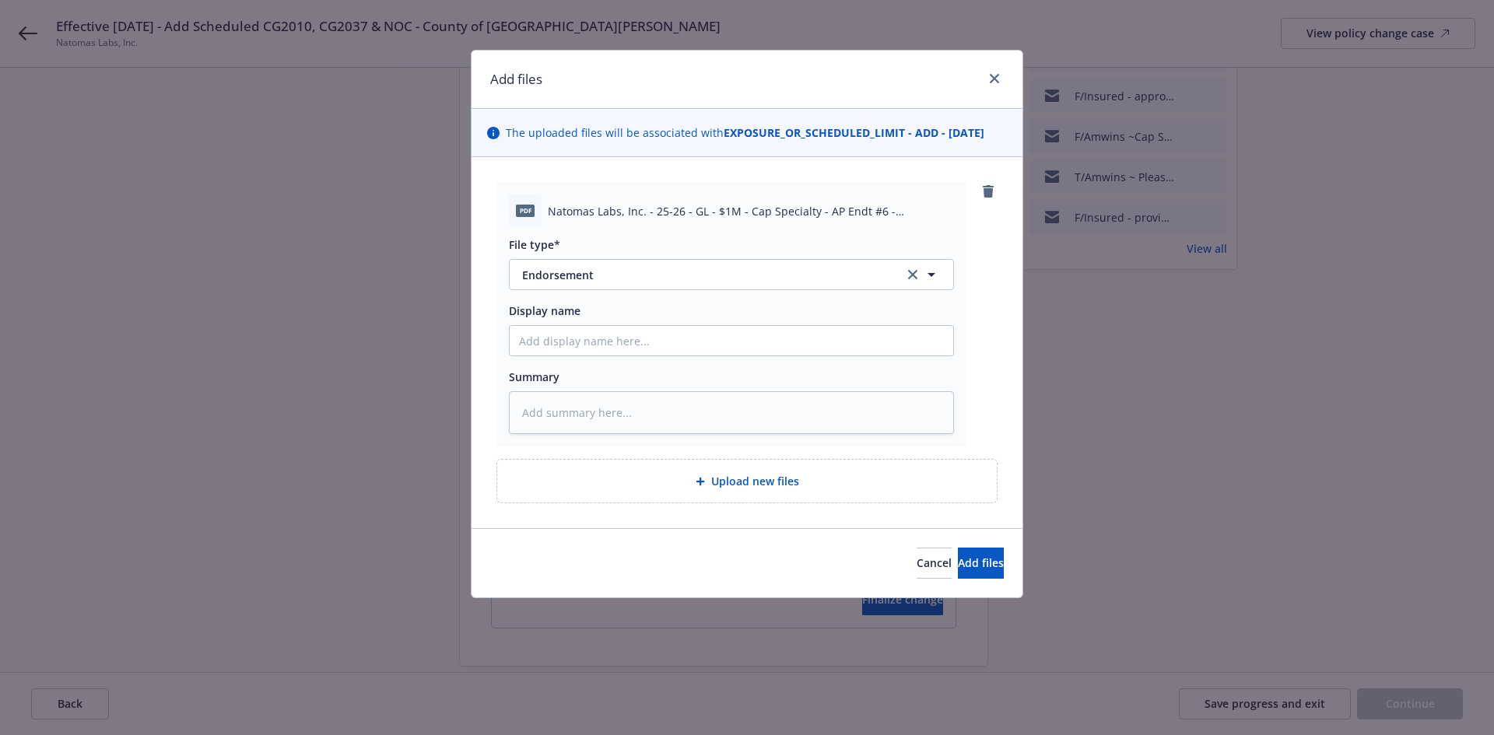
click at [609, 293] on div "File type* Endorsement Endorsement Display name Summary" at bounding box center [731, 330] width 445 height 207
click at [612, 279] on span "Endorsement" at bounding box center [702, 275] width 360 height 16
click at [691, 353] on div "Invoice - Third Party" at bounding box center [731, 359] width 425 height 23
drag, startPoint x: 546, startPoint y: 305, endPoint x: 542, endPoint y: 319, distance: 14.5
click at [544, 306] on span "Display name" at bounding box center [545, 311] width 72 height 15
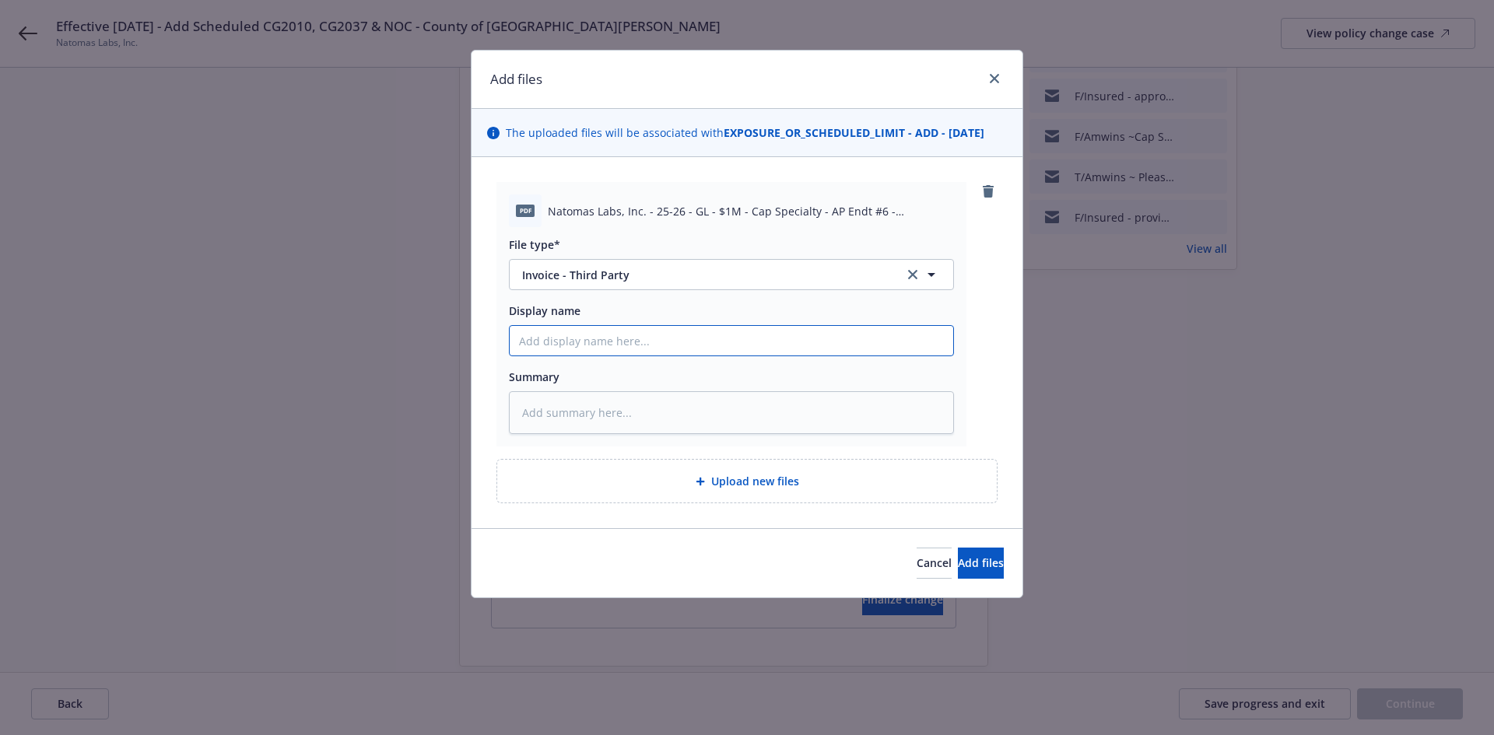
click at [535, 335] on input "Display name" at bounding box center [732, 341] width 444 height 30
click at [958, 563] on span "Add files" at bounding box center [981, 563] width 46 height 15
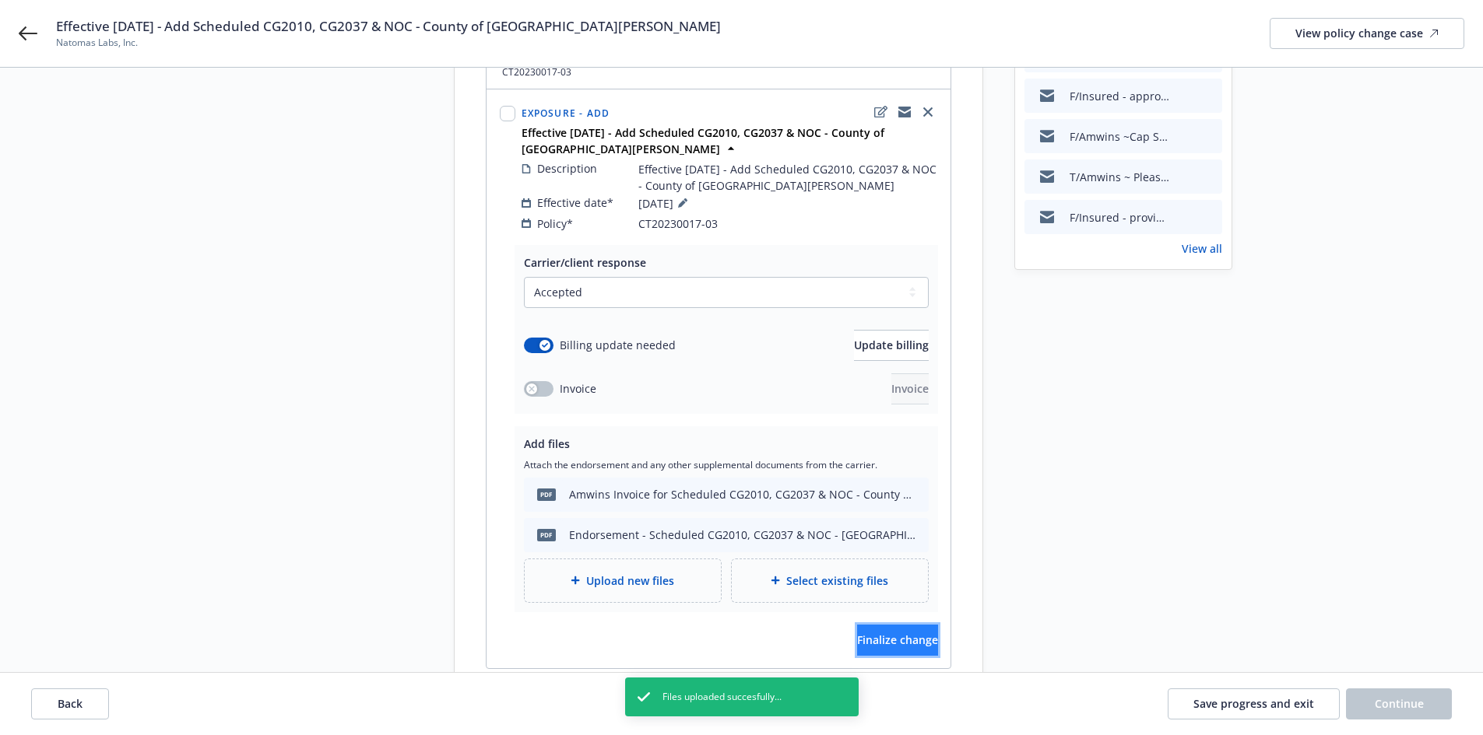
click at [884, 633] on span "Finalize change" at bounding box center [897, 640] width 81 height 15
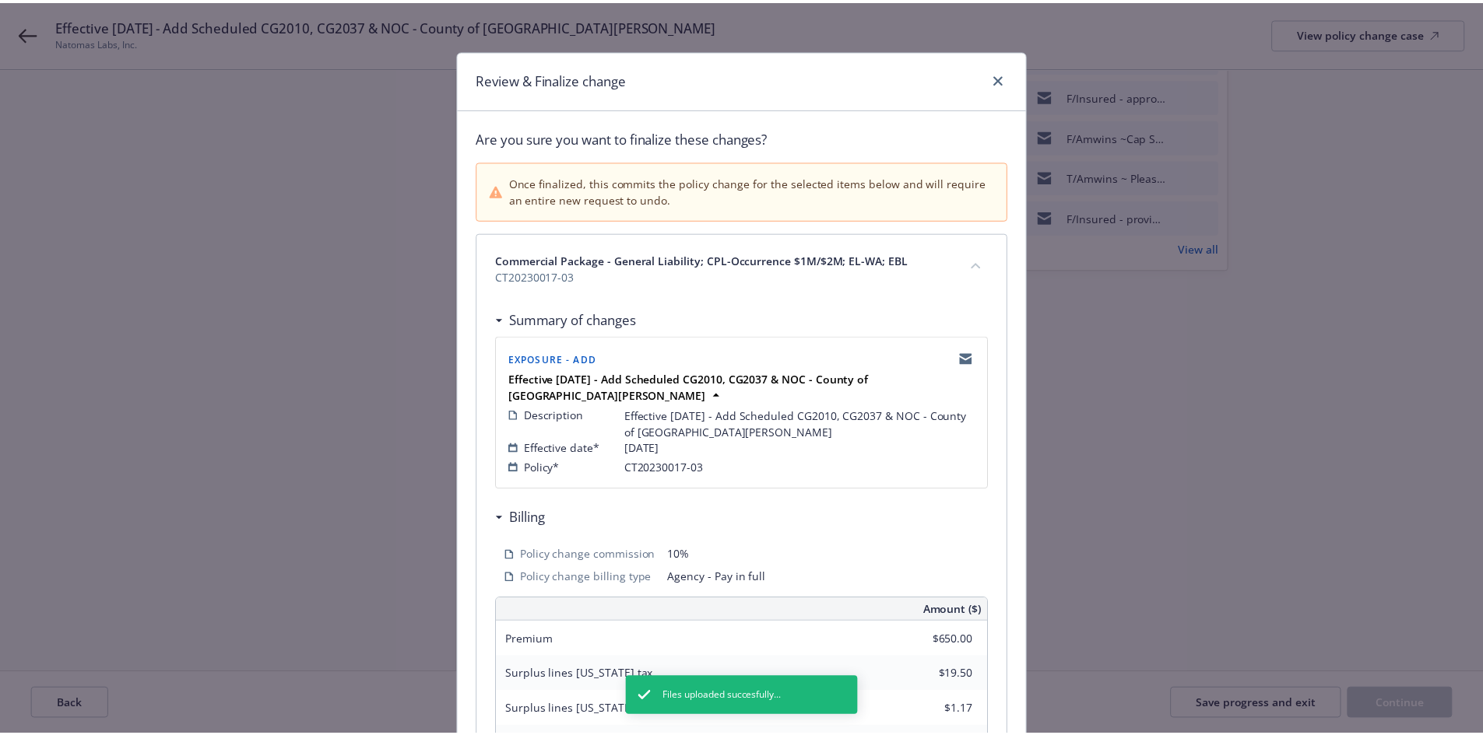
scroll to position [333, 0]
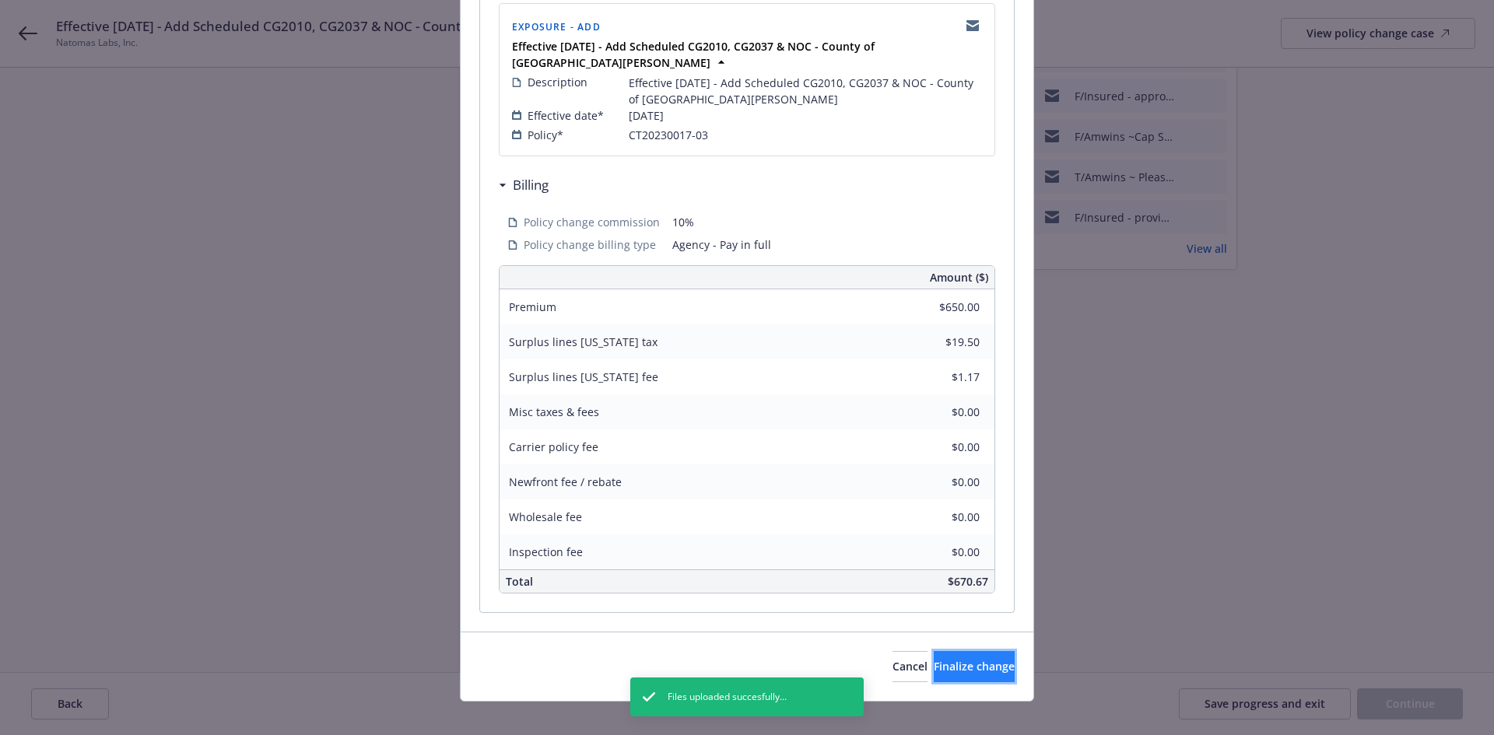
click at [943, 659] on span "Finalize change" at bounding box center [974, 666] width 81 height 15
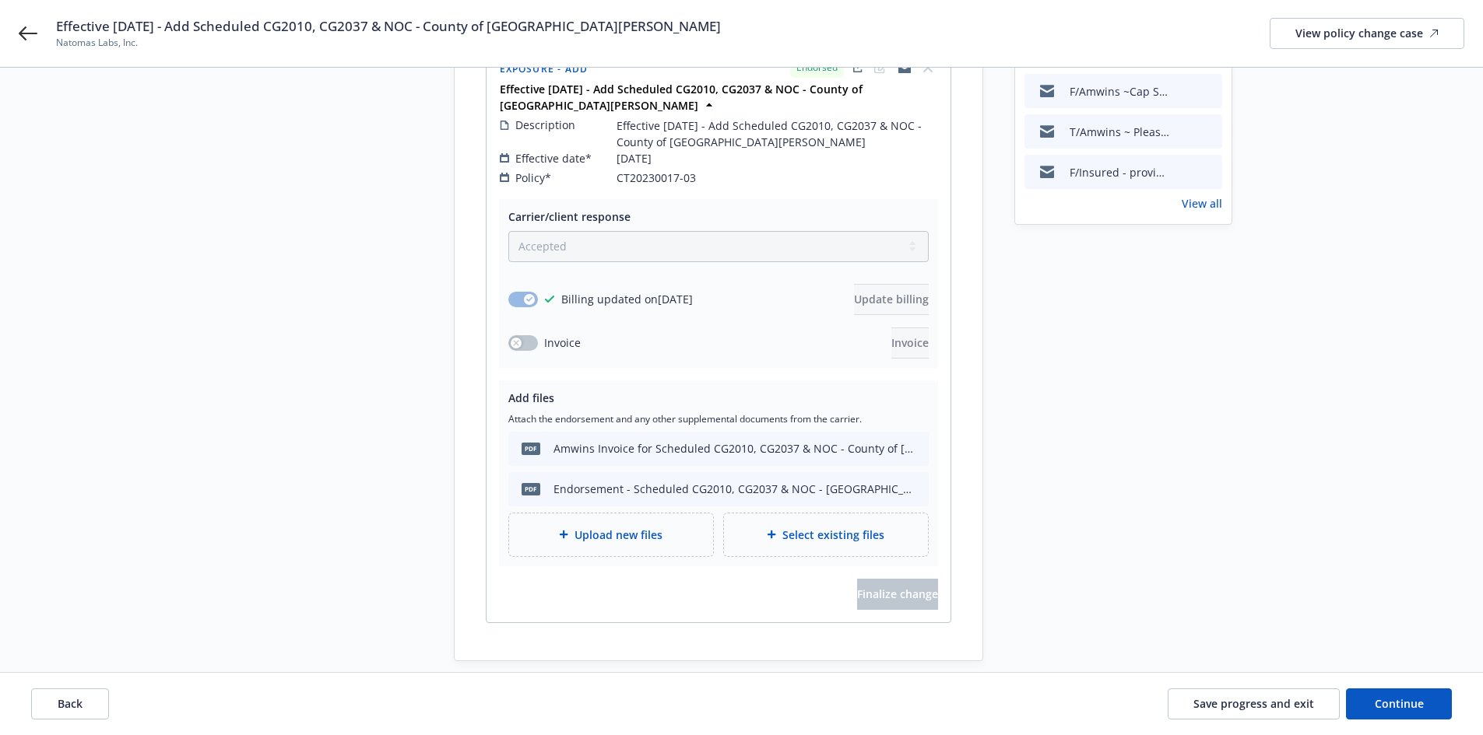
scroll to position [296, 0]
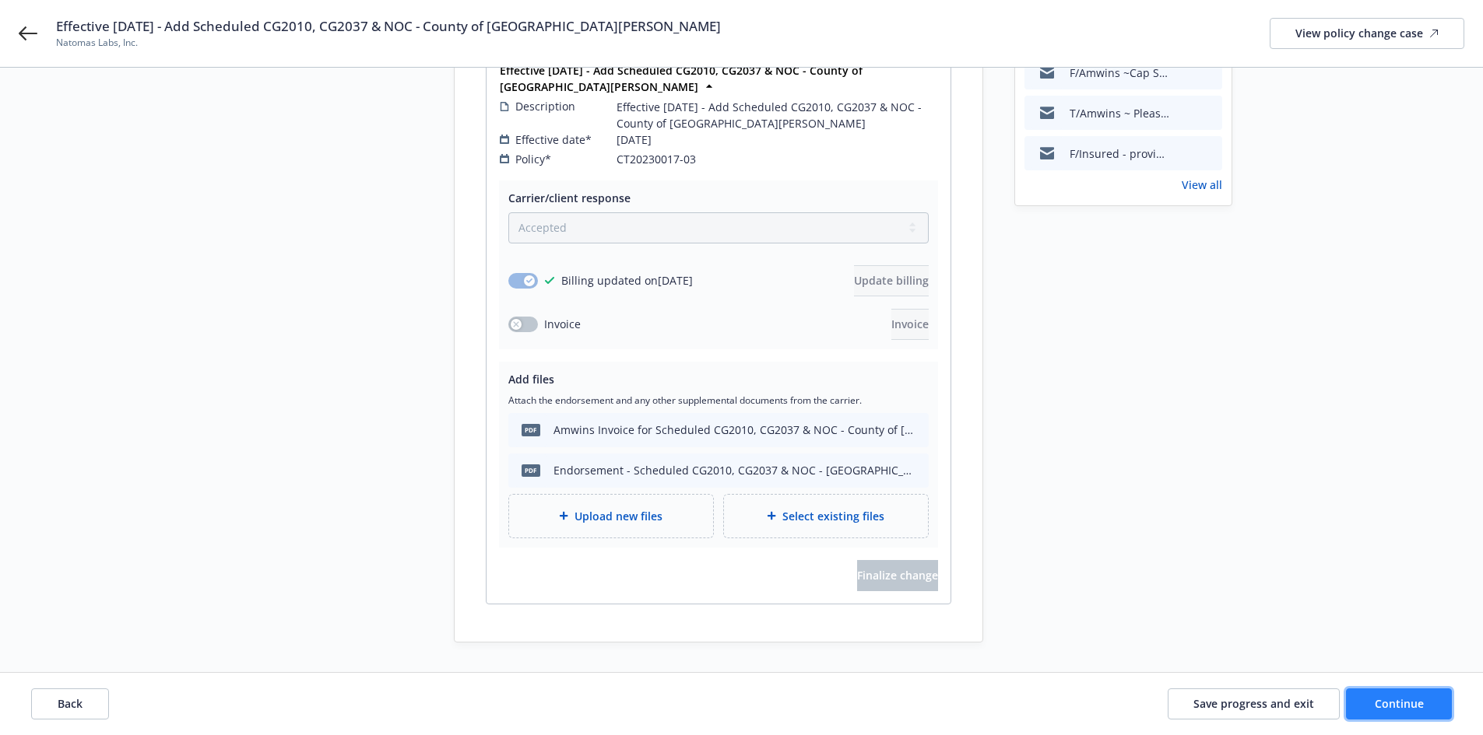
click at [1389, 704] on span "Continue" at bounding box center [1398, 704] width 49 height 15
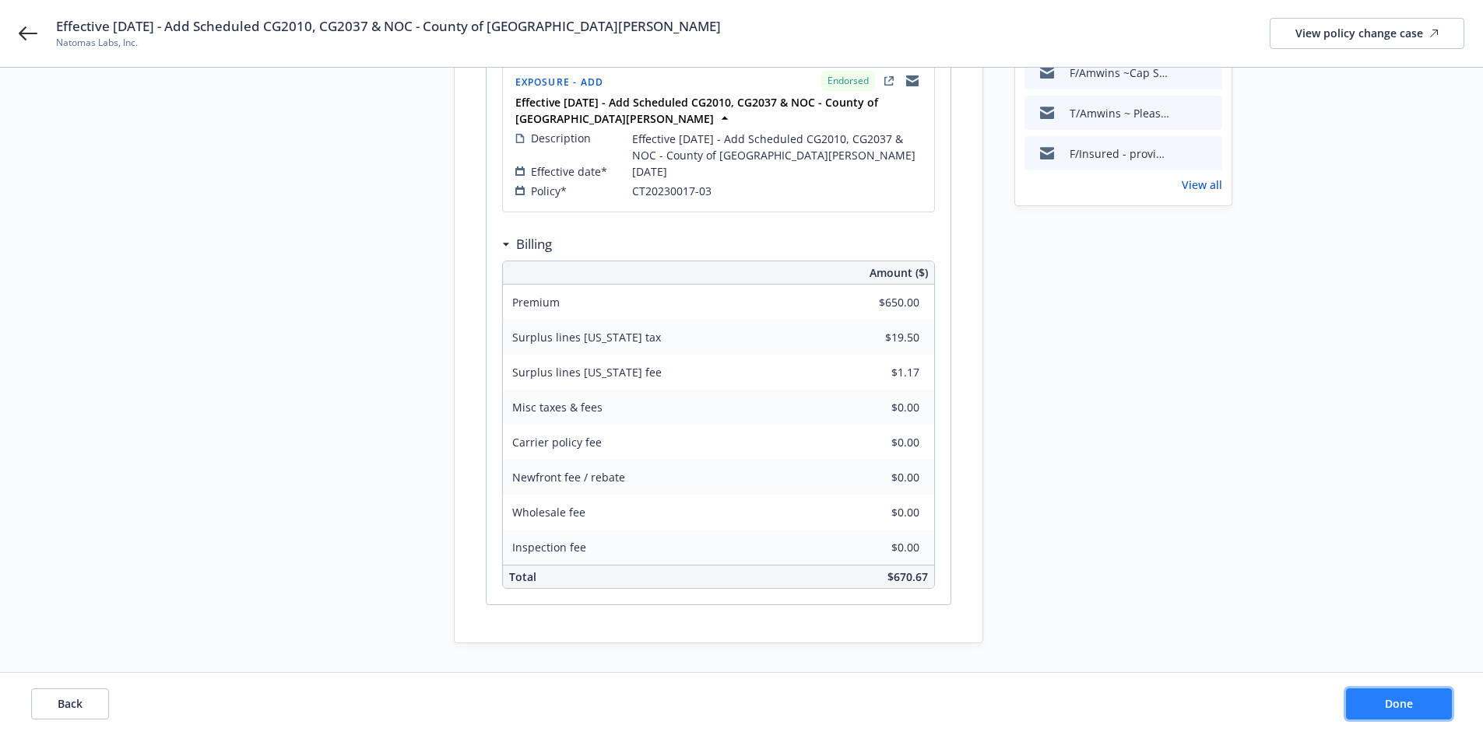
click at [1389, 704] on span "Done" at bounding box center [1398, 704] width 28 height 15
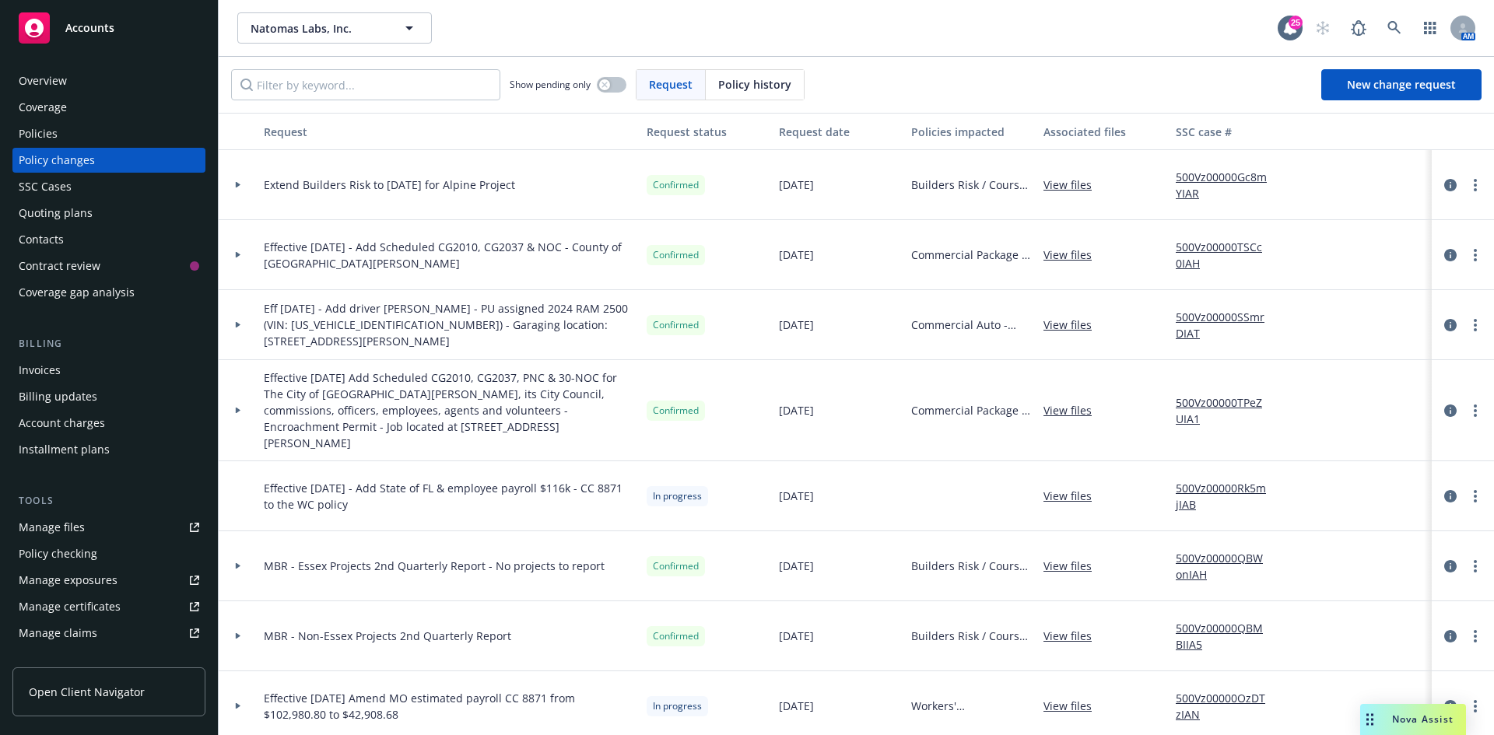
click at [1222, 247] on link "500Vz00000TSCc0IAH" at bounding box center [1228, 255] width 104 height 33
click at [63, 377] on div "Invoices" at bounding box center [109, 370] width 181 height 25
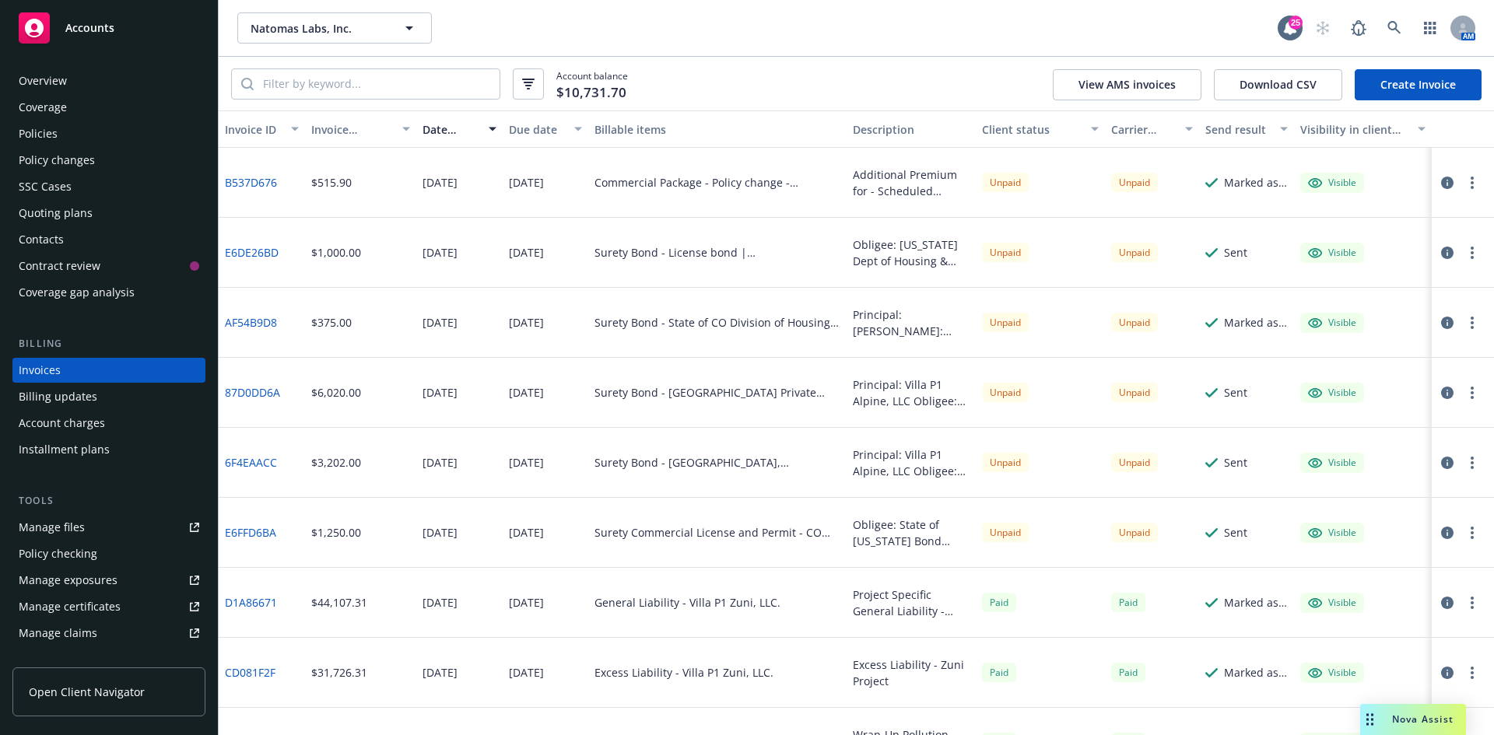
click at [1420, 89] on link "Create Invoice" at bounding box center [1418, 84] width 127 height 31
